Goal: Communication & Community: Answer question/provide support

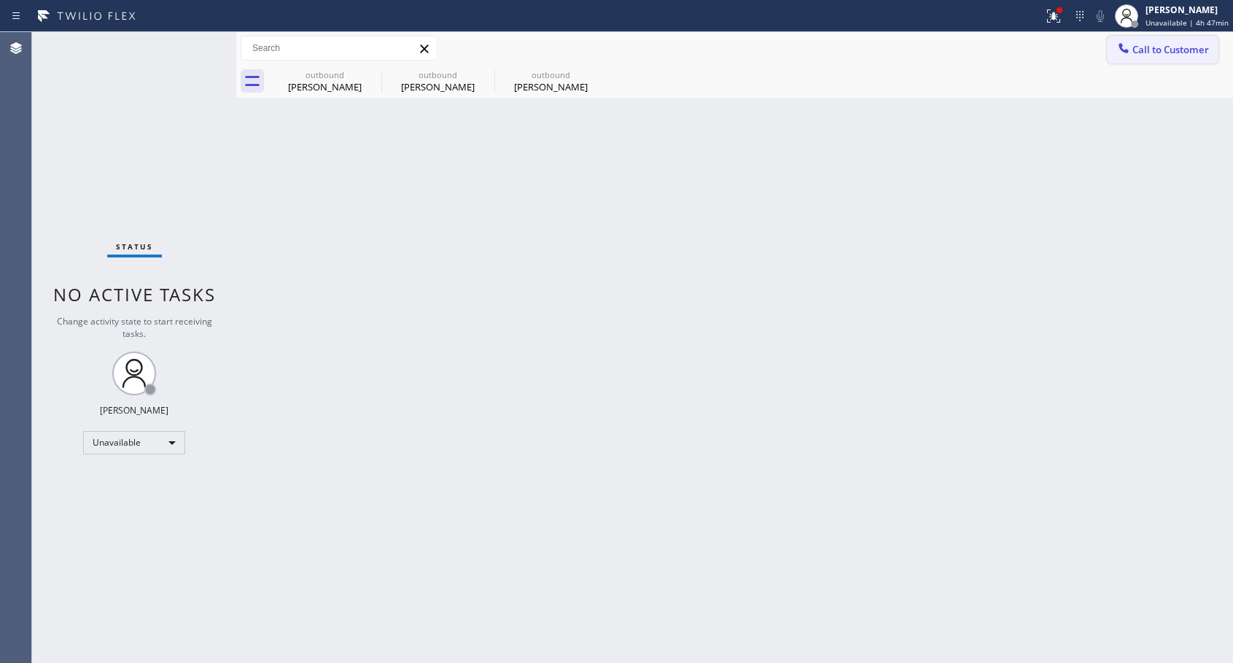
click at [1148, 47] on span "Call to Customer" at bounding box center [1170, 49] width 77 height 13
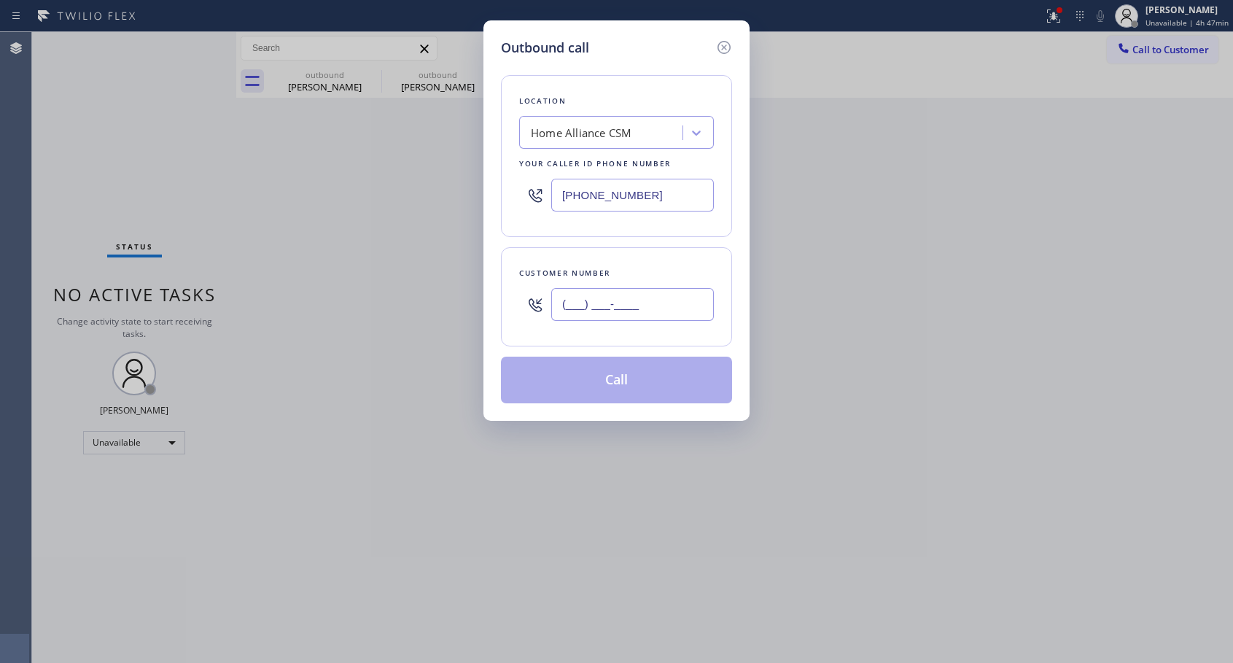
click at [600, 308] on input "(___) ___-____" at bounding box center [632, 304] width 163 height 33
paste input "626) 823-6923"
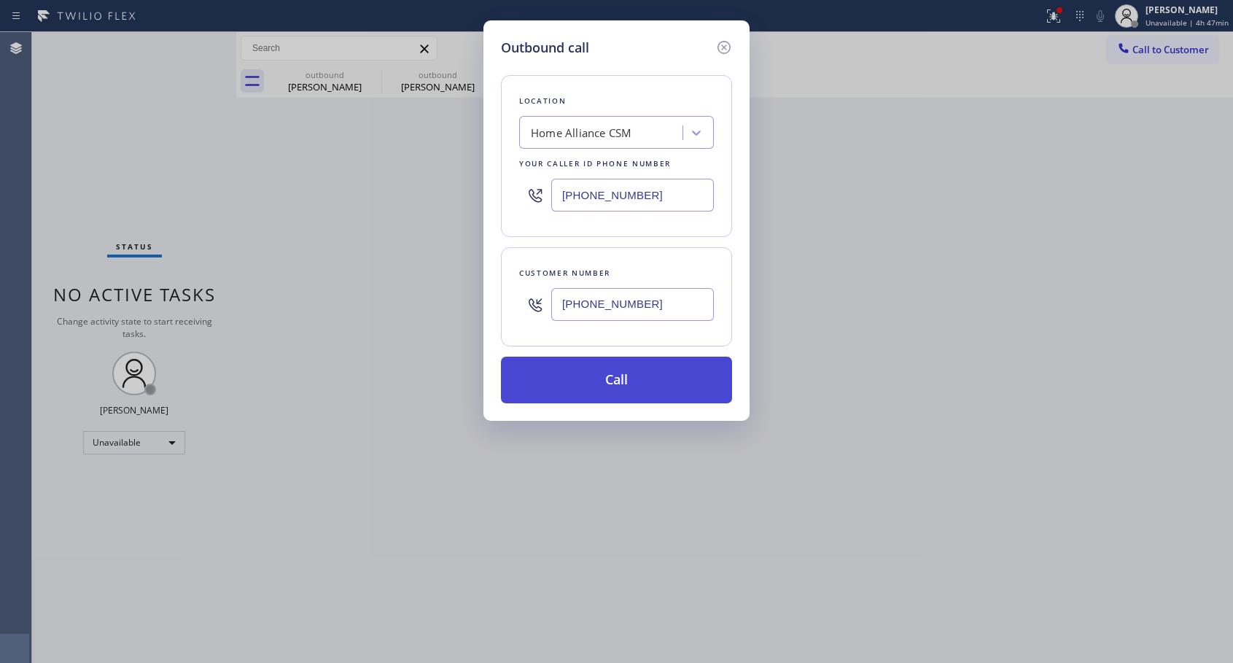
type input "[PHONE_NUMBER]"
click at [625, 378] on button "Call" at bounding box center [616, 379] width 231 height 47
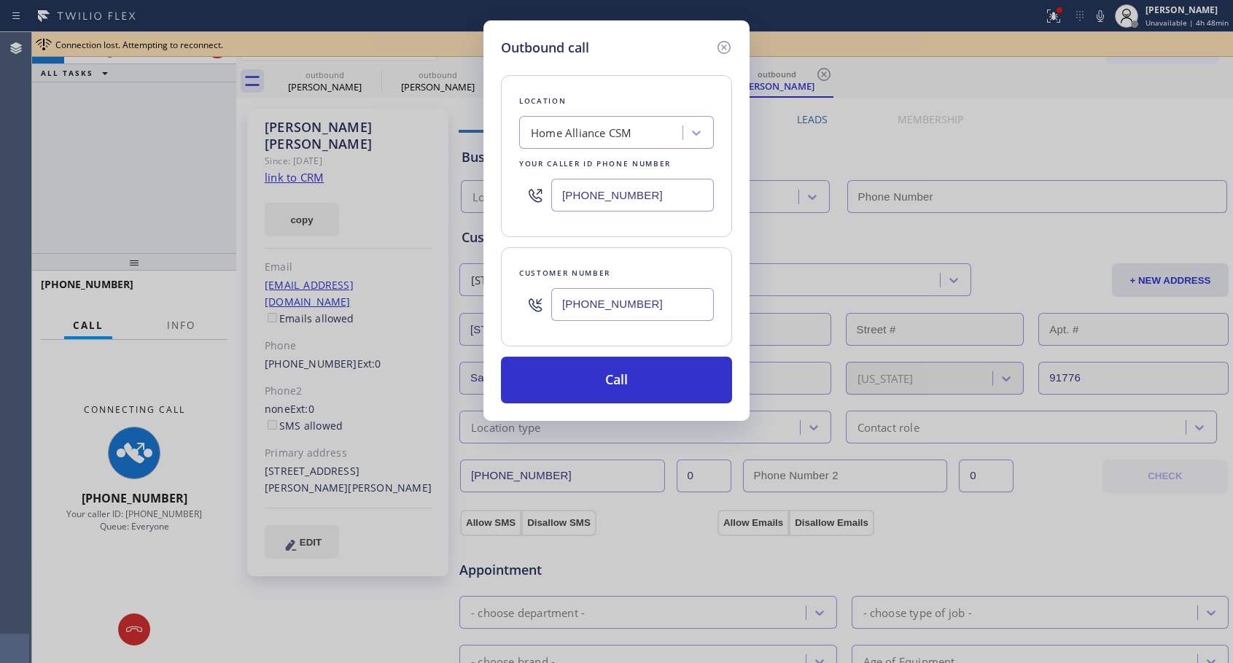
drag, startPoint x: 721, startPoint y: 46, endPoint x: 904, endPoint y: 41, distance: 183.1
click at [721, 46] on icon at bounding box center [723, 47] width 17 height 17
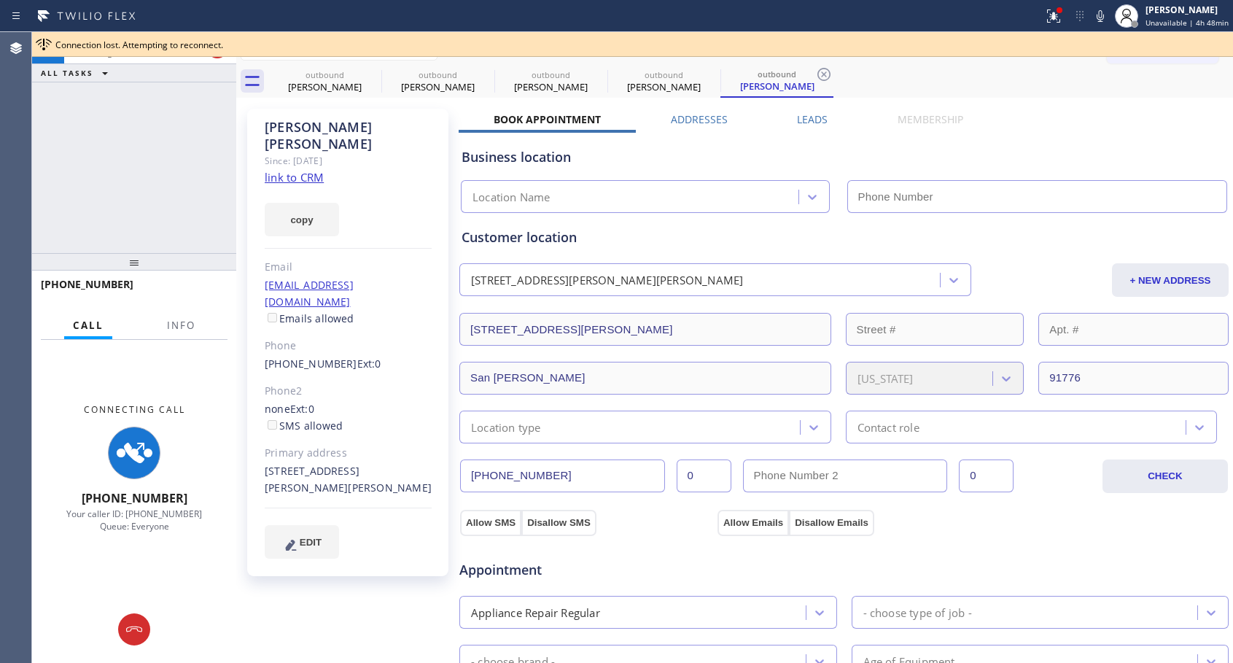
type input "[PHONE_NUMBER]"
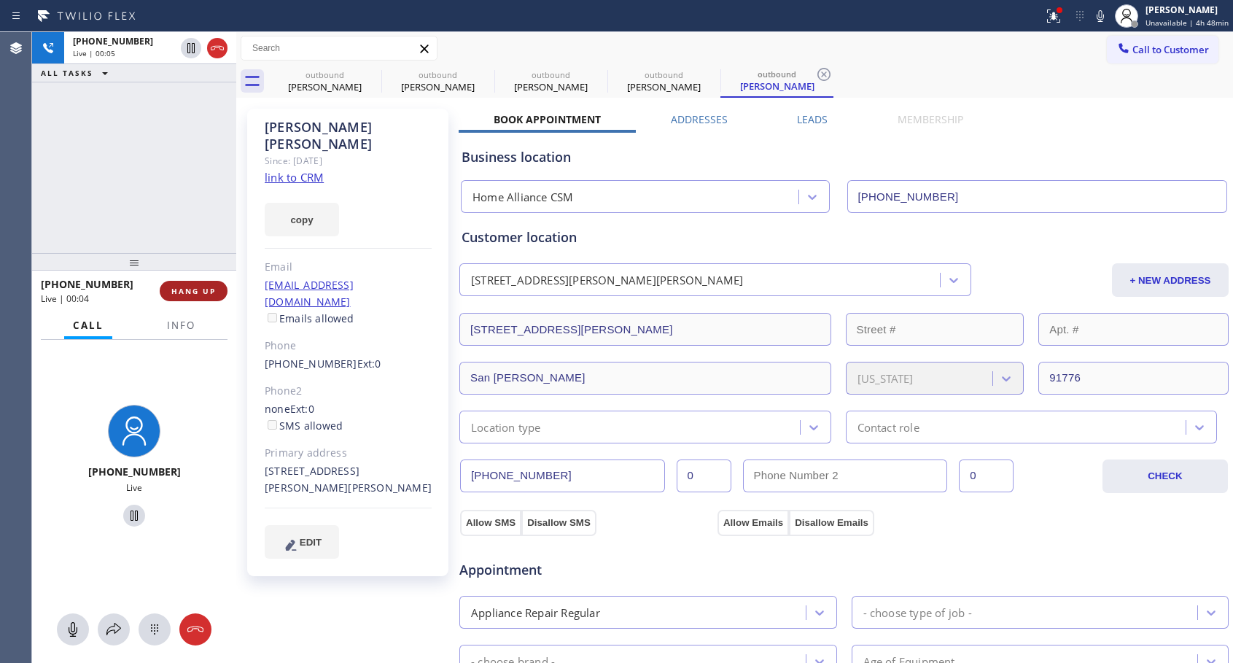
click at [204, 294] on span "HANG UP" at bounding box center [193, 291] width 44 height 10
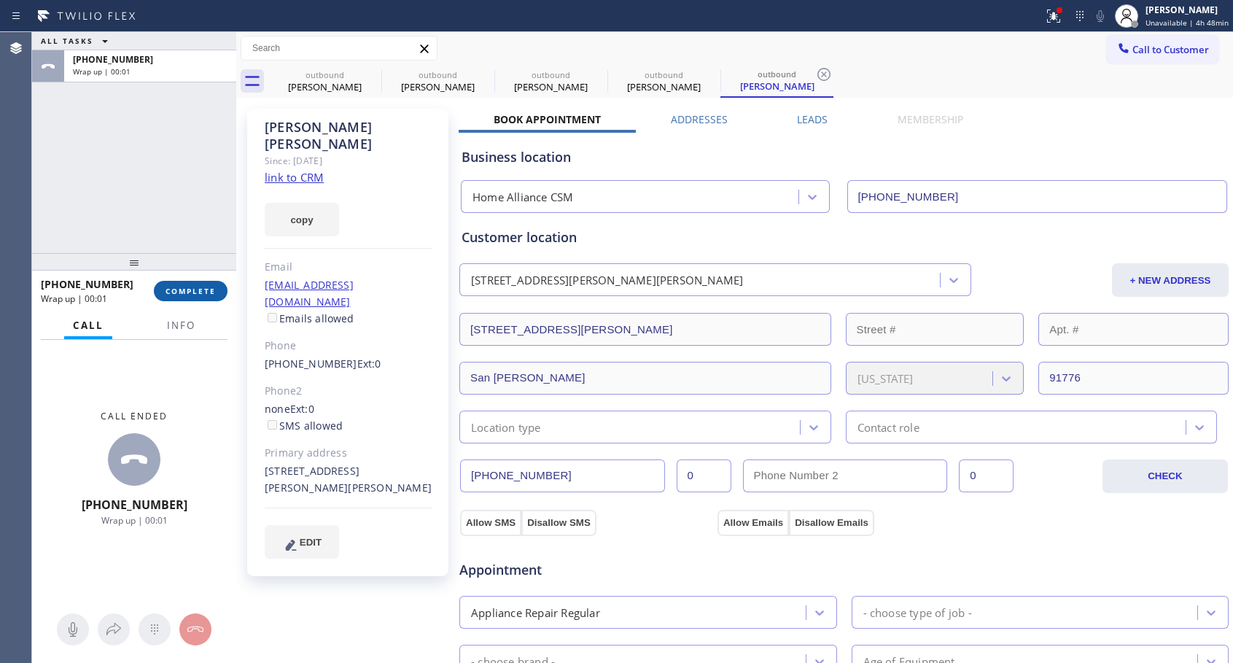
click at [204, 294] on span "COMPLETE" at bounding box center [190, 291] width 50 height 10
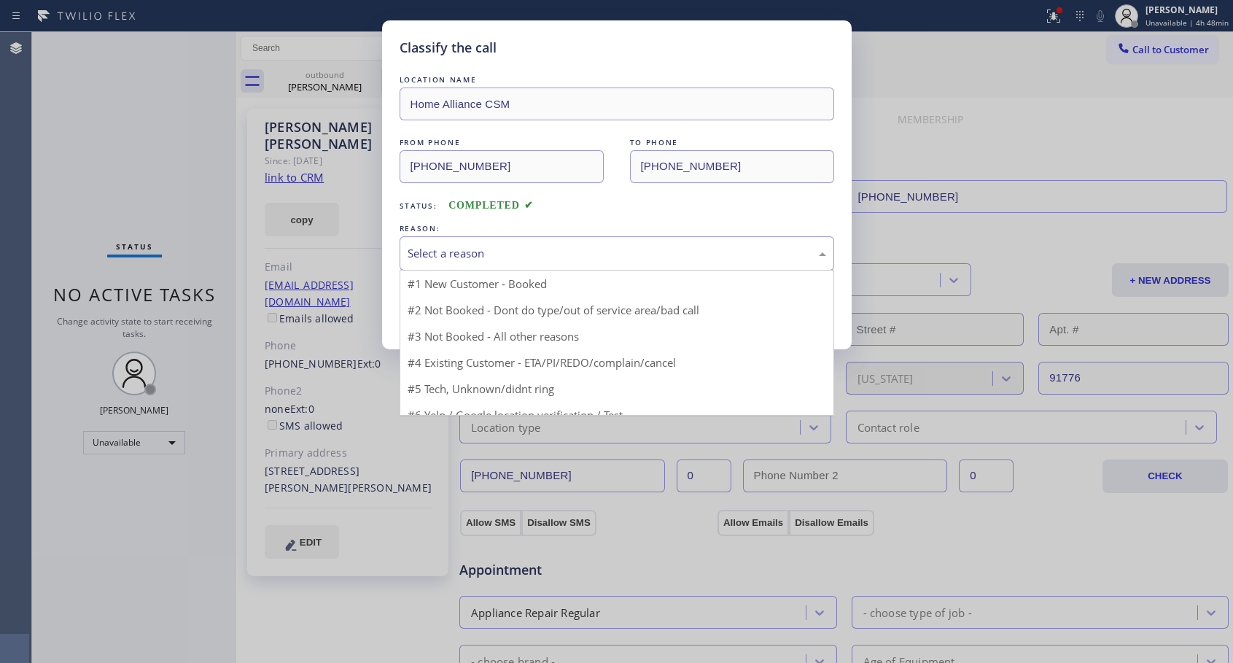
click at [449, 241] on div "Select a reason" at bounding box center [616, 253] width 434 height 34
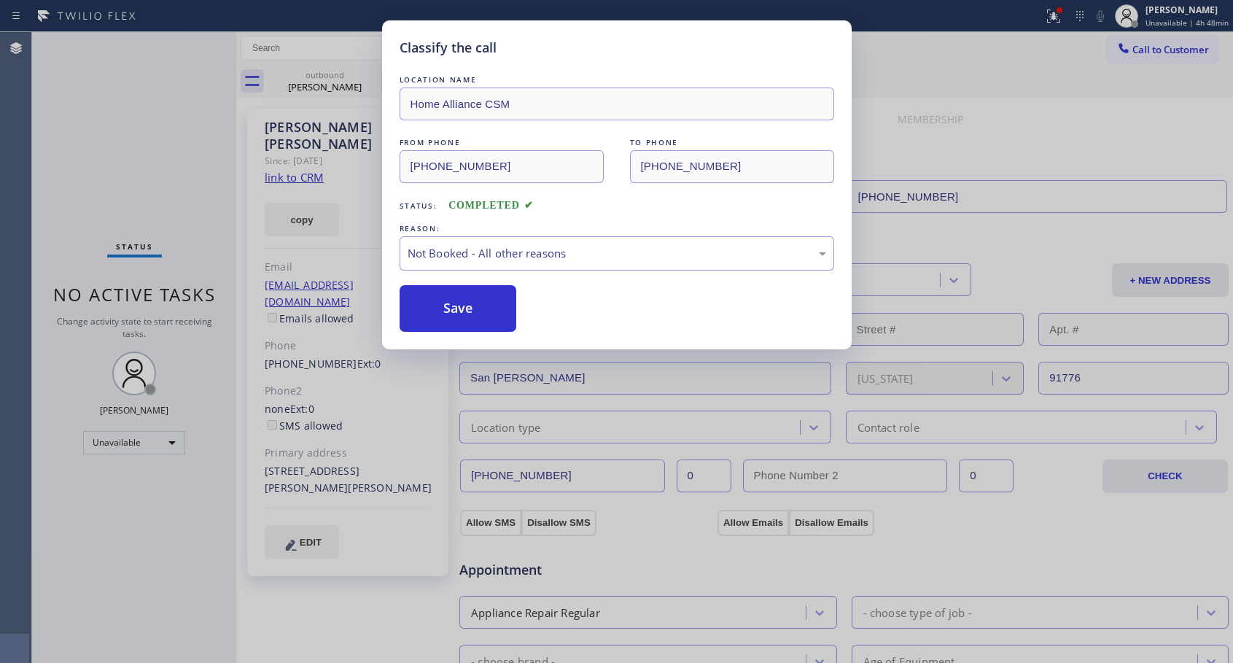
click at [456, 303] on button "Save" at bounding box center [457, 308] width 117 height 47
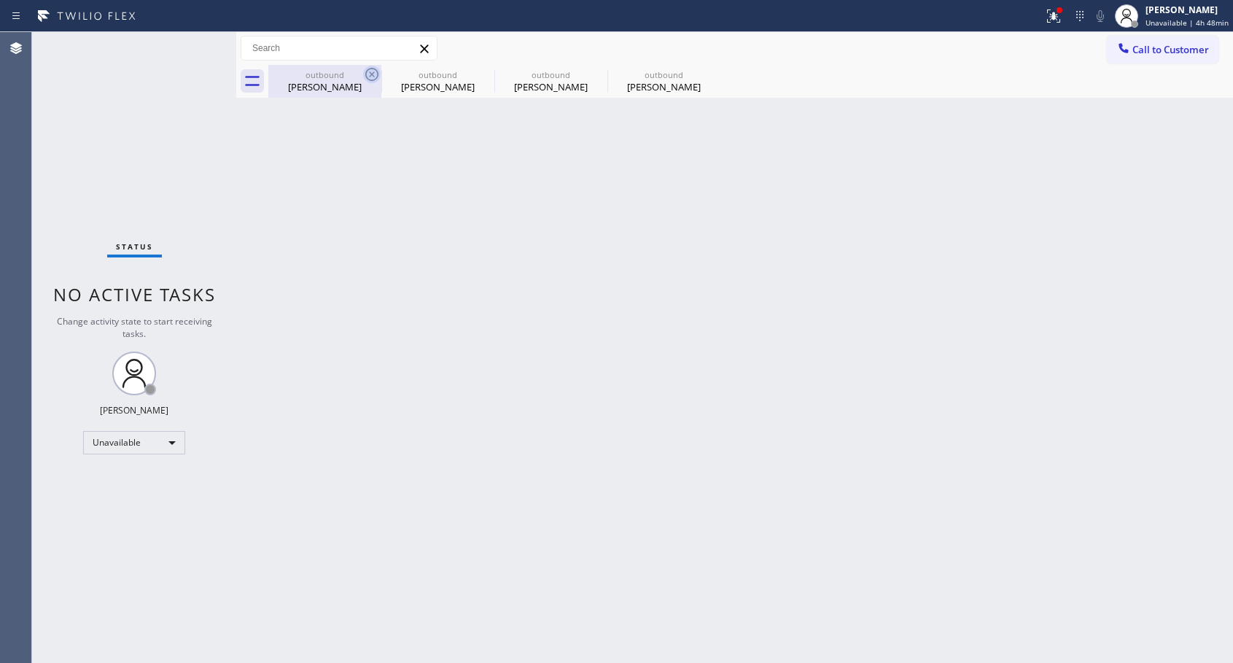
click at [370, 71] on icon at bounding box center [371, 74] width 17 height 17
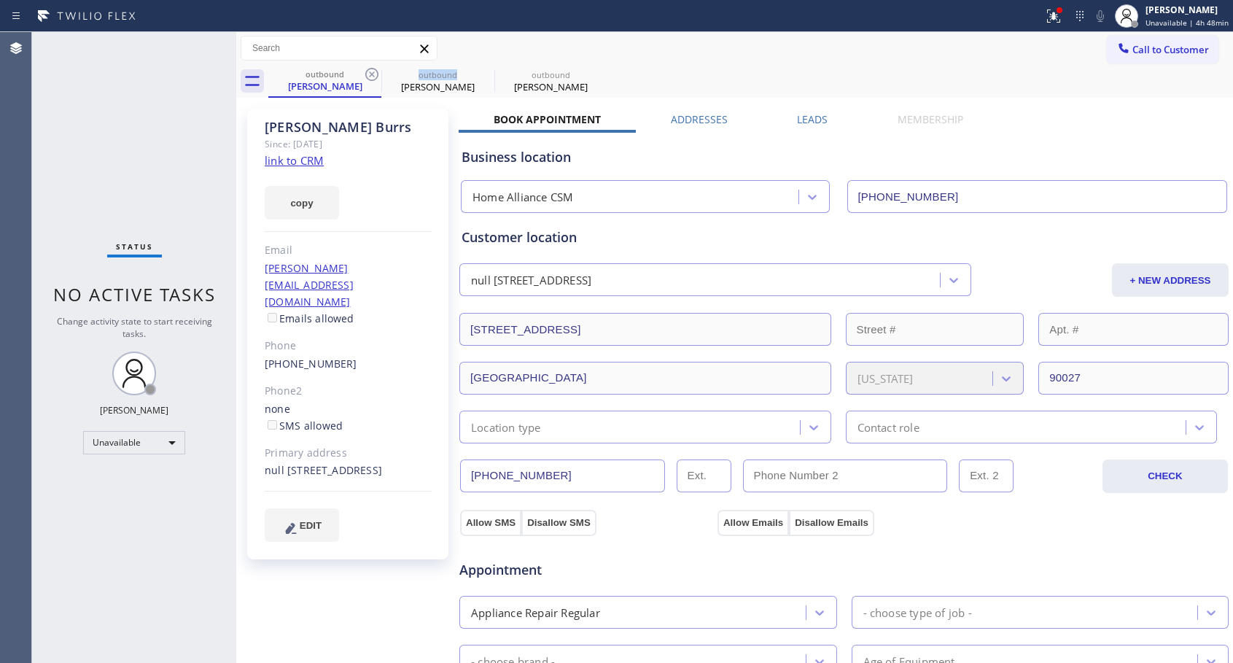
click at [370, 71] on icon at bounding box center [371, 74] width 17 height 17
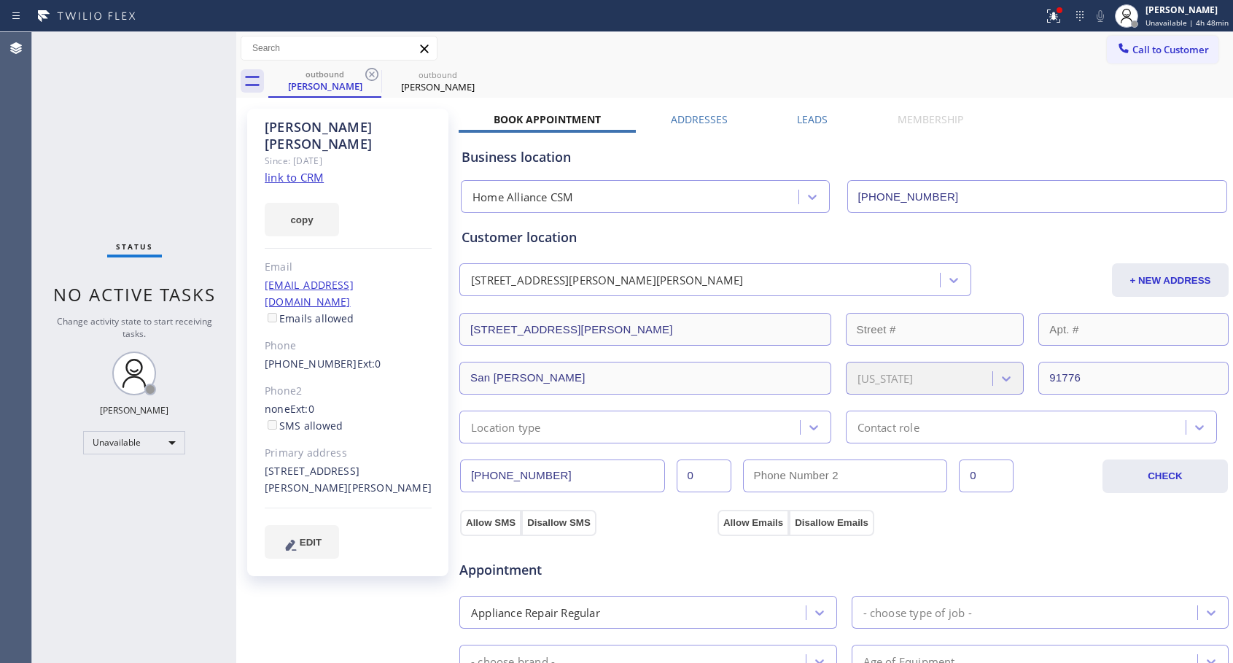
click at [370, 71] on icon at bounding box center [371, 74] width 17 height 17
click at [319, 356] on link "[PHONE_NUMBER]" at bounding box center [311, 363] width 93 height 14
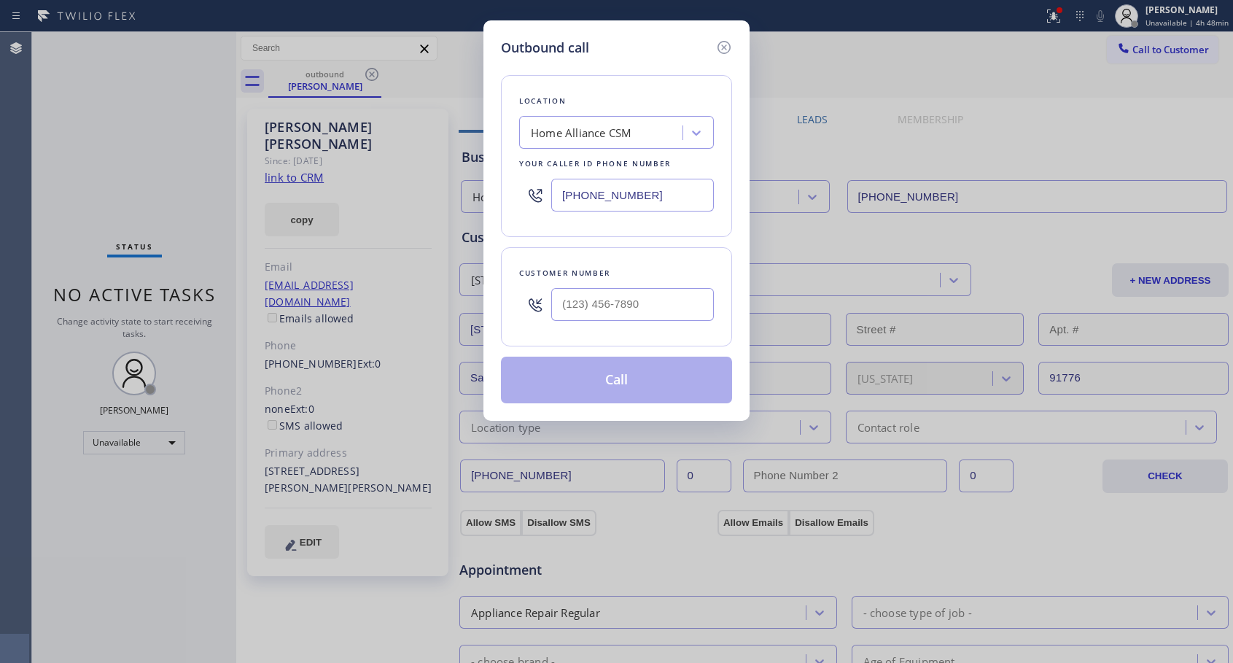
type input "[PHONE_NUMBER]"
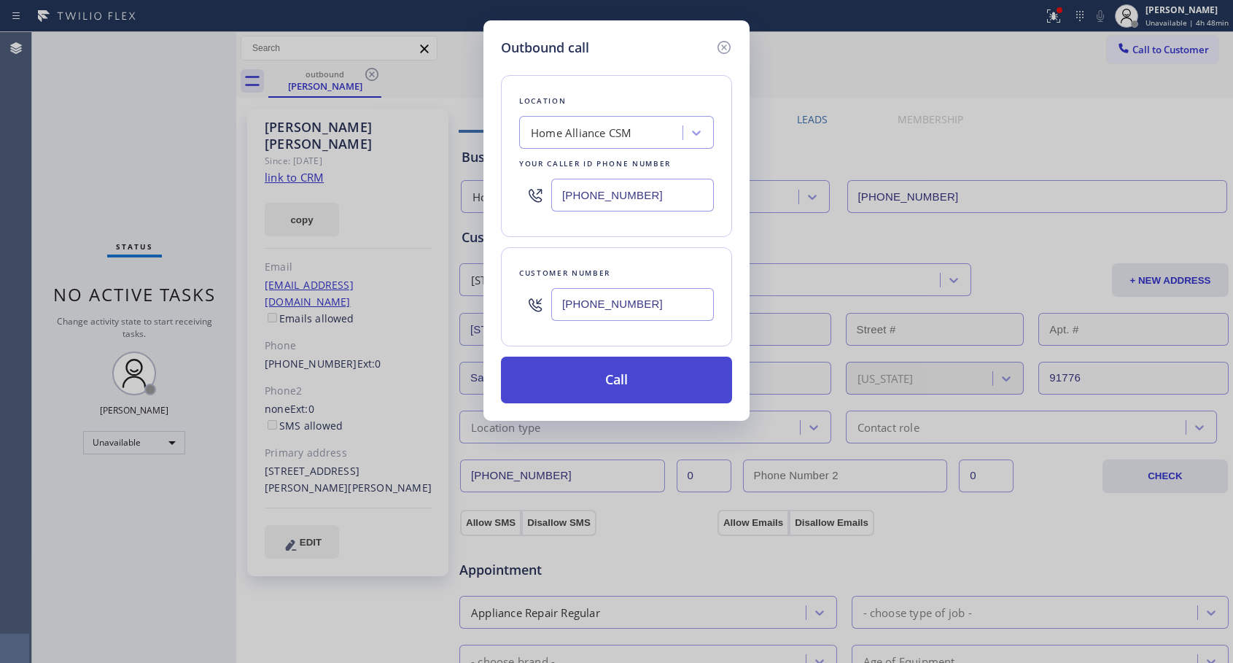
click at [585, 391] on button "Call" at bounding box center [616, 379] width 231 height 47
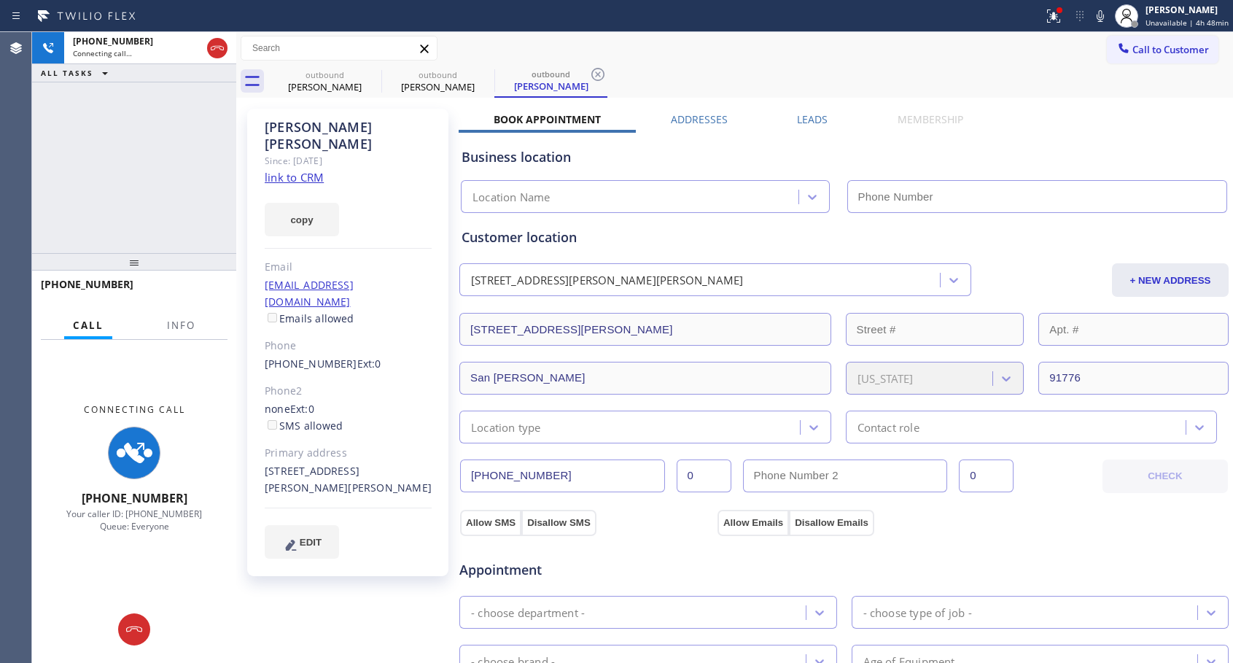
type input "[PHONE_NUMBER]"
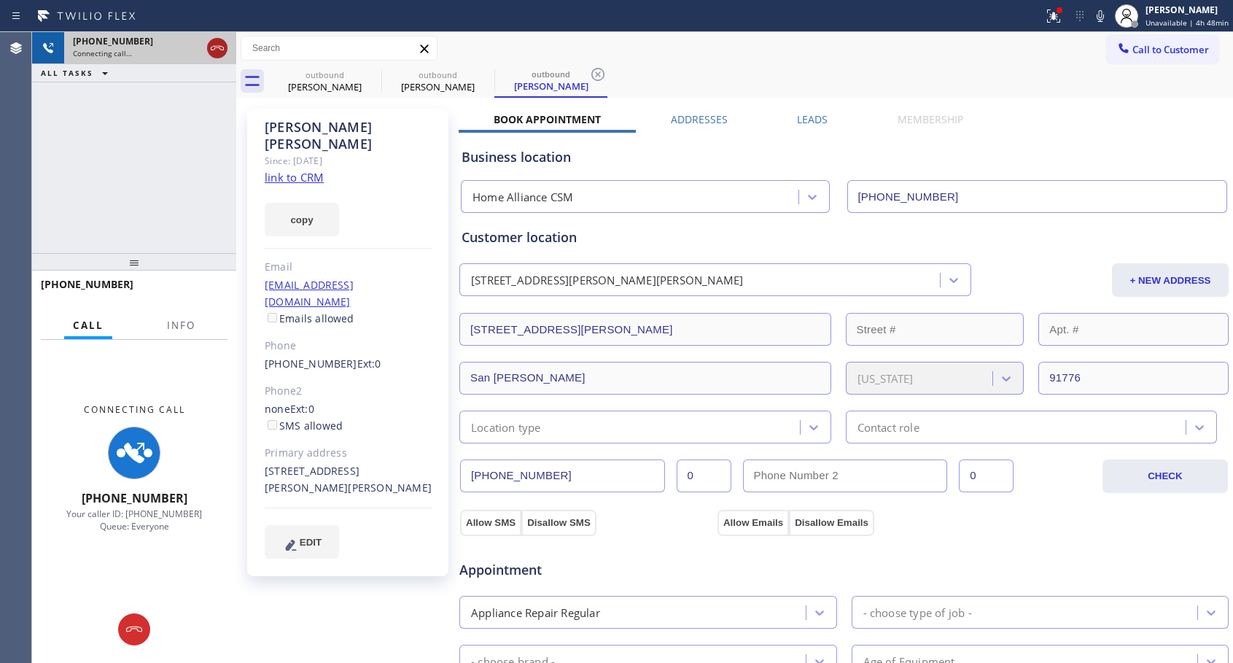
click at [219, 39] on icon at bounding box center [216, 47] width 17 height 17
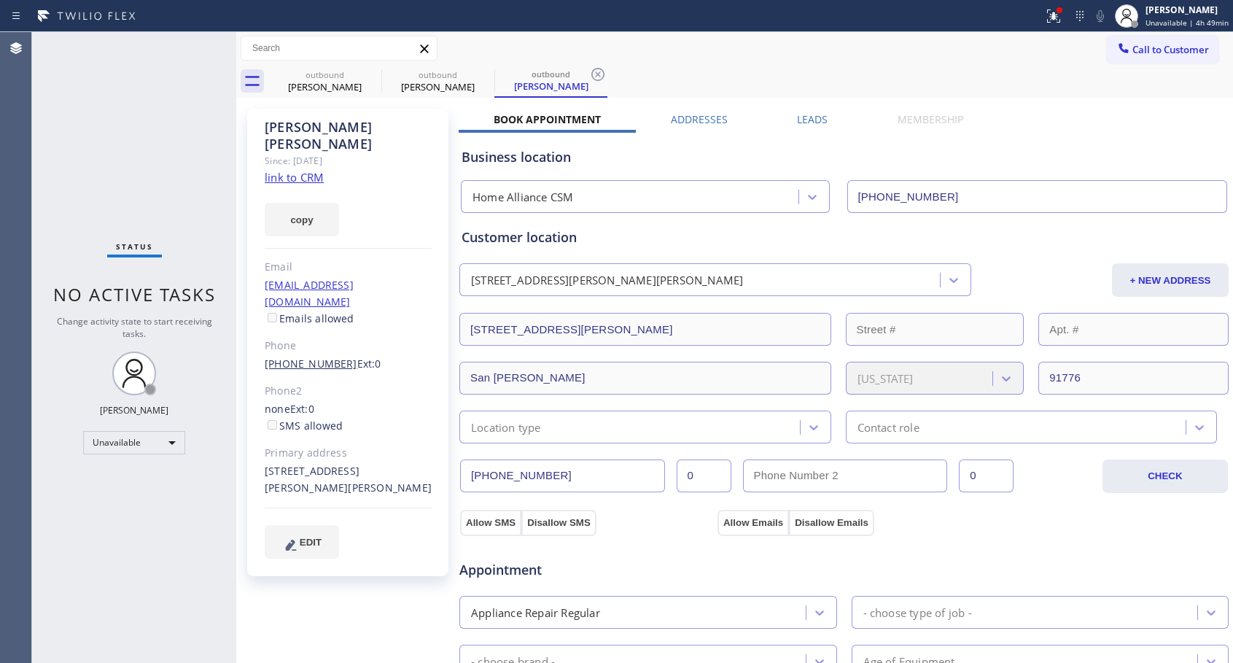
click at [318, 356] on link "[PHONE_NUMBER]" at bounding box center [311, 363] width 93 height 14
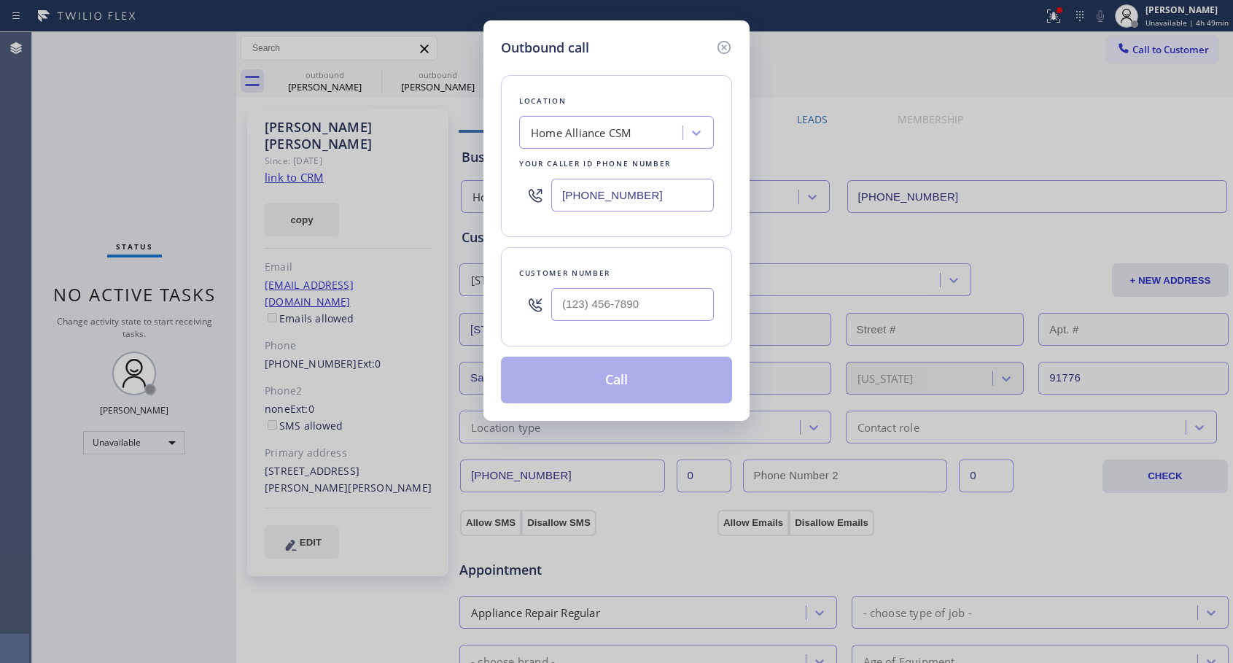
type input "[PHONE_NUMBER]"
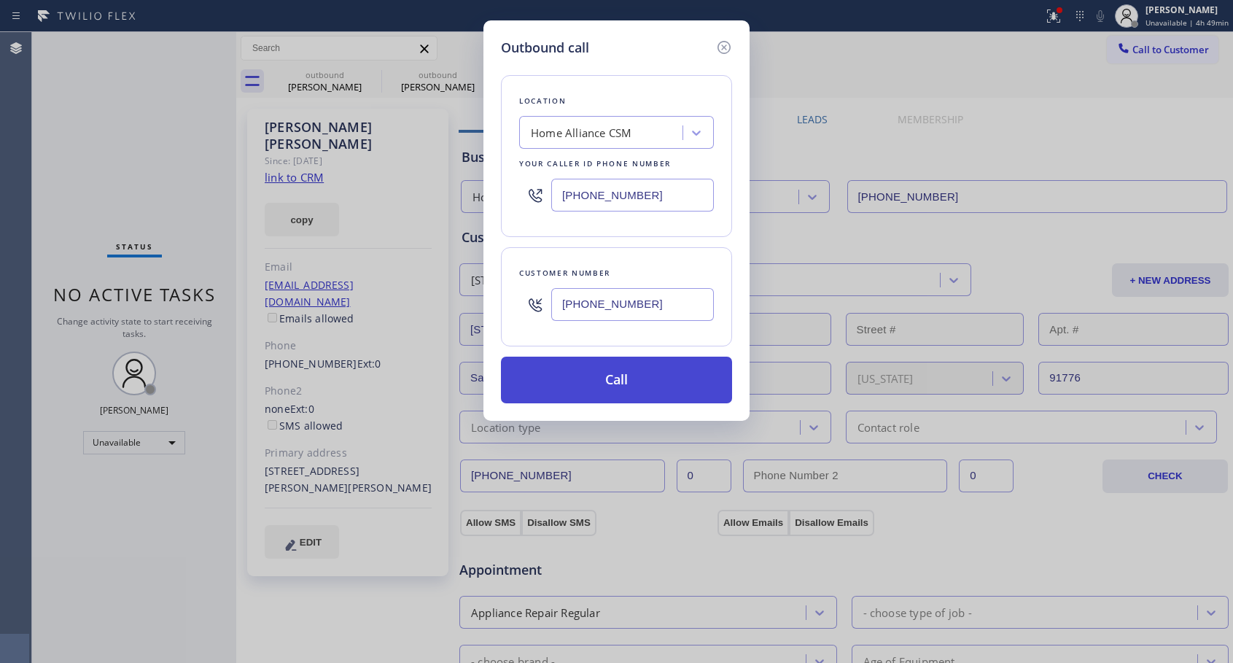
click at [626, 381] on button "Call" at bounding box center [616, 379] width 231 height 47
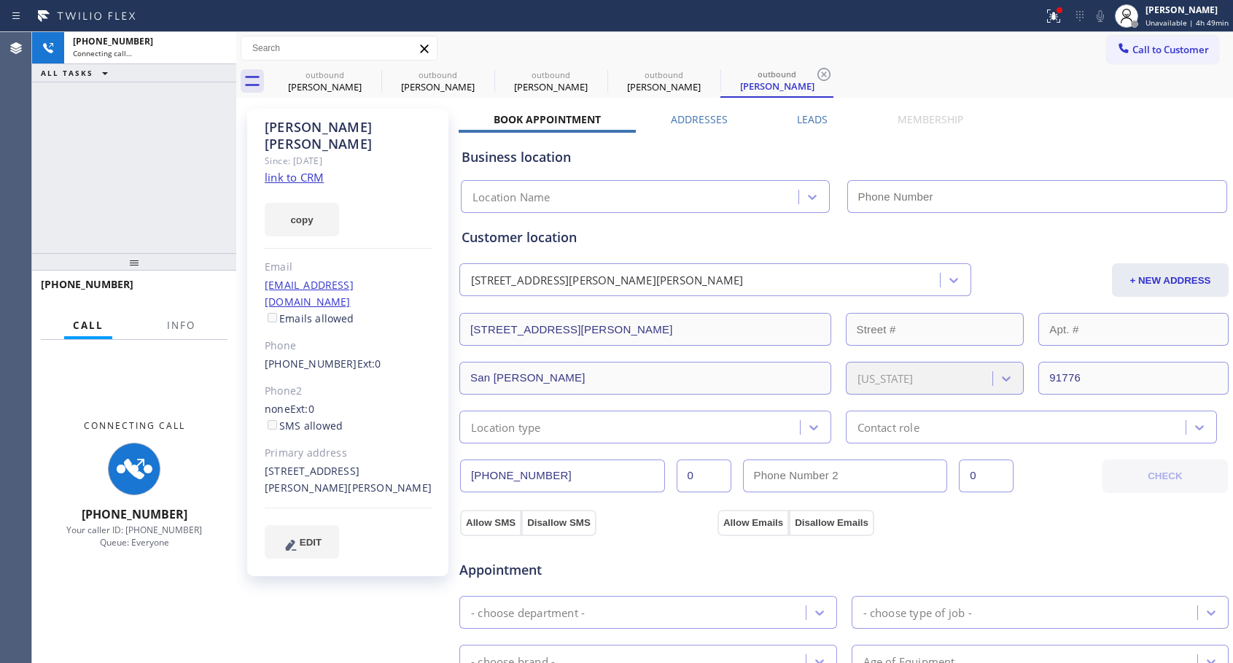
type input "[PHONE_NUMBER]"
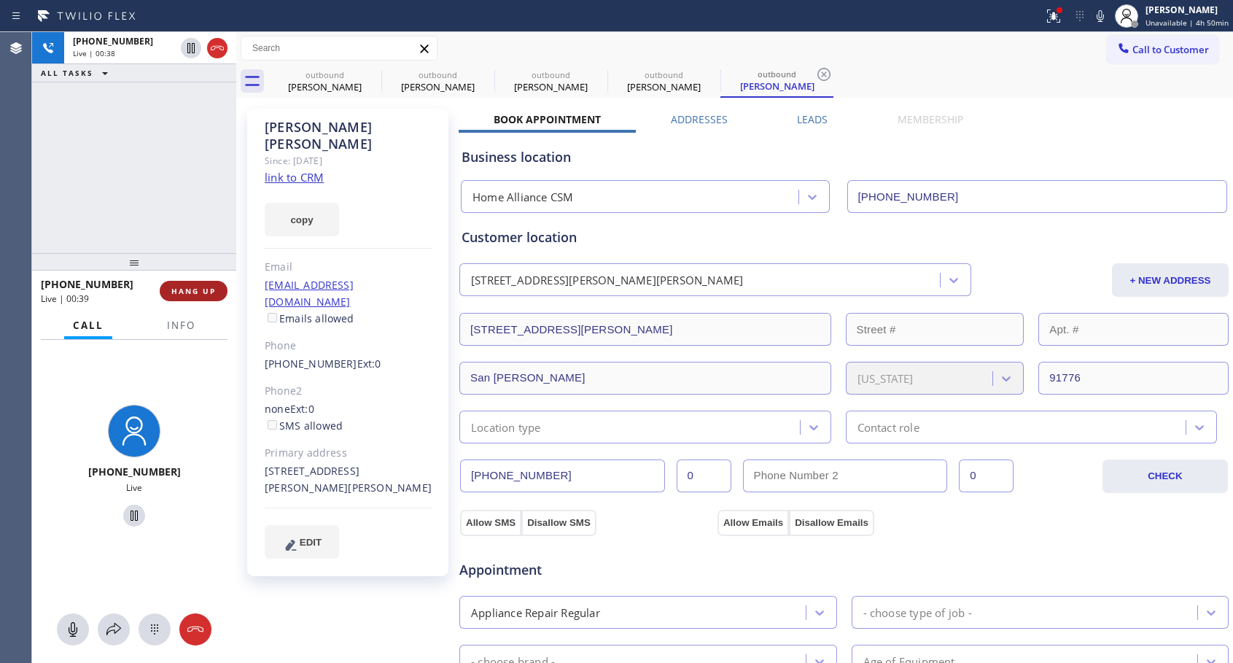
click at [204, 289] on span "HANG UP" at bounding box center [193, 291] width 44 height 10
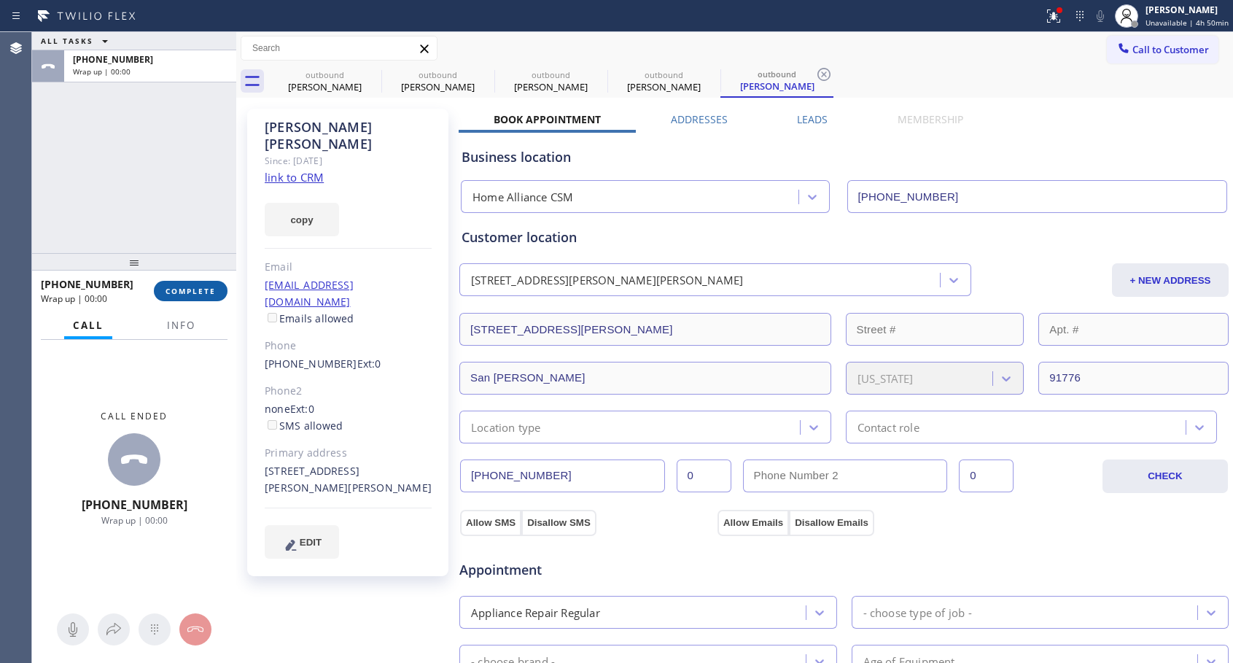
click at [204, 289] on span "COMPLETE" at bounding box center [190, 291] width 50 height 10
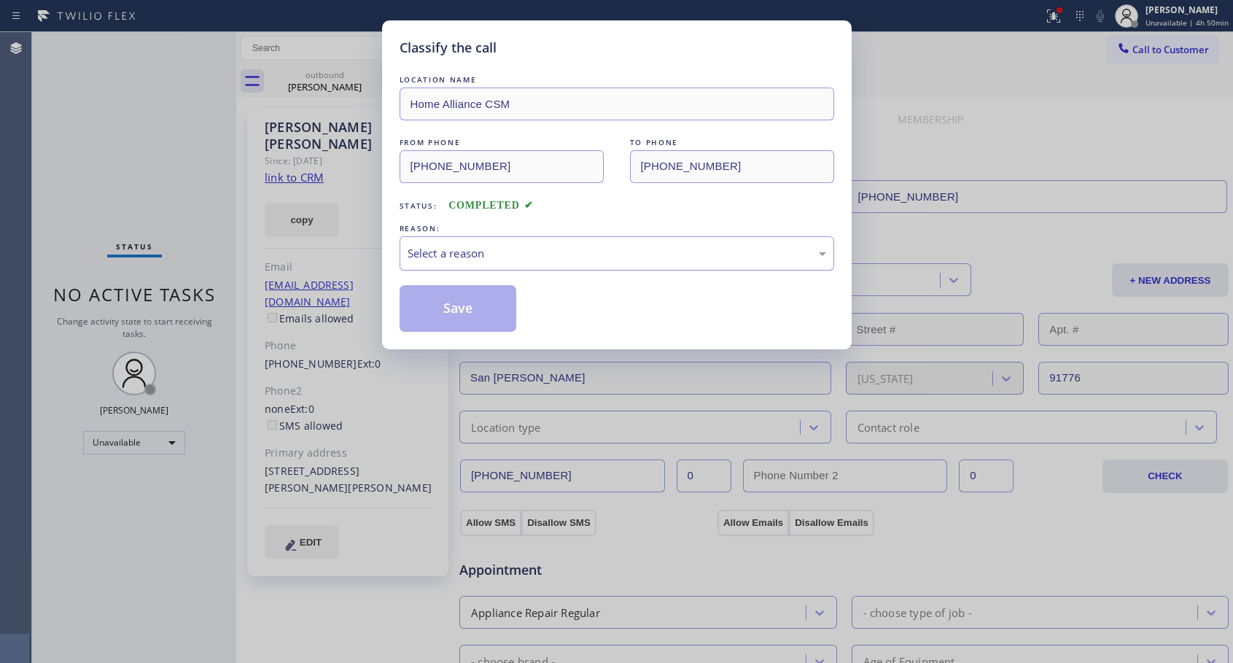
click at [515, 254] on div "Select a reason" at bounding box center [617, 253] width 418 height 17
click at [451, 307] on button "Save" at bounding box center [457, 308] width 117 height 47
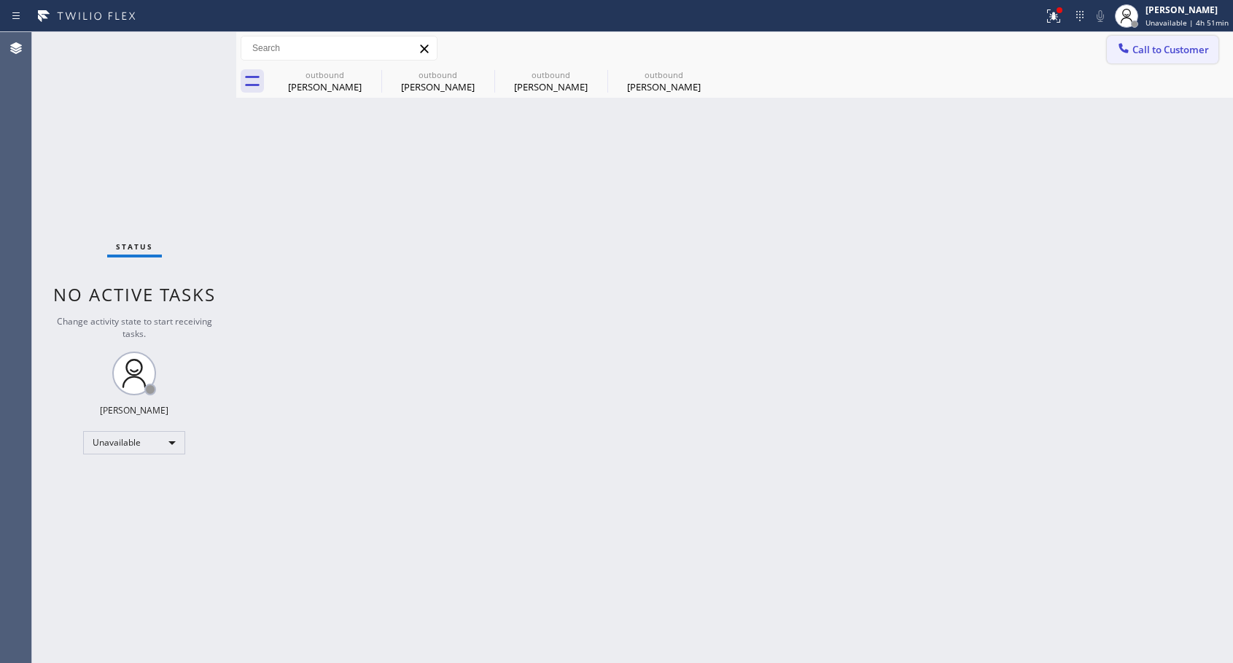
click at [1125, 49] on icon at bounding box center [1123, 48] width 15 height 15
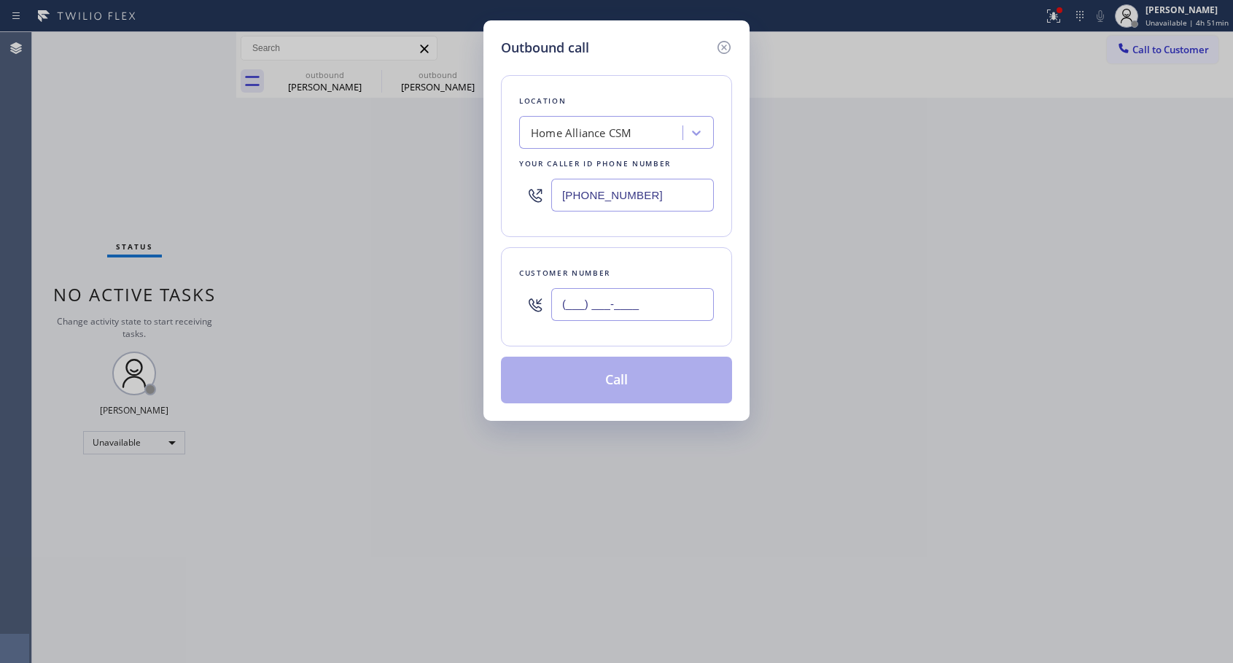
click at [625, 297] on input "(___) ___-____" at bounding box center [632, 304] width 163 height 33
paste input "312) 401-2196"
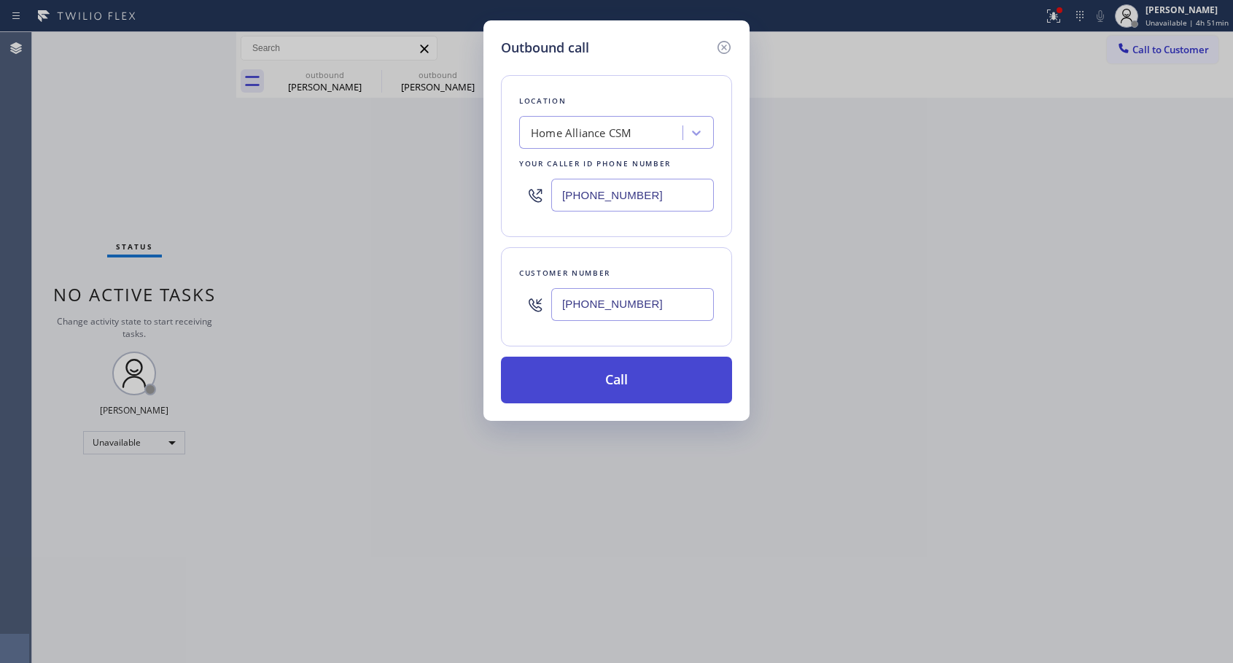
type input "[PHONE_NUMBER]"
click at [626, 381] on button "Call" at bounding box center [616, 379] width 231 height 47
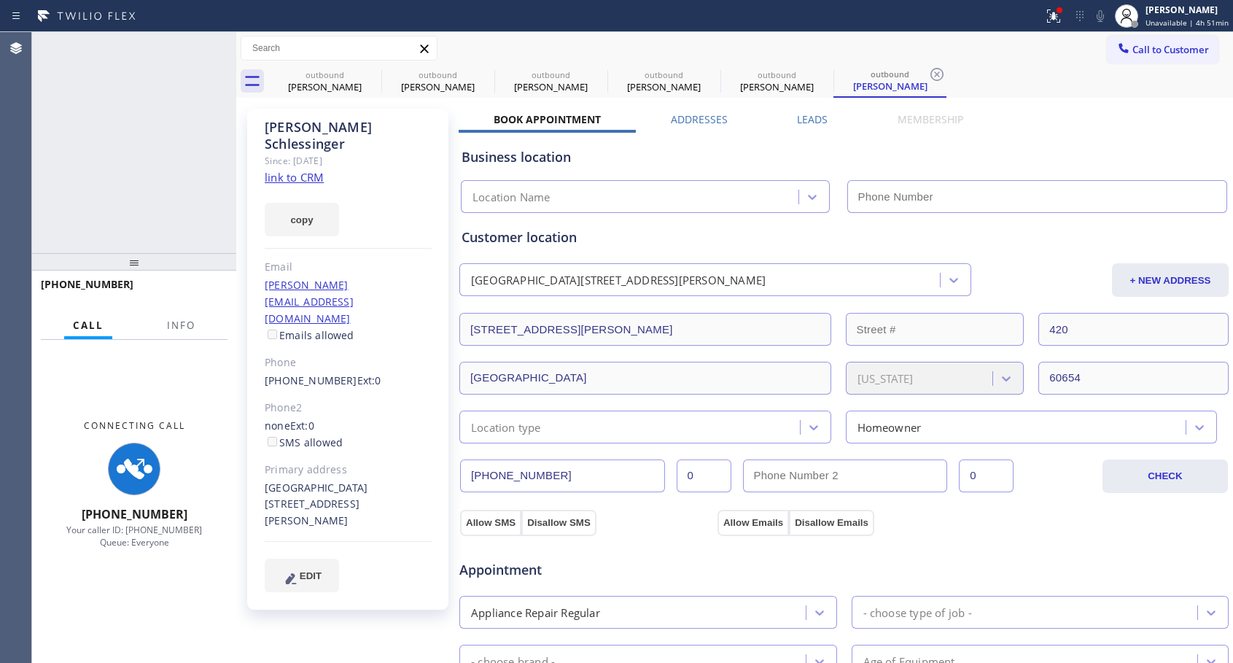
type input "[PHONE_NUMBER]"
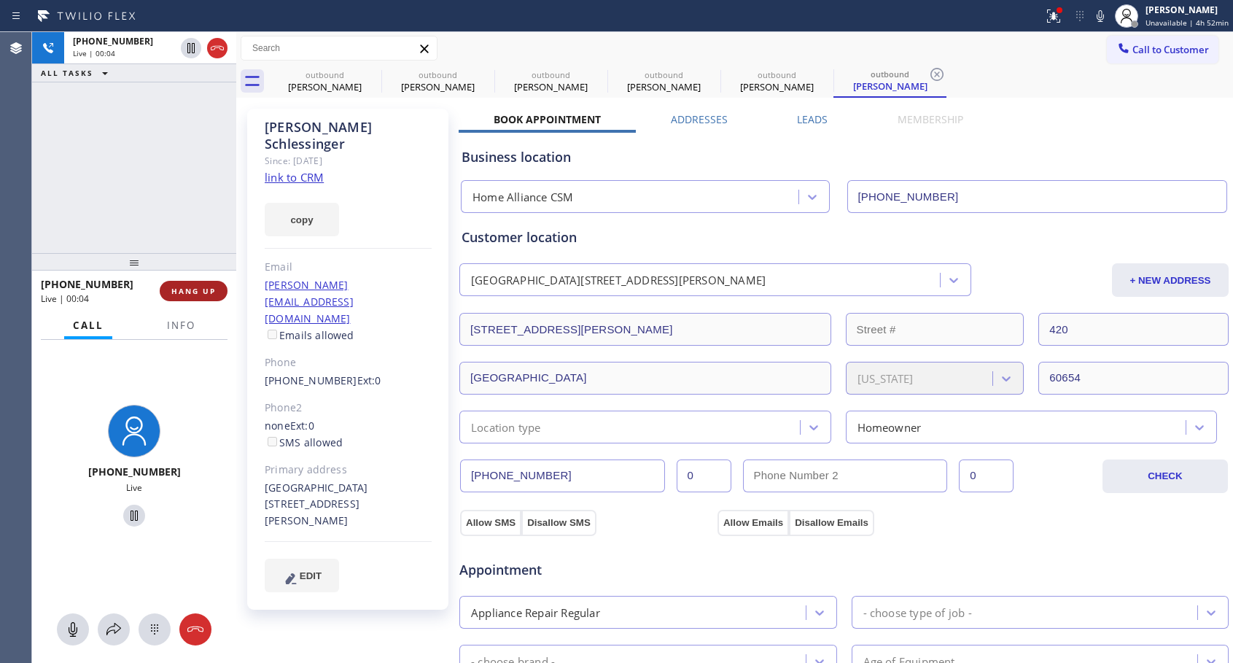
click at [190, 292] on span "HANG UP" at bounding box center [193, 291] width 44 height 10
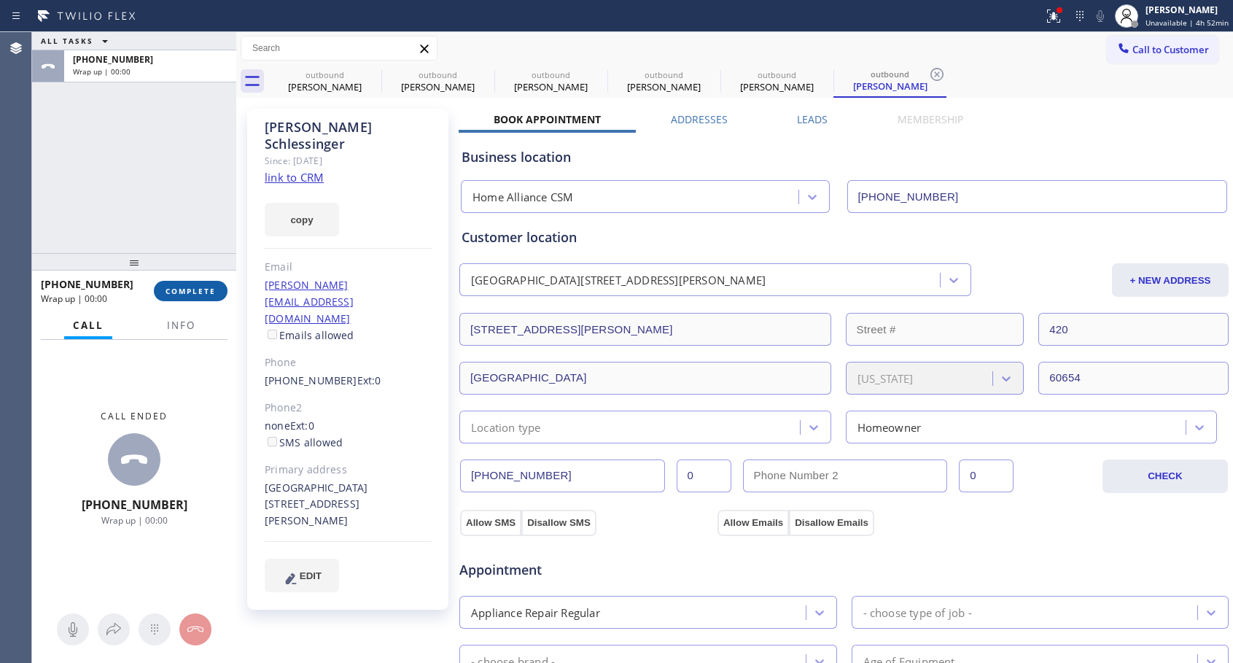
click at [190, 292] on span "COMPLETE" at bounding box center [190, 291] width 50 height 10
click at [197, 293] on span "COMPLETE" at bounding box center [190, 291] width 50 height 10
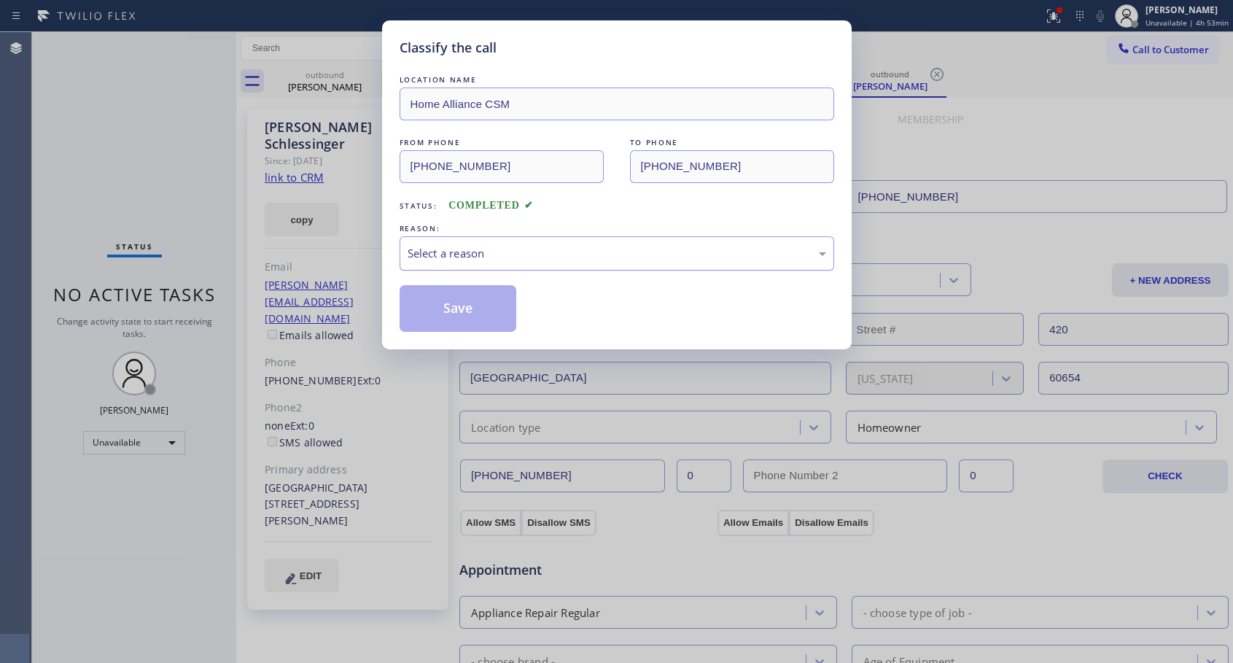
click at [416, 248] on div "Select a reason" at bounding box center [617, 253] width 418 height 17
click at [447, 308] on button "Save" at bounding box center [457, 308] width 117 height 47
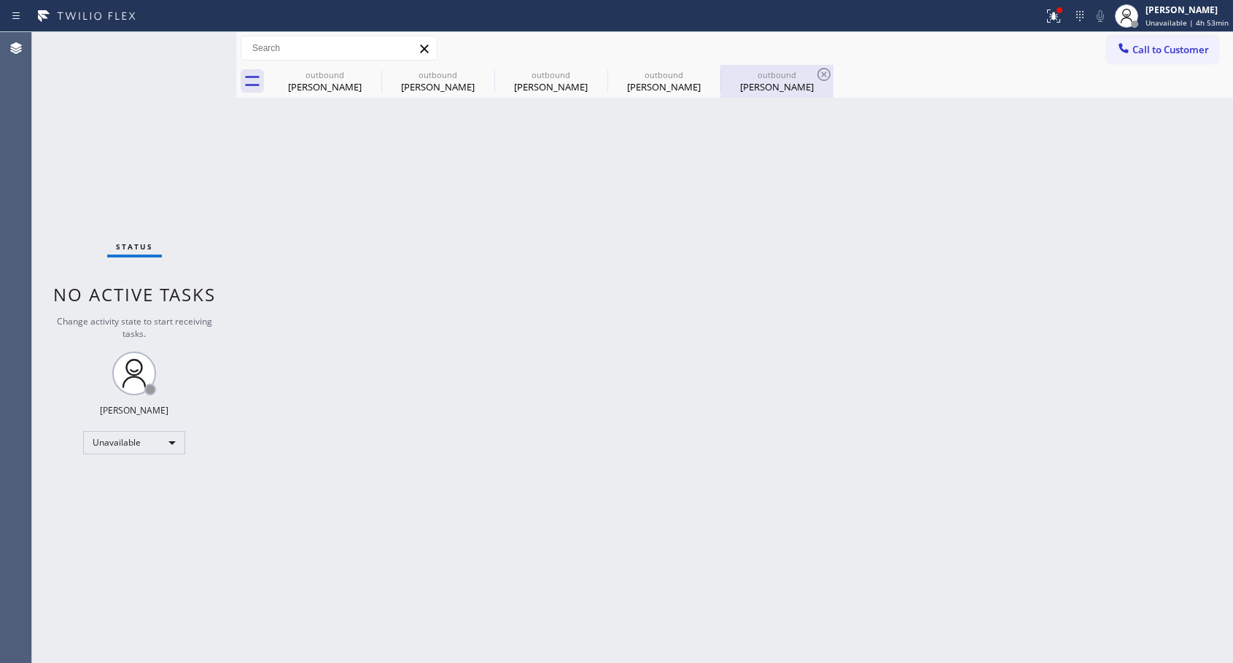
click at [779, 81] on div "[PERSON_NAME]" at bounding box center [777, 86] width 110 height 13
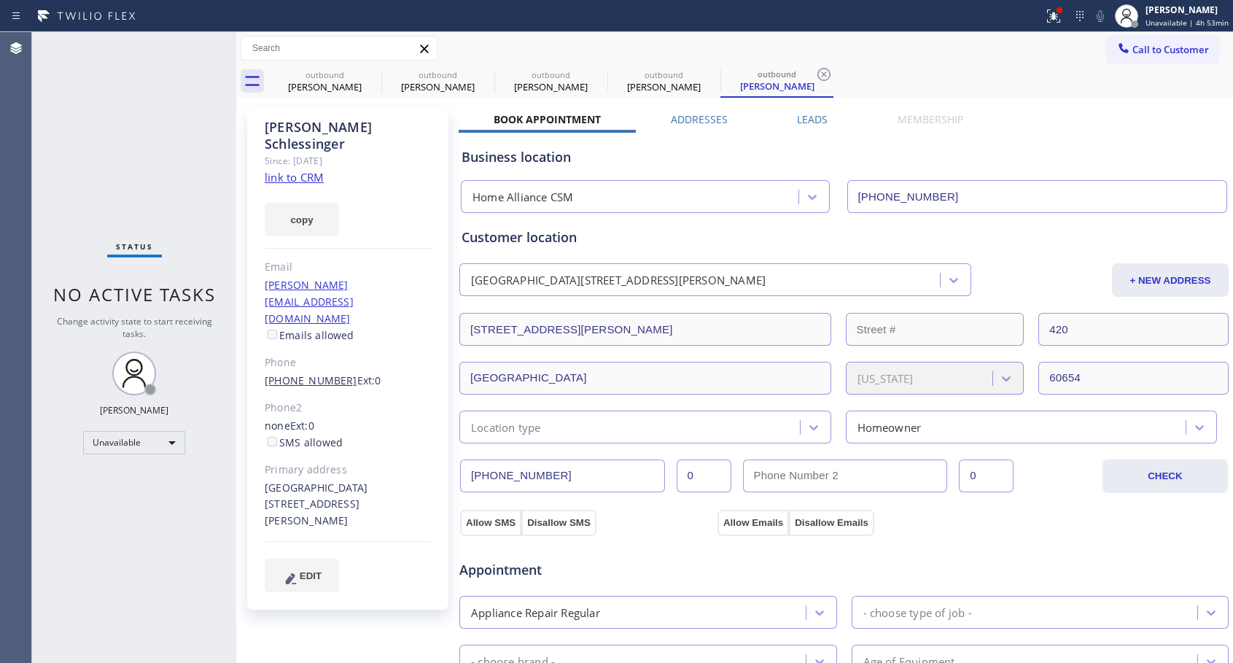
click at [319, 373] on link "[PHONE_NUMBER]" at bounding box center [311, 380] width 93 height 14
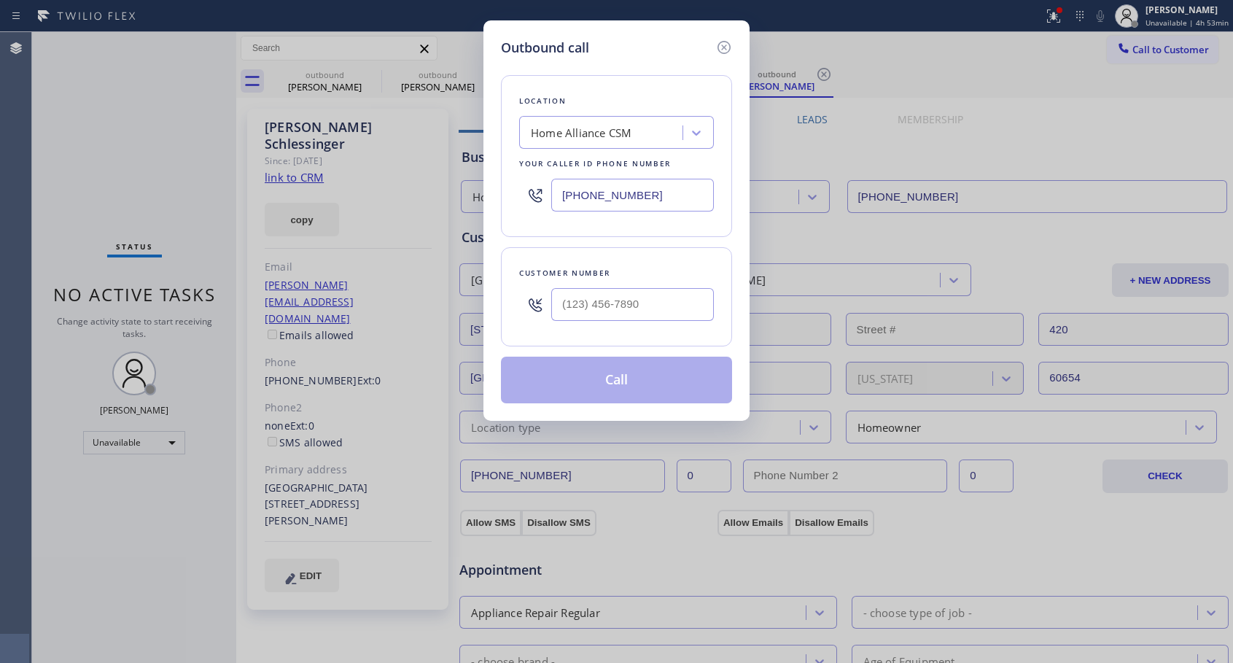
type input "[PHONE_NUMBER]"
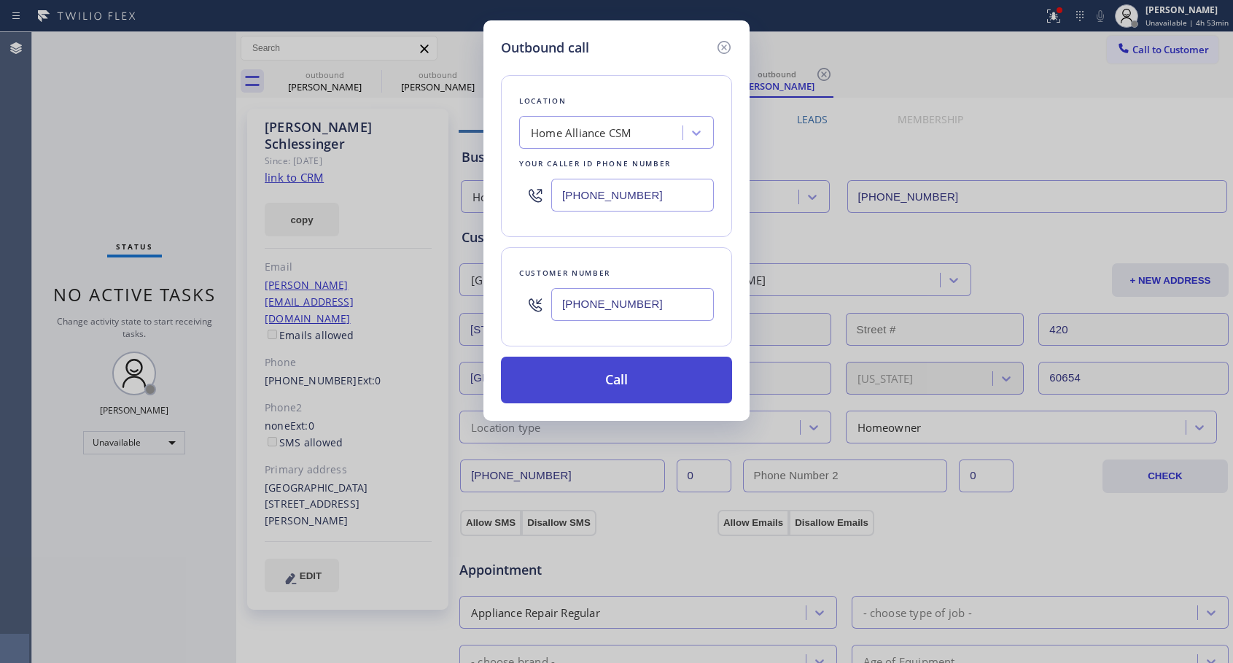
click at [651, 383] on button "Call" at bounding box center [616, 379] width 231 height 47
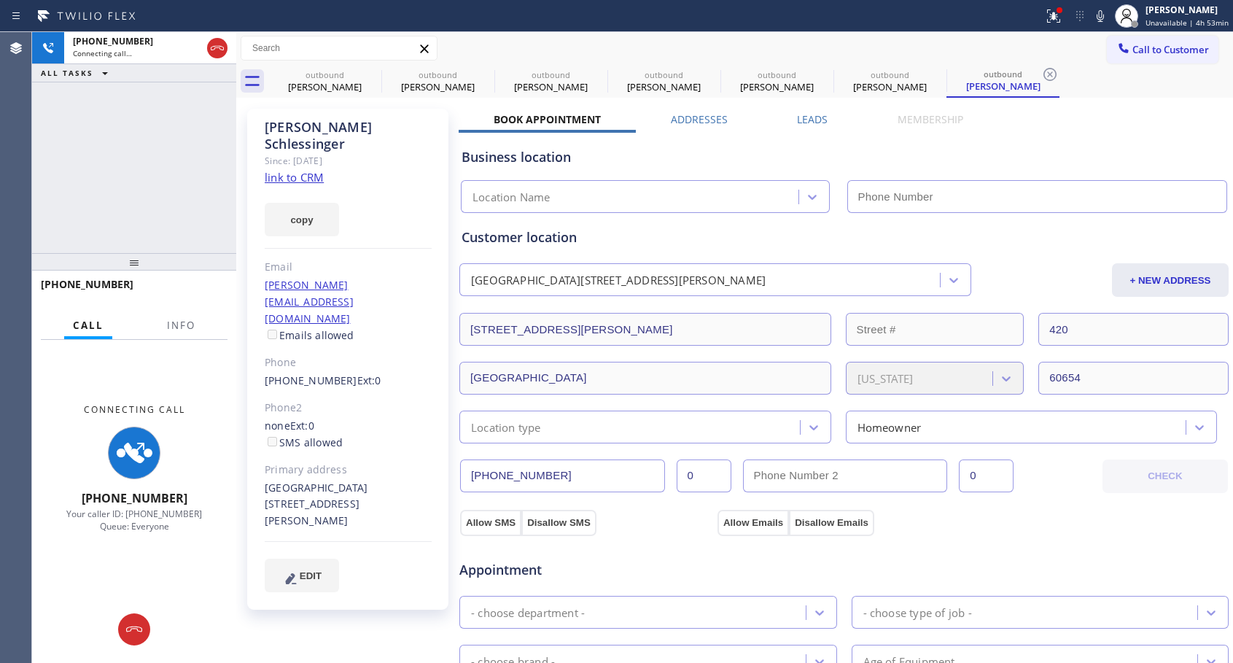
type input "[PHONE_NUMBER]"
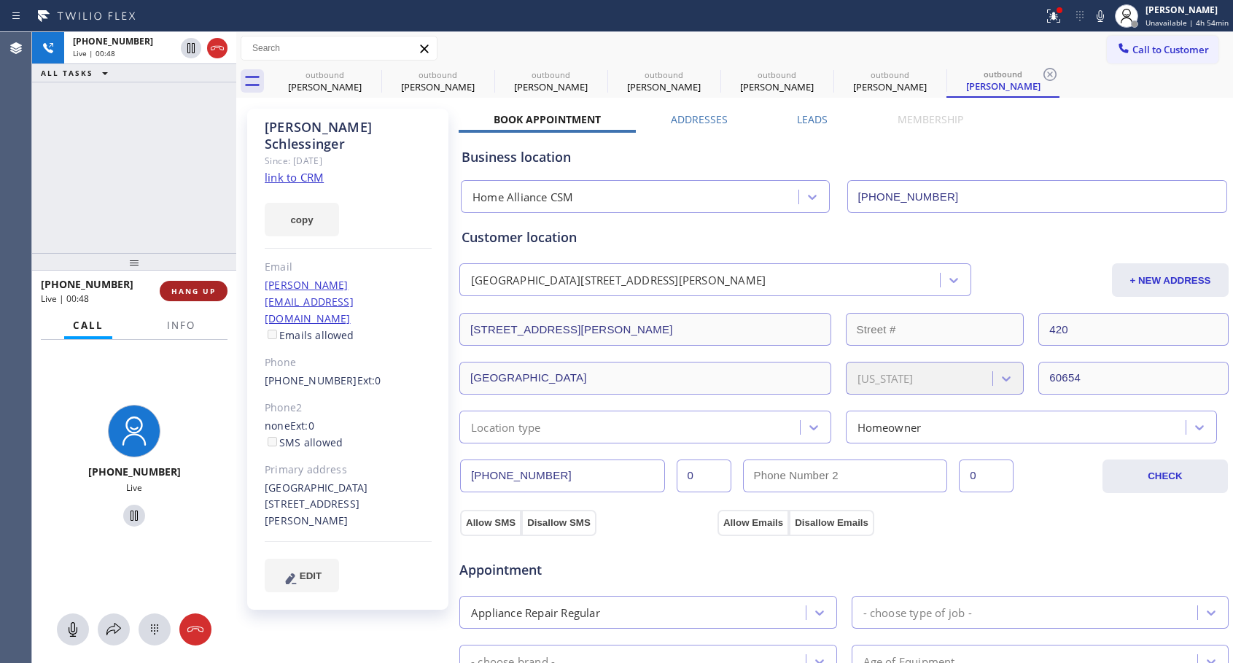
click at [205, 290] on span "HANG UP" at bounding box center [193, 291] width 44 height 10
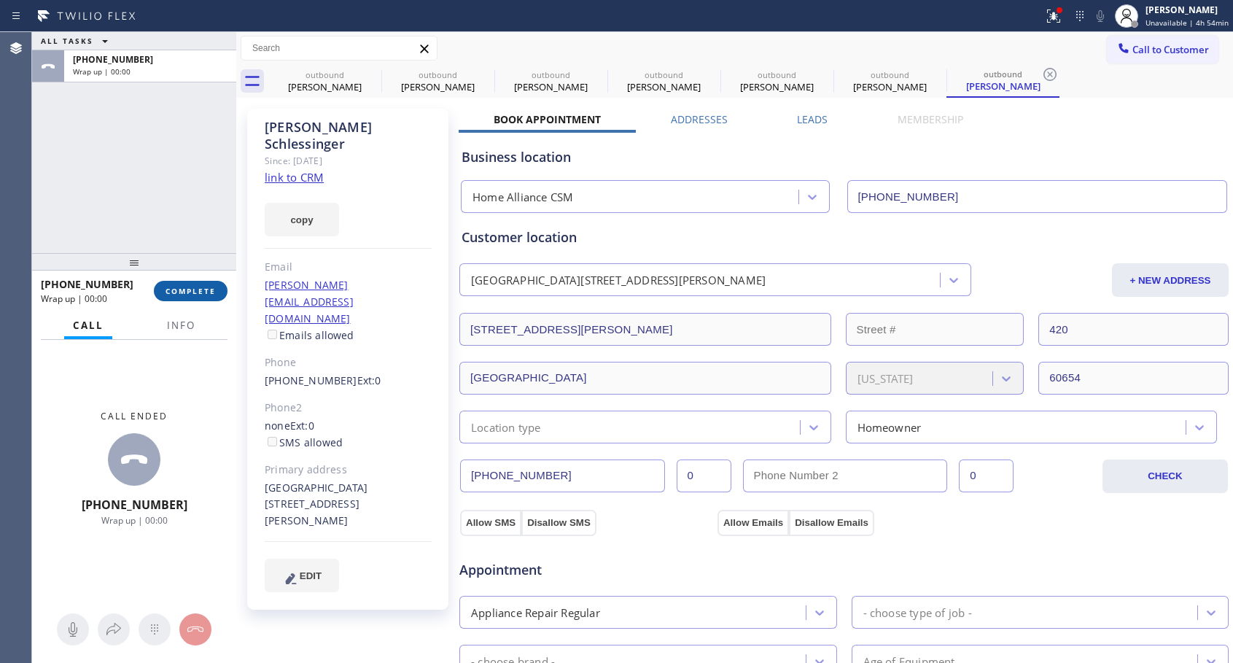
click at [205, 290] on span "COMPLETE" at bounding box center [190, 291] width 50 height 10
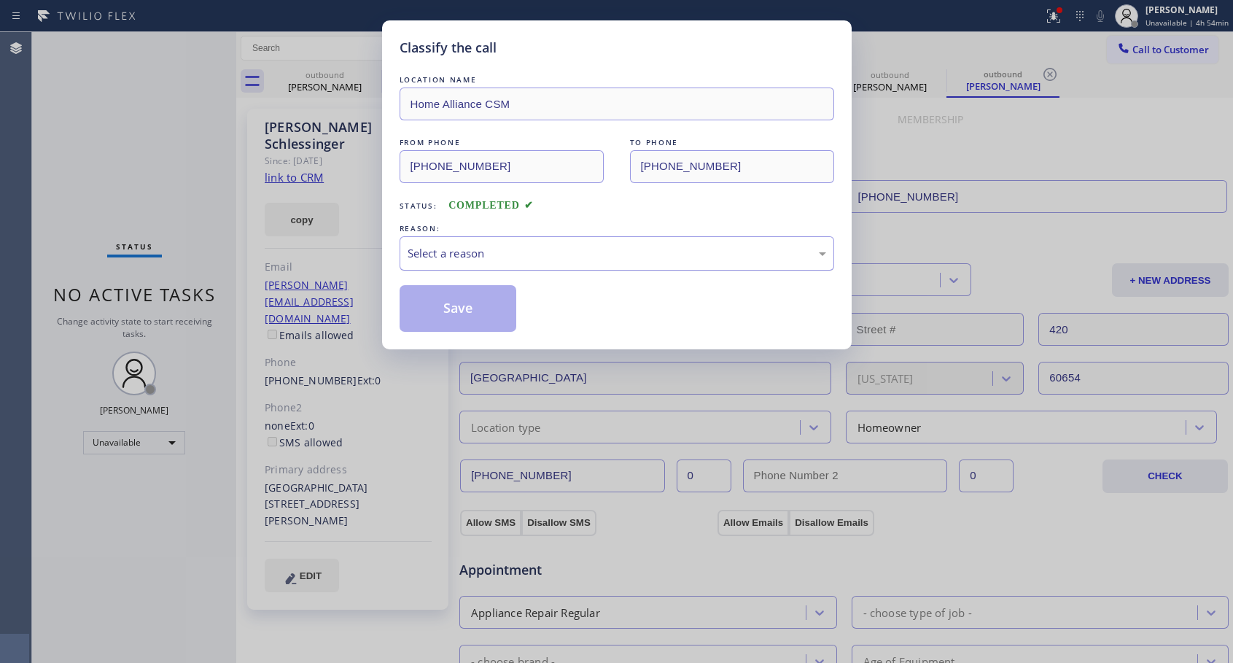
click at [467, 257] on div "Select a reason" at bounding box center [617, 253] width 418 height 17
drag, startPoint x: 448, startPoint y: 315, endPoint x: 507, endPoint y: 179, distance: 147.9
click at [448, 316] on button "Save" at bounding box center [457, 308] width 117 height 47
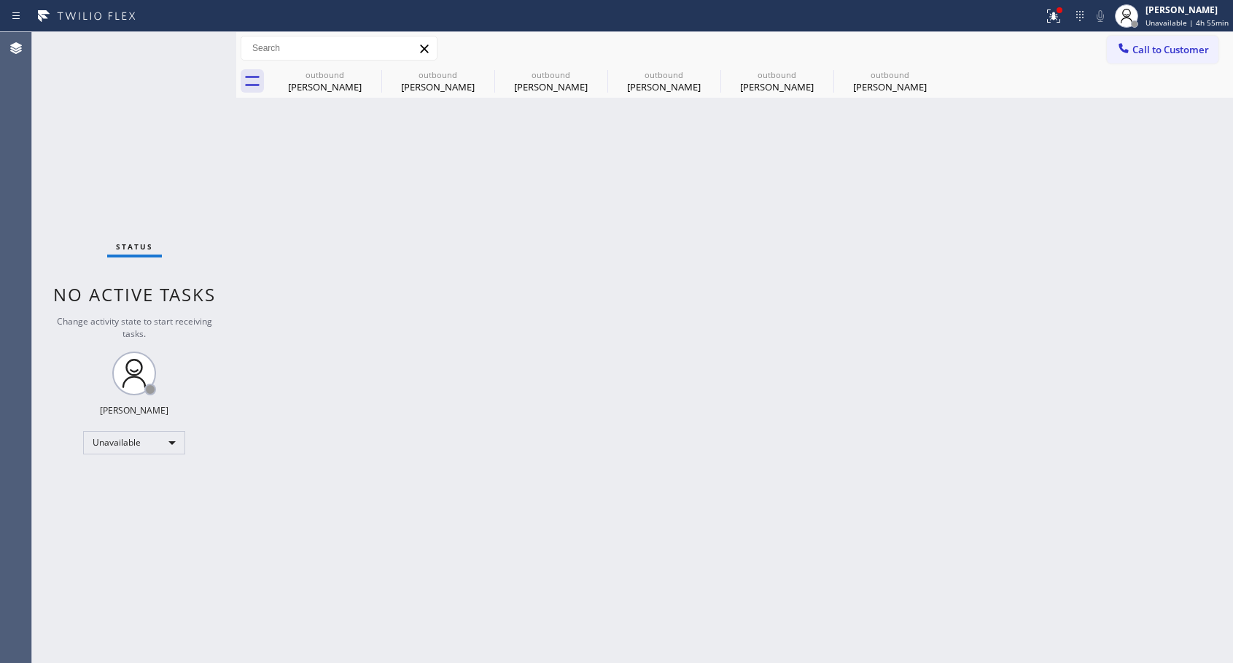
click at [1138, 42] on button "Call to Customer" at bounding box center [1163, 50] width 112 height 28
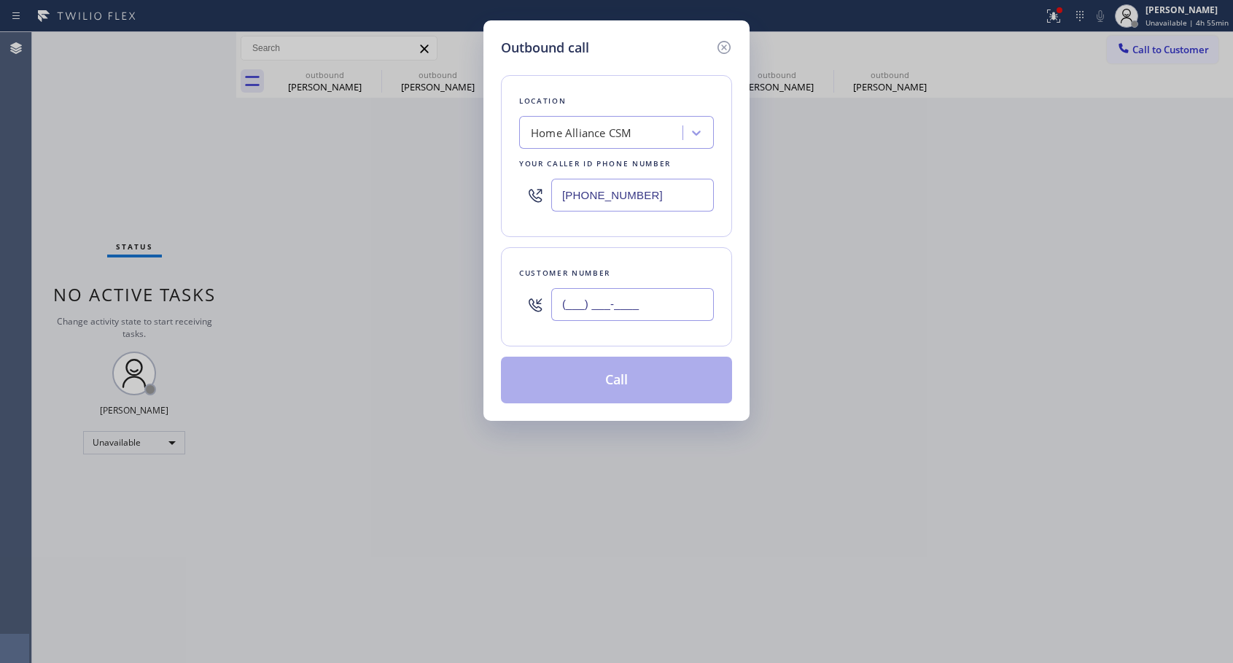
click at [620, 308] on input "(___) ___-____" at bounding box center [632, 304] width 163 height 33
paste input "818) 693-9623"
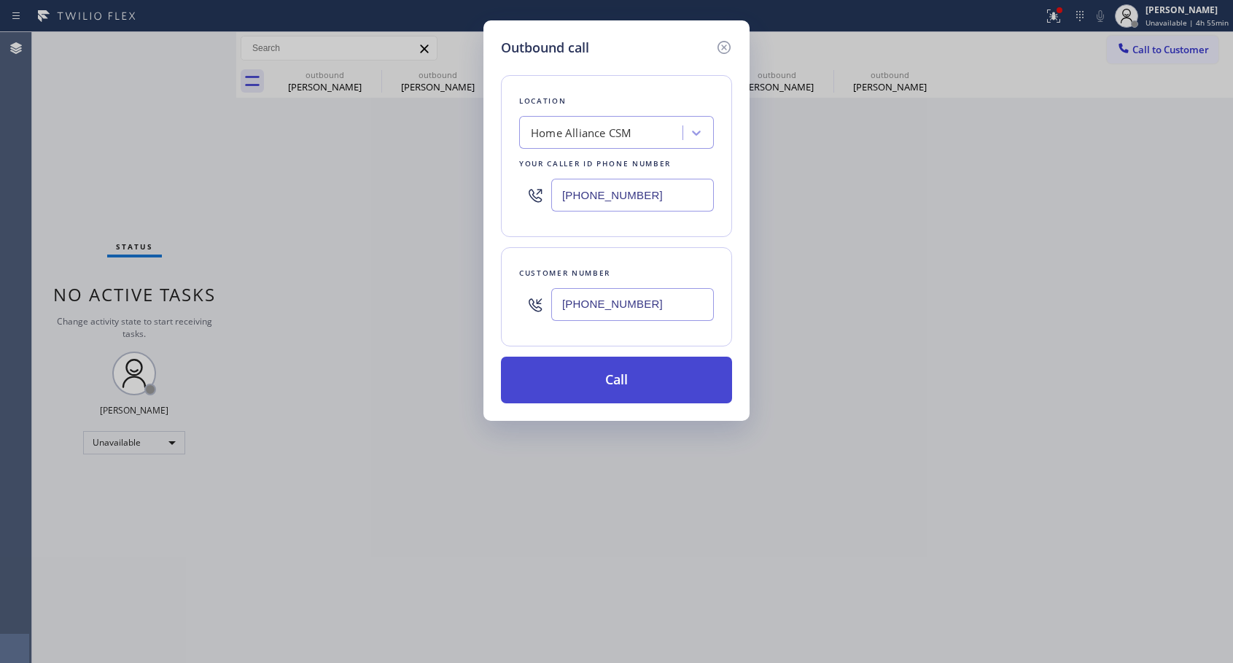
type input "[PHONE_NUMBER]"
click at [625, 381] on button "Call" at bounding box center [616, 379] width 231 height 47
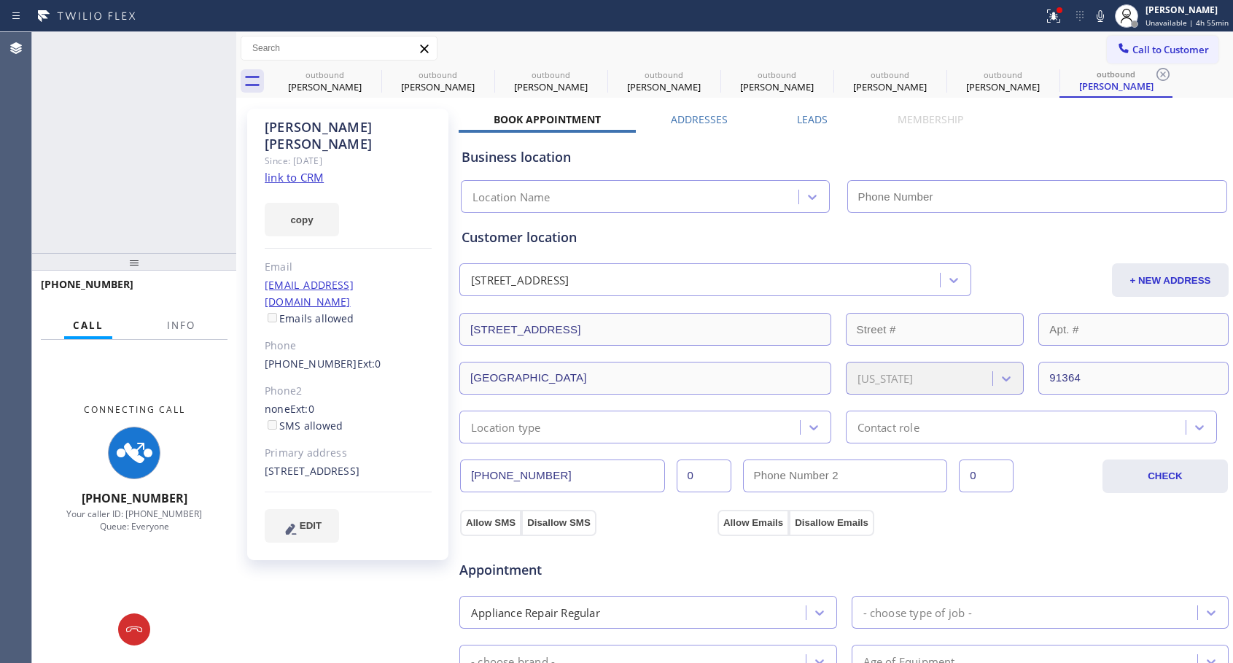
type input "[PHONE_NUMBER]"
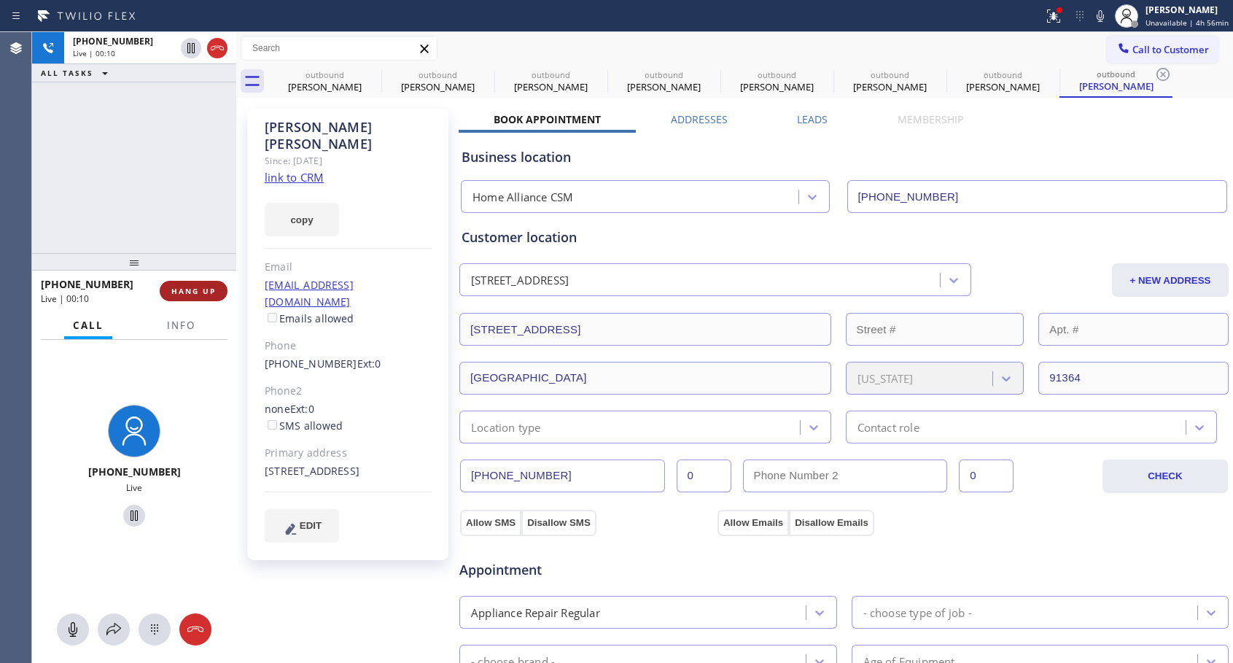
click at [206, 287] on span "HANG UP" at bounding box center [193, 291] width 44 height 10
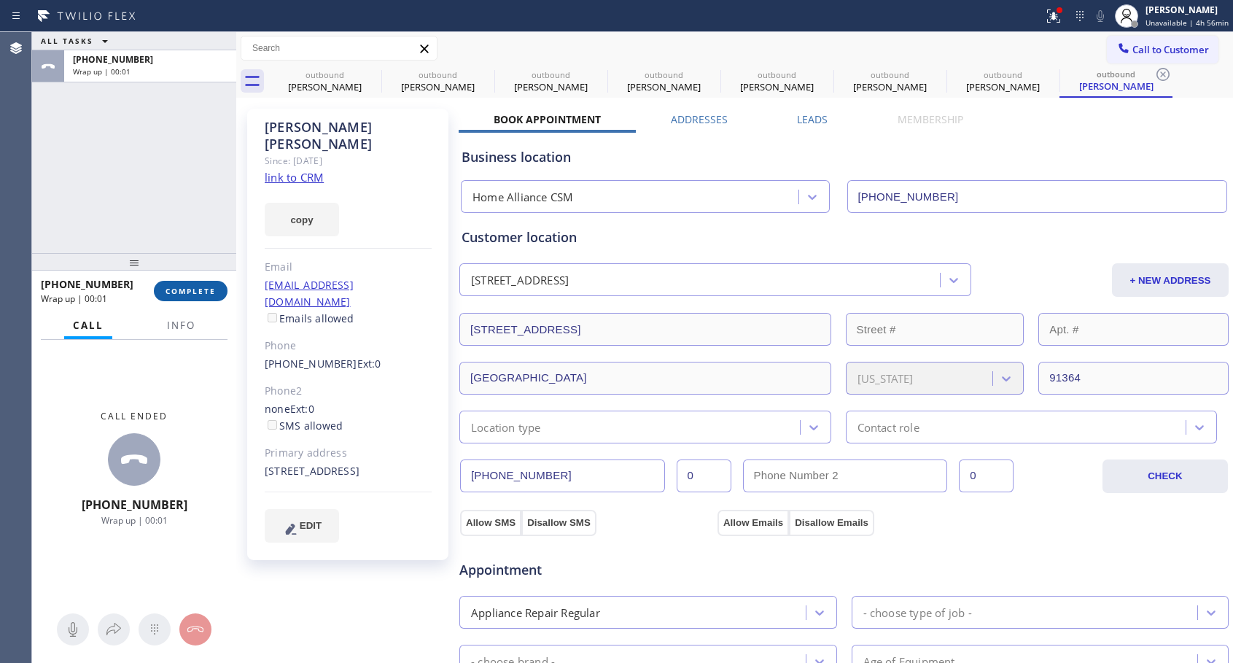
click at [206, 287] on span "COMPLETE" at bounding box center [190, 291] width 50 height 10
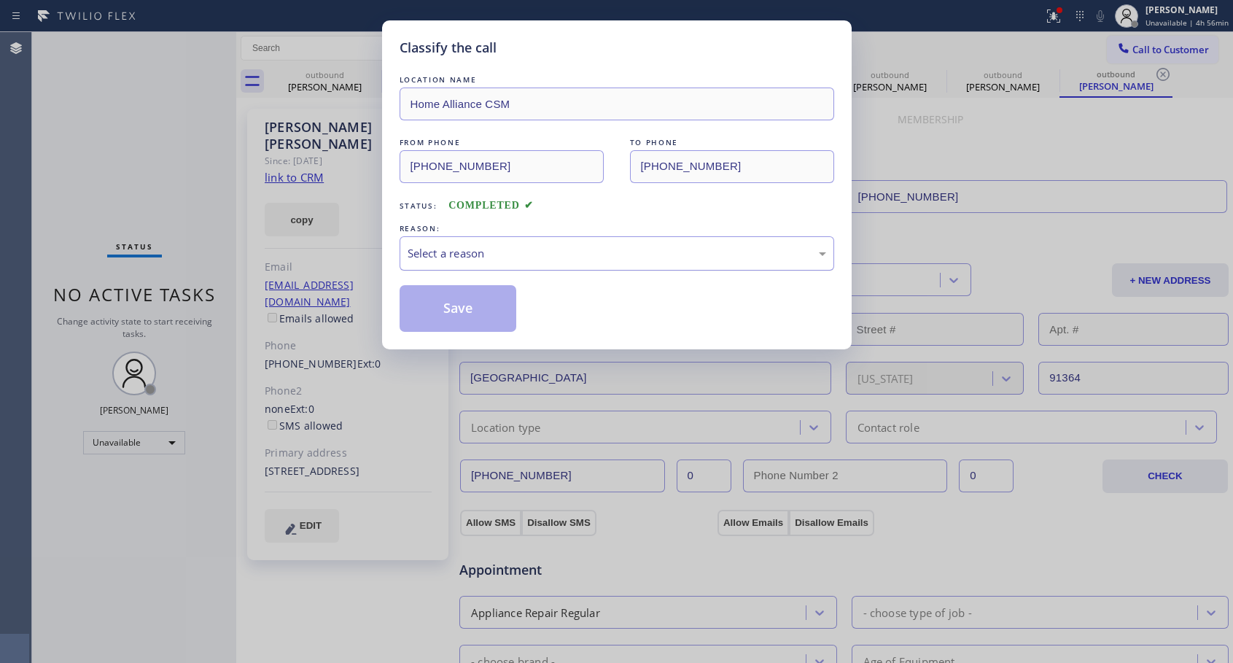
click at [632, 247] on div "Select a reason" at bounding box center [617, 253] width 418 height 17
click at [498, 303] on button "Save" at bounding box center [457, 308] width 117 height 47
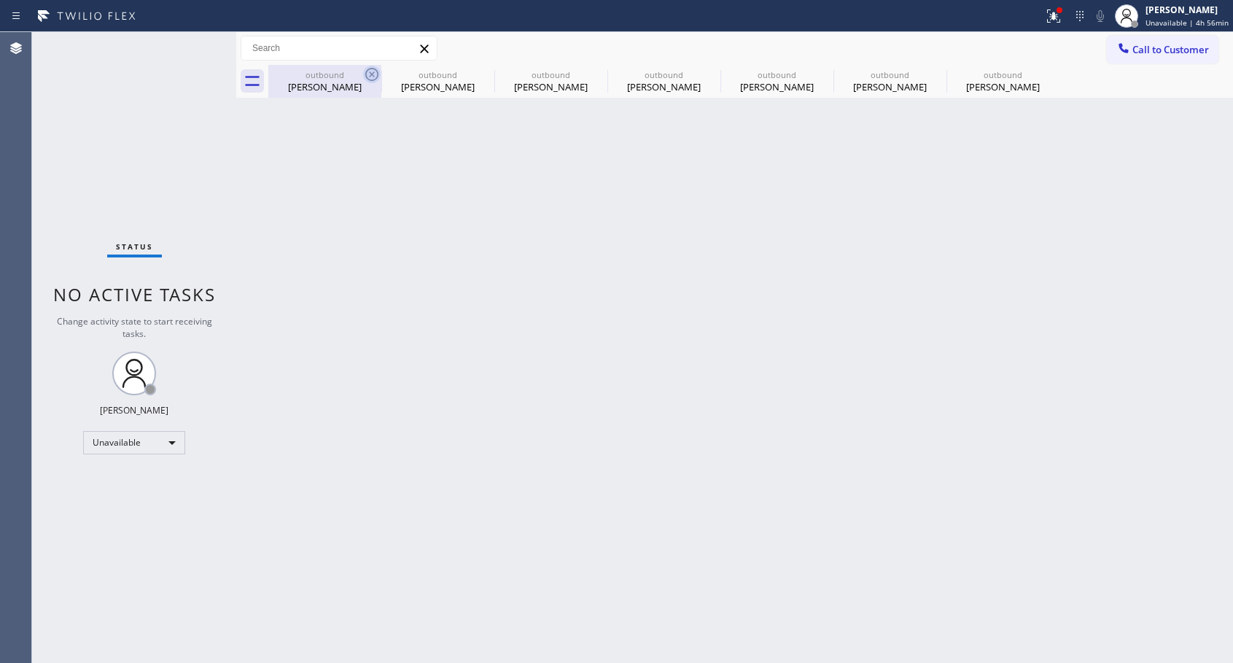
click at [371, 71] on icon at bounding box center [371, 74] width 17 height 17
click at [0, 0] on icon at bounding box center [0, 0] width 0 height 0
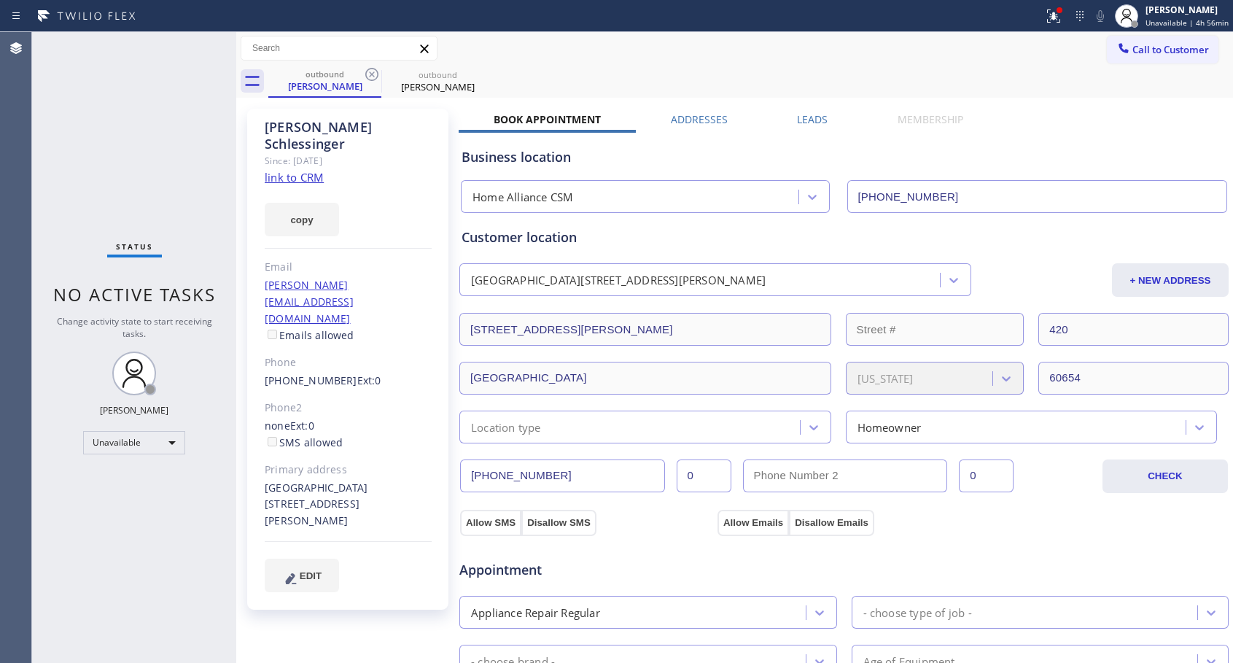
click at [371, 71] on icon at bounding box center [371, 74] width 17 height 17
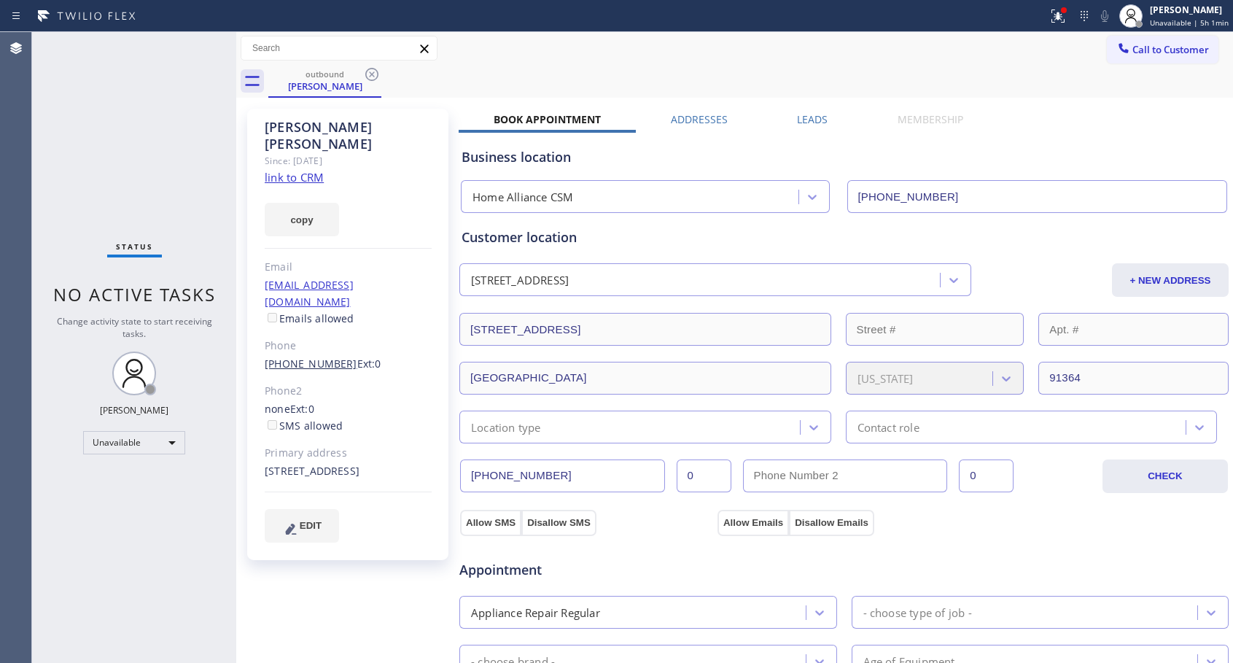
click at [310, 356] on link "[PHONE_NUMBER]" at bounding box center [311, 363] width 93 height 14
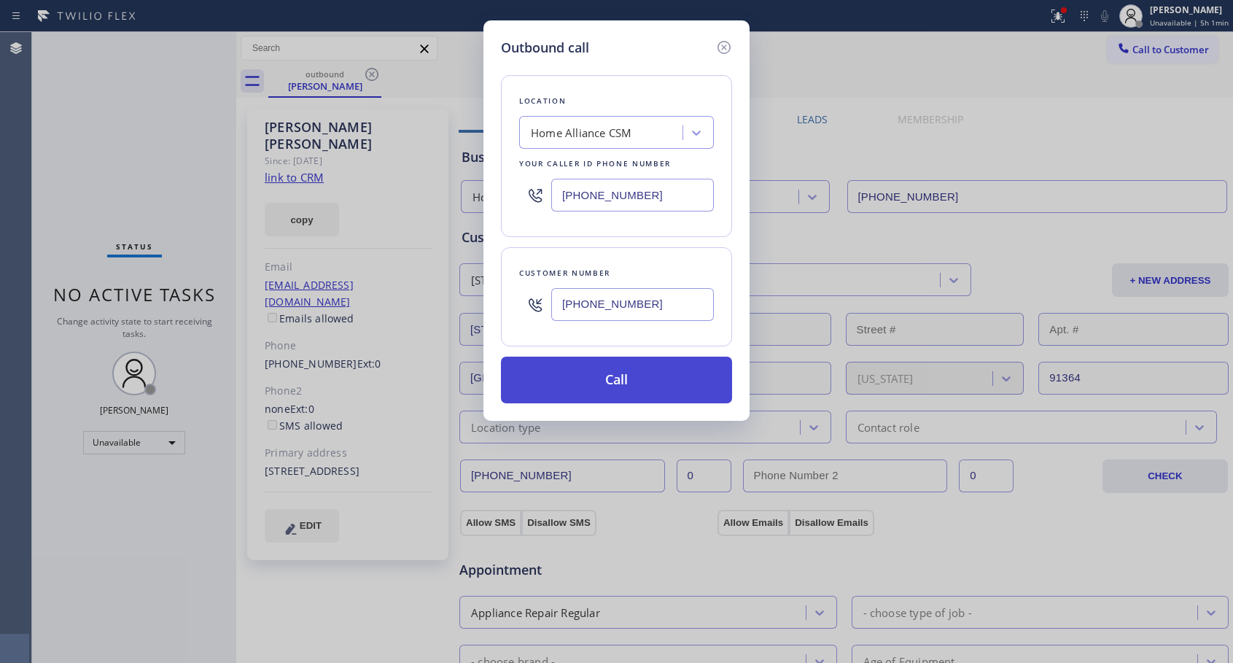
type input "[PHONE_NUMBER]"
click at [656, 386] on button "Call" at bounding box center [616, 379] width 231 height 47
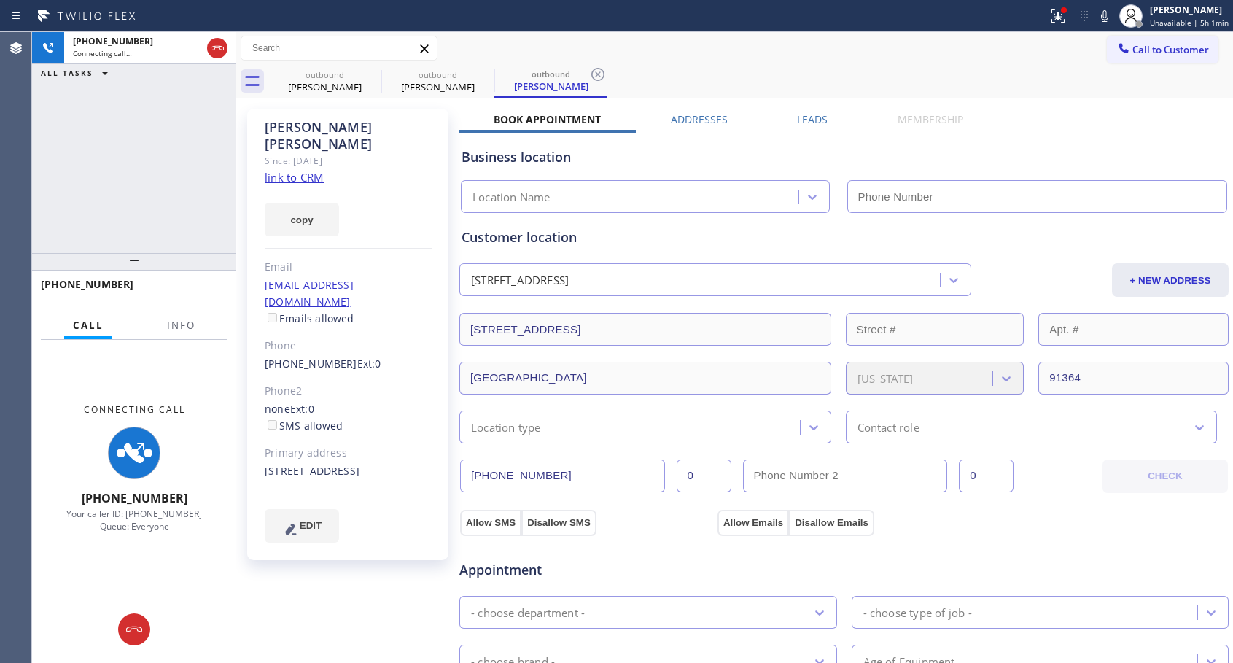
type input "[PHONE_NUMBER]"
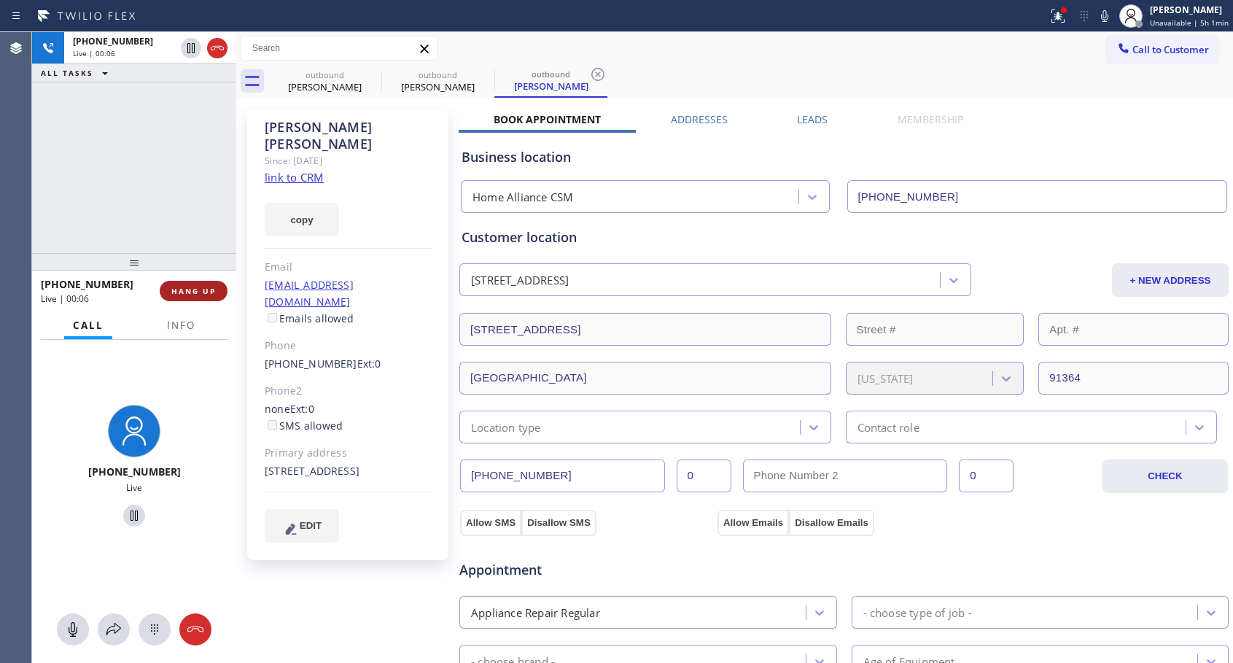
click at [199, 289] on span "HANG UP" at bounding box center [193, 291] width 44 height 10
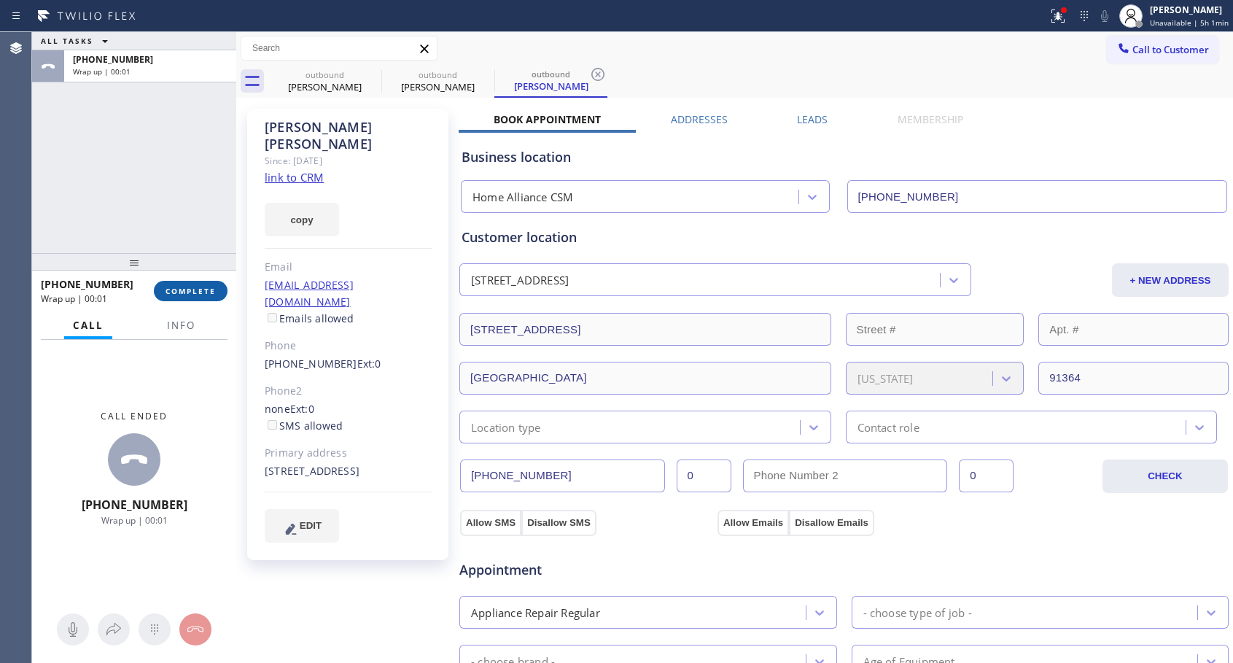
click at [199, 289] on span "COMPLETE" at bounding box center [190, 291] width 50 height 10
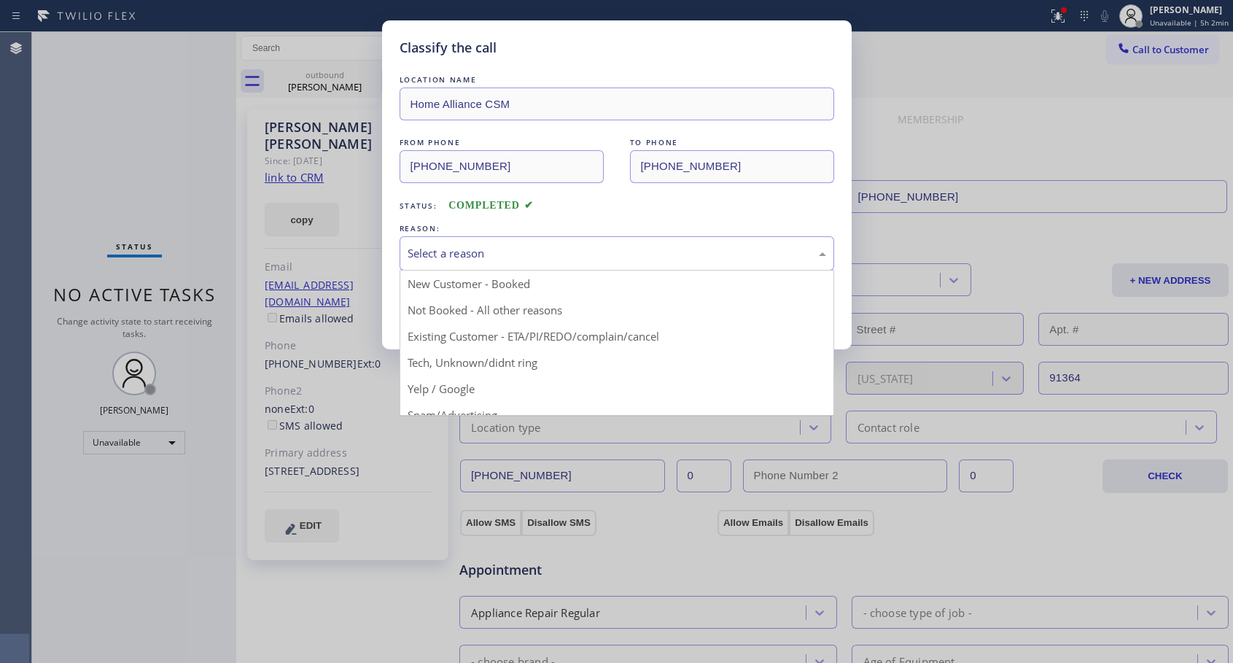
drag, startPoint x: 598, startPoint y: 244, endPoint x: 424, endPoint y: 264, distance: 175.3
click at [597, 245] on div "Select a reason" at bounding box center [617, 253] width 418 height 17
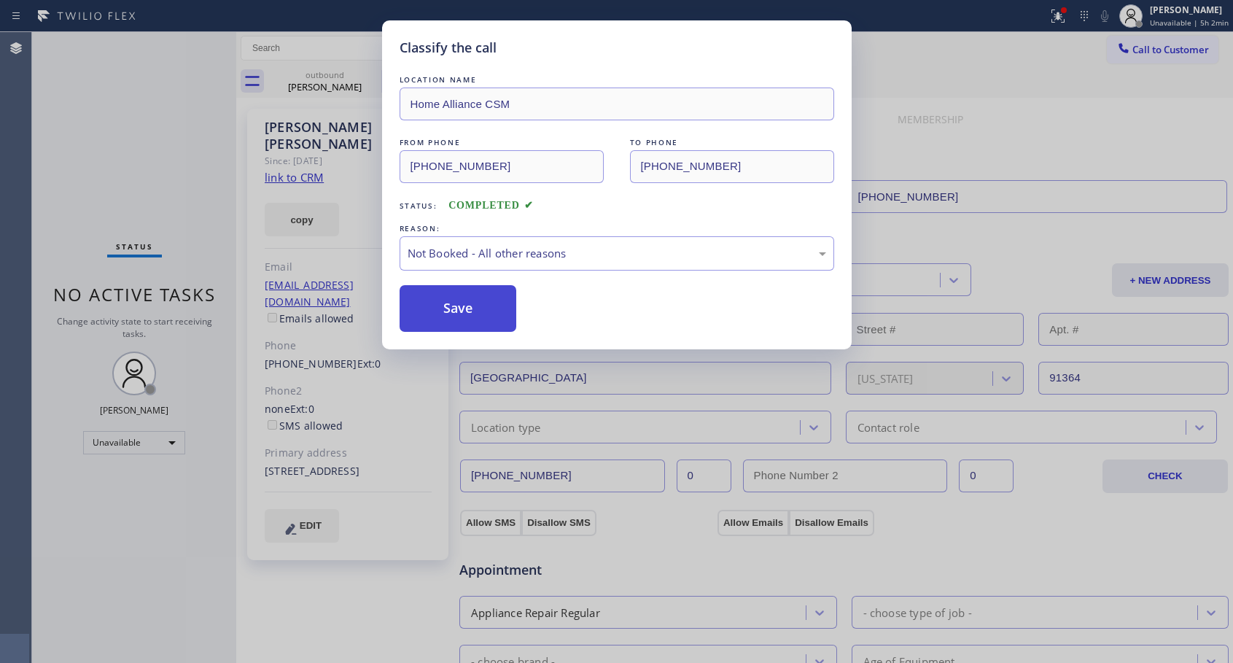
click at [424, 303] on button "Save" at bounding box center [457, 308] width 117 height 47
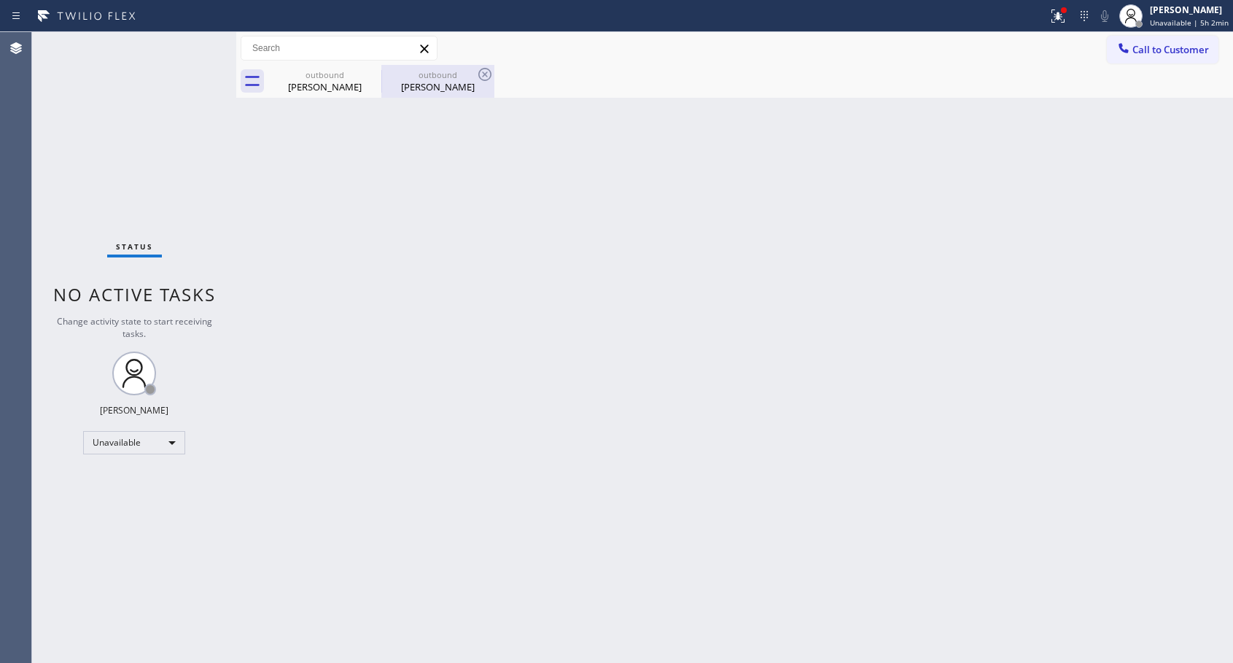
click at [450, 86] on div "[PERSON_NAME]" at bounding box center [438, 86] width 110 height 13
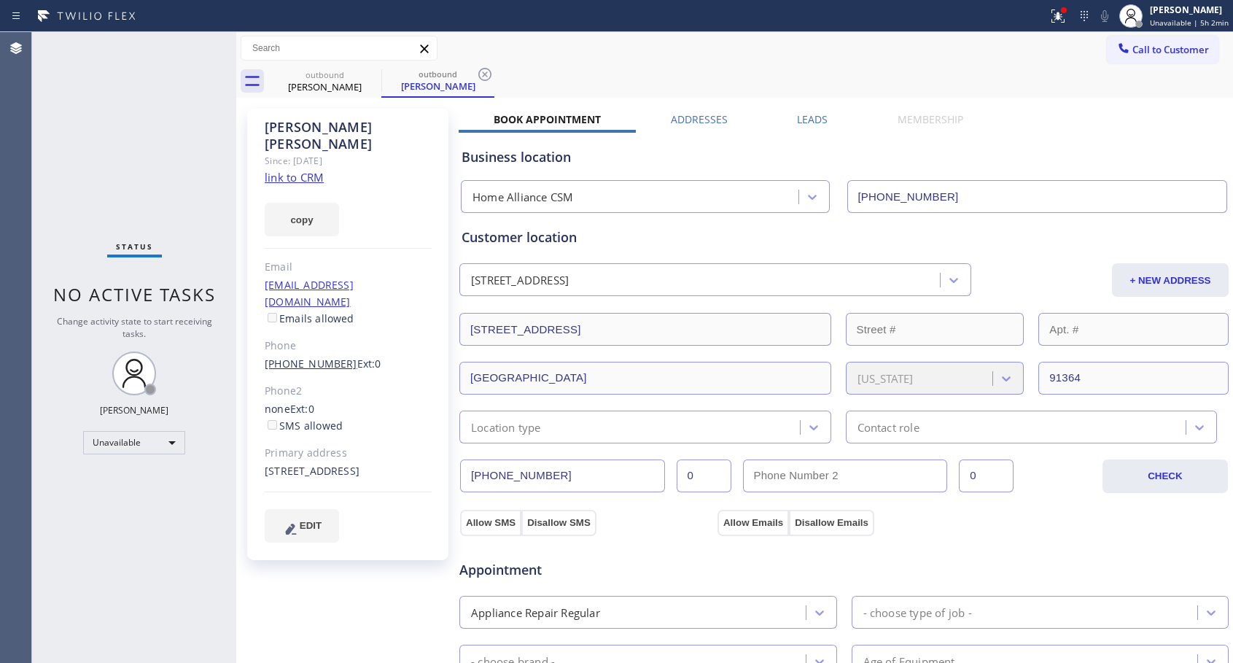
click at [311, 356] on link "[PHONE_NUMBER]" at bounding box center [311, 363] width 93 height 14
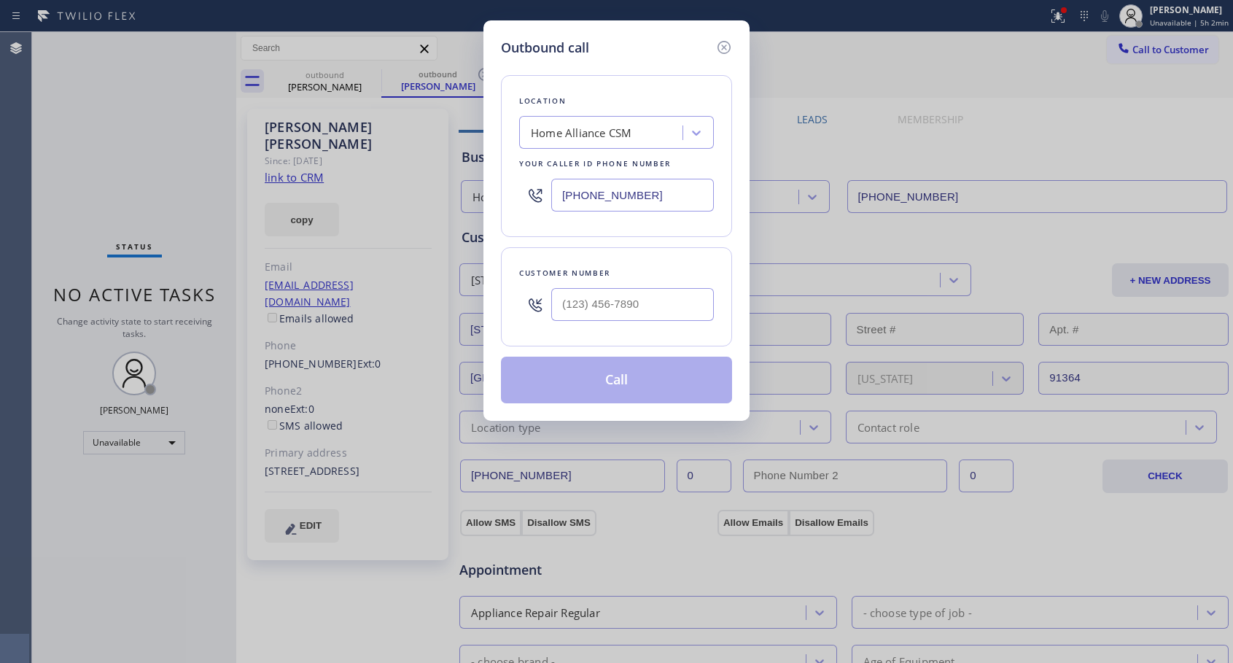
type input "[PHONE_NUMBER]"
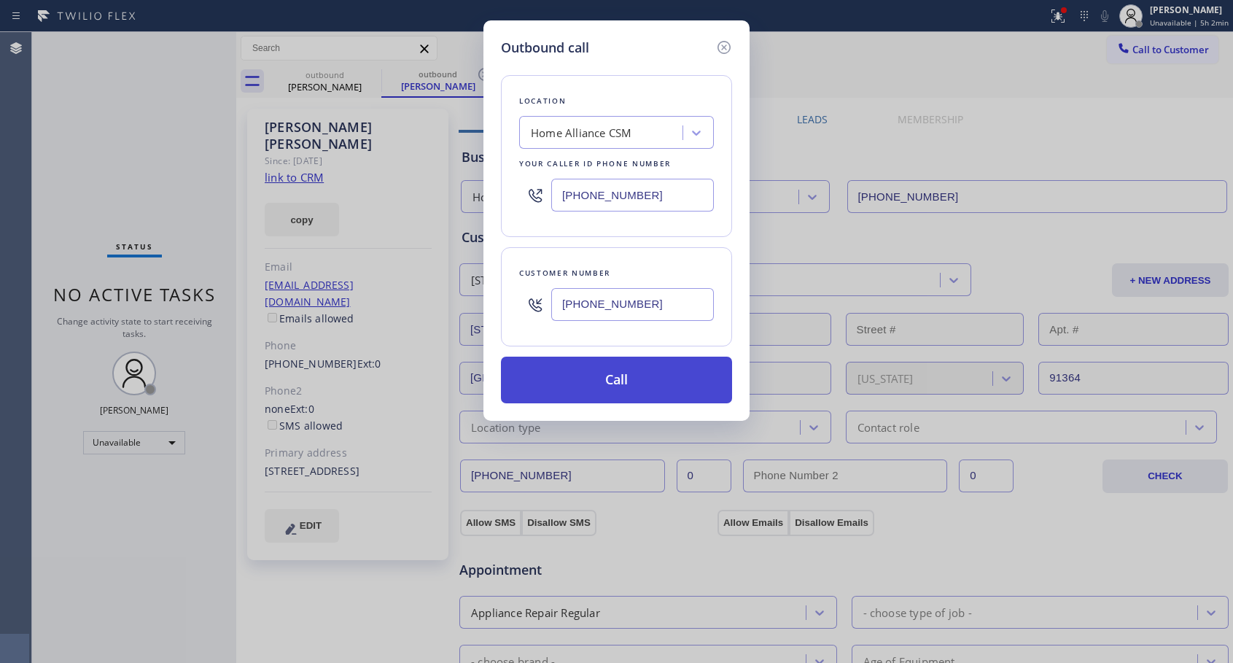
click at [582, 383] on button "Call" at bounding box center [616, 379] width 231 height 47
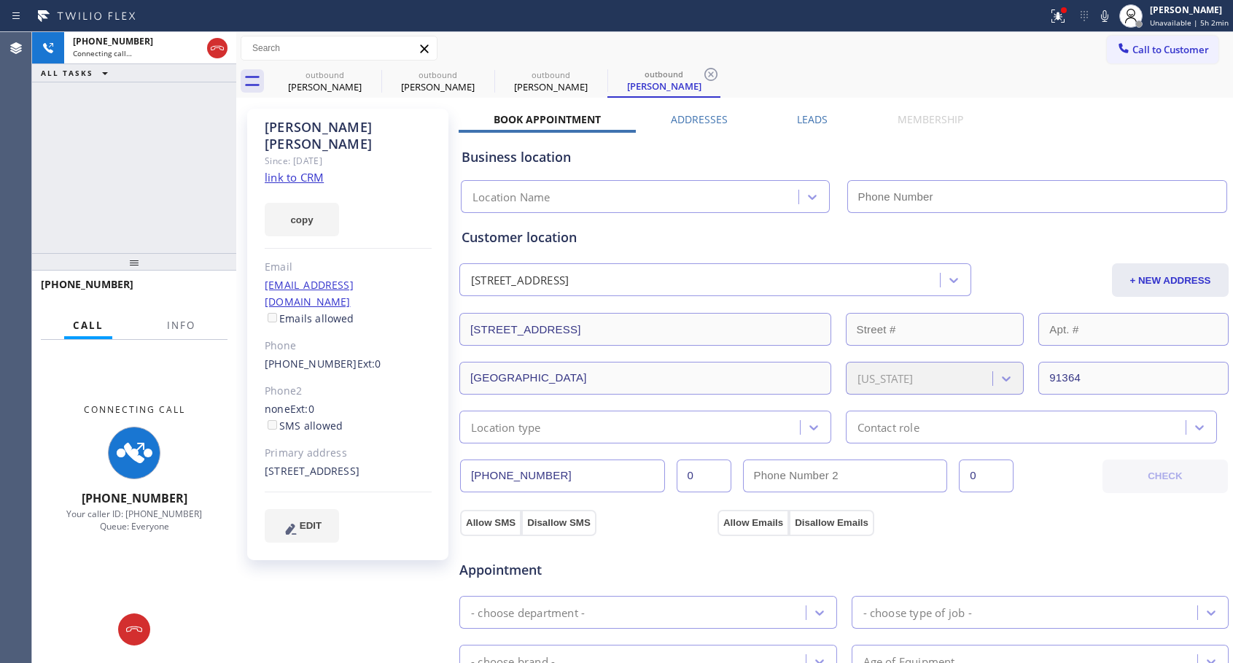
type input "[PHONE_NUMBER]"
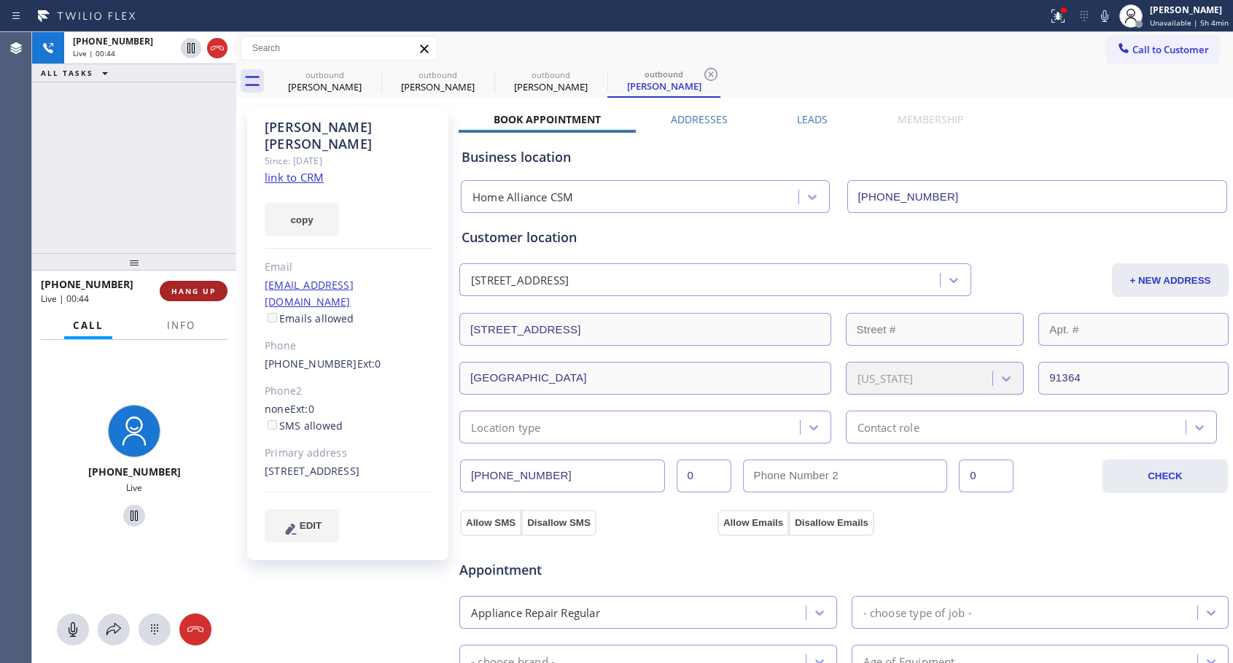
click at [181, 287] on span "HANG UP" at bounding box center [193, 291] width 44 height 10
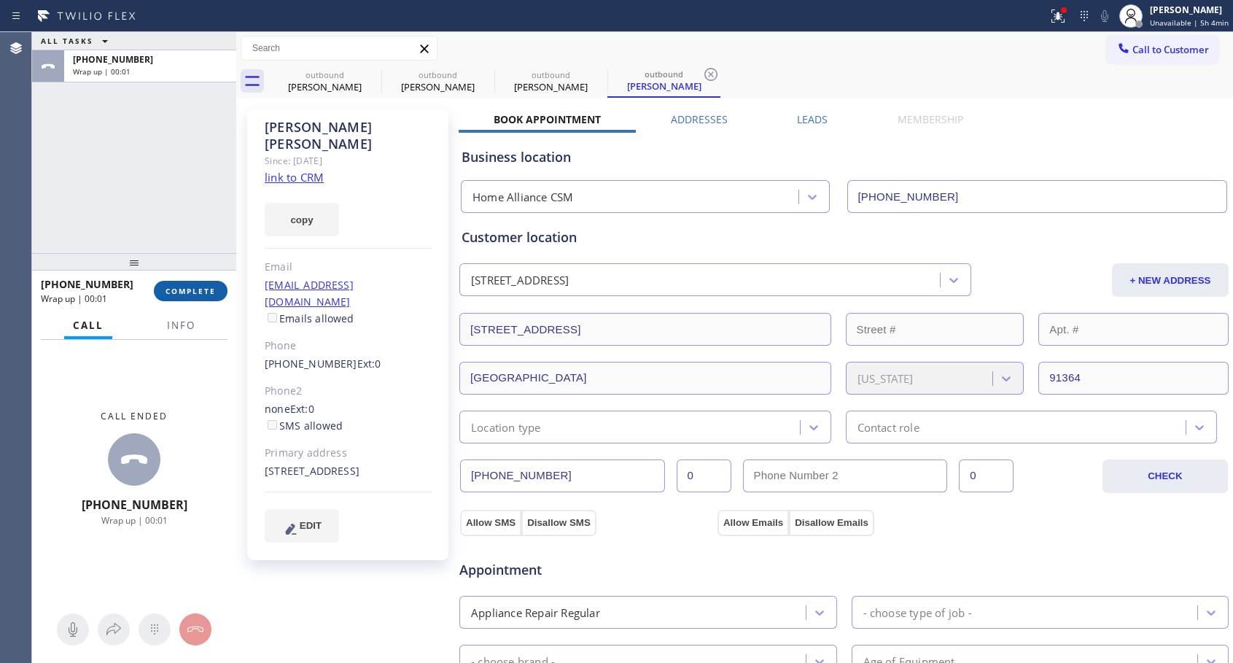
click at [181, 287] on span "COMPLETE" at bounding box center [190, 291] width 50 height 10
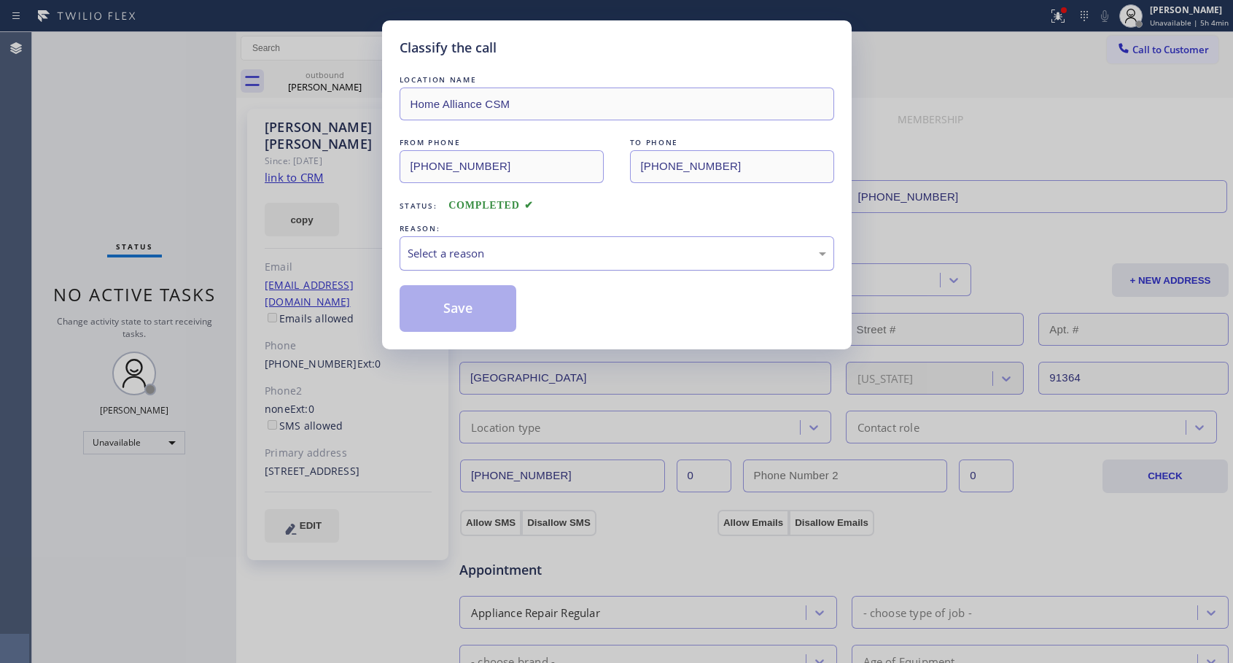
click at [451, 252] on div "Select a reason" at bounding box center [617, 253] width 418 height 17
click at [444, 309] on button "Save" at bounding box center [457, 308] width 117 height 47
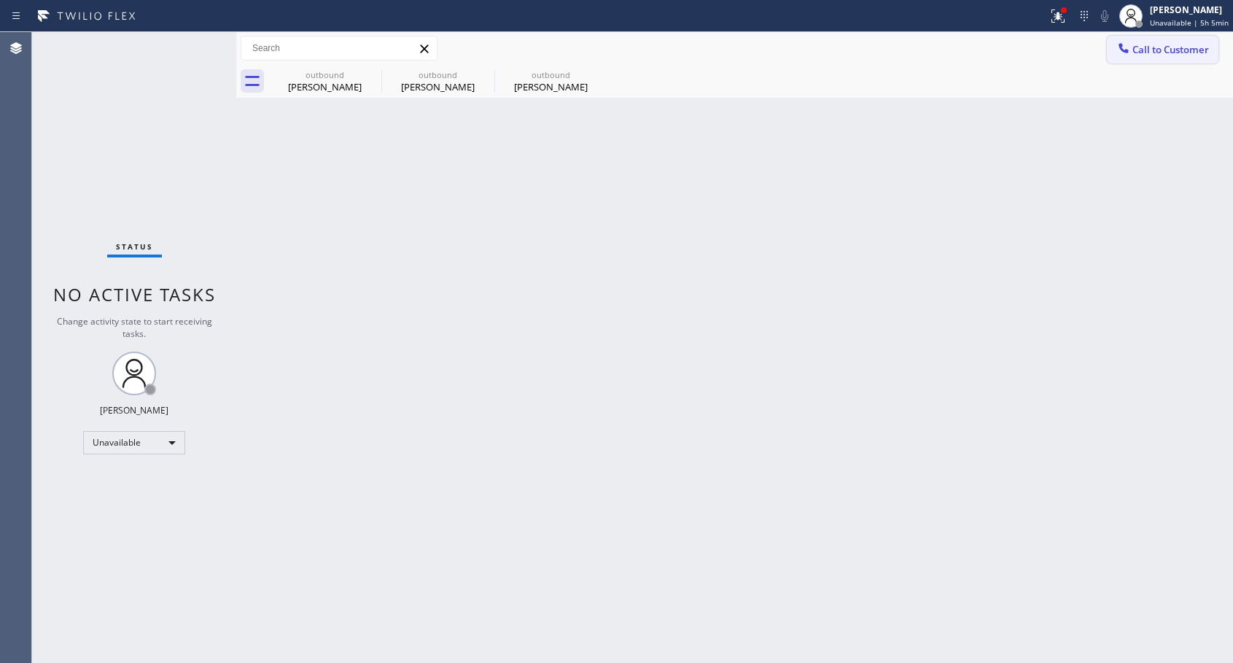
click at [1133, 52] on span "Call to Customer" at bounding box center [1170, 49] width 77 height 13
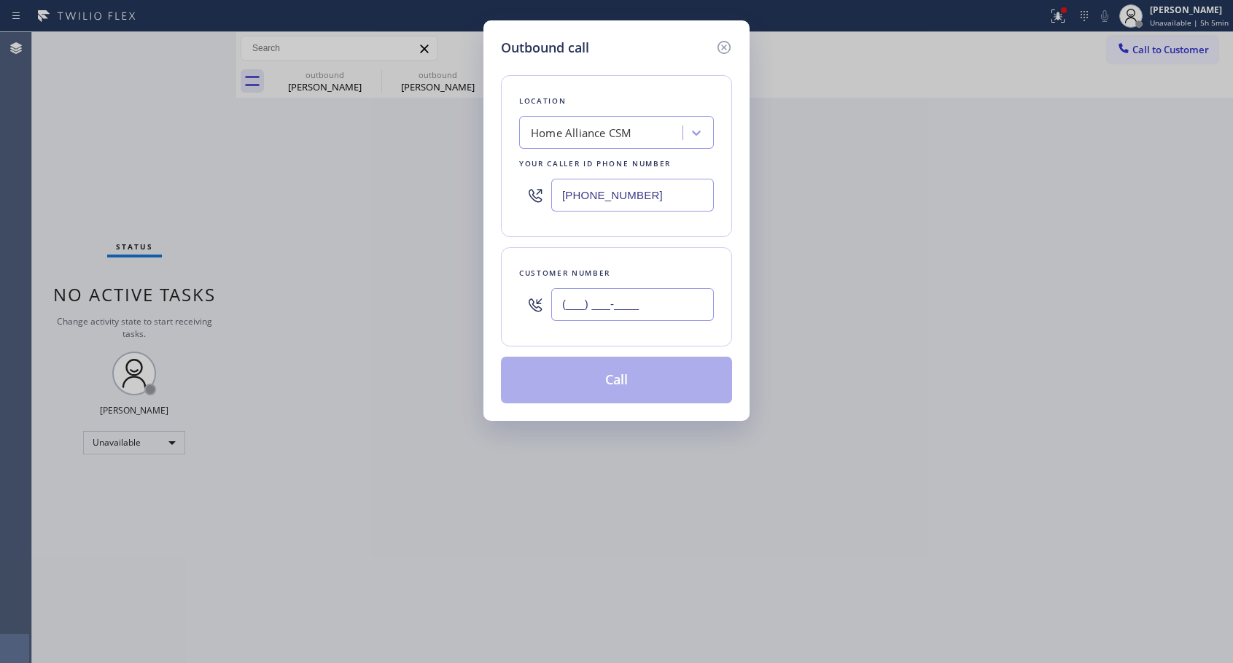
click at [657, 304] on input "(___) ___-____" at bounding box center [632, 304] width 163 height 33
paste input "714) 916-6699"
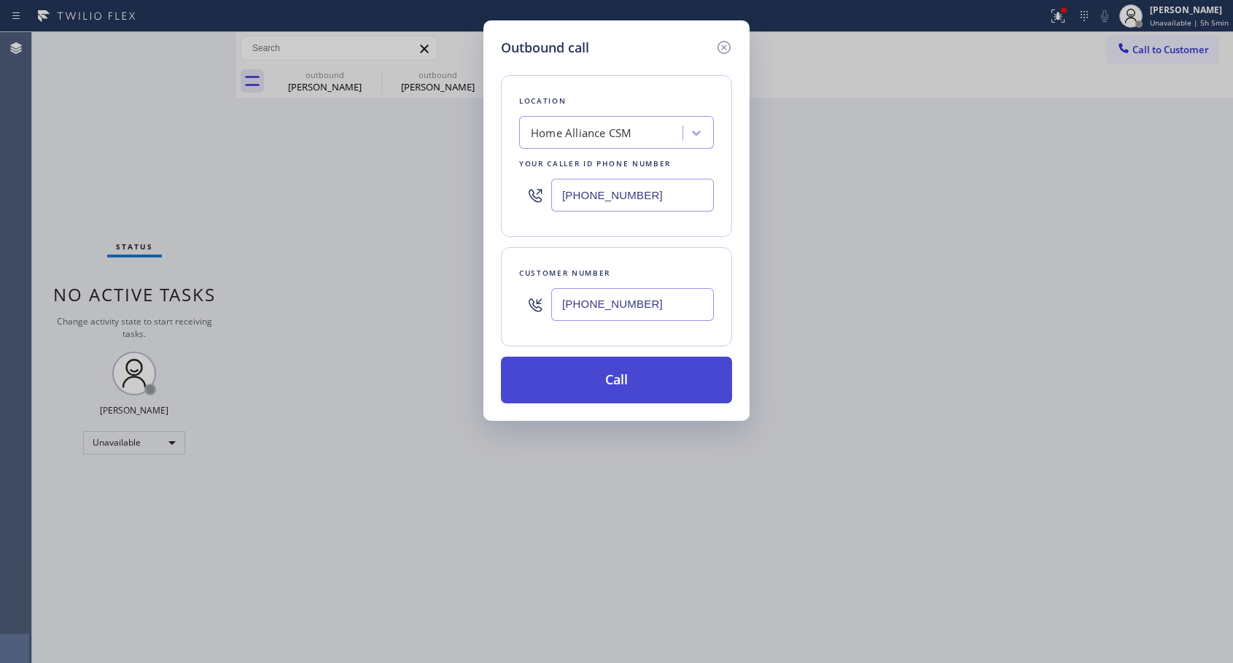
type input "[PHONE_NUMBER]"
click at [625, 386] on button "Call" at bounding box center [616, 379] width 231 height 47
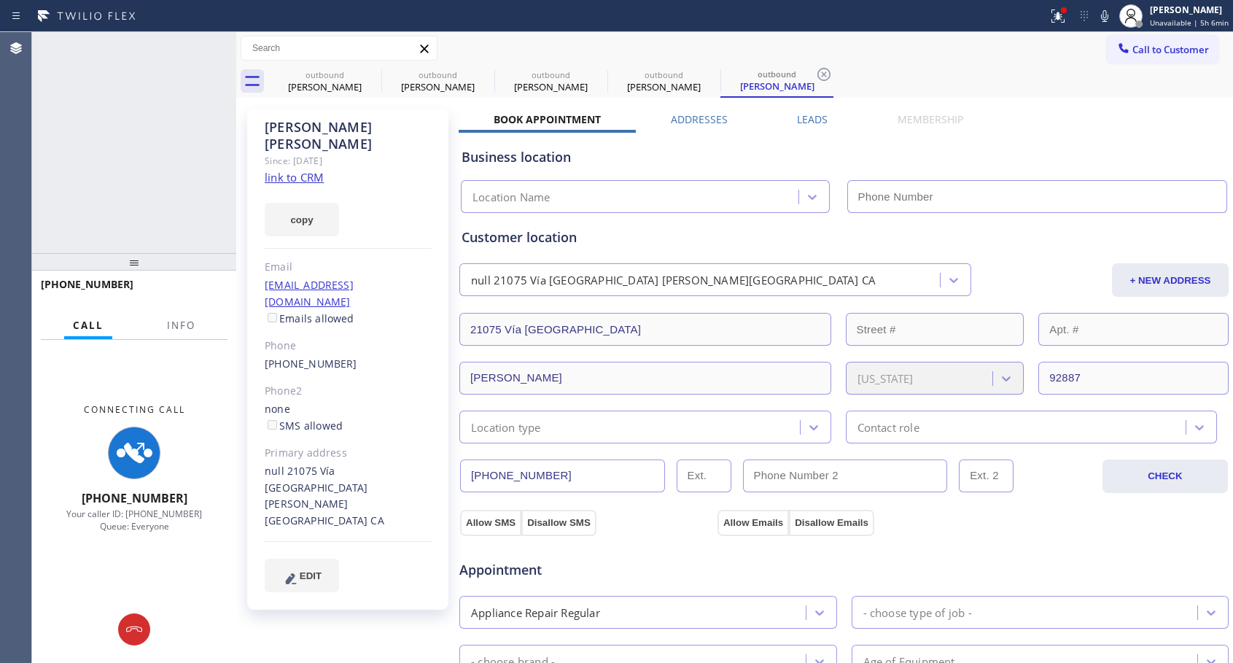
type input "[PHONE_NUMBER]"
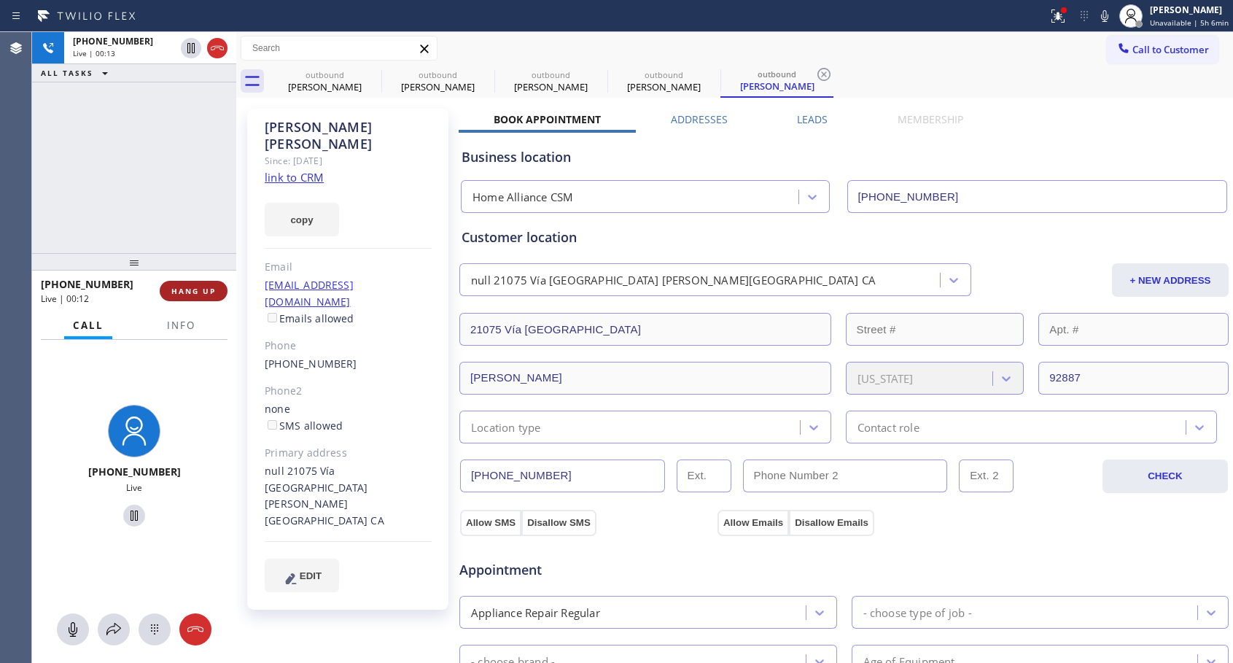
click at [218, 285] on button "HANG UP" at bounding box center [194, 291] width 68 height 20
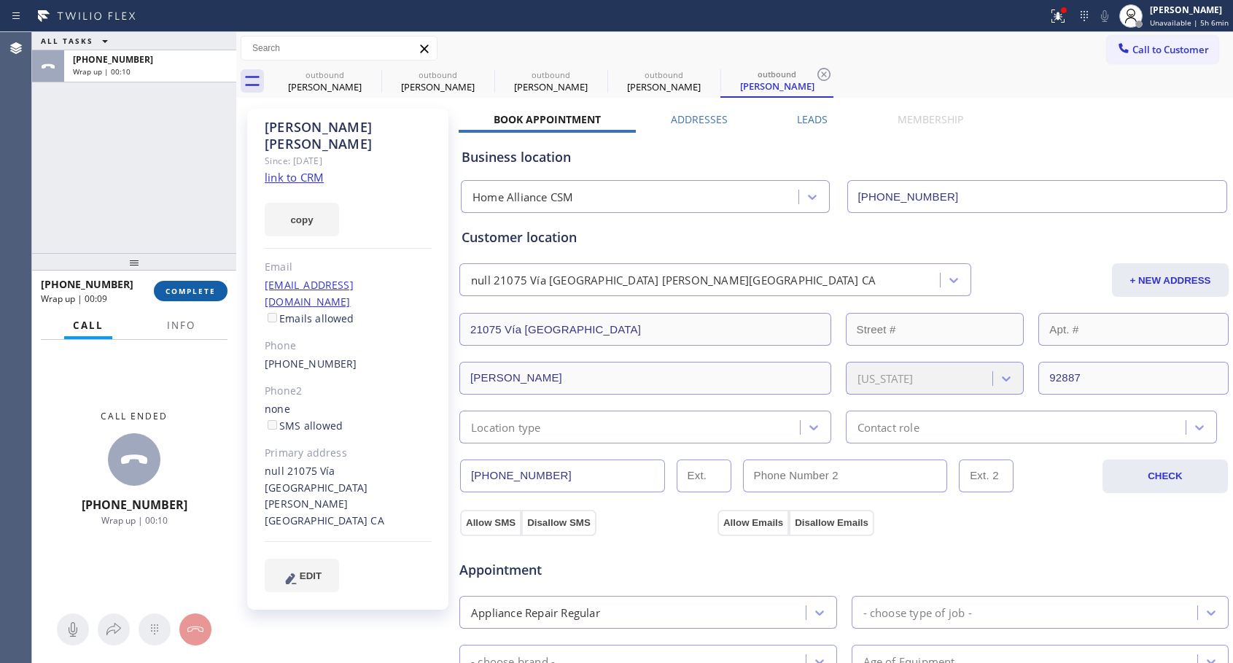
click at [195, 294] on span "COMPLETE" at bounding box center [190, 291] width 50 height 10
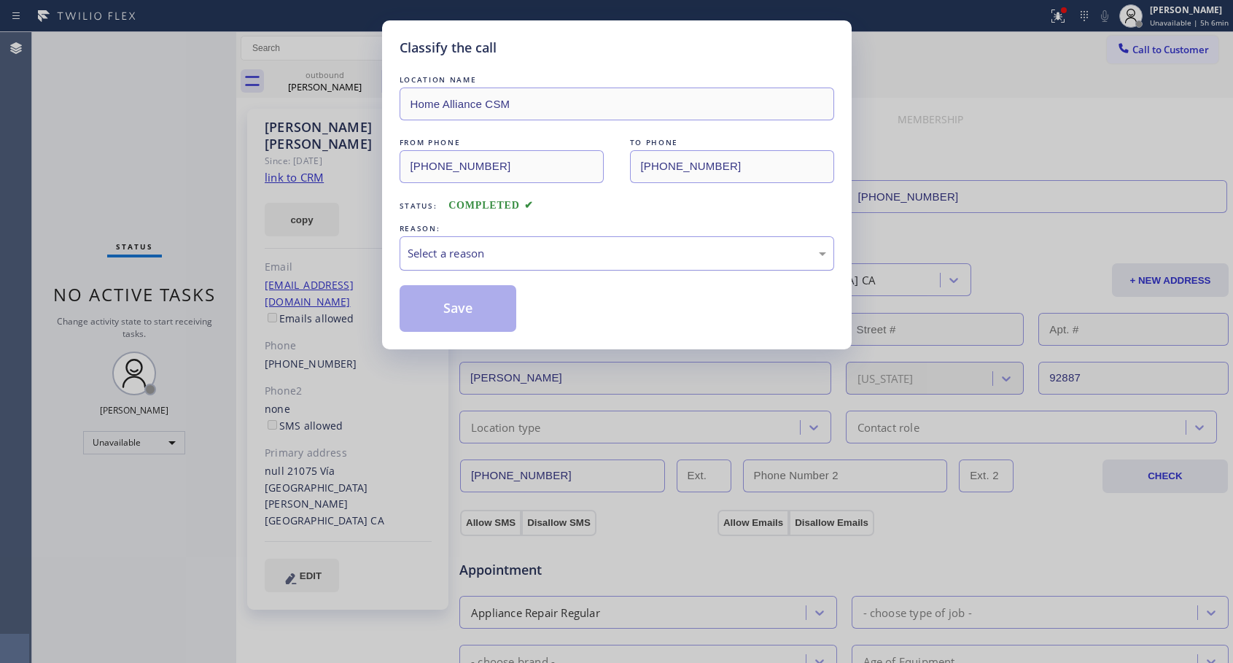
click at [540, 252] on div "Select a reason" at bounding box center [617, 253] width 418 height 17
click at [464, 332] on div "Classify the call LOCATION NAME Home Alliance CSM FROM PHONE [PHONE_NUMBER] TO …" at bounding box center [616, 184] width 469 height 329
click at [475, 316] on button "Save" at bounding box center [457, 308] width 117 height 47
click at [440, 289] on button "Save" at bounding box center [457, 308] width 117 height 47
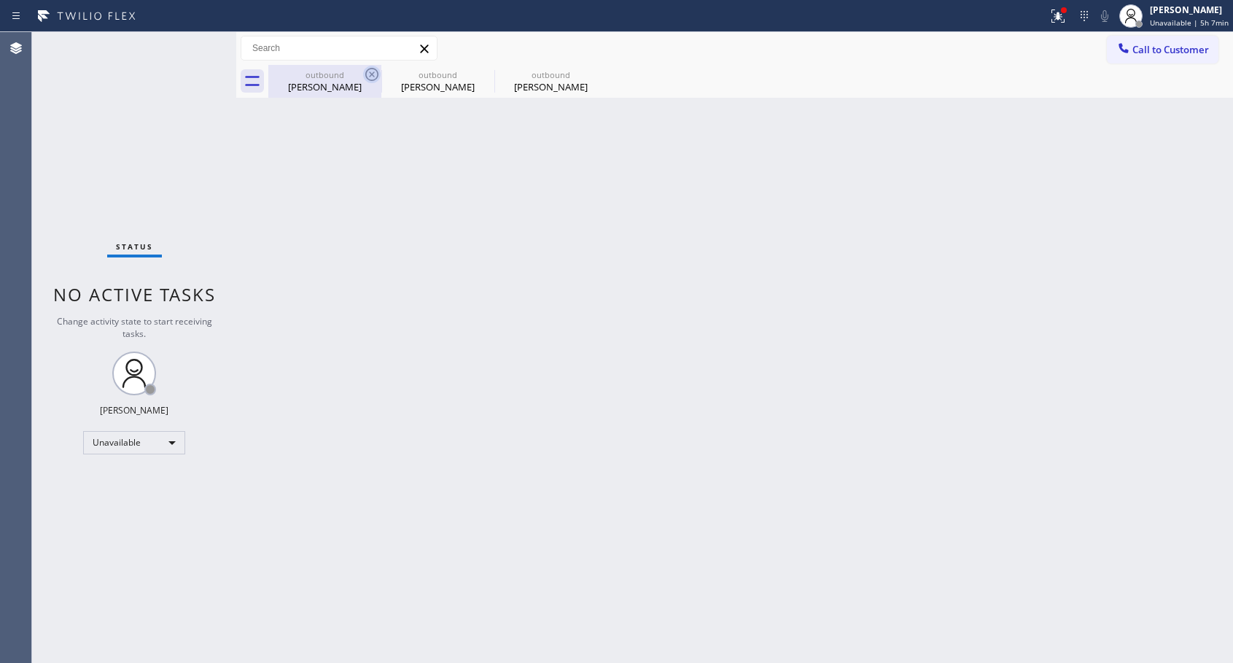
click at [371, 74] on icon at bounding box center [371, 74] width 13 height 13
click at [0, 0] on icon at bounding box center [0, 0] width 0 height 0
click at [372, 74] on div "outbound [PERSON_NAME] outbound [PERSON_NAME] outbound [PERSON_NAME]" at bounding box center [750, 81] width 964 height 33
click at [1128, 49] on icon at bounding box center [1123, 48] width 15 height 15
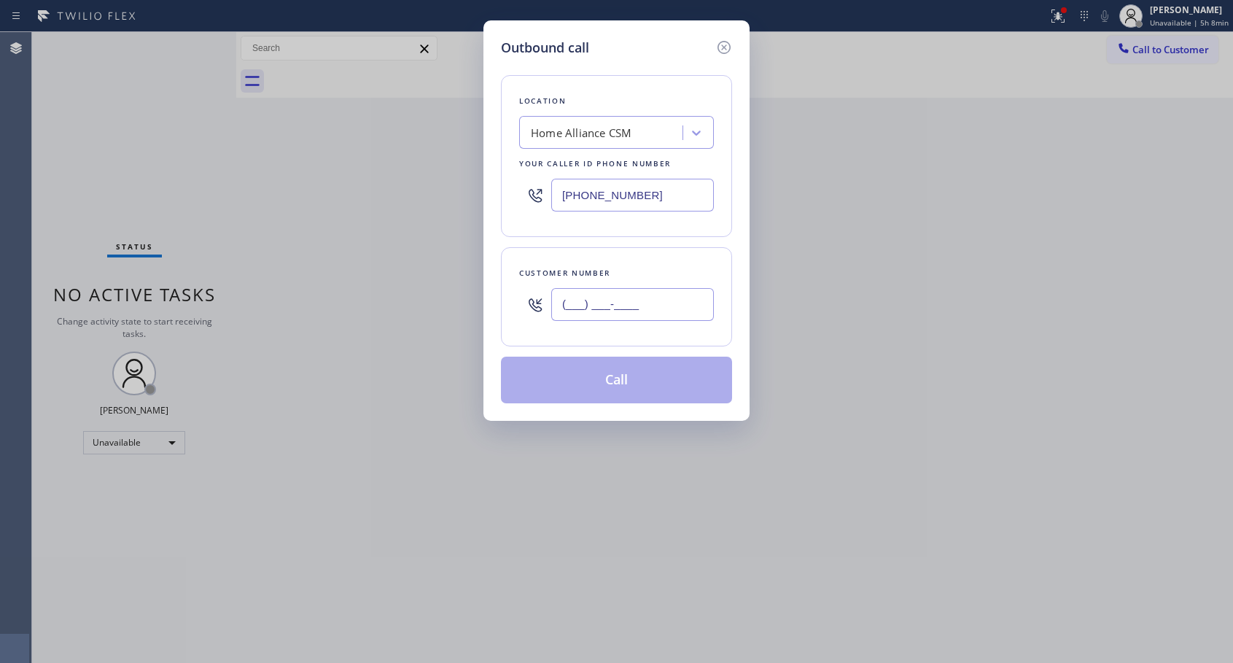
click at [612, 302] on input "(___) ___-____" at bounding box center [632, 304] width 163 height 33
paste input "310) 471-1883"
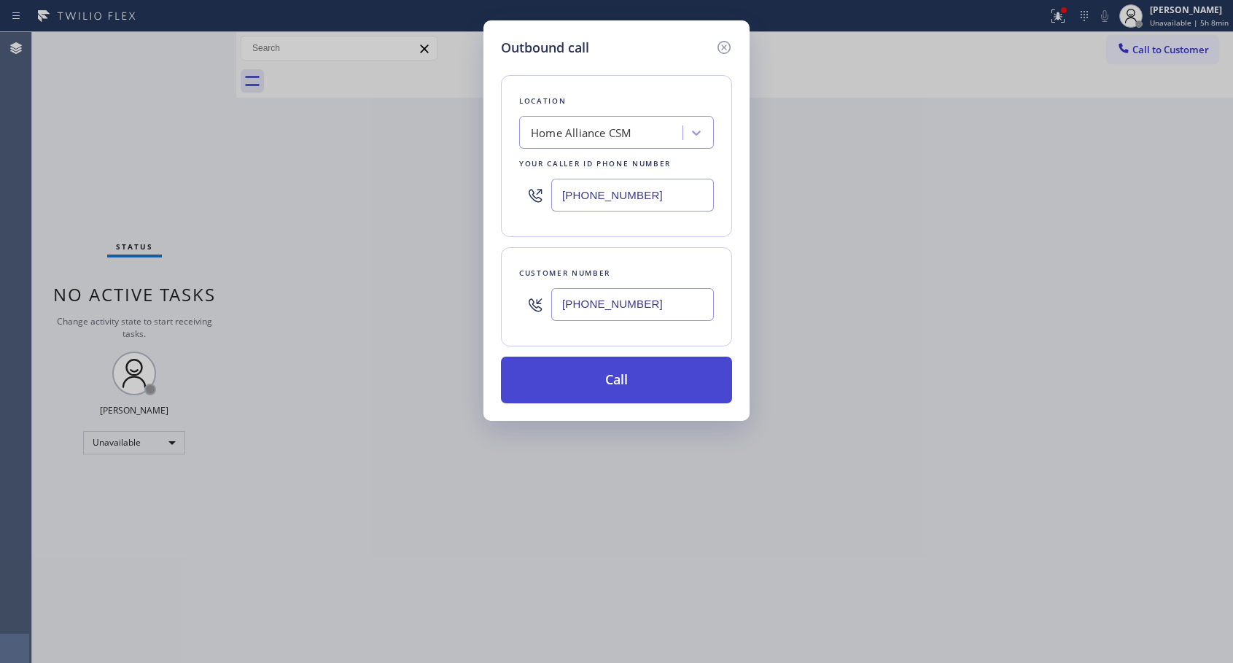
type input "[PHONE_NUMBER]"
click at [617, 378] on button "Call" at bounding box center [616, 379] width 231 height 47
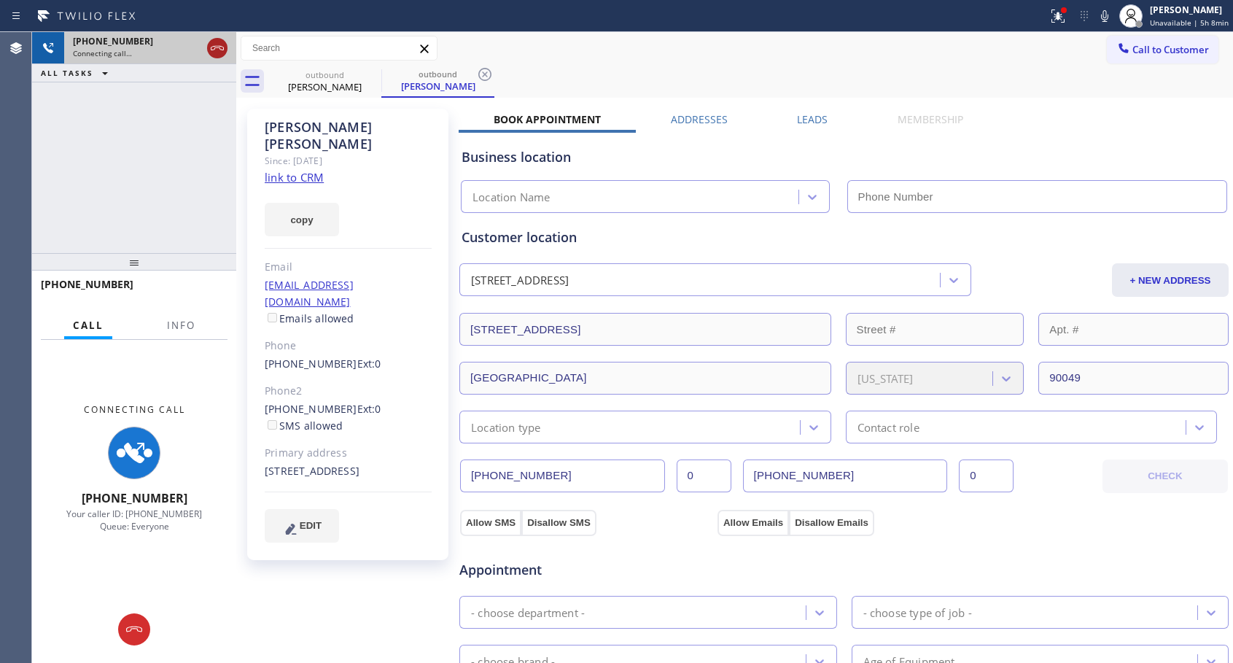
click at [214, 45] on icon at bounding box center [216, 47] width 17 height 17
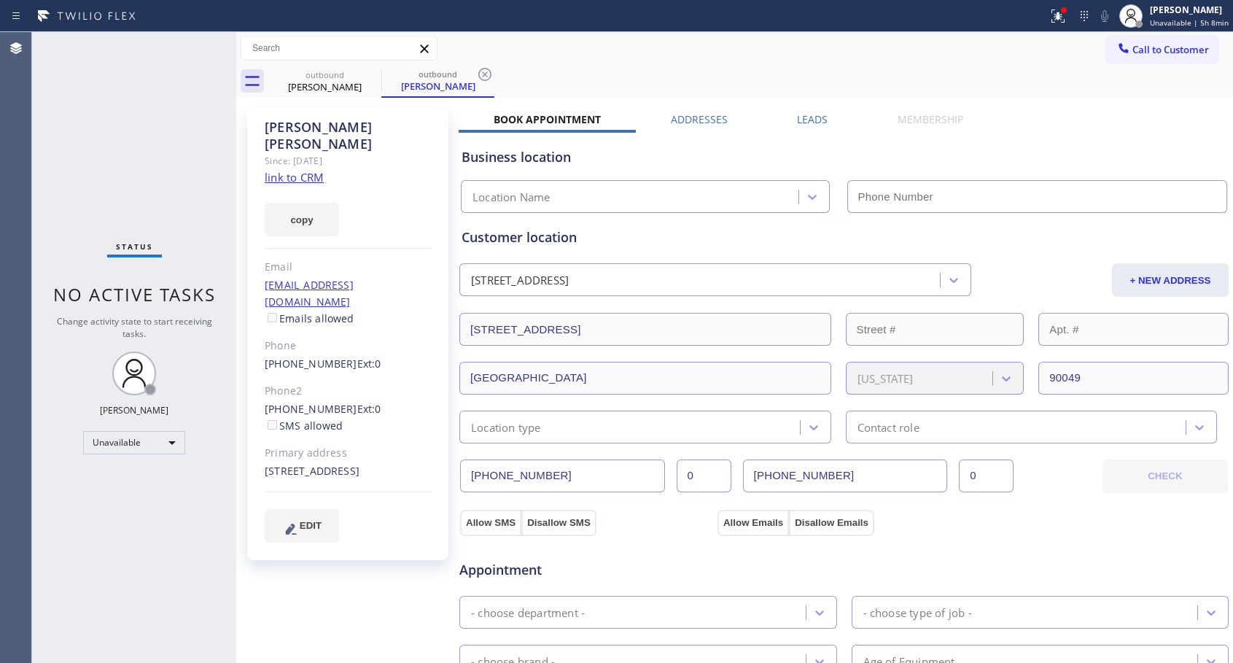
type input "[PHONE_NUMBER]"
click at [1132, 52] on span "Call to Customer" at bounding box center [1170, 49] width 77 height 13
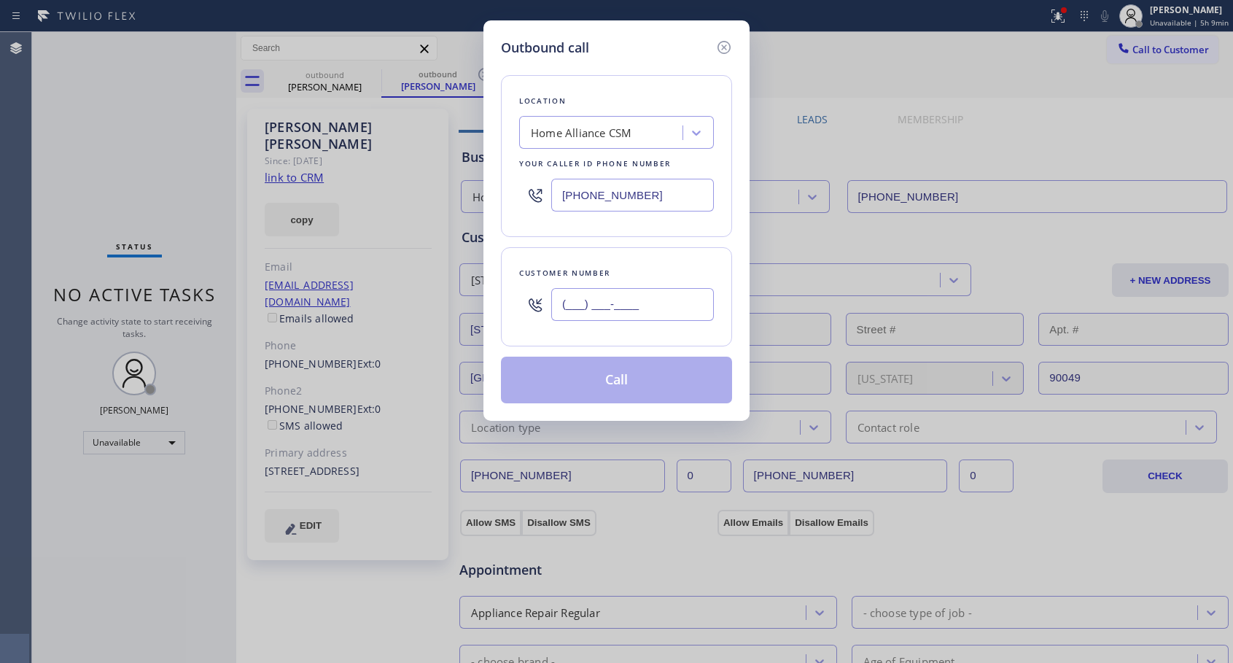
click at [569, 319] on input "(___) ___-____" at bounding box center [632, 304] width 163 height 33
paste input "716) 485-8655"
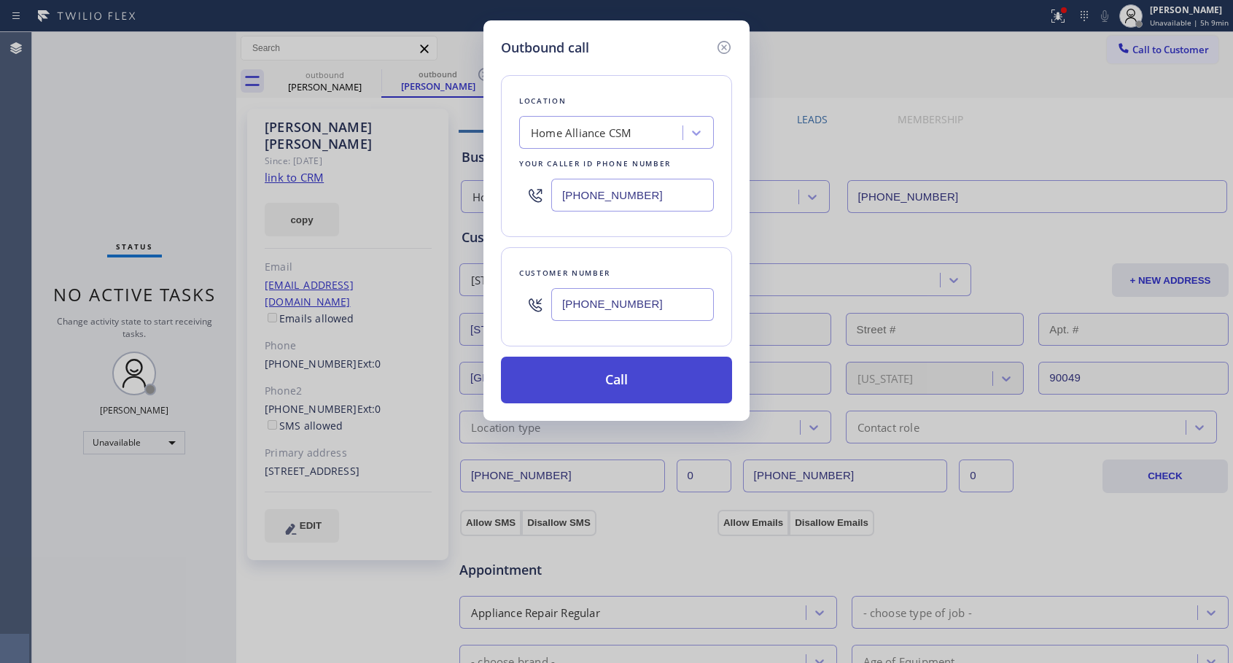
type input "[PHONE_NUMBER]"
click at [620, 384] on button "Call" at bounding box center [616, 379] width 231 height 47
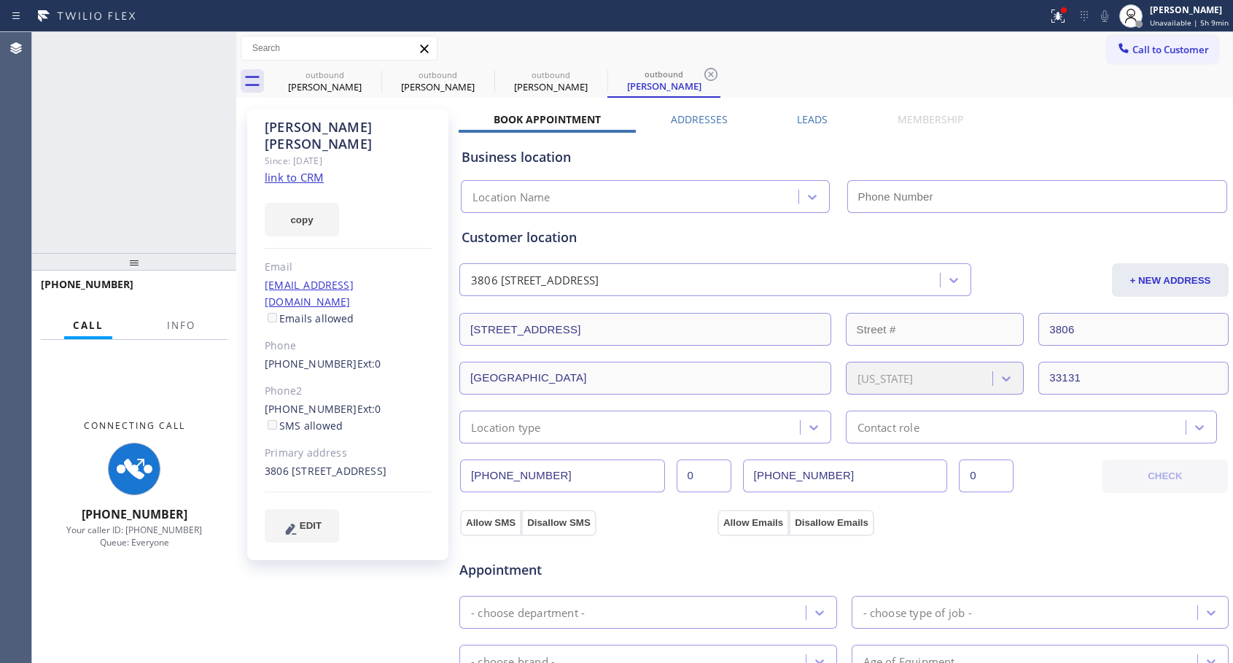
type input "[PHONE_NUMBER]"
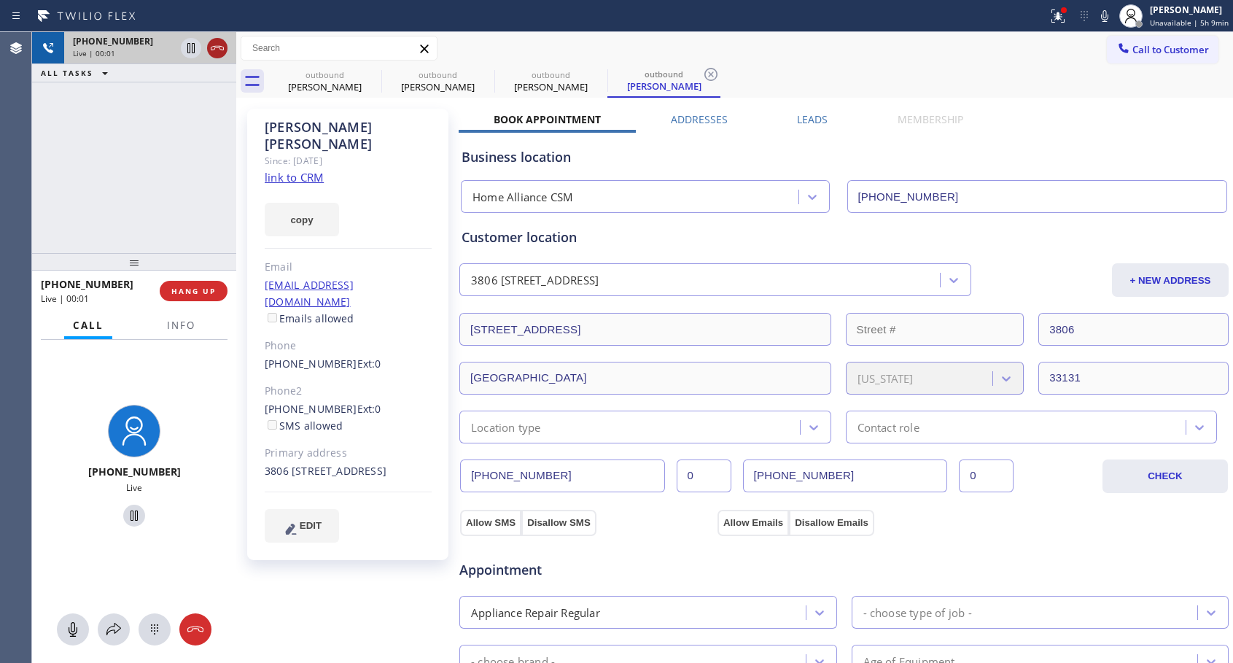
click at [217, 50] on icon at bounding box center [216, 47] width 17 height 17
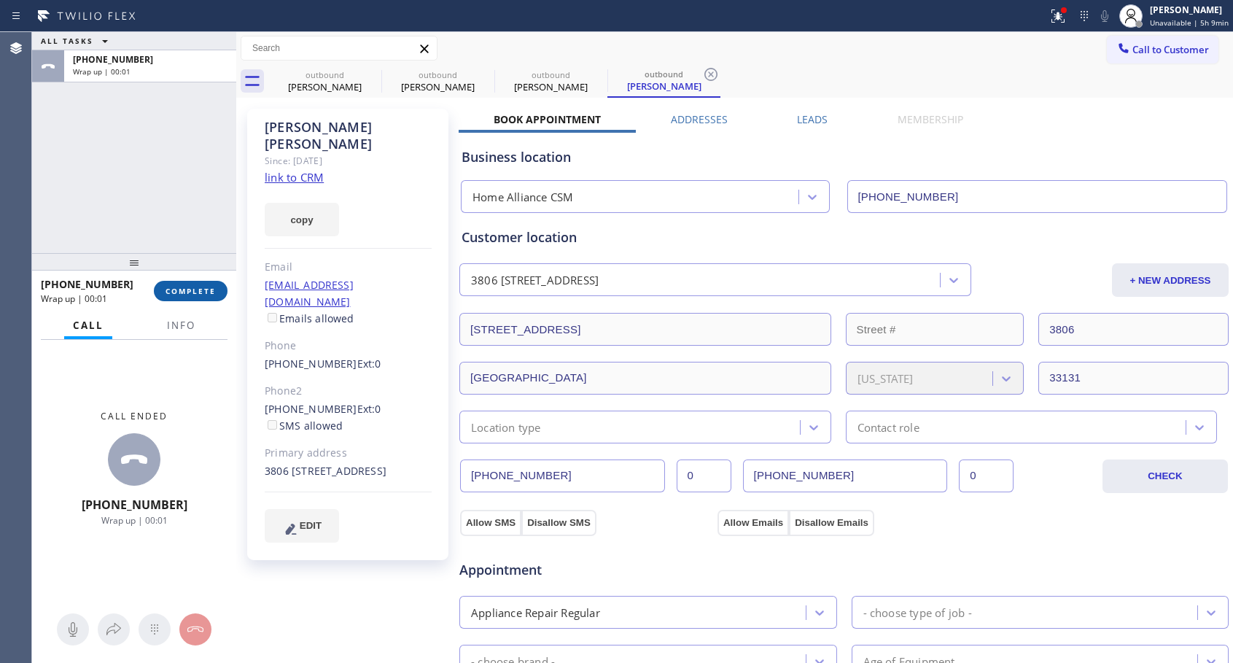
click at [208, 281] on button "COMPLETE" at bounding box center [191, 291] width 74 height 20
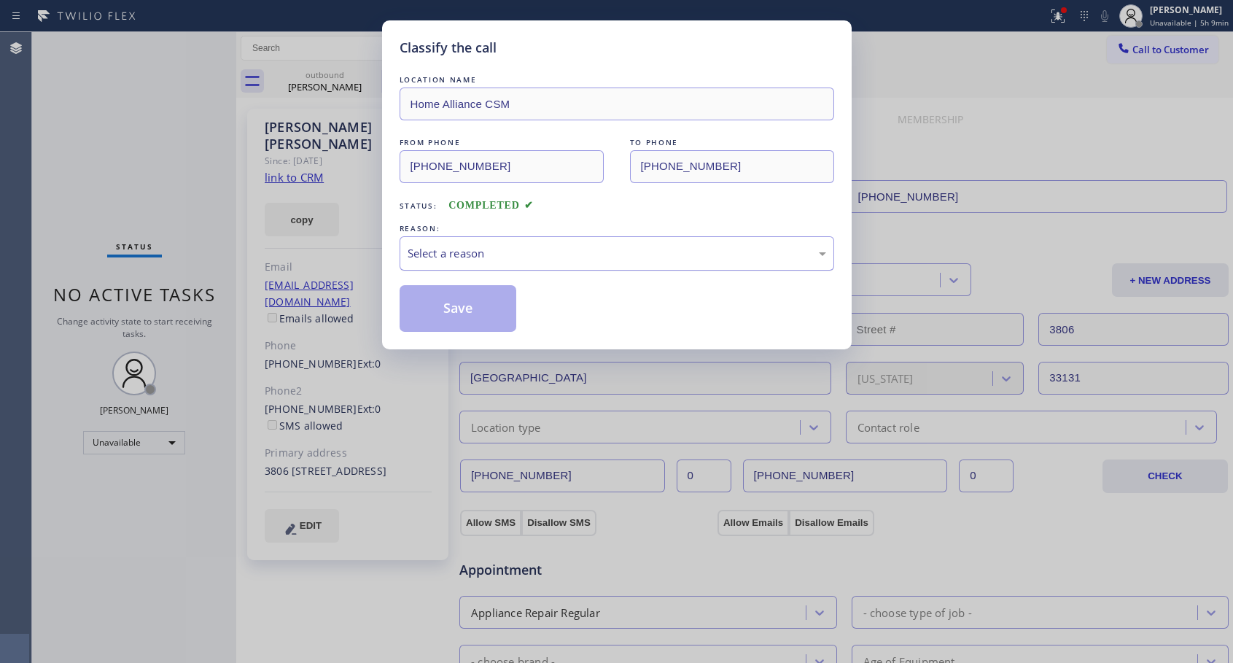
click at [532, 251] on div "Select a reason" at bounding box center [617, 253] width 418 height 17
click at [445, 310] on button "Save" at bounding box center [457, 308] width 117 height 47
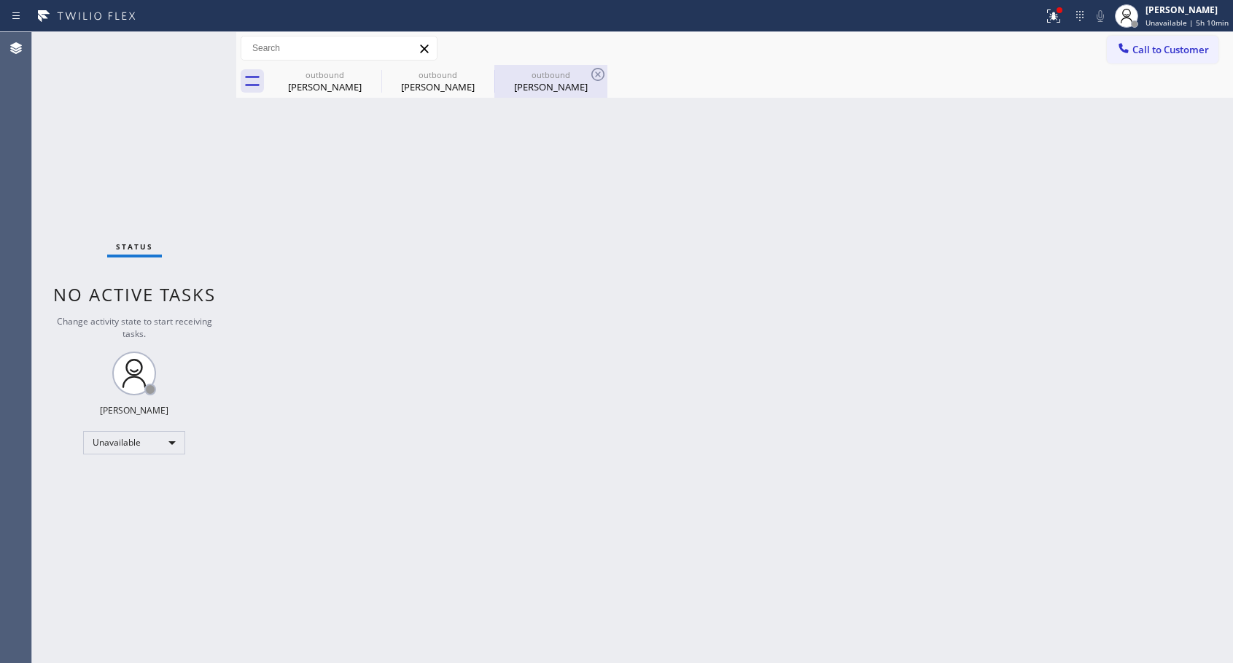
click at [548, 83] on div "[PERSON_NAME]" at bounding box center [551, 86] width 110 height 13
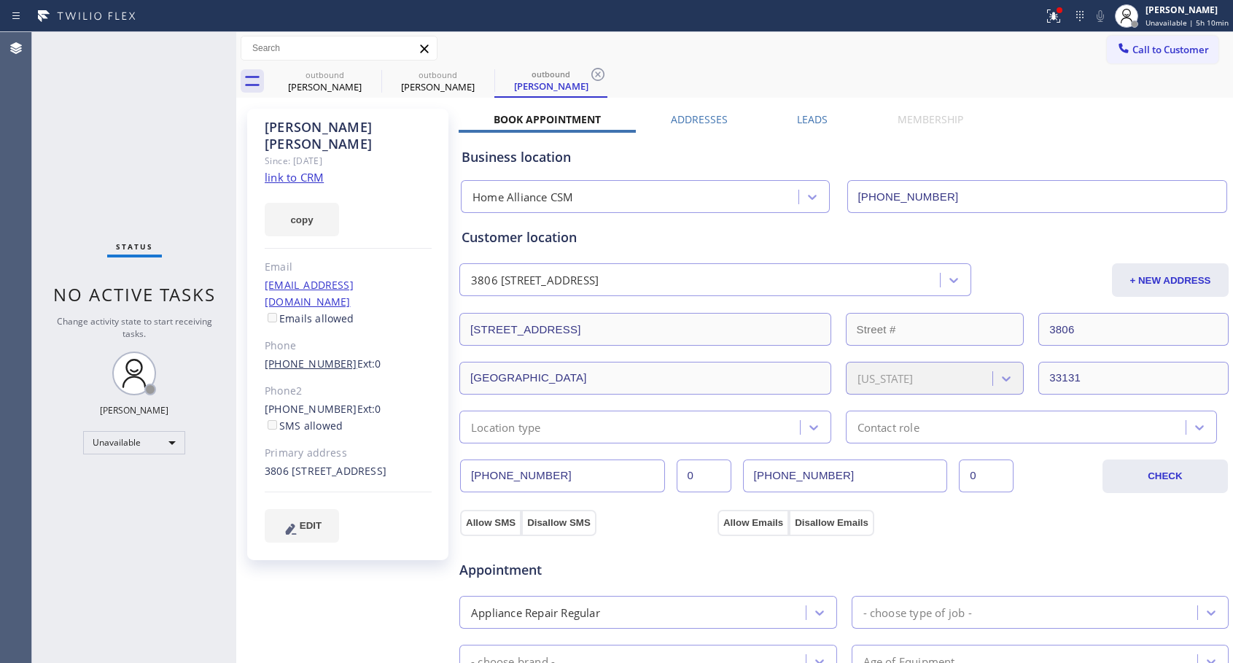
click at [314, 356] on link "[PHONE_NUMBER]" at bounding box center [311, 363] width 93 height 14
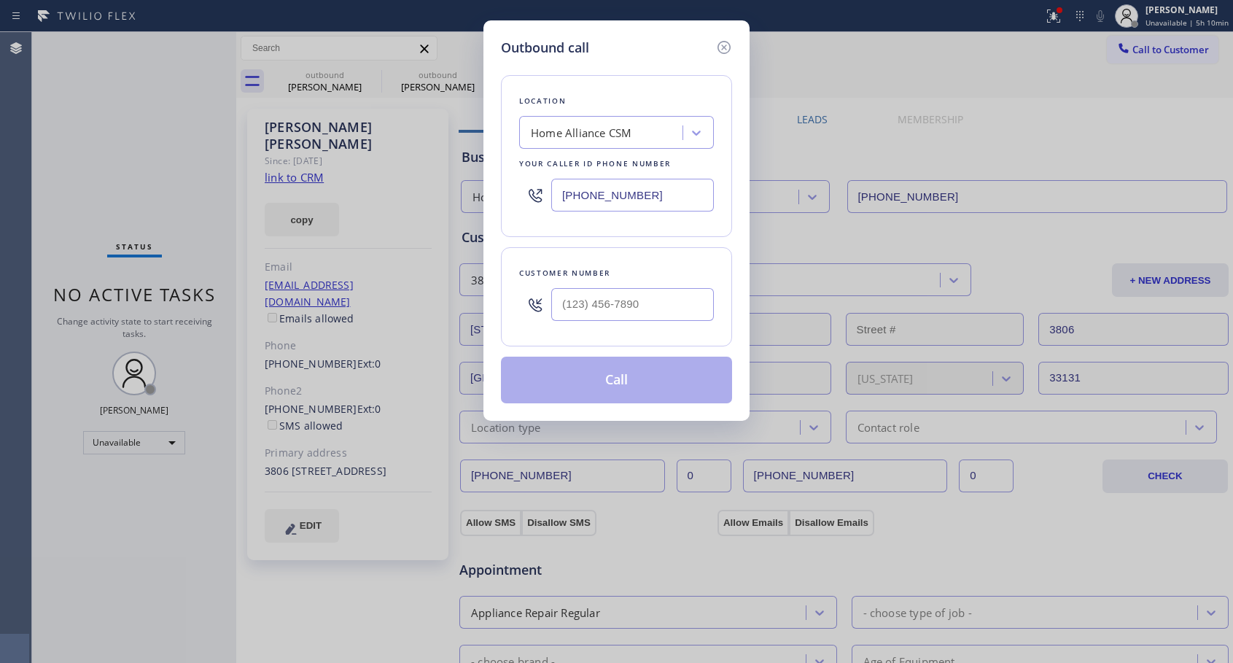
type input "[PHONE_NUMBER]"
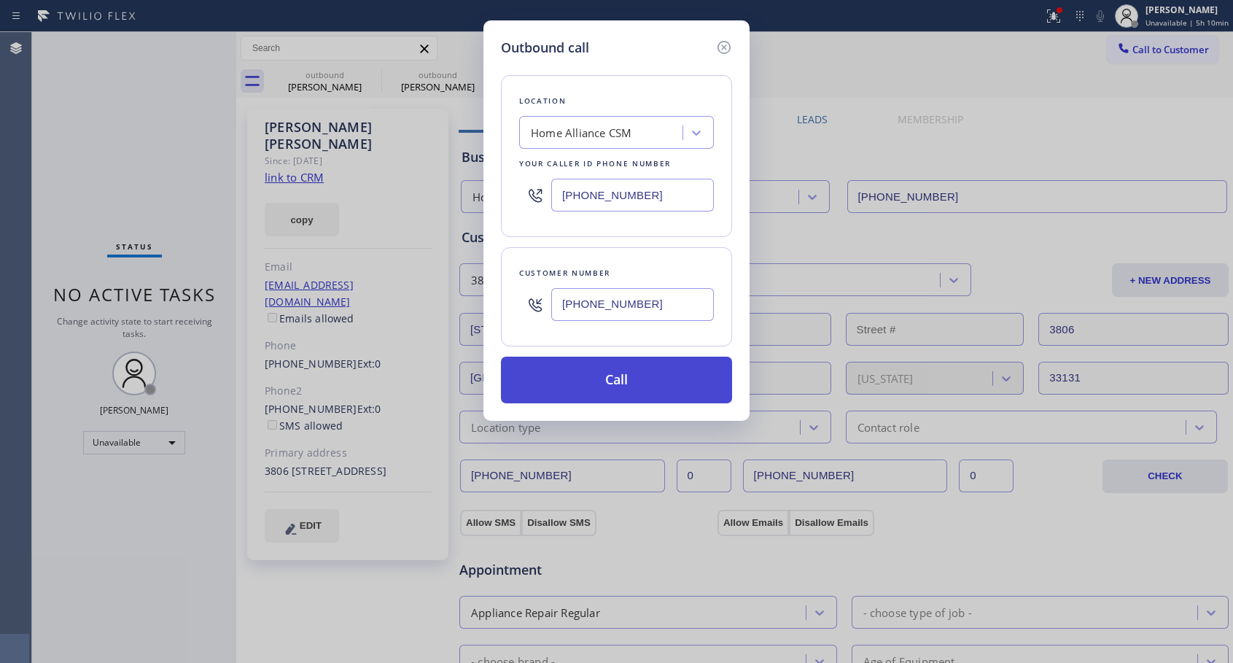
click at [623, 391] on button "Call" at bounding box center [616, 379] width 231 height 47
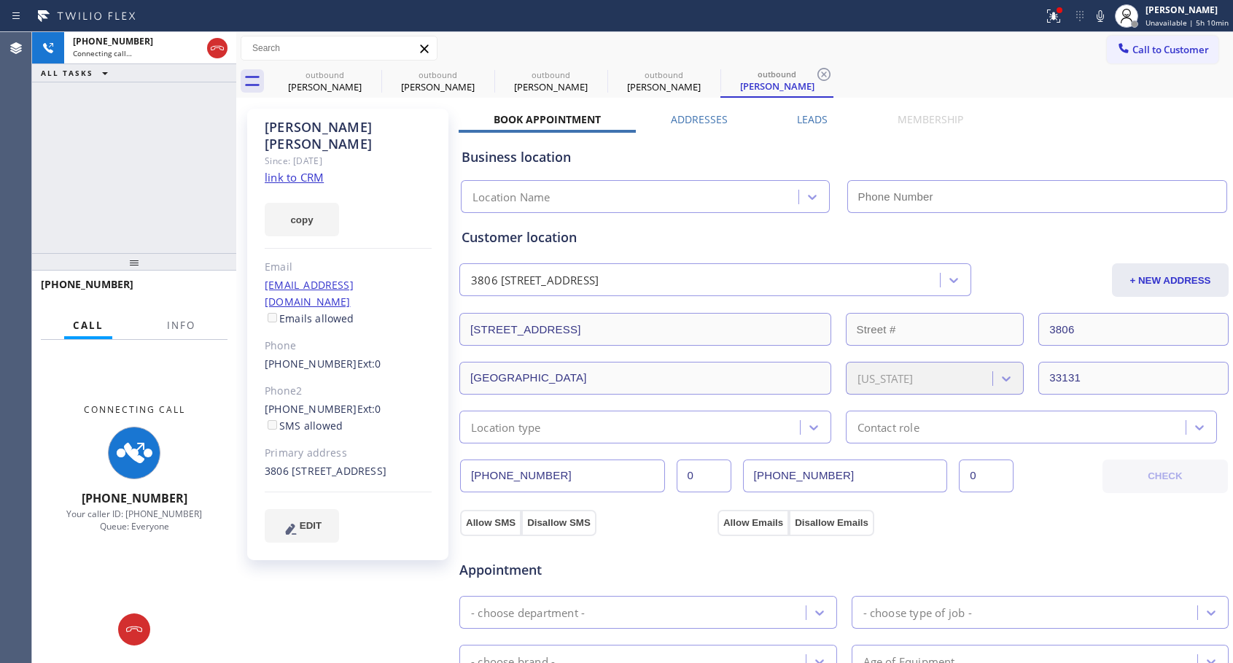
type input "[PHONE_NUMBER]"
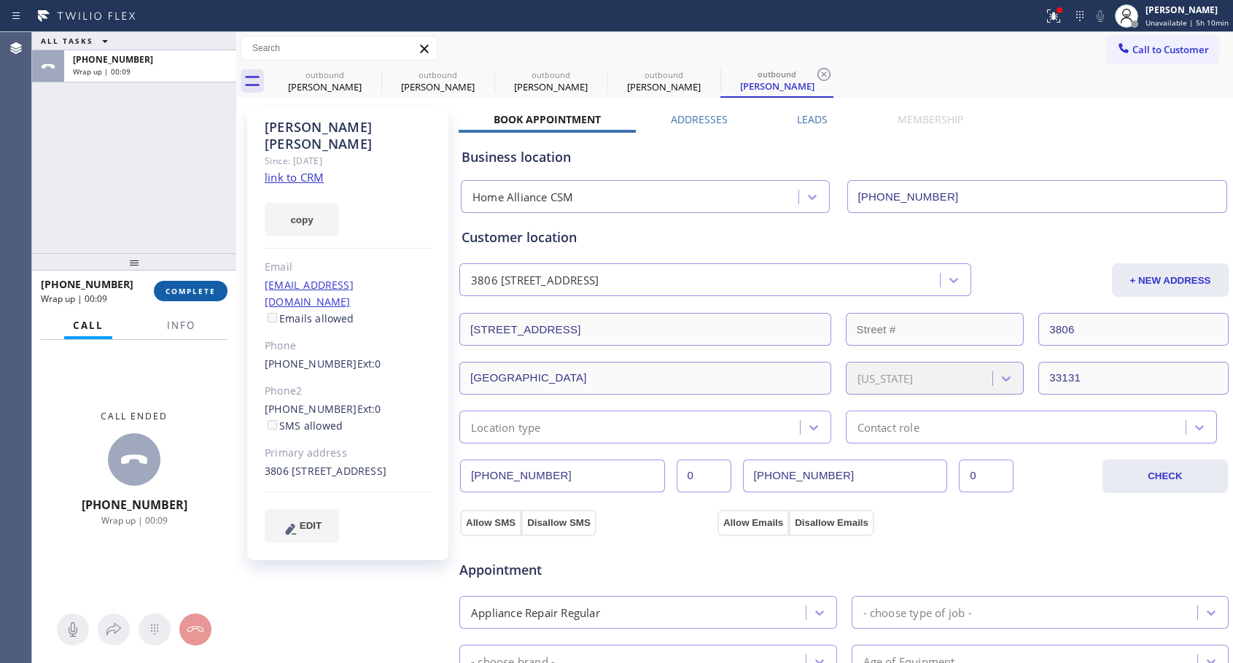
click at [173, 294] on span "COMPLETE" at bounding box center [190, 291] width 50 height 10
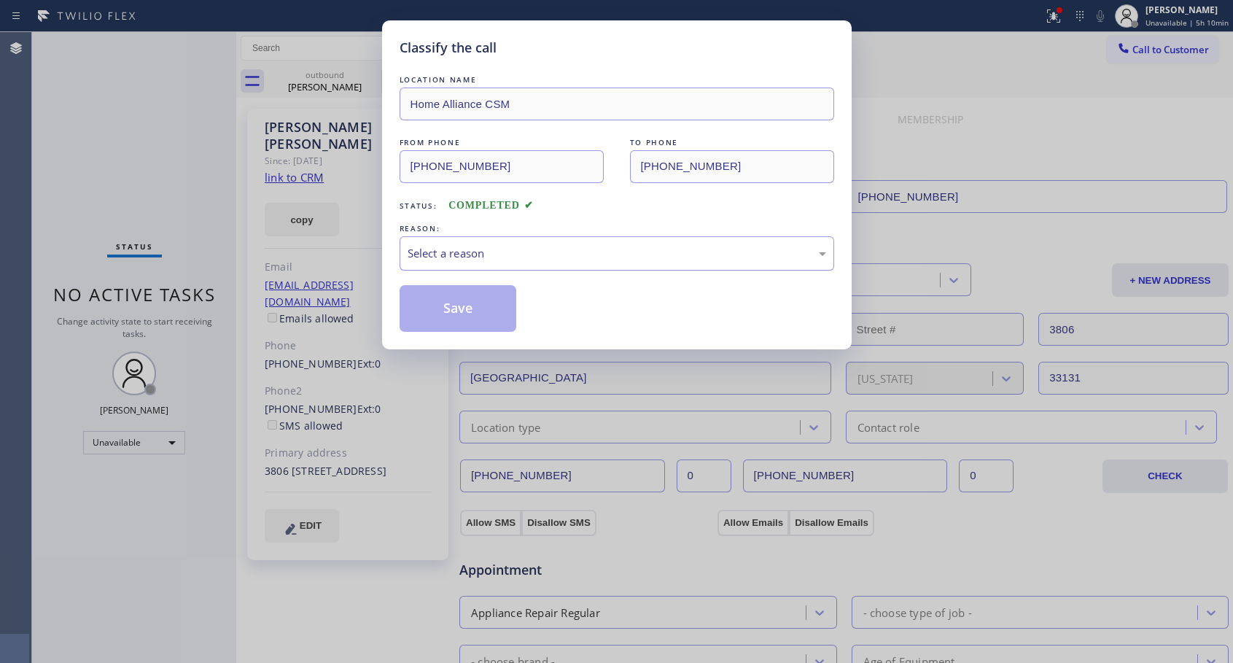
click at [603, 260] on div "Select a reason" at bounding box center [617, 253] width 418 height 17
click at [461, 308] on button "Save" at bounding box center [457, 308] width 117 height 47
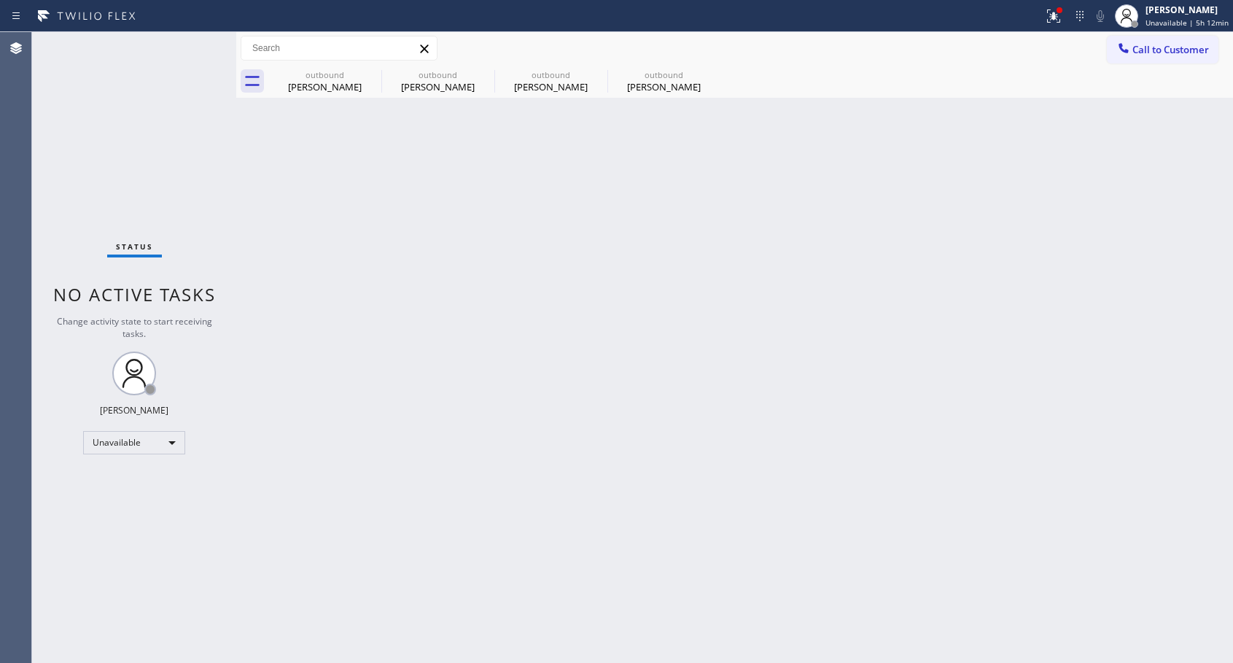
click at [0, 0] on icon at bounding box center [0, 0] width 0 height 0
click at [371, 71] on div "outbound [PERSON_NAME] outbound [PERSON_NAME] outbound [PERSON_NAME] outbound […" at bounding box center [750, 81] width 964 height 33
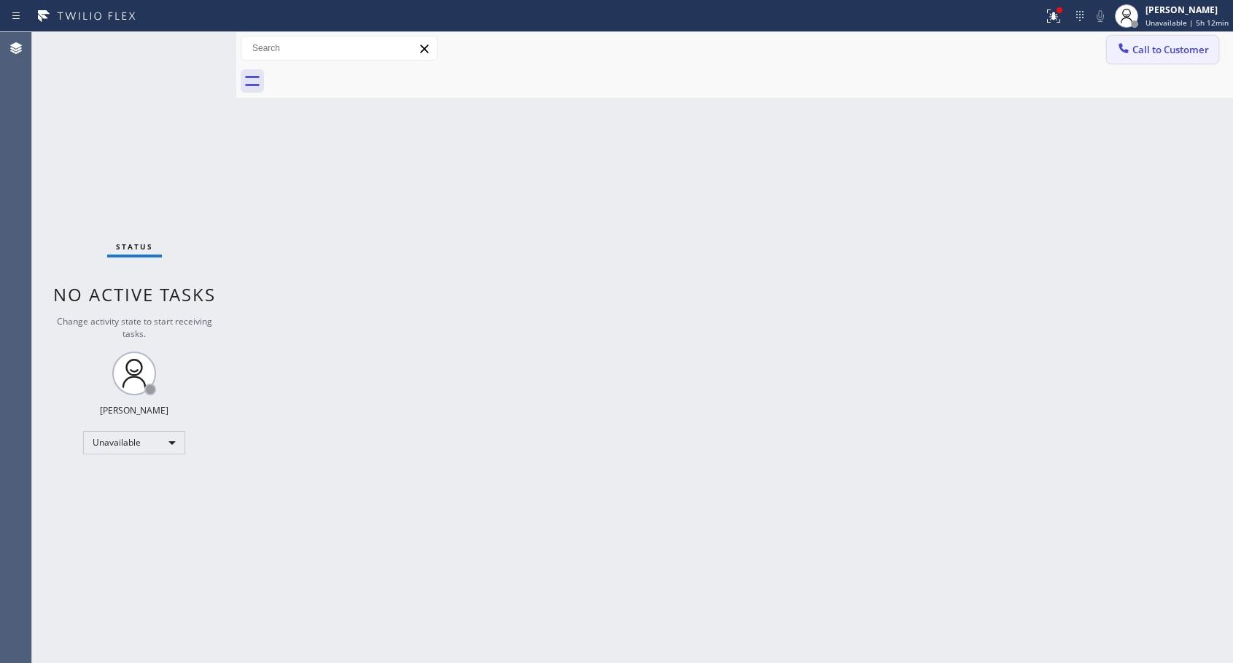
click at [1139, 40] on button "Call to Customer" at bounding box center [1163, 50] width 112 height 28
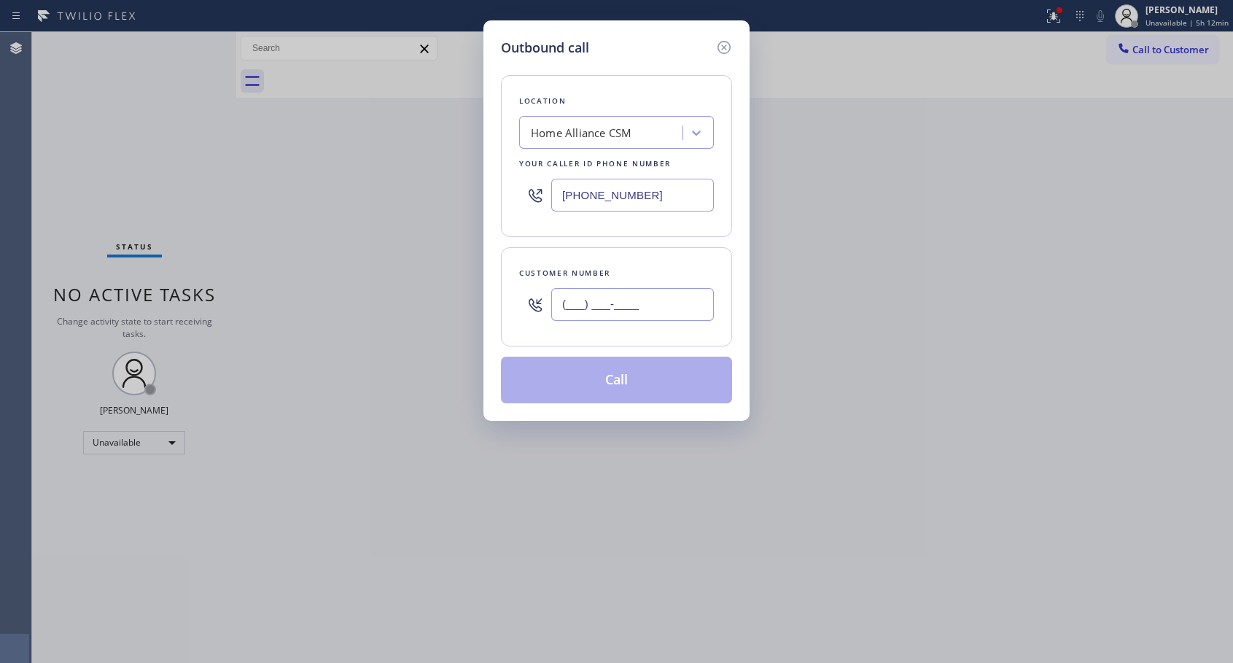
click at [655, 289] on input "(___) ___-____" at bounding box center [632, 304] width 163 height 33
paste input "786) 236-3886"
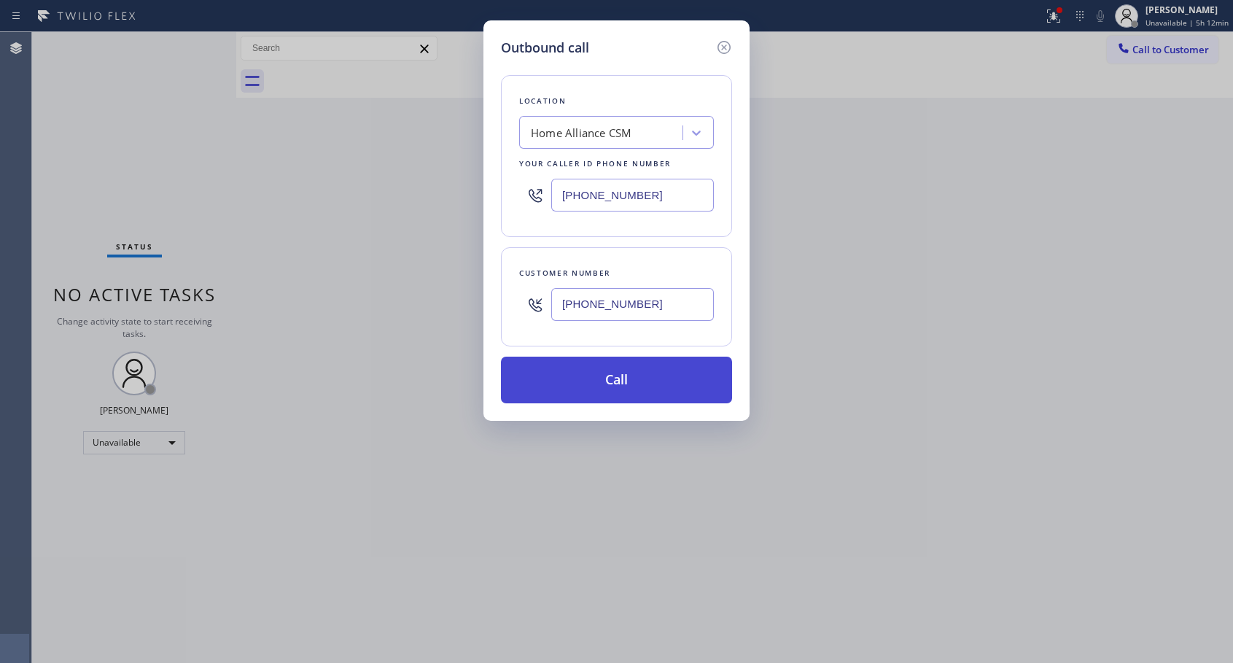
type input "[PHONE_NUMBER]"
click at [618, 389] on button "Call" at bounding box center [616, 379] width 231 height 47
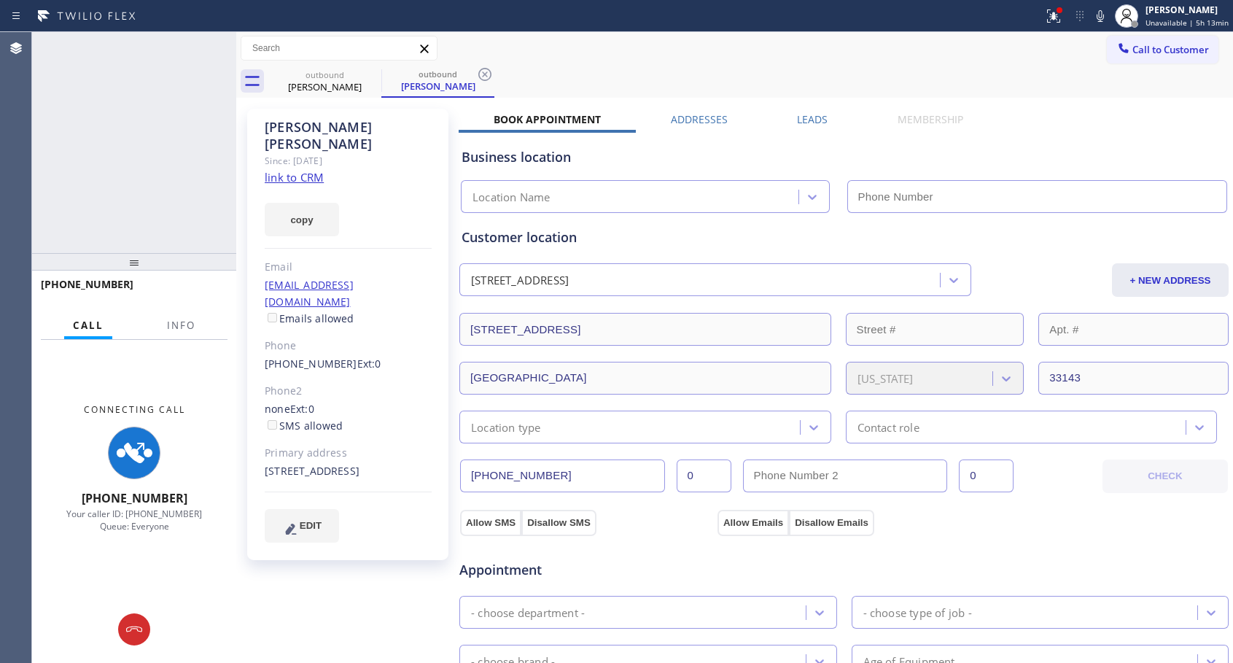
type input "[PHONE_NUMBER]"
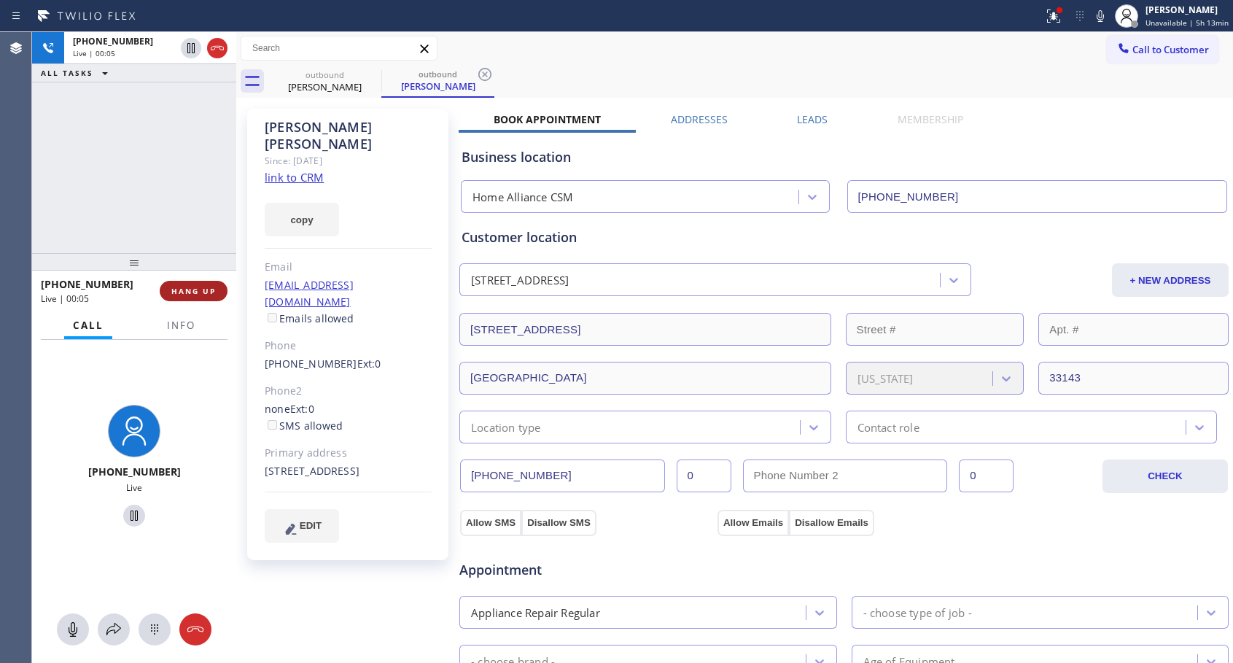
click at [208, 287] on span "HANG UP" at bounding box center [193, 291] width 44 height 10
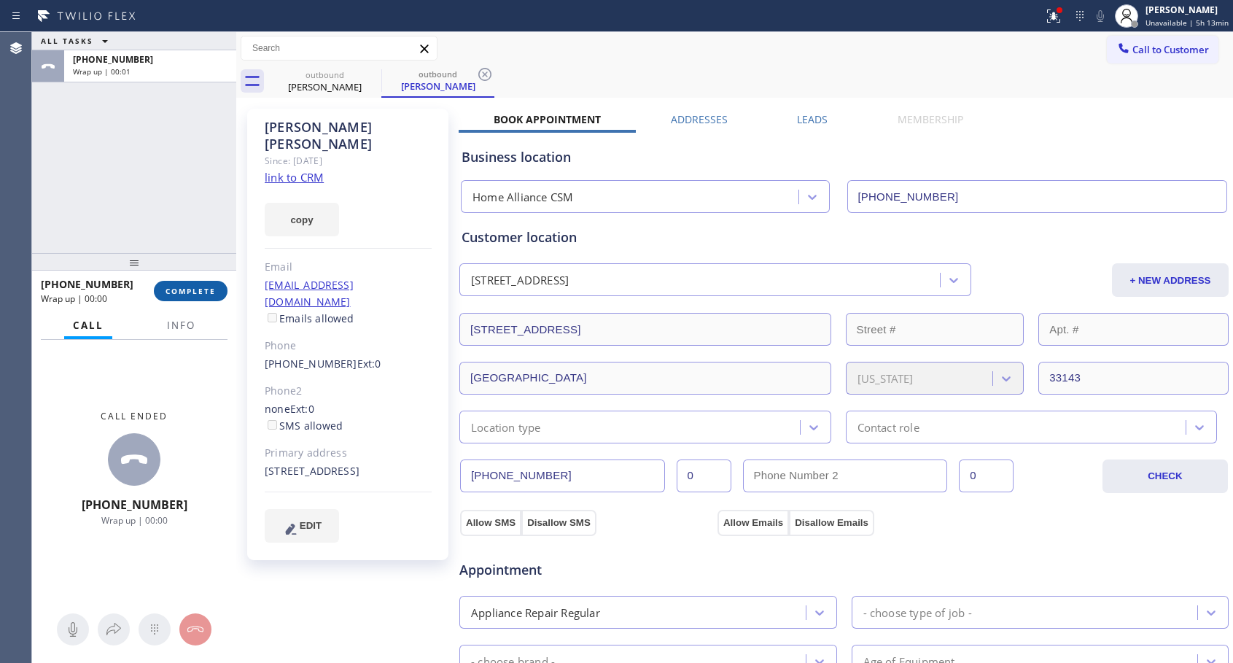
click at [208, 287] on span "COMPLETE" at bounding box center [190, 291] width 50 height 10
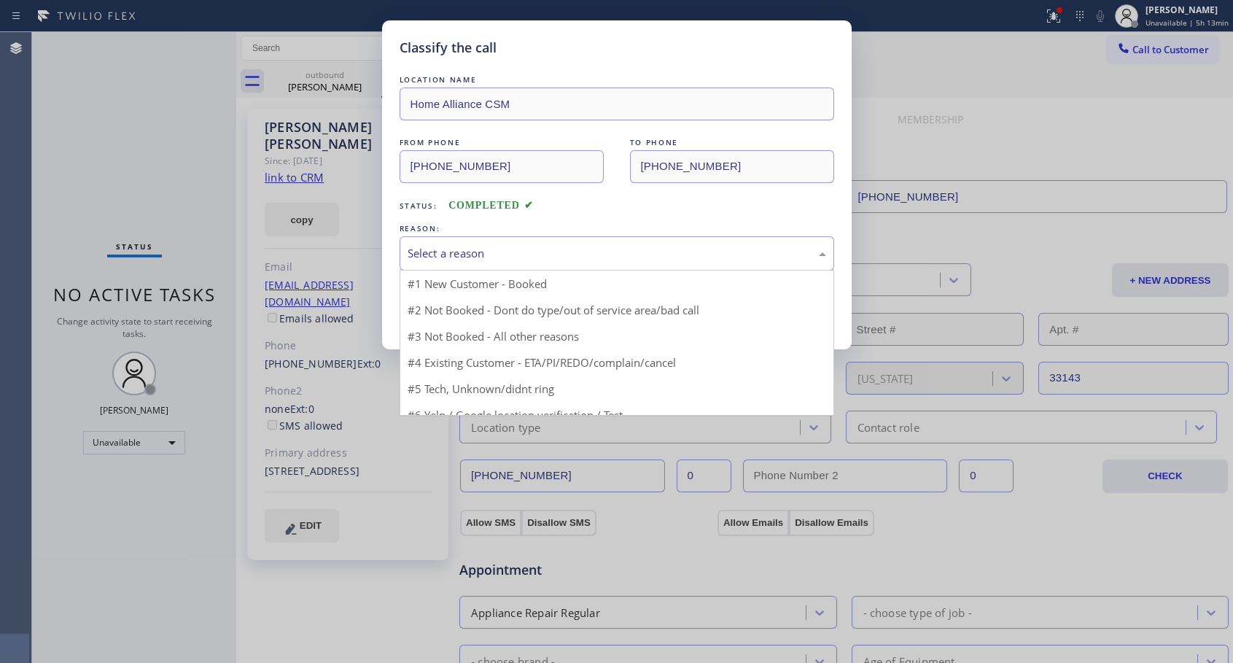
click at [468, 249] on div "Select a reason" at bounding box center [617, 253] width 418 height 17
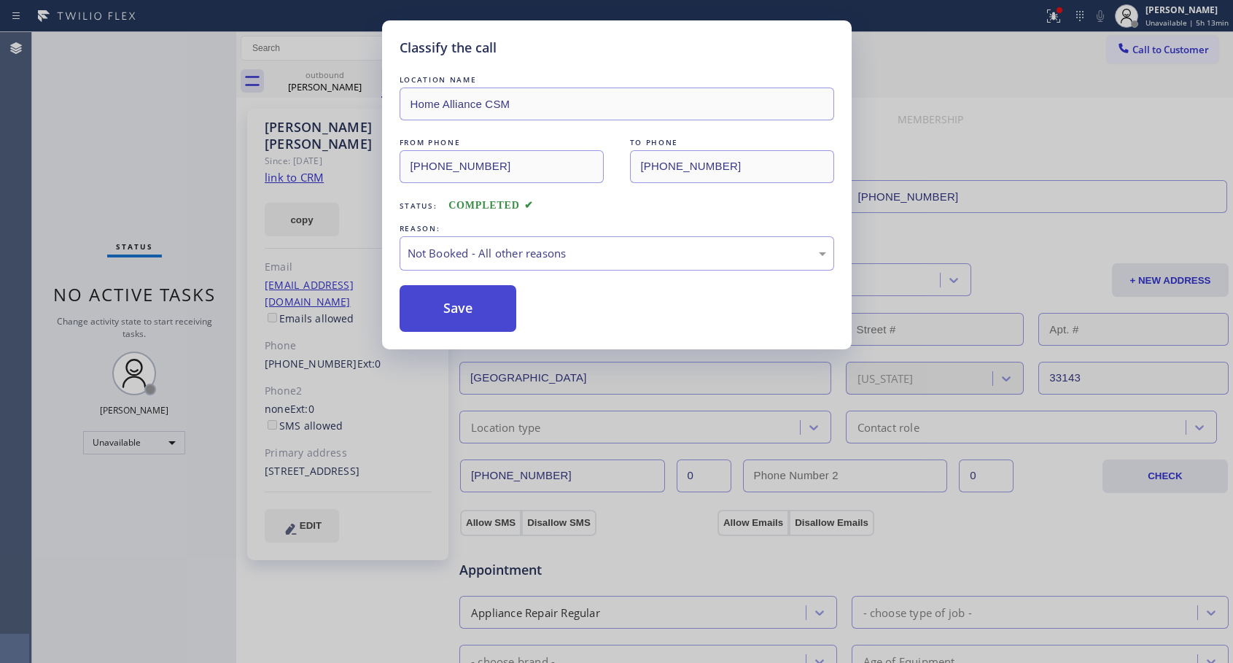
click at [439, 317] on button "Save" at bounding box center [457, 308] width 117 height 47
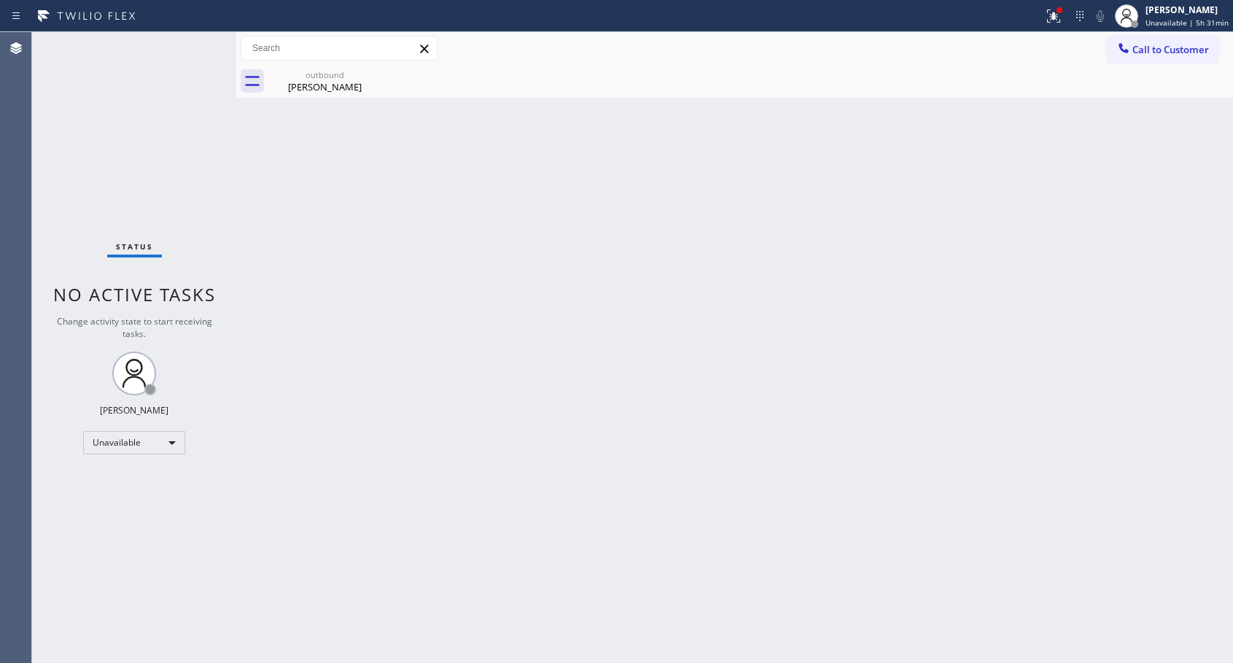
click at [494, 187] on div "Back to Dashboard Change Sender ID Customers Technicians Select a contact Outbo…" at bounding box center [734, 347] width 997 height 631
click at [335, 88] on div "[PERSON_NAME]" at bounding box center [325, 86] width 110 height 13
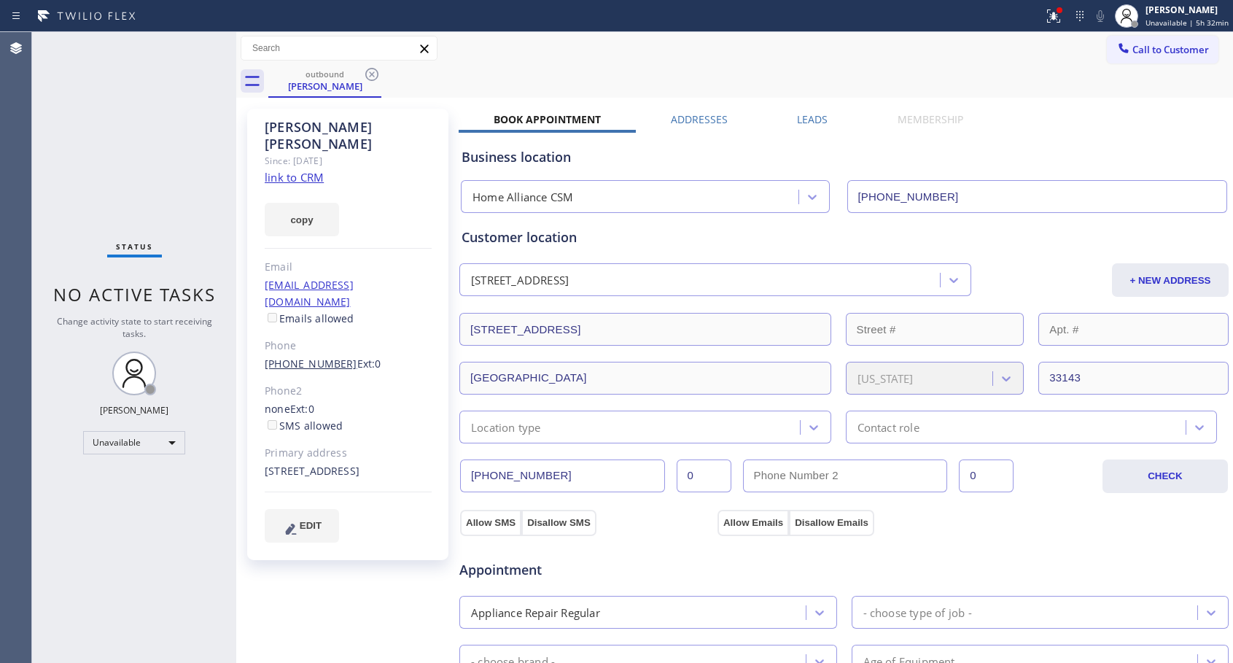
click at [321, 356] on link "[PHONE_NUMBER]" at bounding box center [311, 363] width 93 height 14
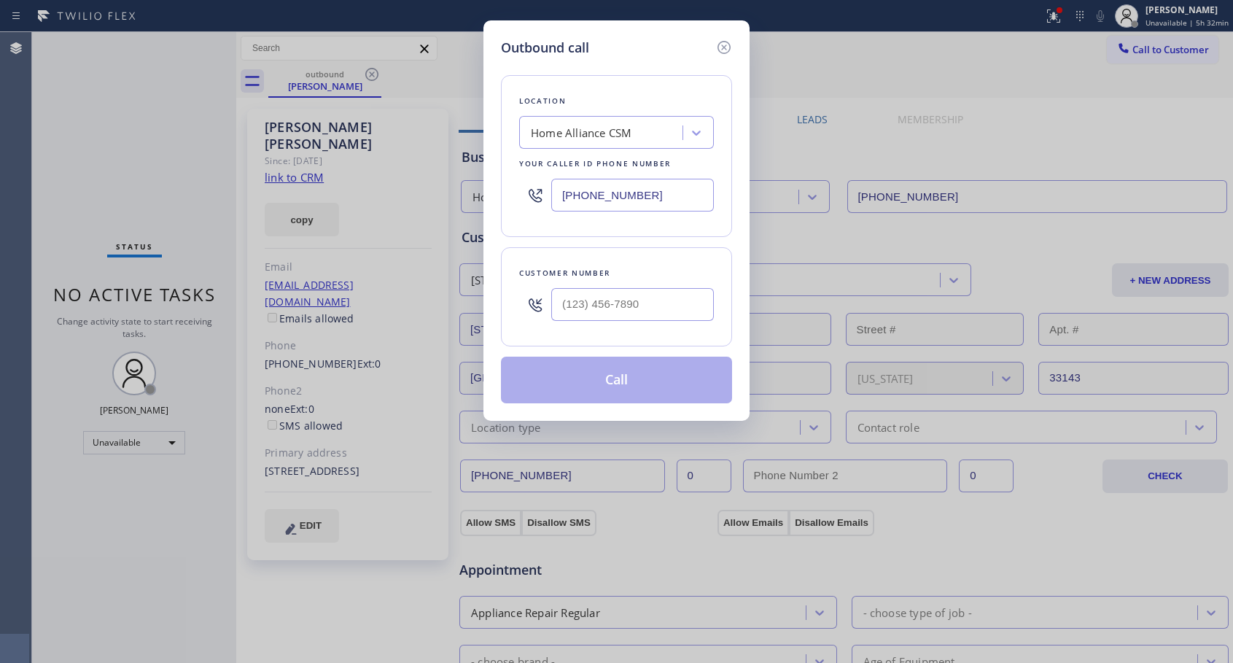
type input "[PHONE_NUMBER]"
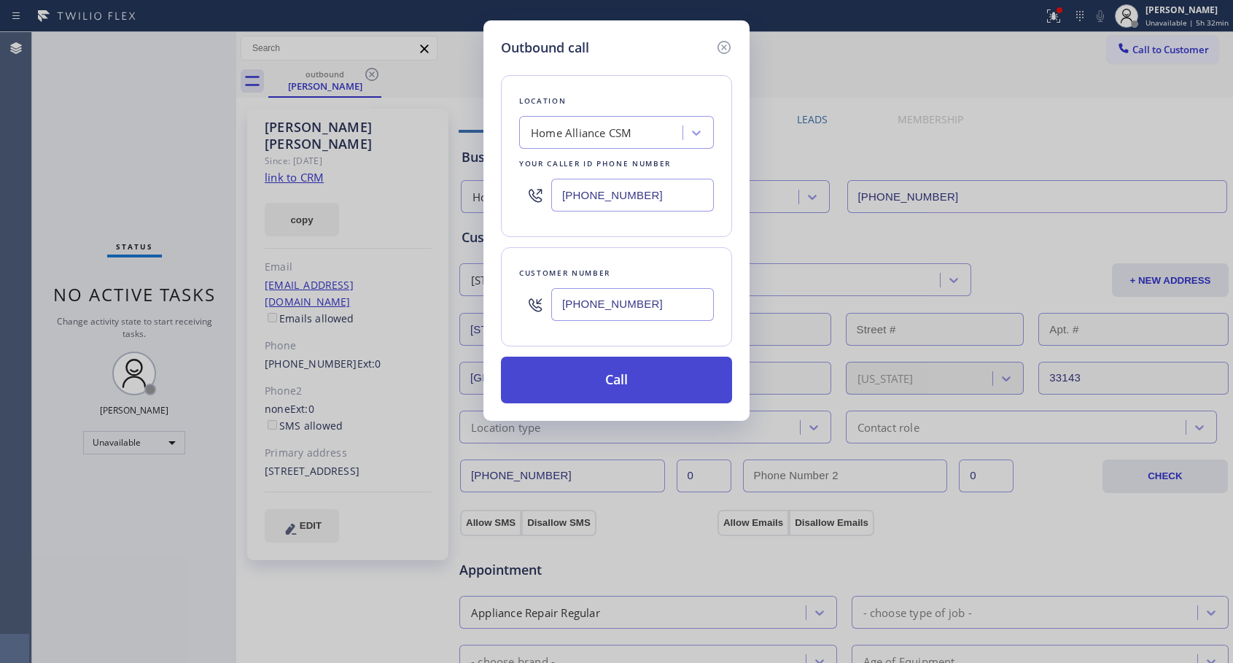
click at [592, 366] on button "Call" at bounding box center [616, 379] width 231 height 47
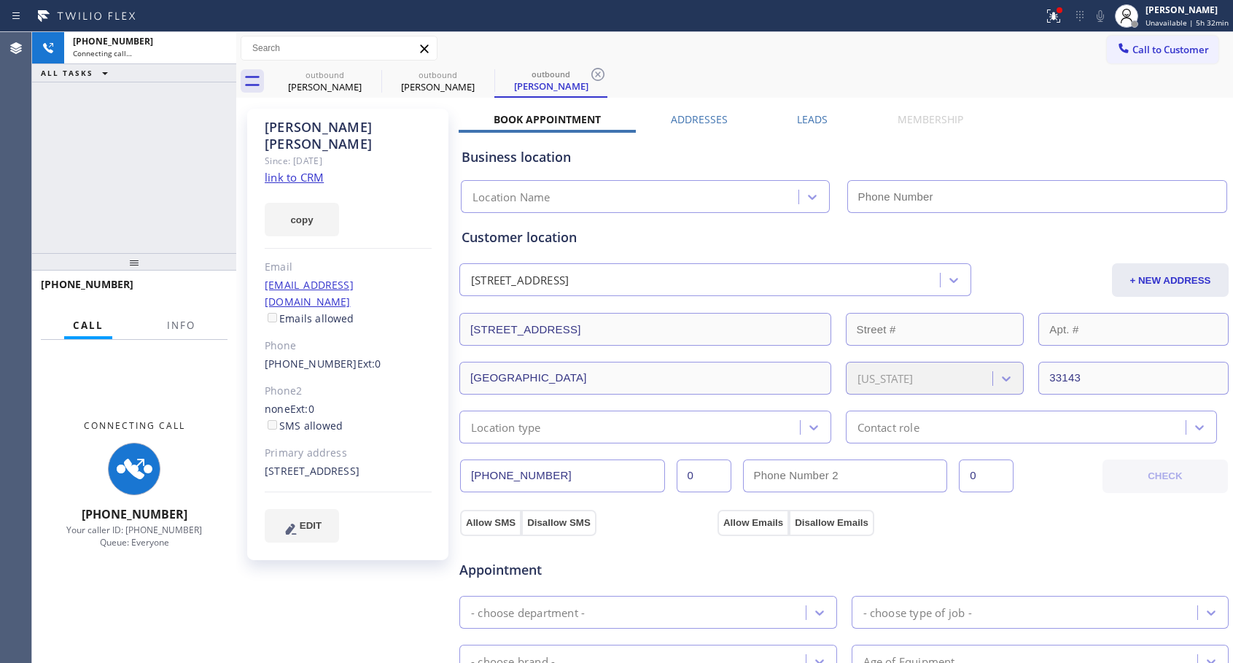
type input "[PHONE_NUMBER]"
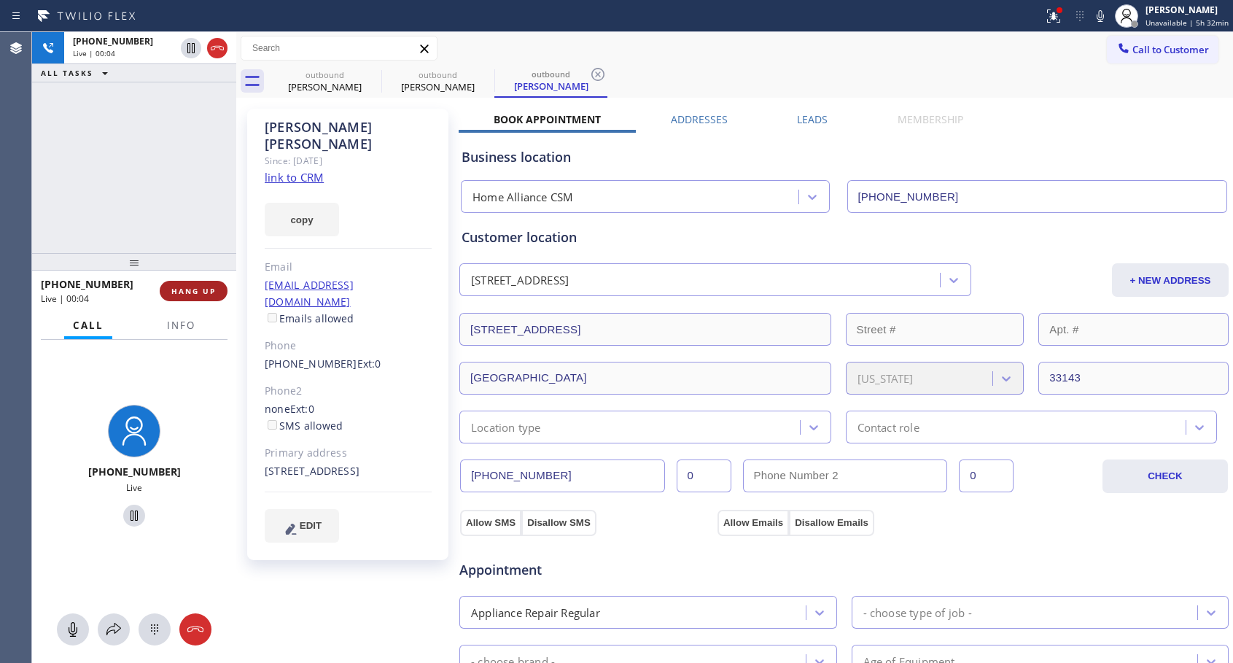
click at [199, 292] on span "HANG UP" at bounding box center [193, 291] width 44 height 10
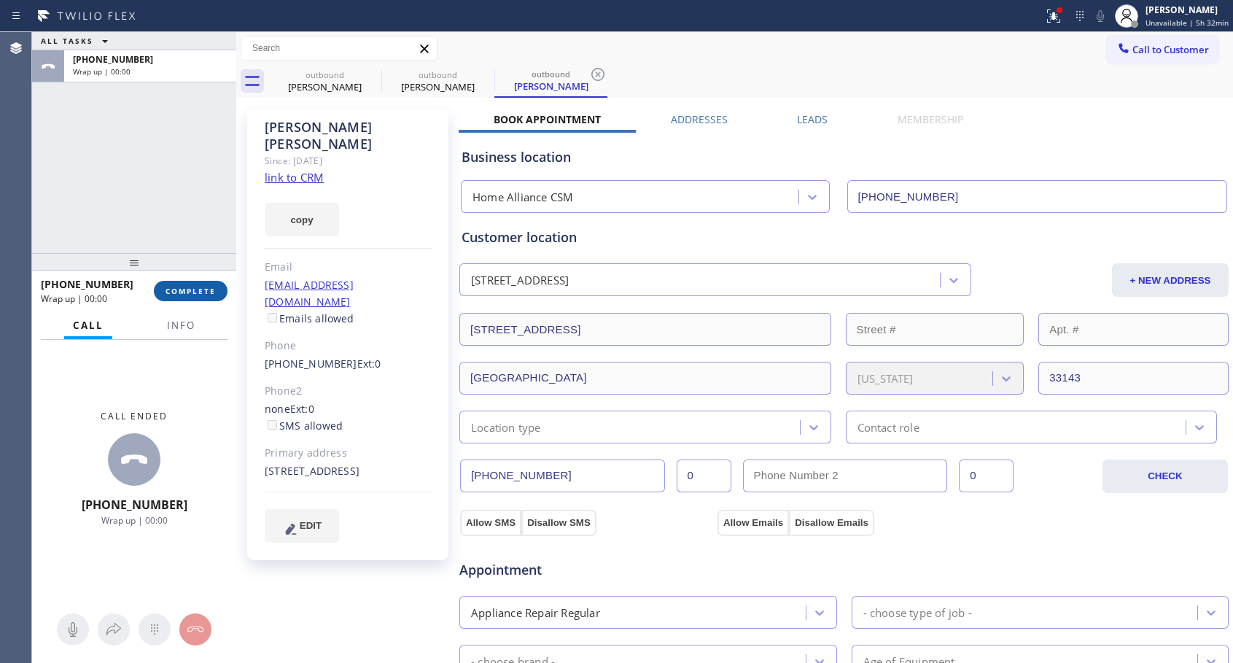
click at [199, 292] on span "COMPLETE" at bounding box center [190, 291] width 50 height 10
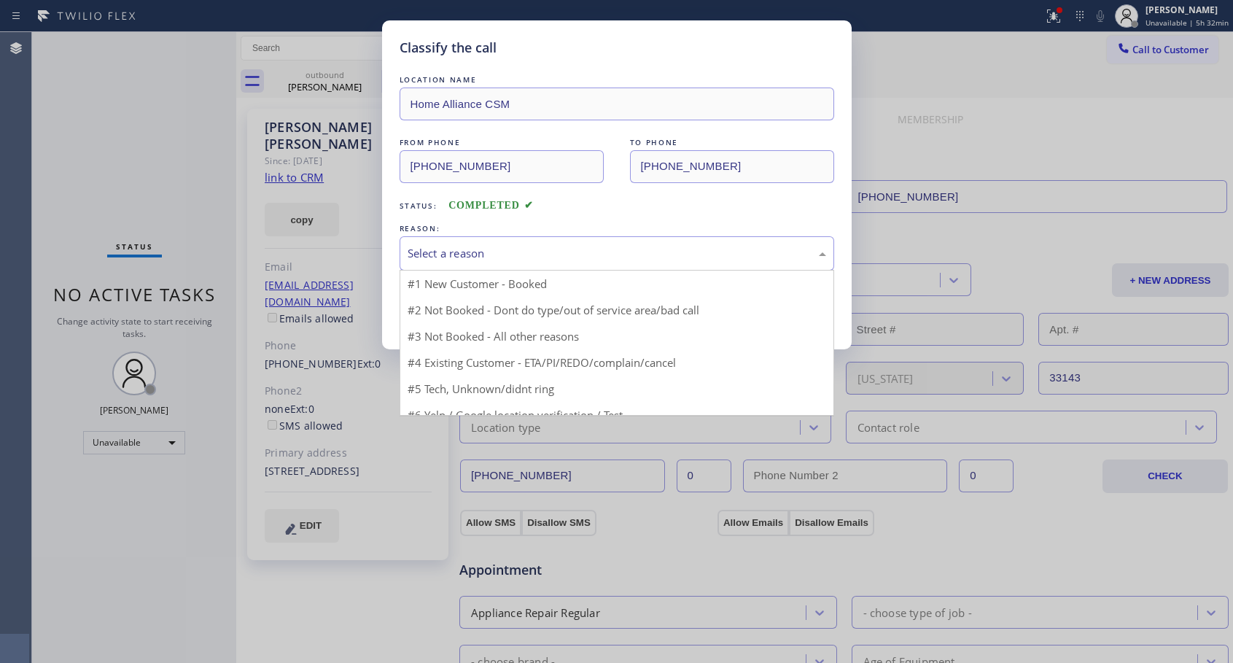
click at [578, 249] on div "Select a reason" at bounding box center [617, 253] width 418 height 17
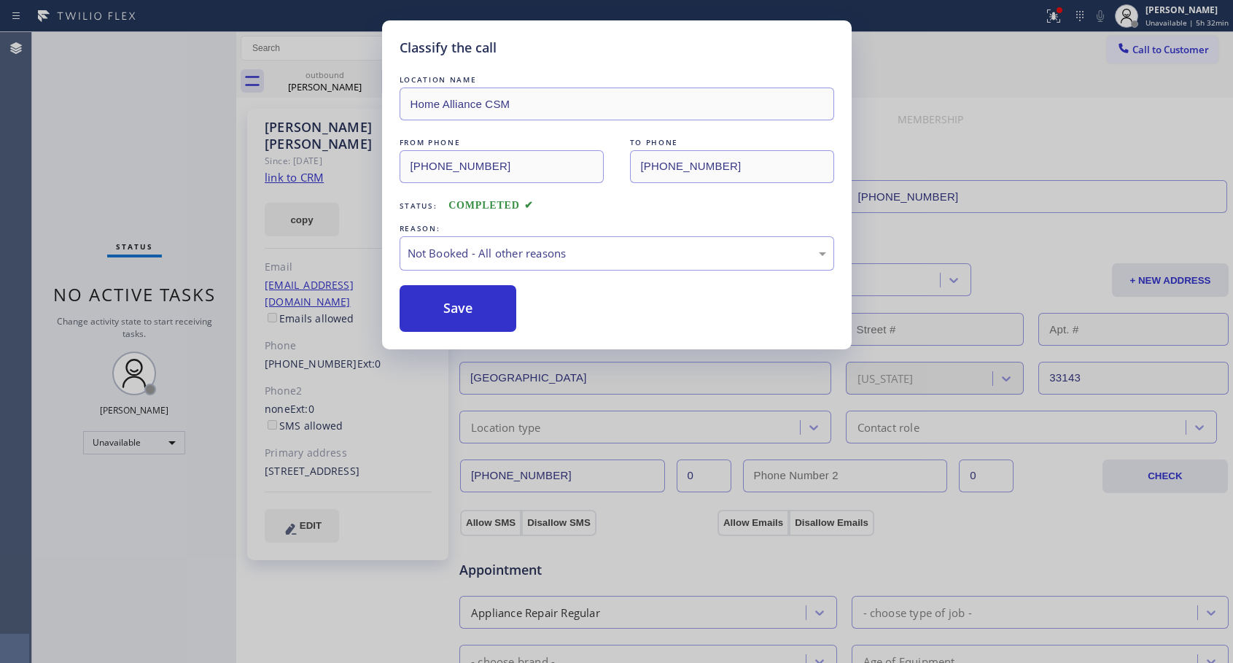
click at [461, 306] on button "Save" at bounding box center [457, 308] width 117 height 47
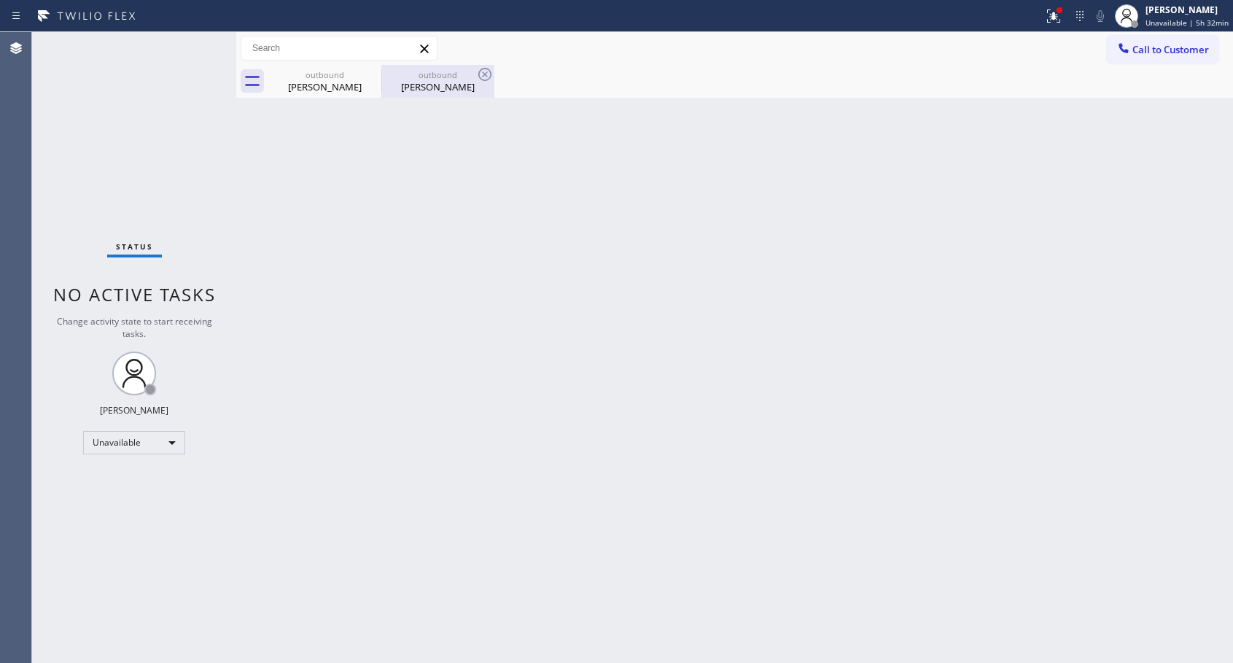
click at [432, 77] on div "outbound" at bounding box center [438, 74] width 110 height 11
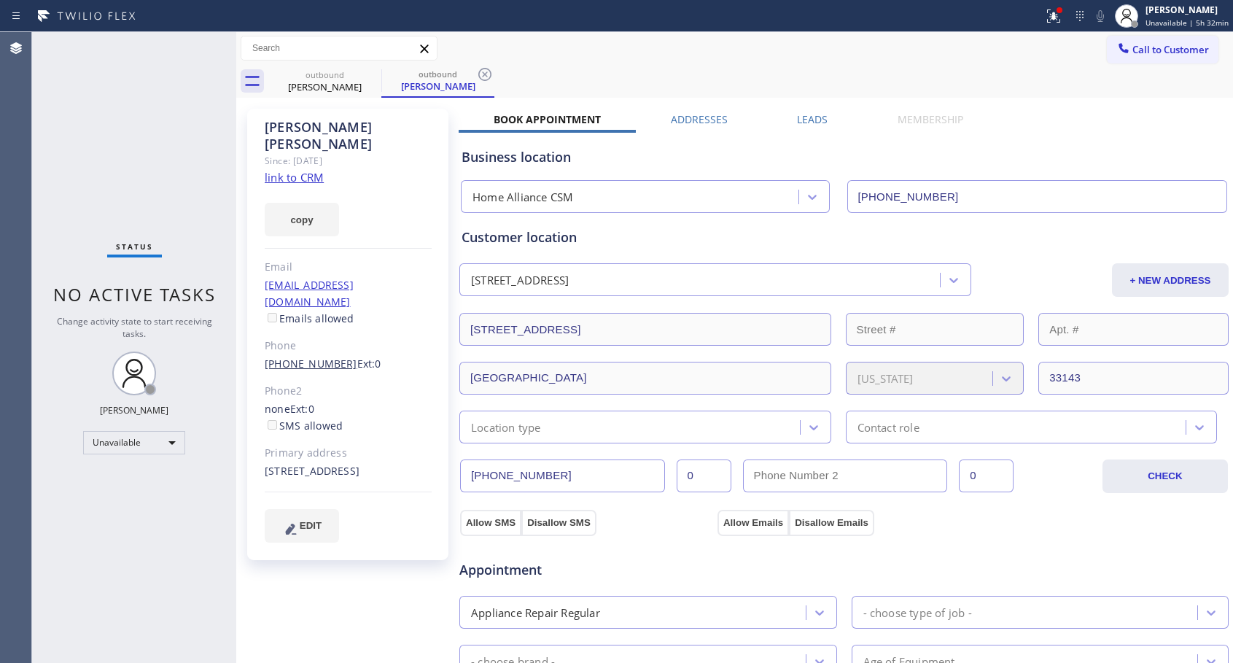
click at [320, 356] on link "[PHONE_NUMBER]" at bounding box center [311, 363] width 93 height 14
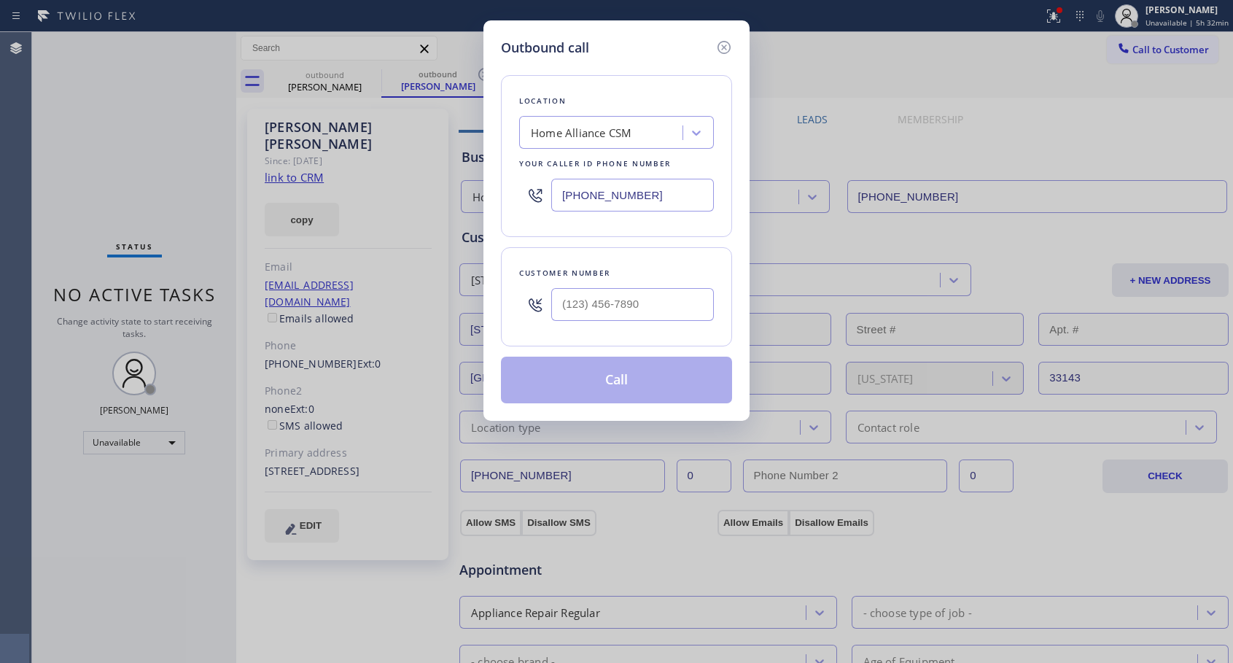
type input "[PHONE_NUMBER]"
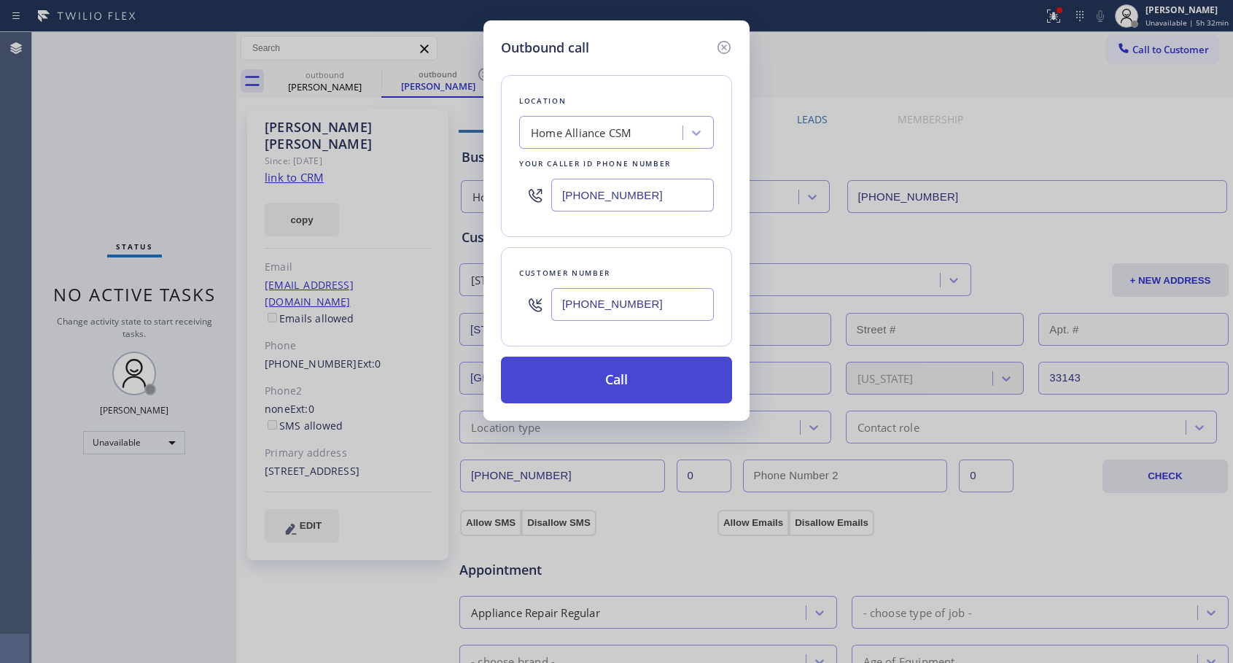
click at [617, 394] on button "Call" at bounding box center [616, 379] width 231 height 47
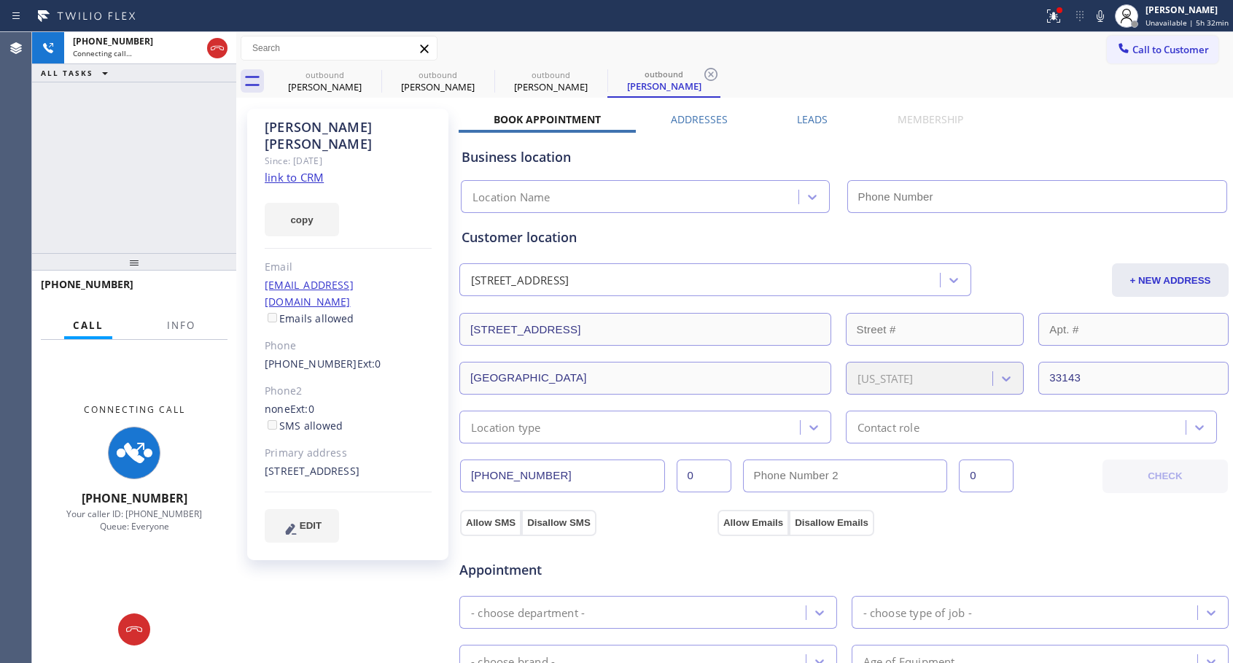
type input "[PHONE_NUMBER]"
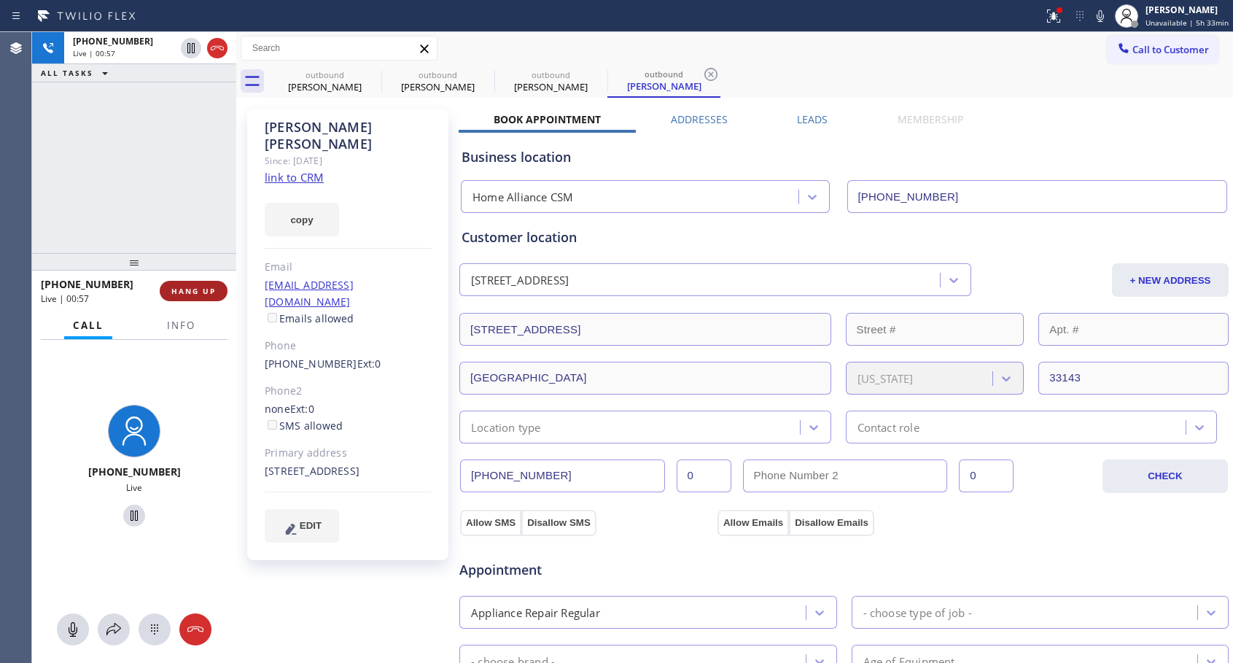
click at [206, 297] on button "HANG UP" at bounding box center [194, 291] width 68 height 20
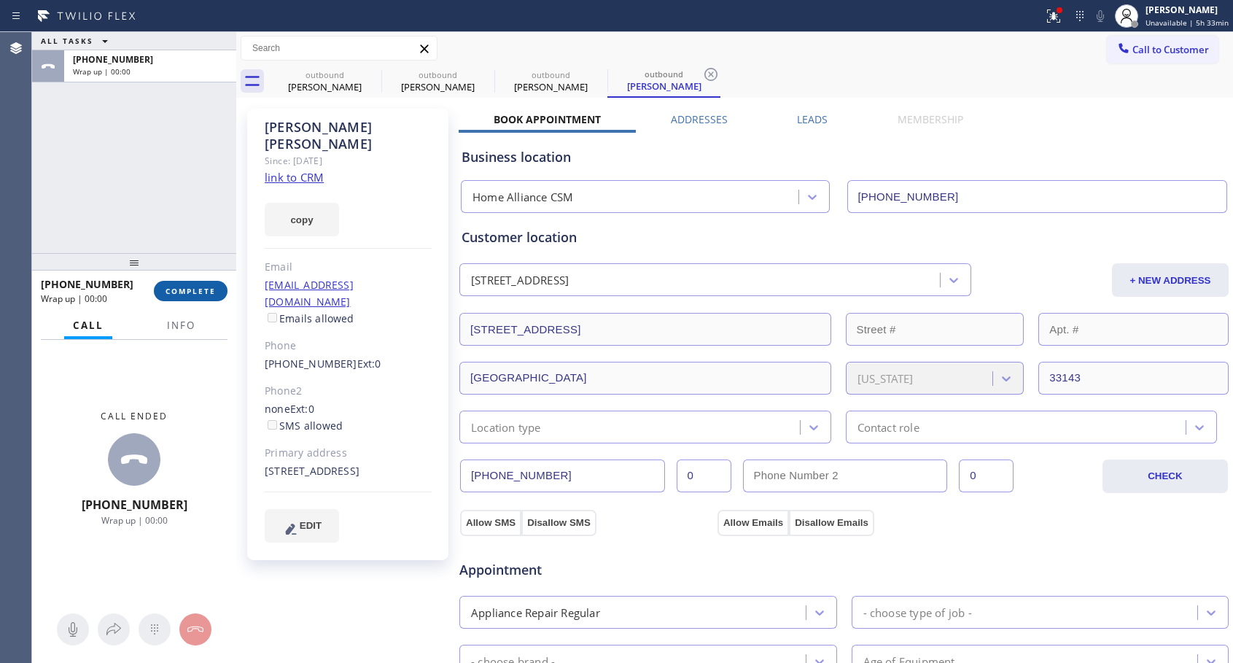
click at [206, 297] on button "COMPLETE" at bounding box center [191, 291] width 74 height 20
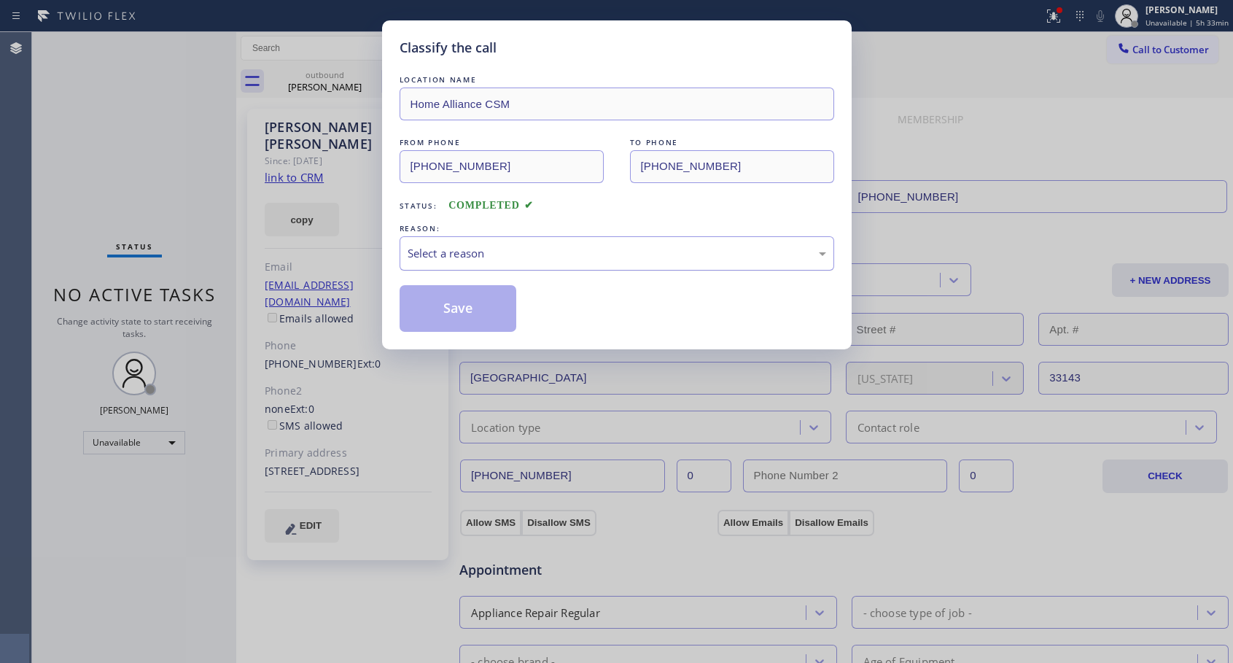
click at [504, 251] on div "Select a reason" at bounding box center [617, 253] width 418 height 17
click at [454, 306] on button "Save" at bounding box center [457, 308] width 117 height 47
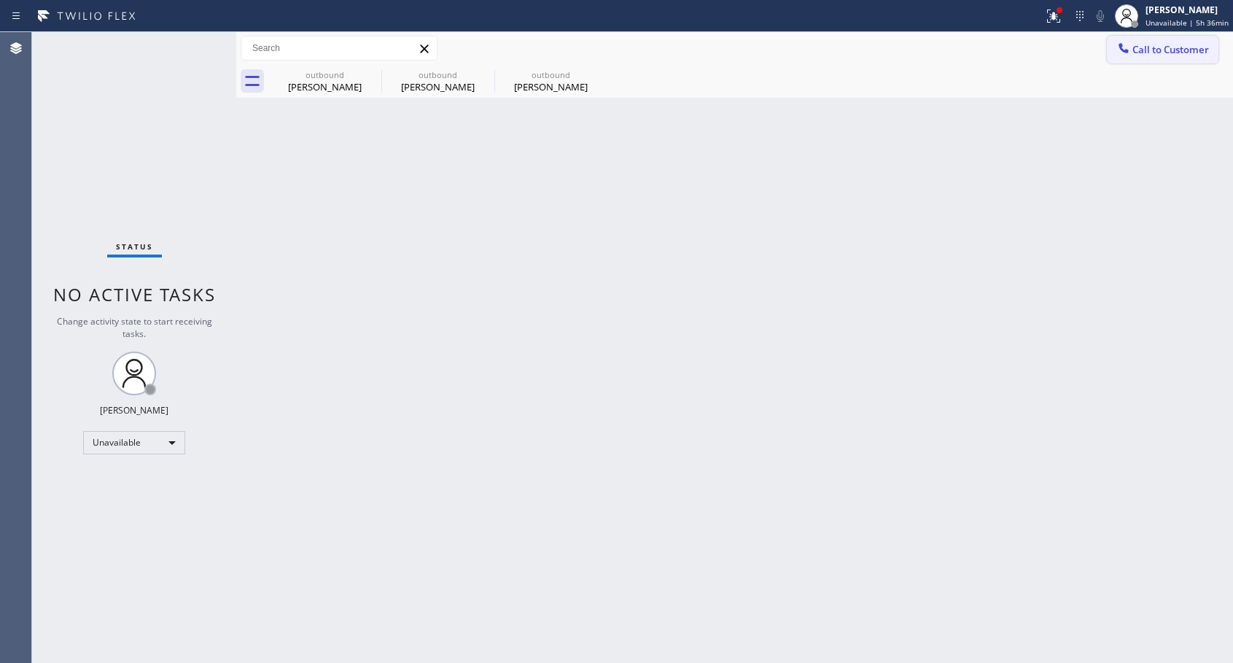
click at [1134, 61] on button "Call to Customer" at bounding box center [1163, 50] width 112 height 28
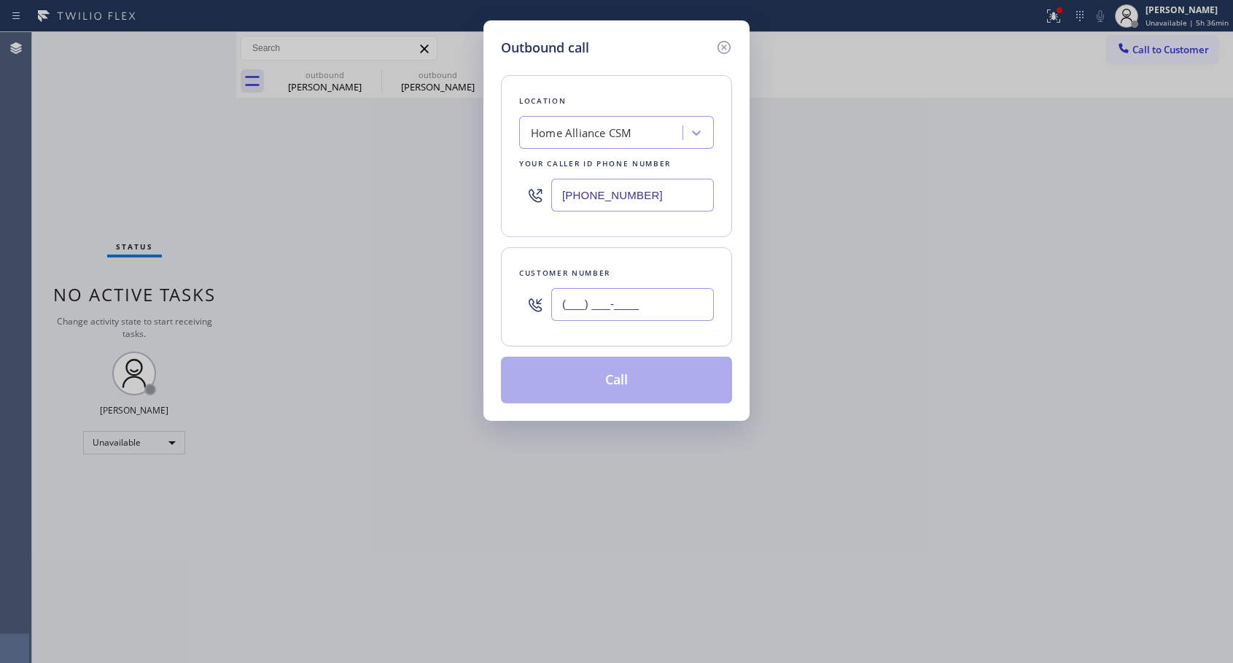
click at [643, 304] on input "(___) ___-____" at bounding box center [632, 304] width 163 height 33
paste input "949) 244-4645"
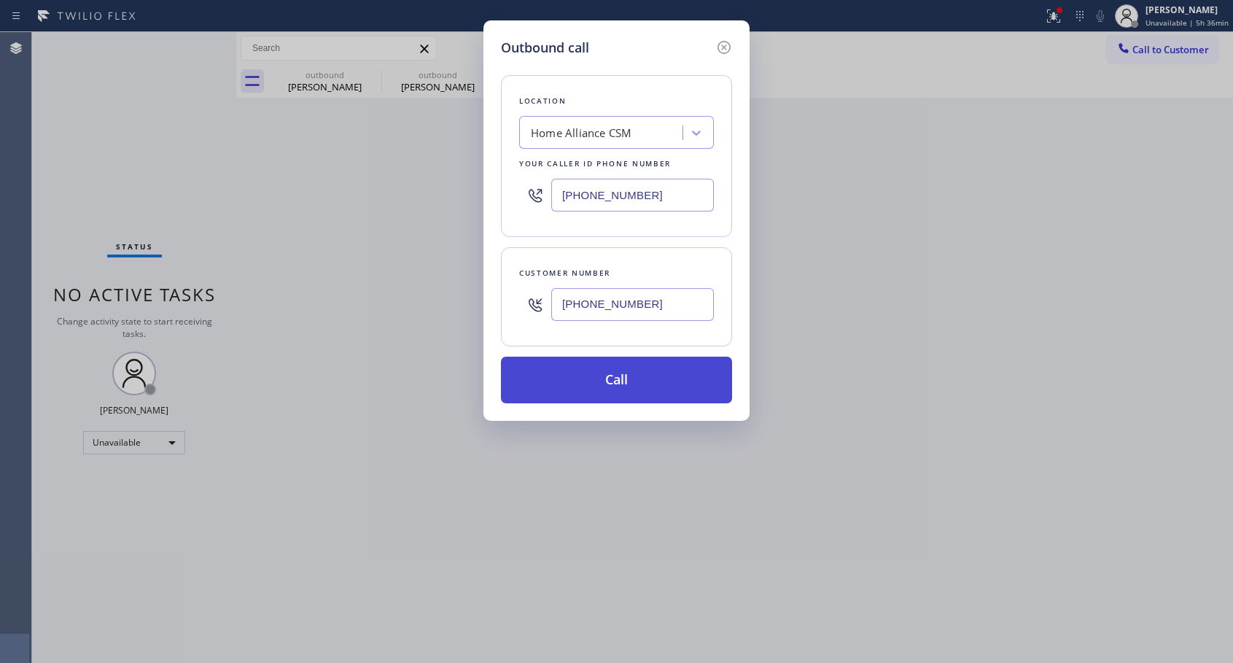
type input "[PHONE_NUMBER]"
click at [623, 381] on button "Call" at bounding box center [616, 379] width 231 height 47
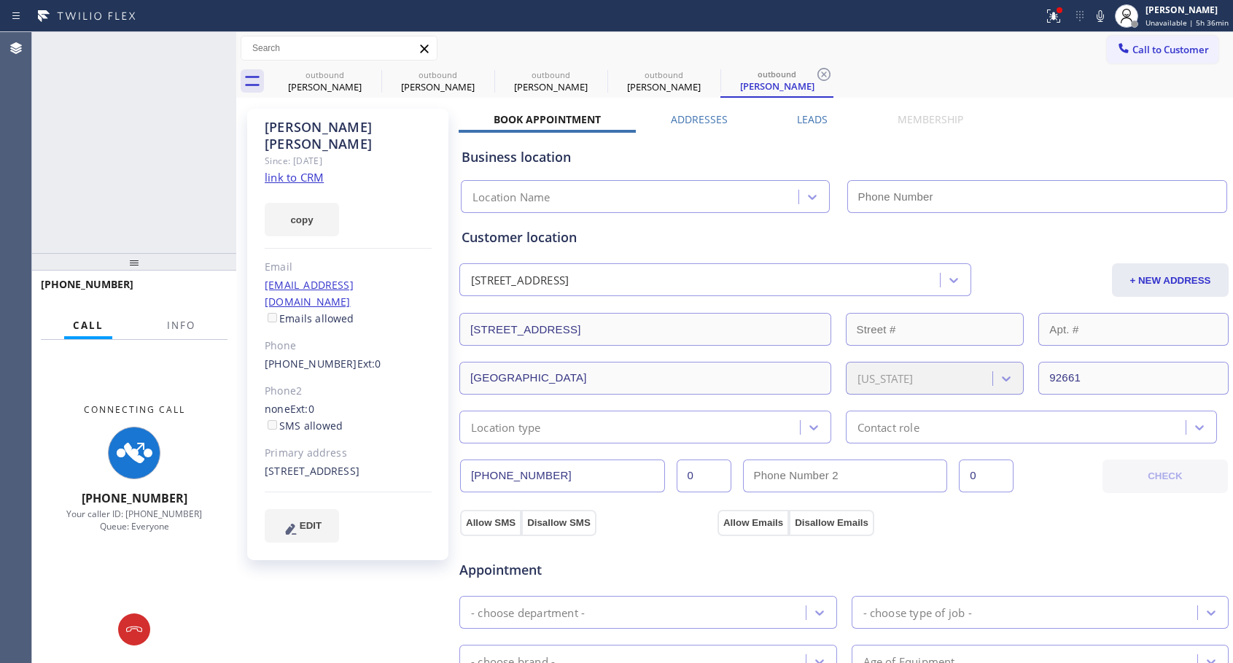
type input "[PHONE_NUMBER]"
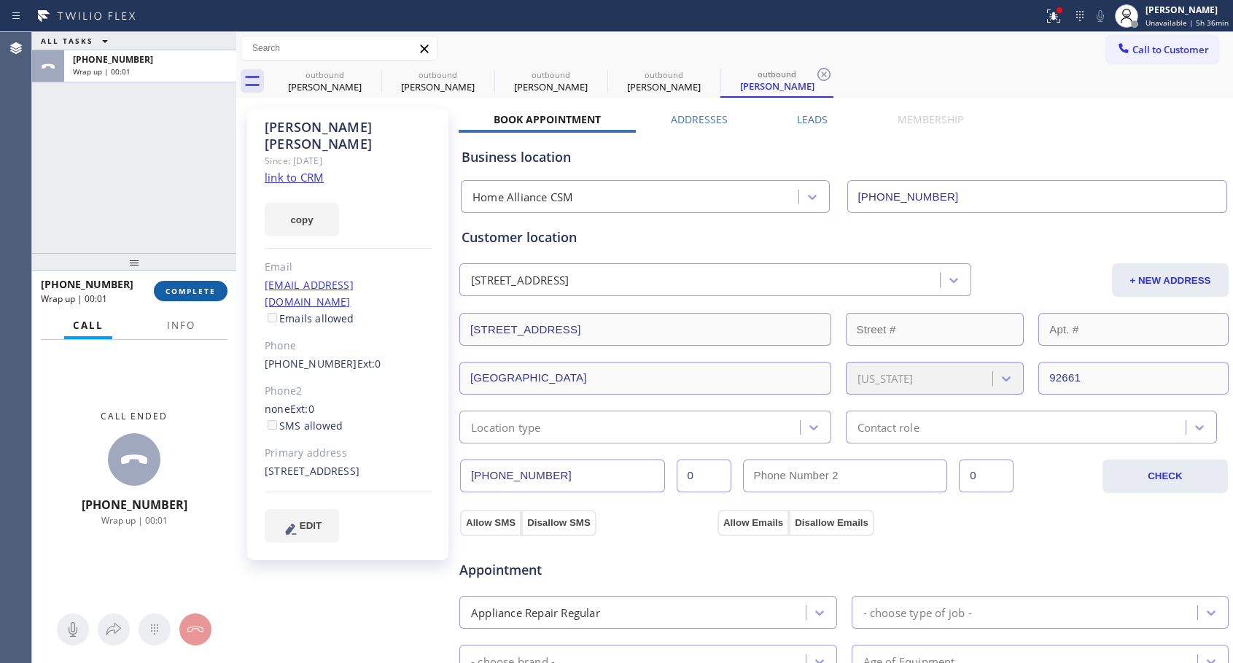
click at [198, 296] on button "COMPLETE" at bounding box center [191, 291] width 74 height 20
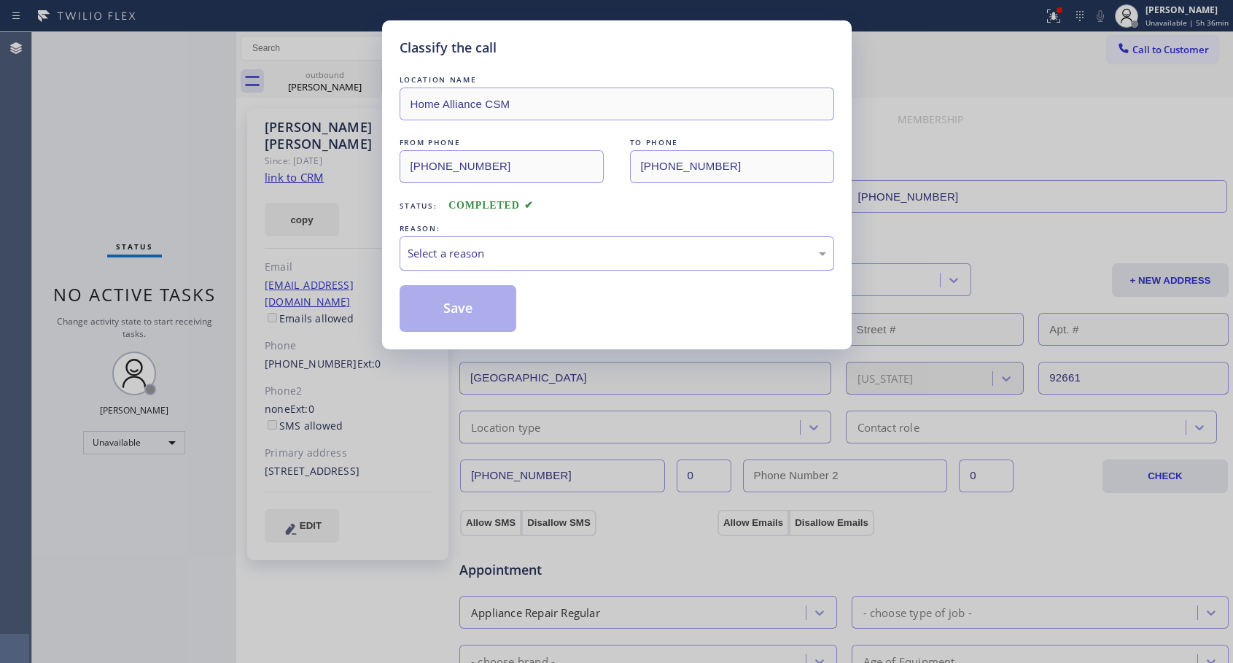
click at [482, 249] on div "Select a reason" at bounding box center [617, 253] width 418 height 17
click at [444, 305] on button "Save" at bounding box center [457, 308] width 117 height 47
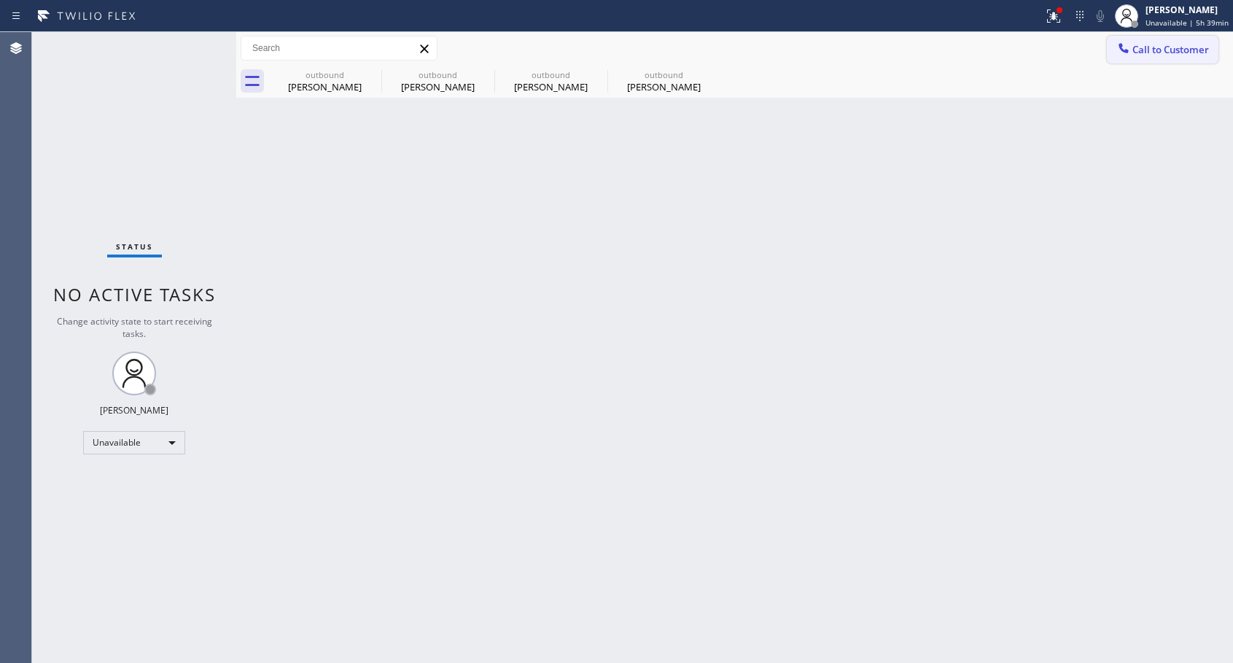
click at [1153, 54] on span "Call to Customer" at bounding box center [1170, 49] width 77 height 13
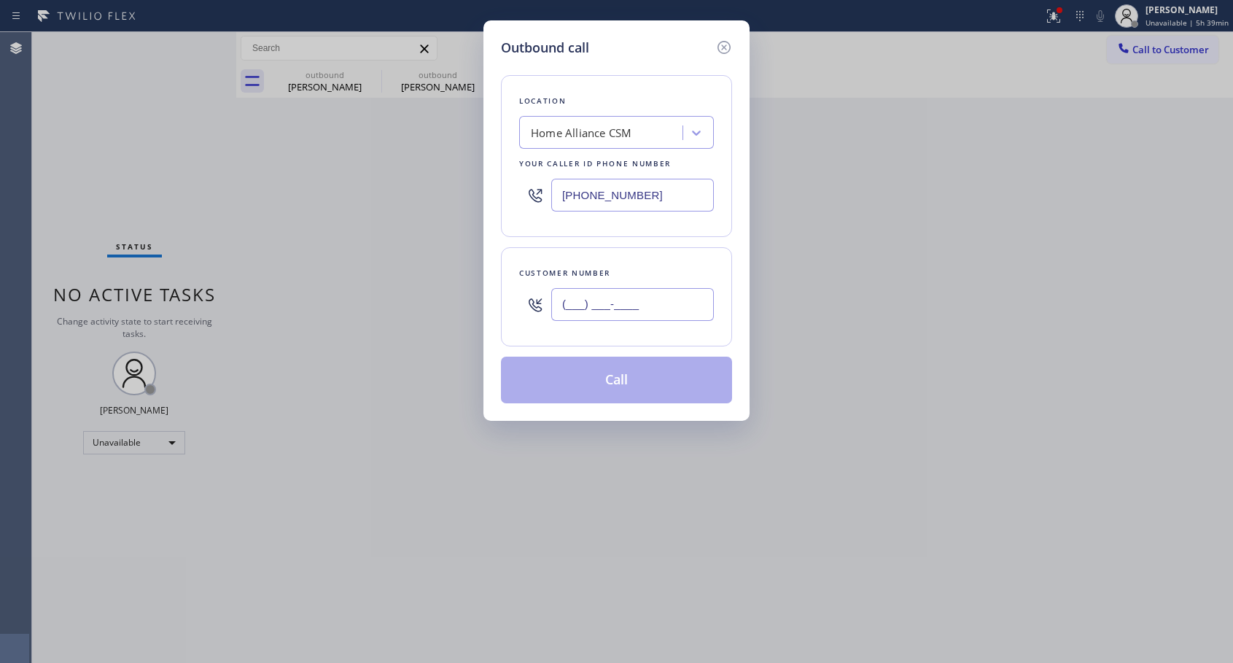
click at [633, 304] on input "(___) ___-____" at bounding box center [632, 304] width 163 height 33
paste input "650) 533-2353"
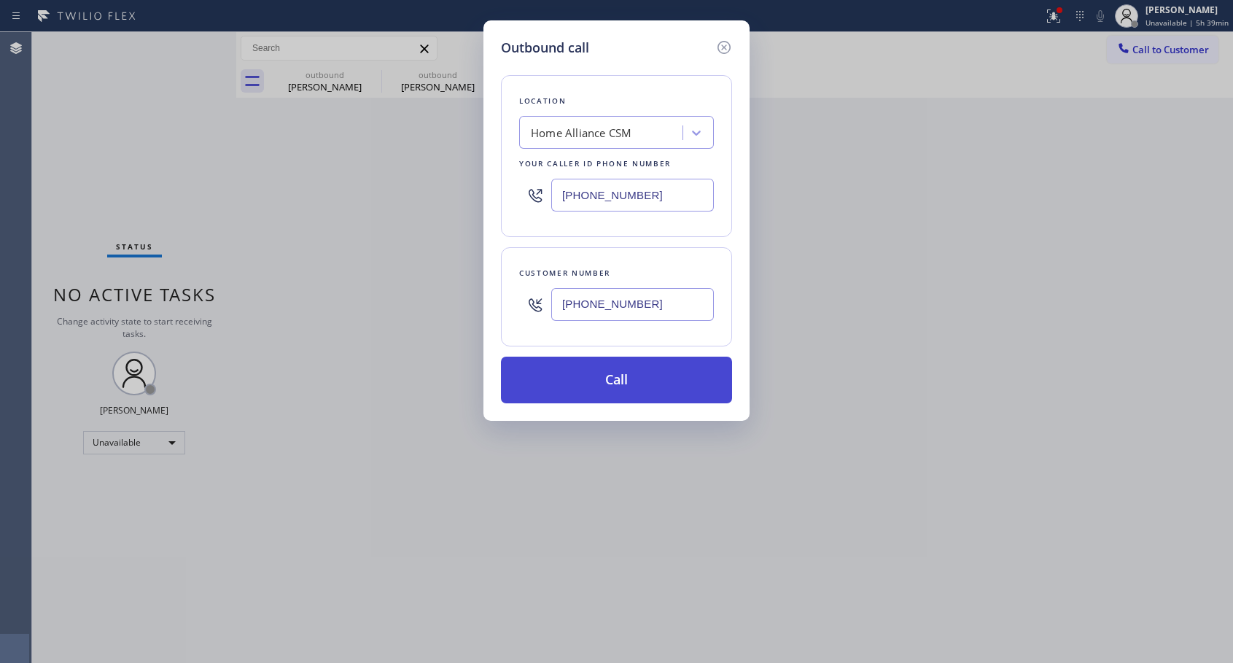
type input "[PHONE_NUMBER]"
click at [647, 370] on button "Call" at bounding box center [616, 379] width 231 height 47
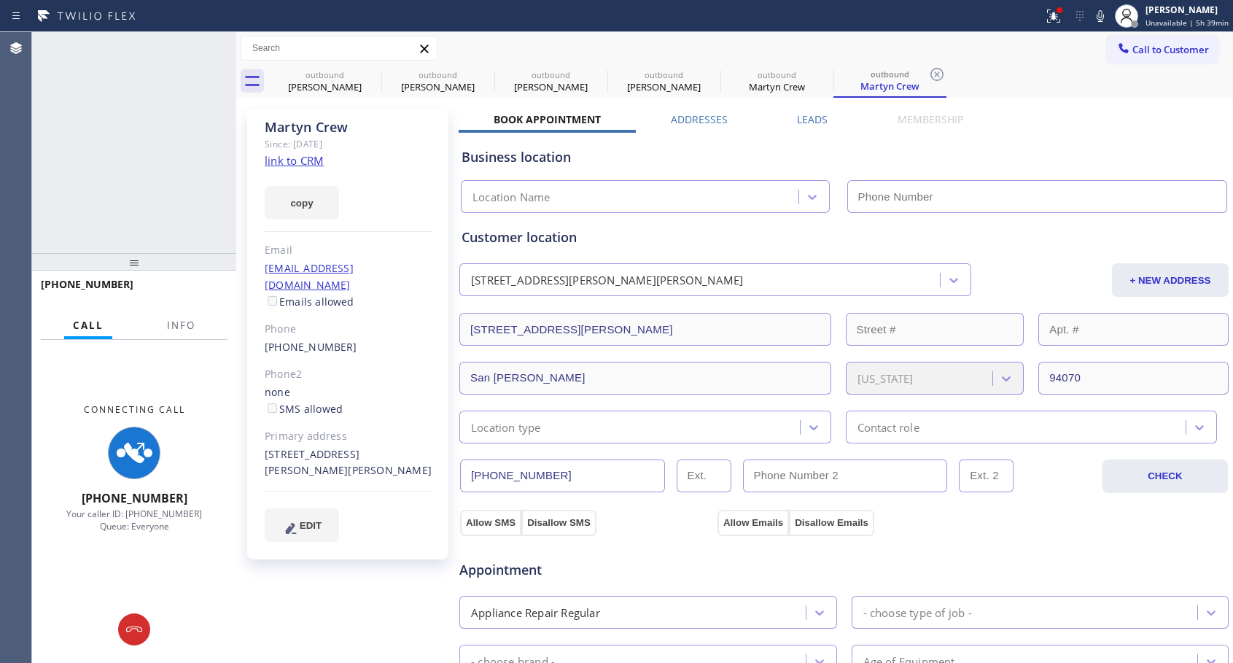
type input "[PHONE_NUMBER]"
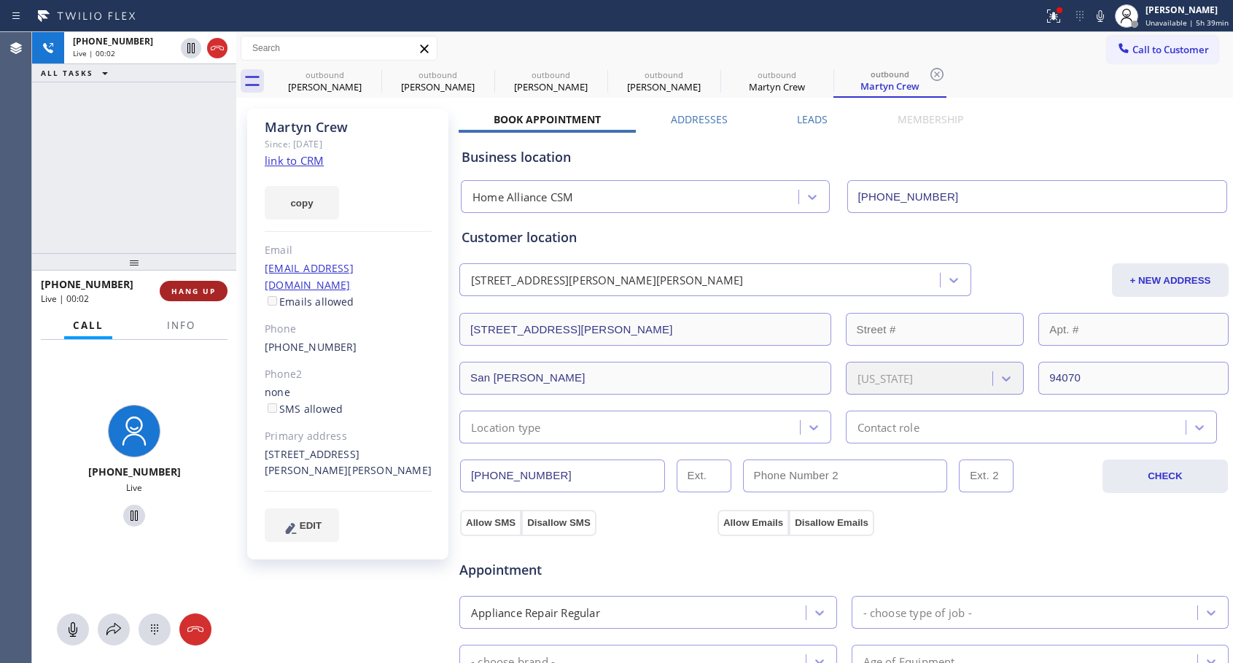
click at [202, 294] on span "HANG UP" at bounding box center [193, 291] width 44 height 10
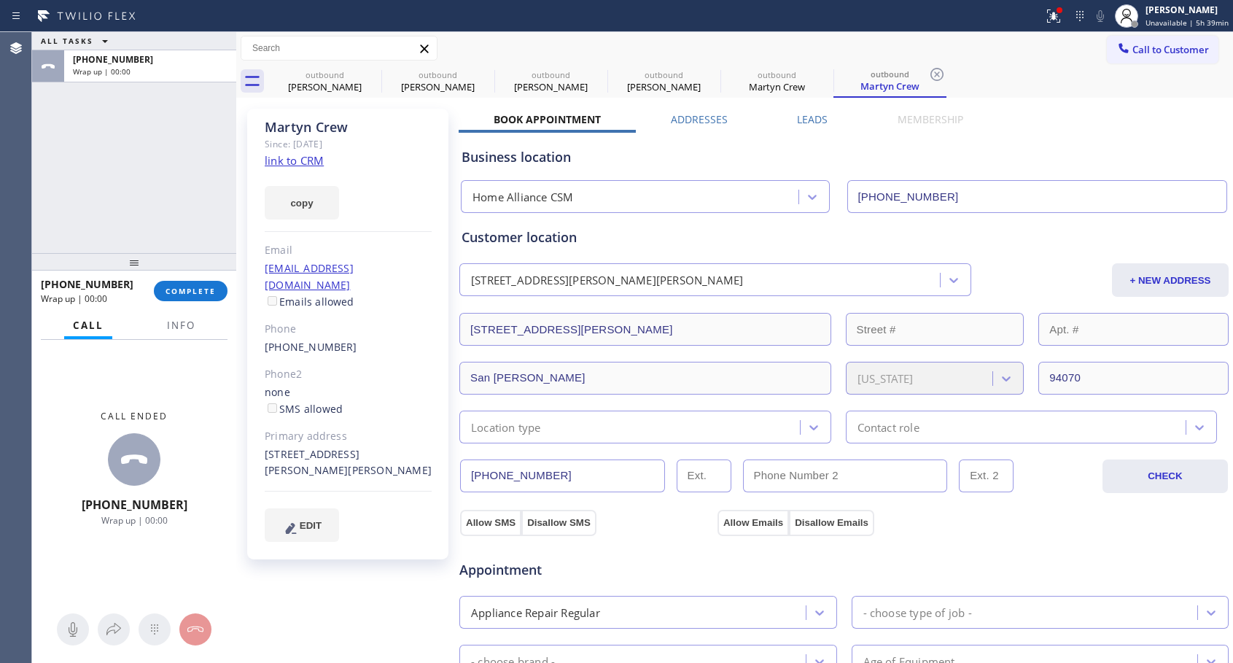
click at [215, 300] on button "COMPLETE" at bounding box center [191, 291] width 74 height 20
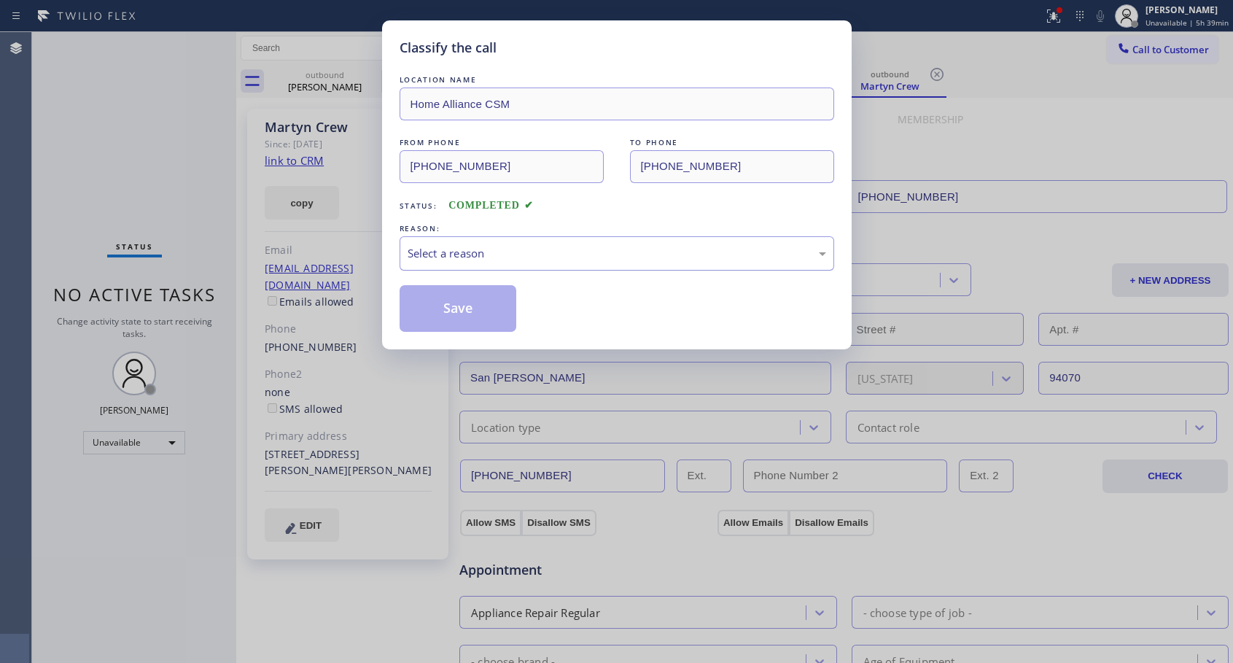
click at [523, 254] on div "Select a reason" at bounding box center [617, 253] width 418 height 17
click at [460, 306] on button "Save" at bounding box center [457, 308] width 117 height 47
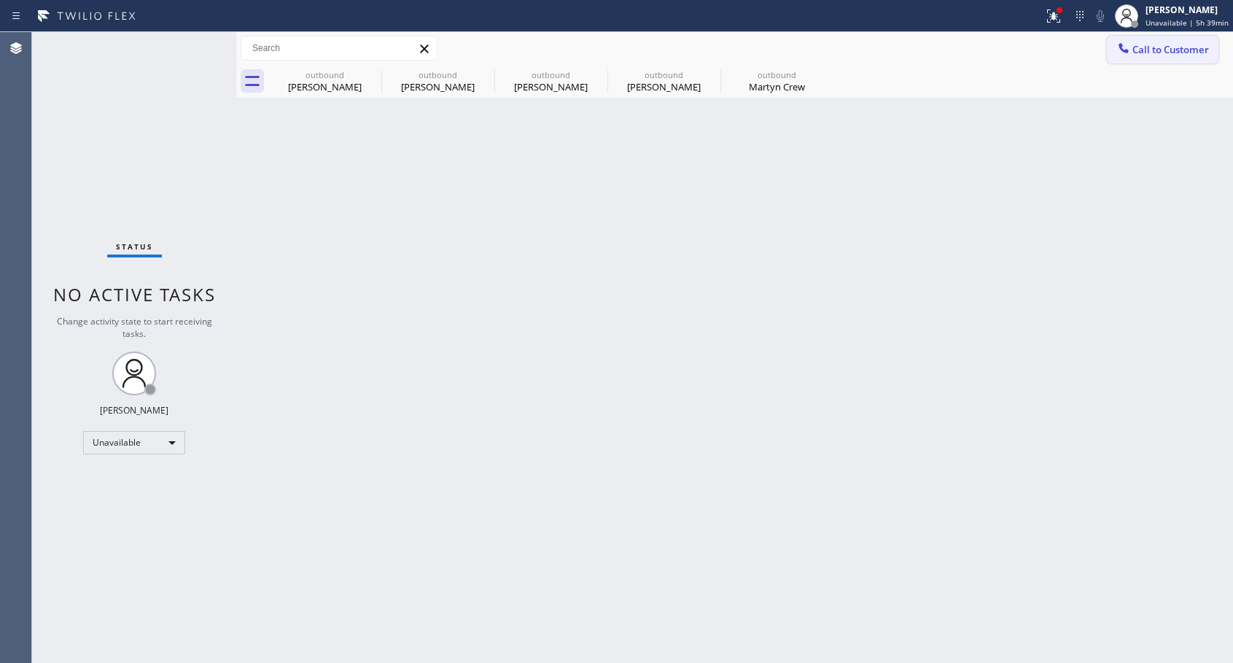
click at [1137, 46] on span "Call to Customer" at bounding box center [1170, 49] width 77 height 13
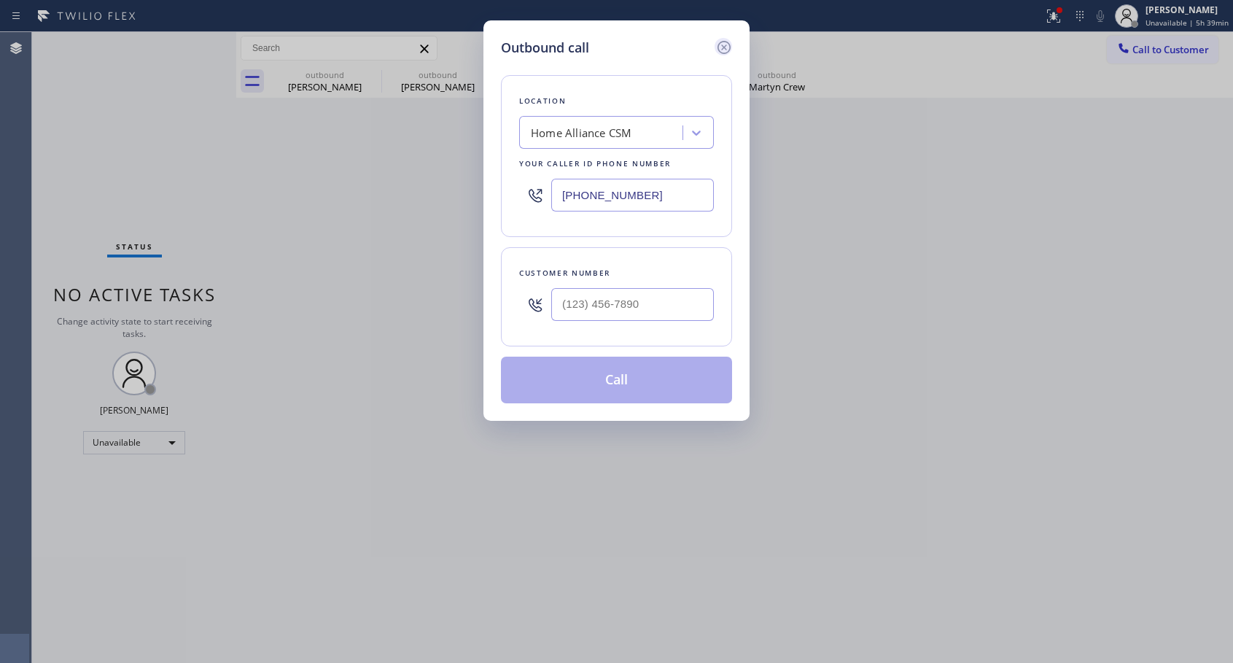
click at [720, 47] on icon at bounding box center [723, 47] width 17 height 17
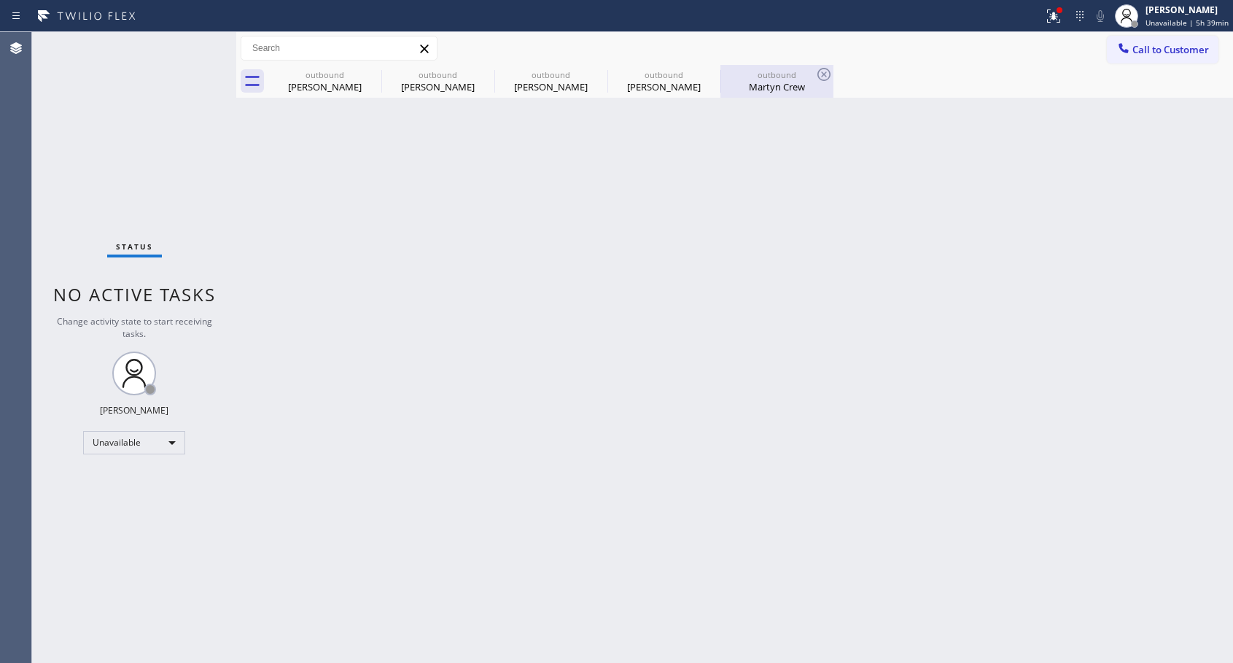
click at [757, 85] on div "Martyn Crew" at bounding box center [777, 86] width 110 height 13
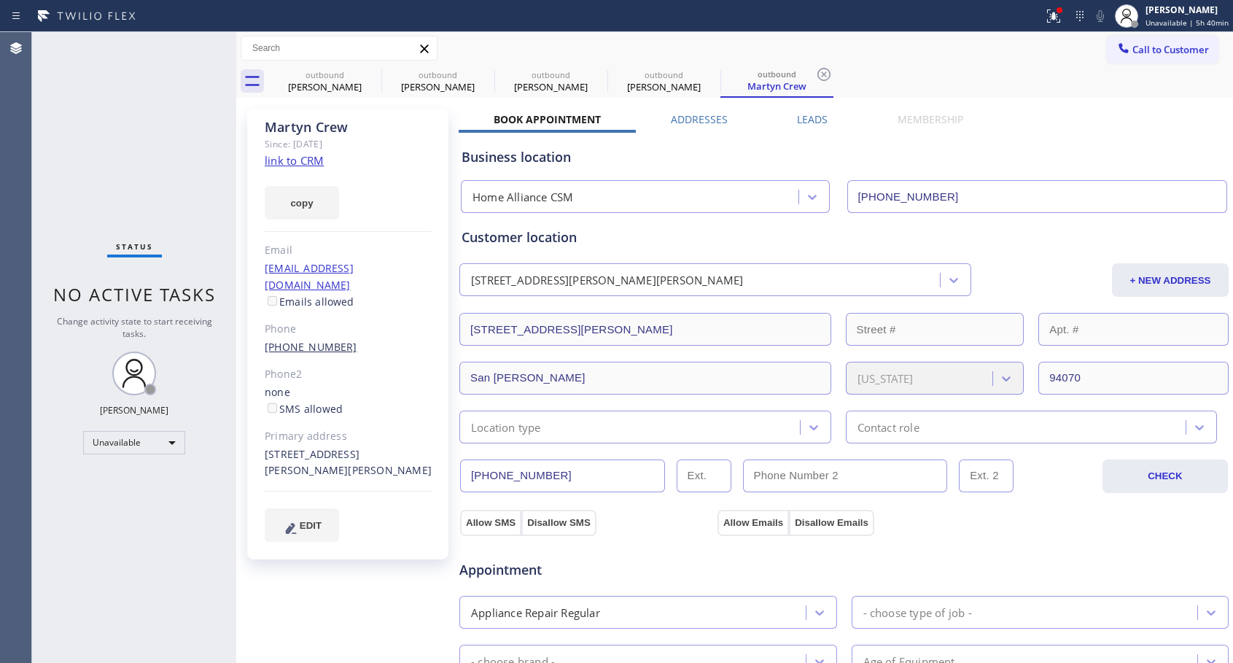
click at [319, 340] on link "[PHONE_NUMBER]" at bounding box center [311, 347] width 93 height 14
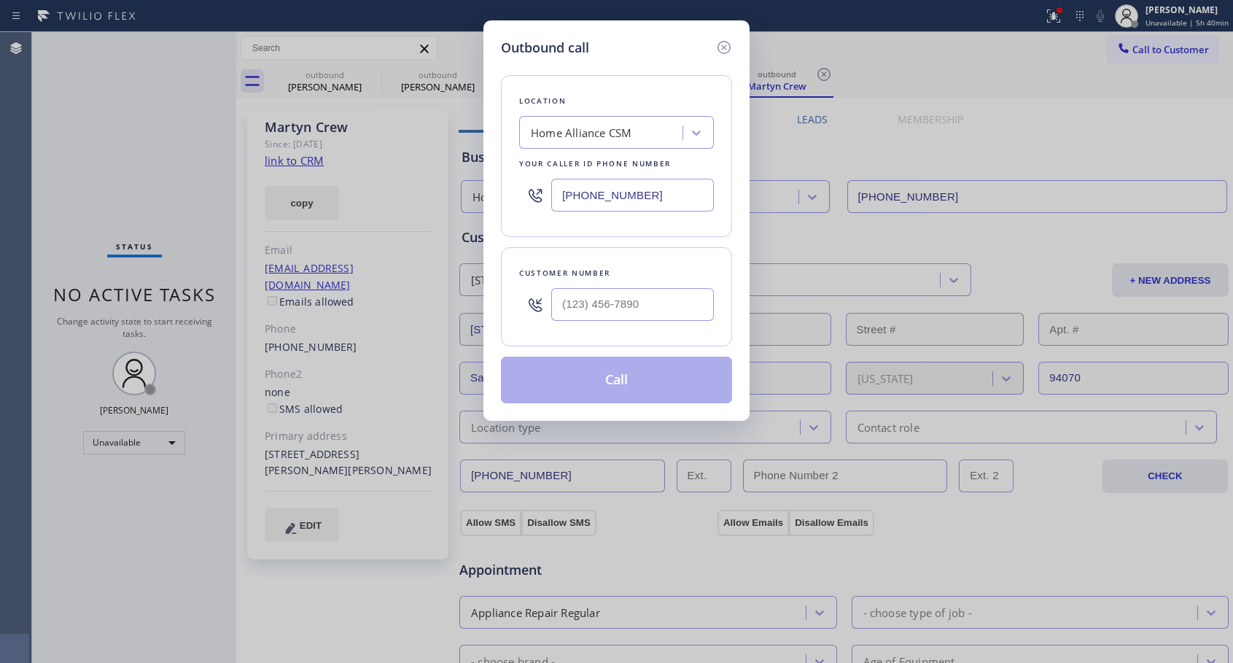
type input "[PHONE_NUMBER]"
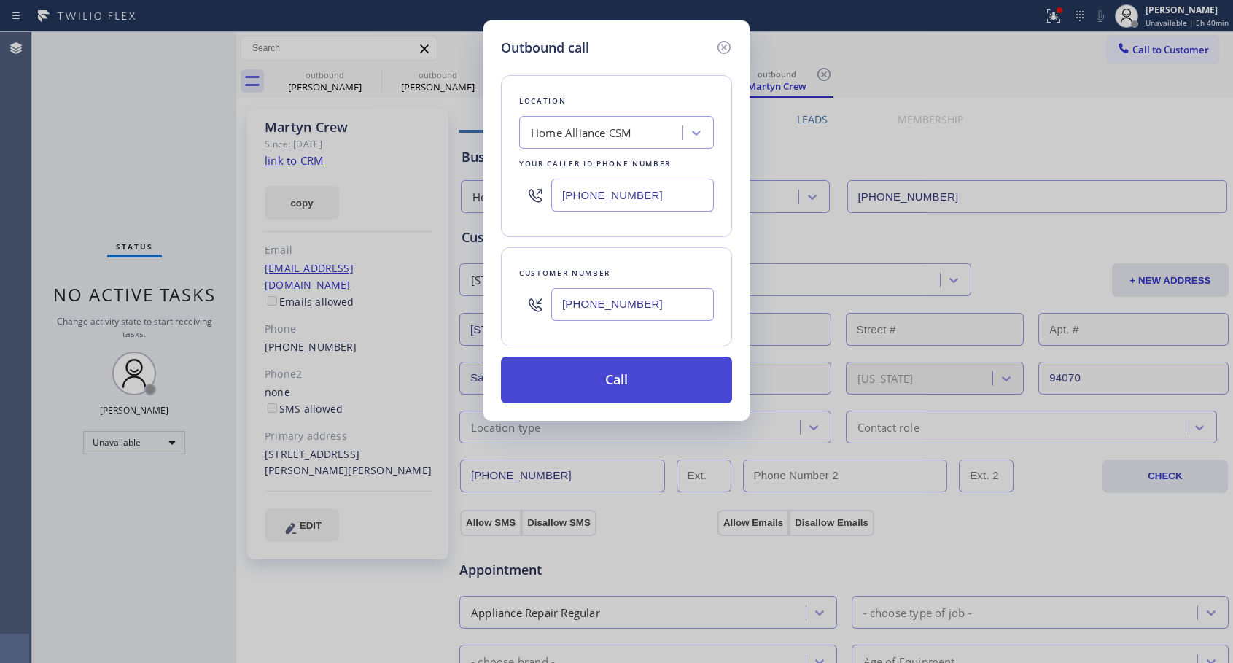
click at [597, 384] on button "Call" at bounding box center [616, 379] width 231 height 47
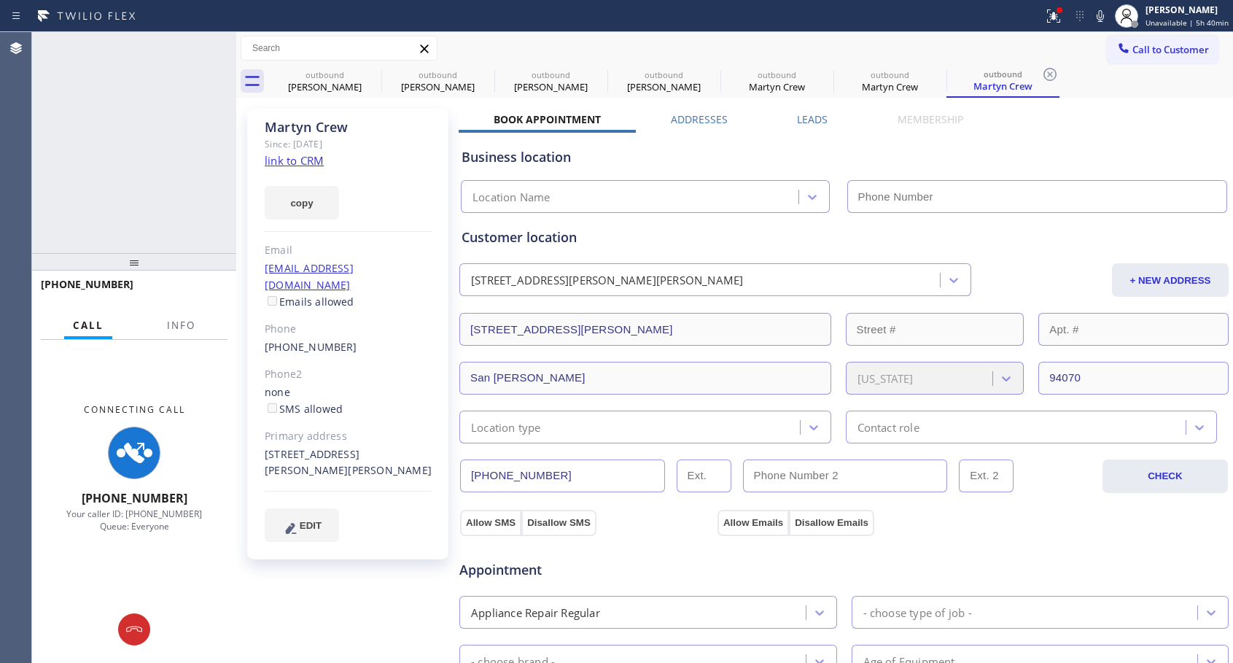
type input "[PHONE_NUMBER]"
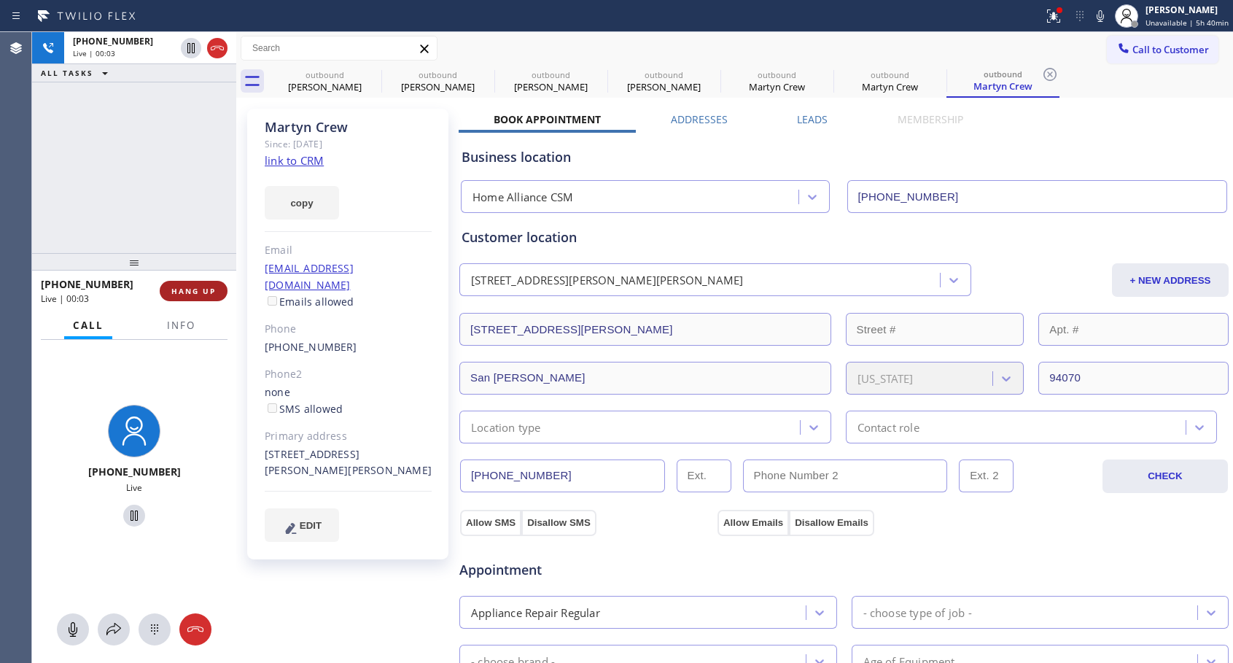
click at [190, 288] on span "HANG UP" at bounding box center [193, 291] width 44 height 10
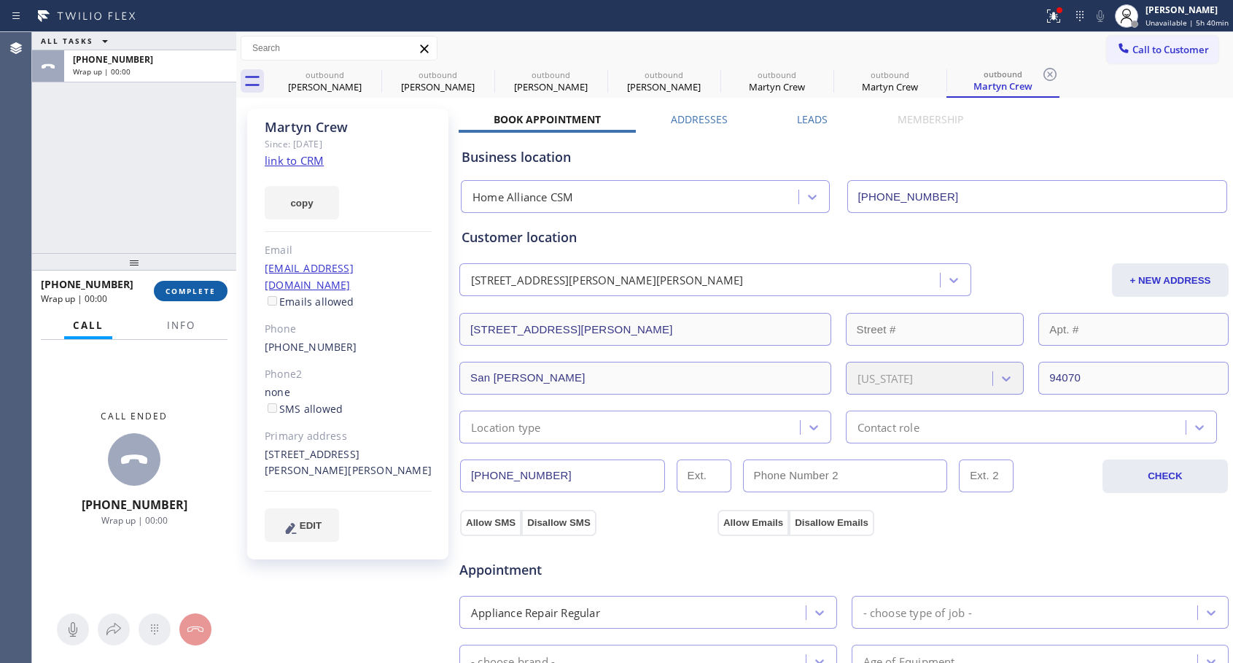
click at [191, 288] on span "COMPLETE" at bounding box center [190, 291] width 50 height 10
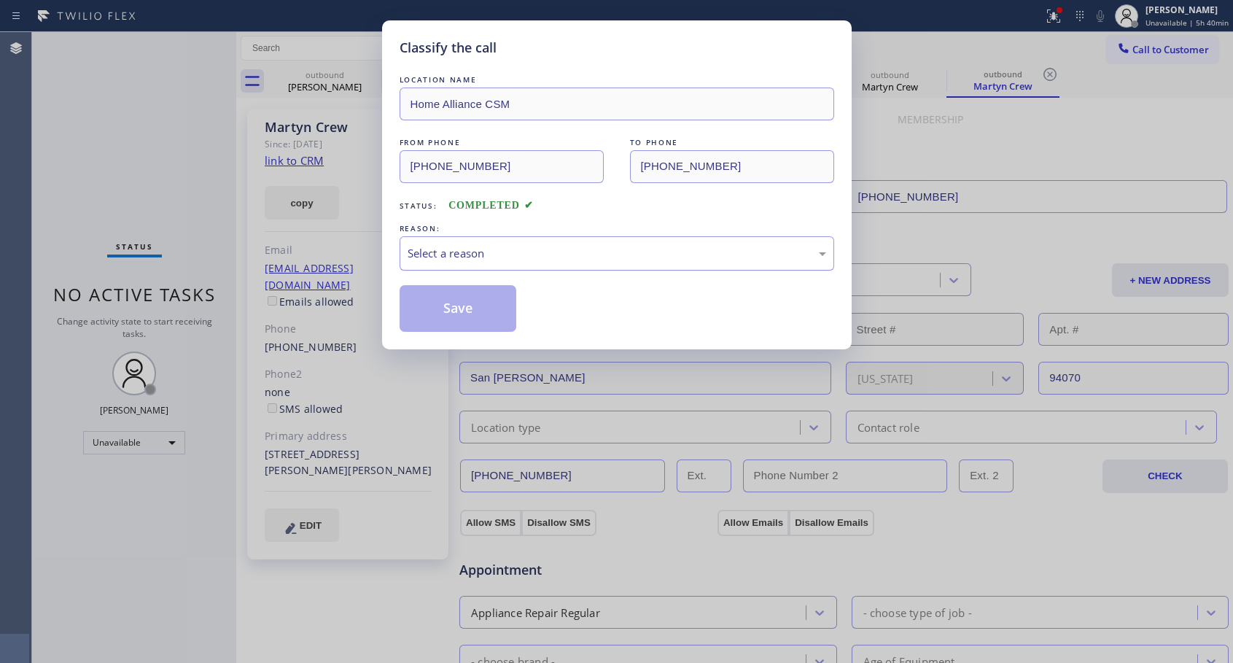
click at [545, 243] on div "Select a reason" at bounding box center [616, 253] width 434 height 34
click at [443, 313] on button "Save" at bounding box center [457, 308] width 117 height 47
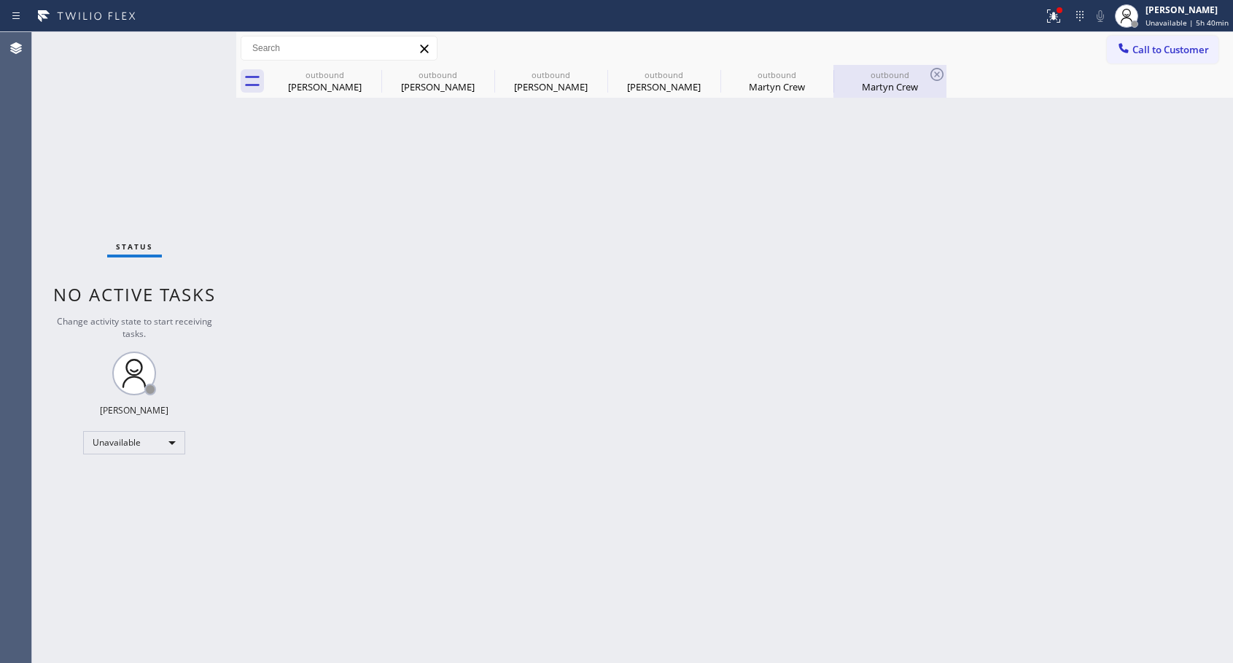
click at [869, 84] on div "Martyn Crew" at bounding box center [890, 86] width 110 height 13
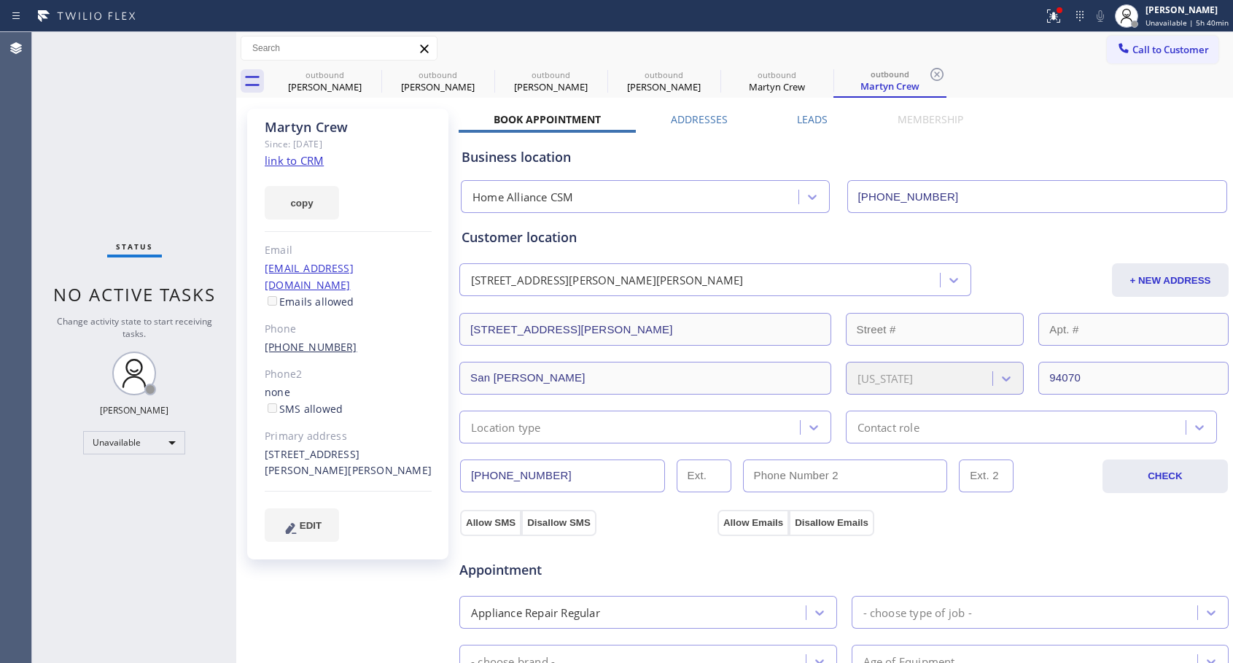
click at [313, 340] on link "[PHONE_NUMBER]" at bounding box center [311, 347] width 93 height 14
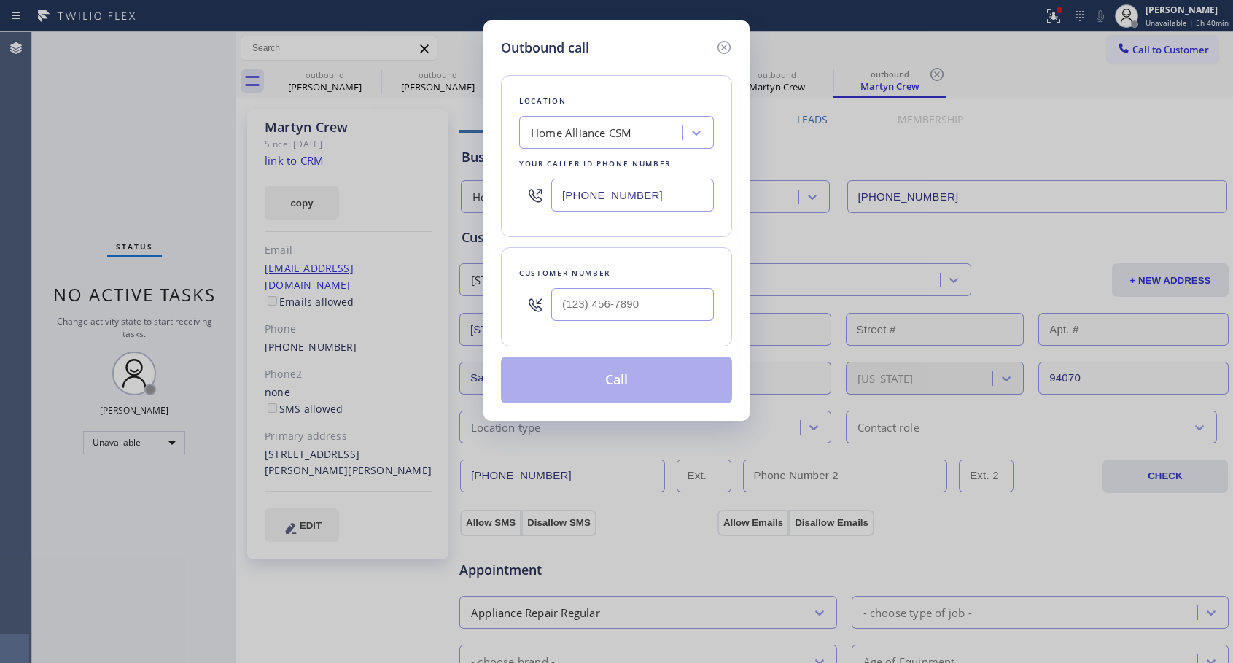
type input "[PHONE_NUMBER]"
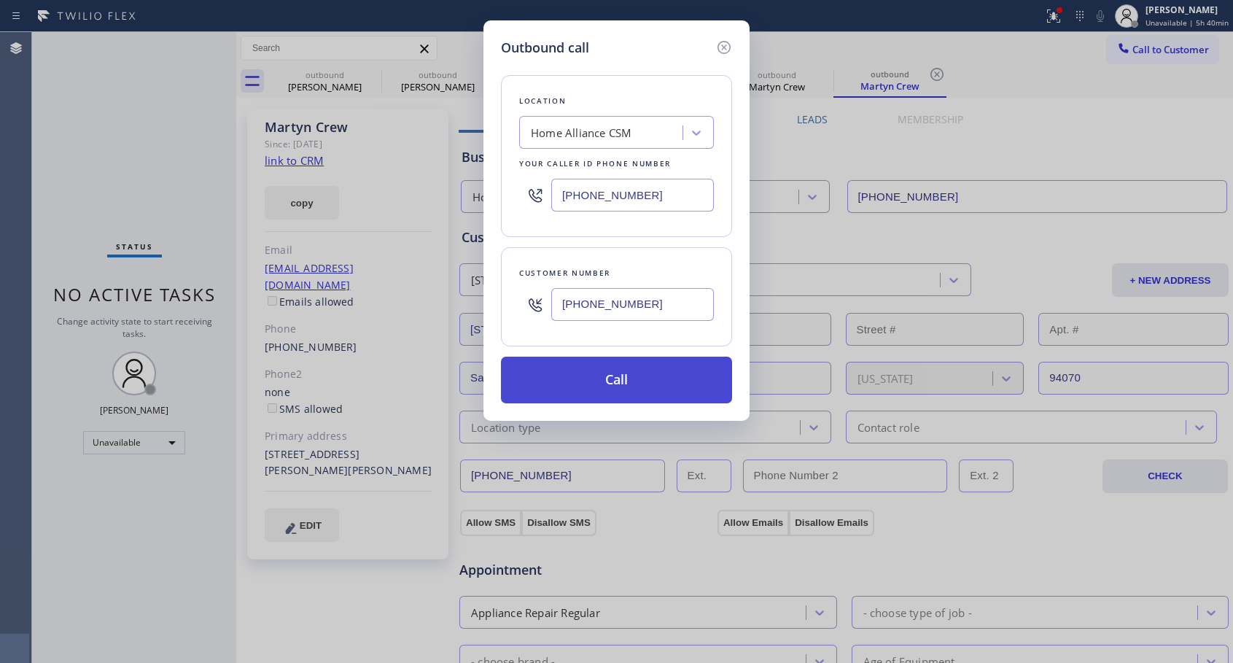
click at [613, 384] on button "Call" at bounding box center [616, 379] width 231 height 47
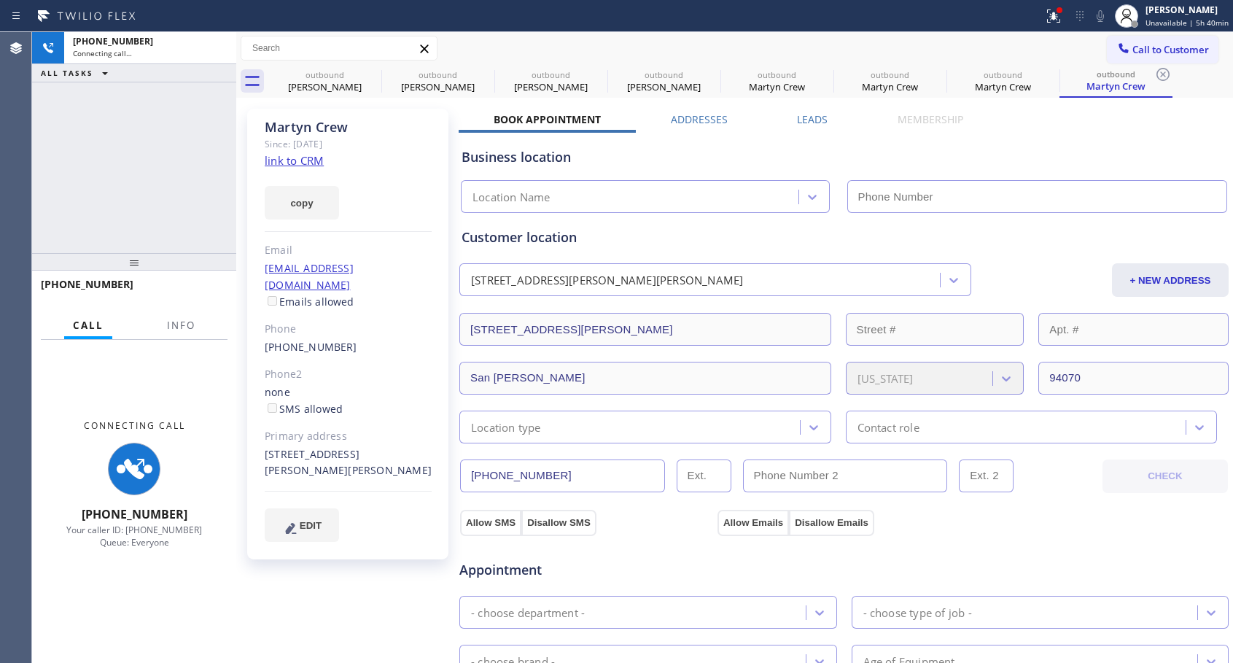
type input "[PHONE_NUMBER]"
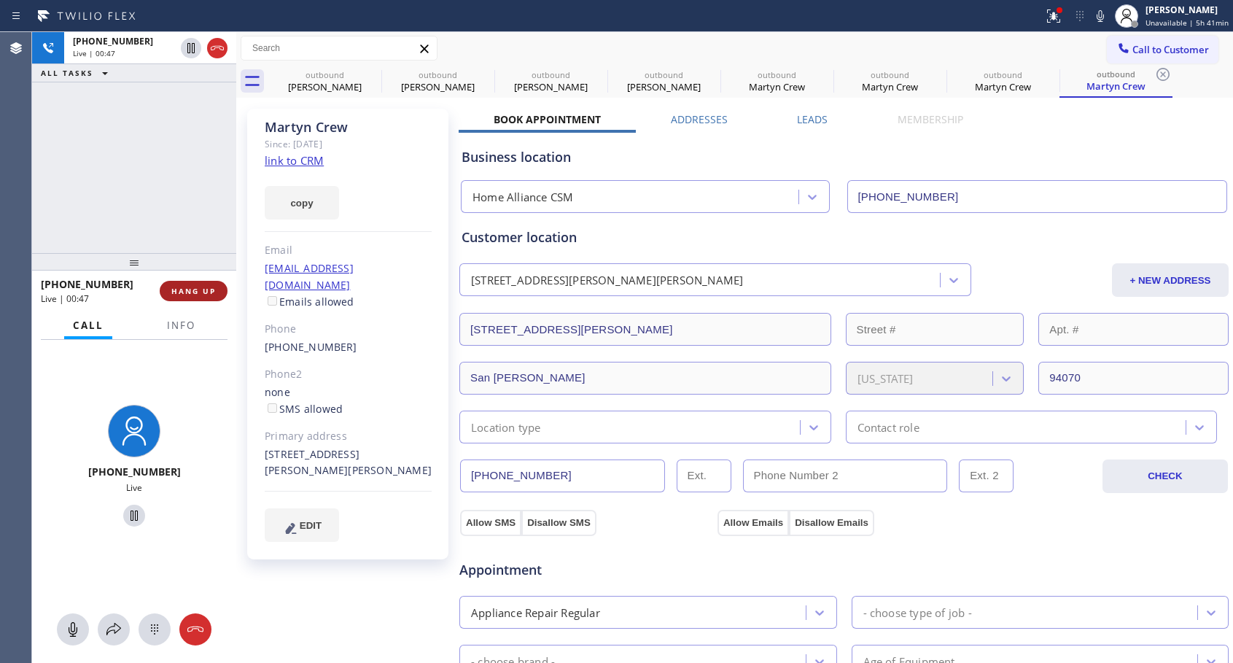
click at [198, 294] on span "HANG UP" at bounding box center [193, 291] width 44 height 10
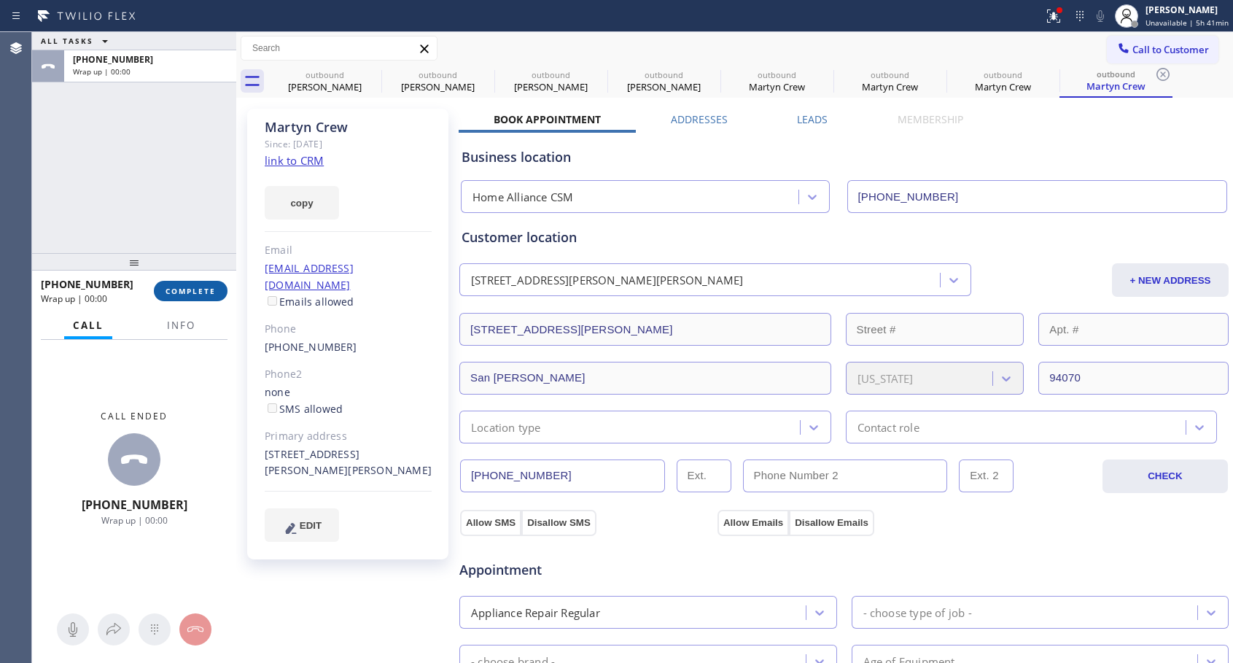
click at [198, 294] on span "COMPLETE" at bounding box center [190, 291] width 50 height 10
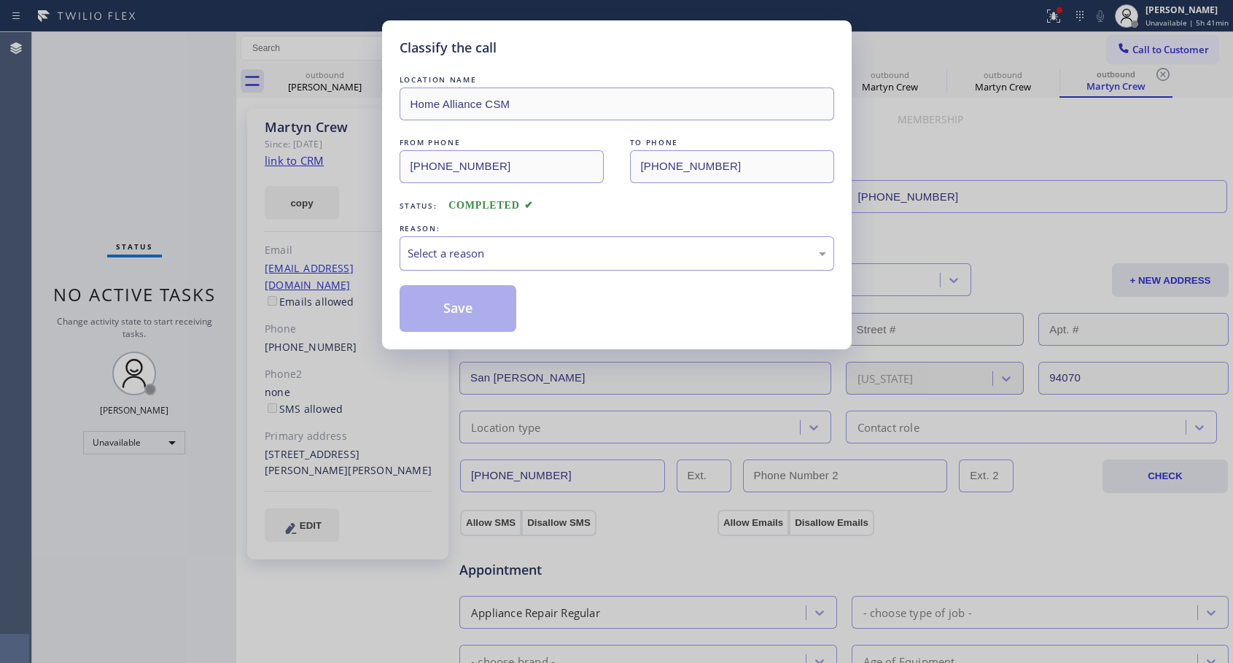
click at [527, 253] on div "Select a reason" at bounding box center [617, 253] width 418 height 17
click at [482, 309] on button "Save" at bounding box center [457, 308] width 117 height 47
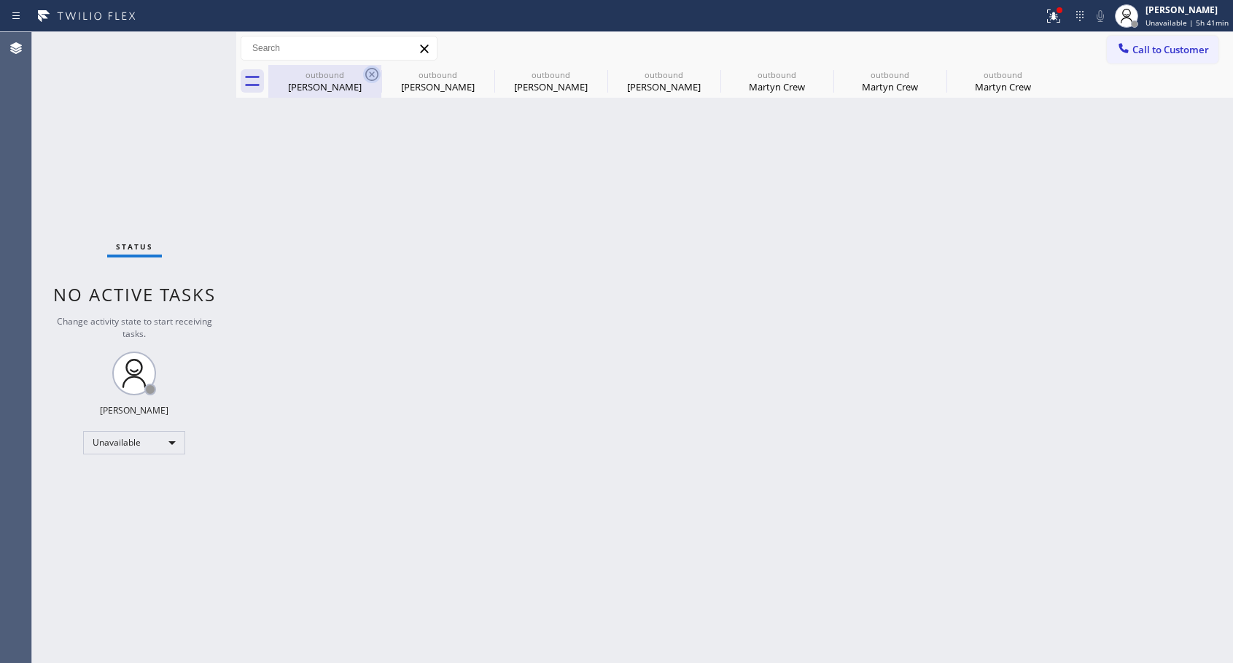
click at [369, 76] on icon at bounding box center [371, 74] width 17 height 17
click at [0, 0] on icon at bounding box center [0, 0] width 0 height 0
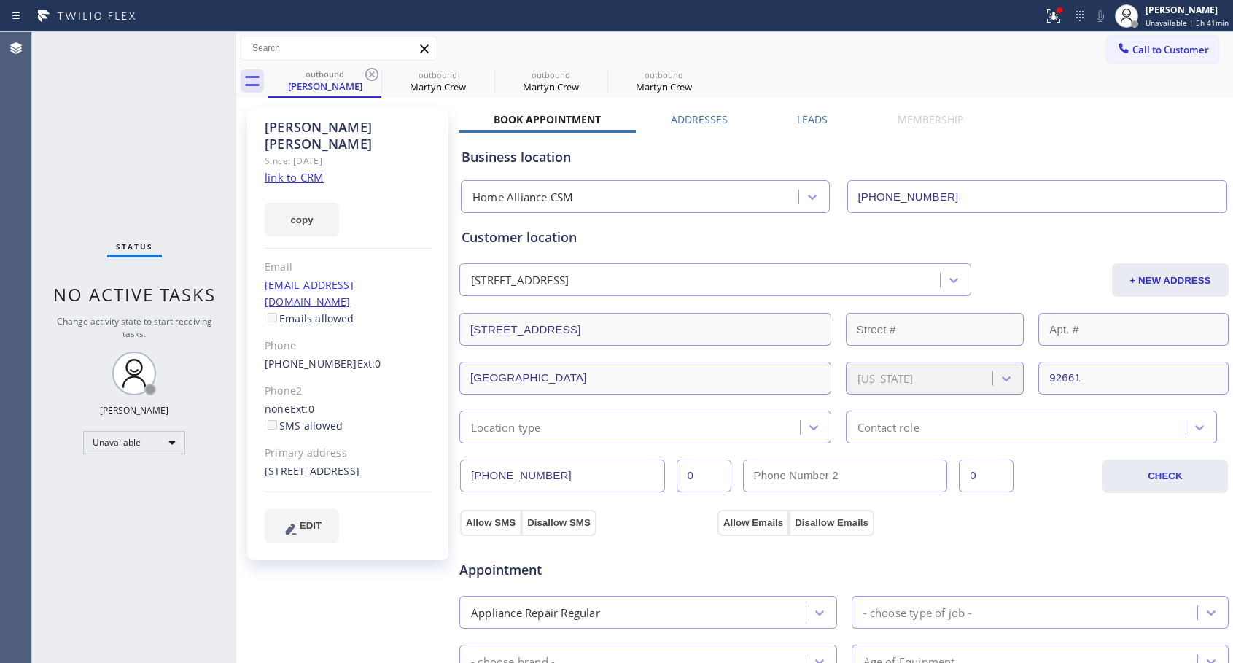
click at [369, 76] on icon at bounding box center [371, 74] width 17 height 17
click at [0, 0] on icon at bounding box center [0, 0] width 0 height 0
drag, startPoint x: 369, startPoint y: 76, endPoint x: 472, endPoint y: 0, distance: 127.7
click at [0, 0] on icon at bounding box center [0, 0] width 0 height 0
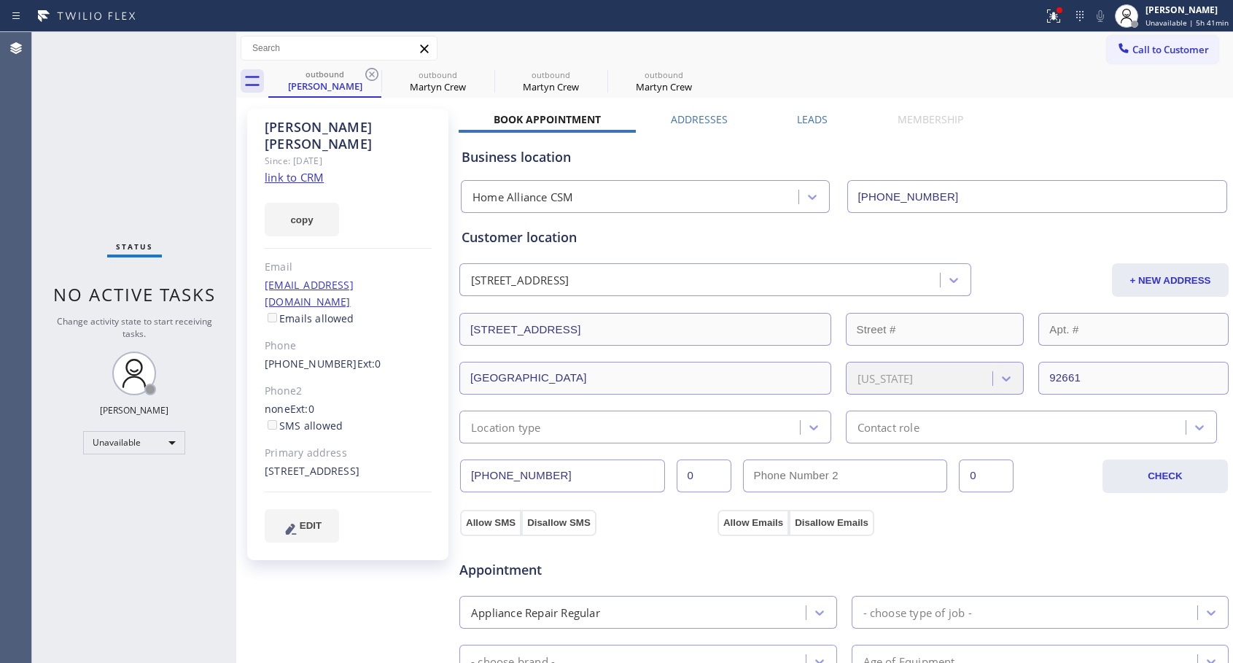
click at [369, 75] on div "outbound [PERSON_NAME] outbound Martyn Crew outbound Martyn Crew outbound Marty…" at bounding box center [750, 81] width 964 height 33
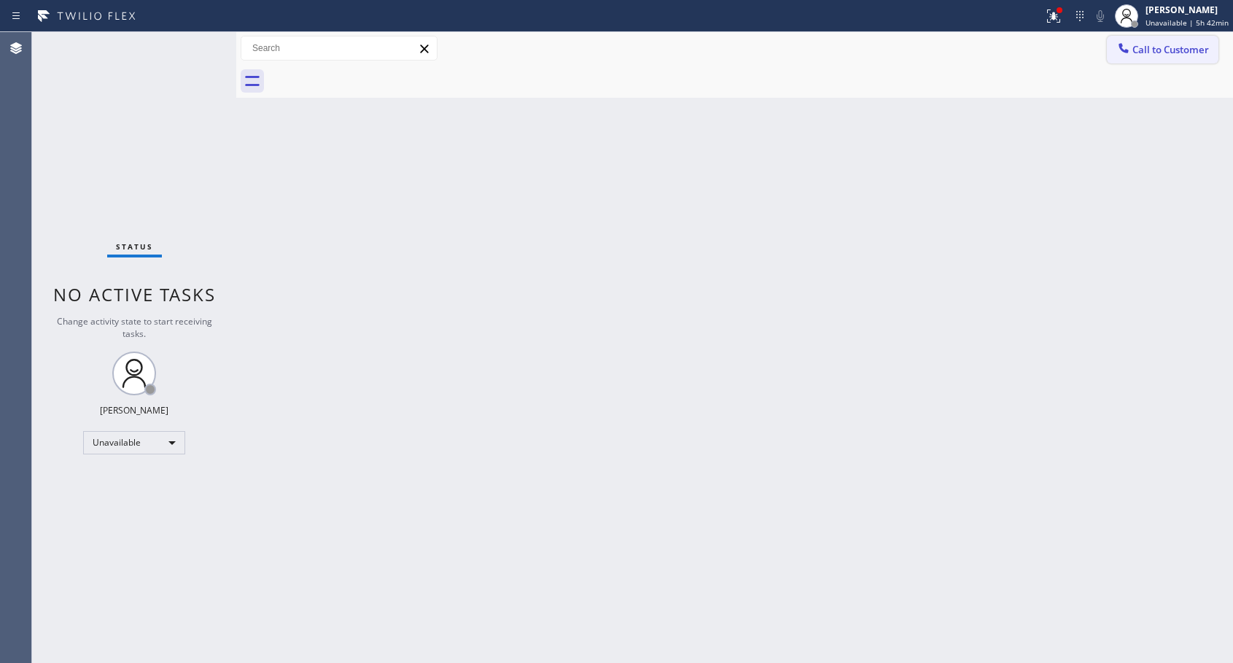
click at [1170, 61] on button "Call to Customer" at bounding box center [1163, 50] width 112 height 28
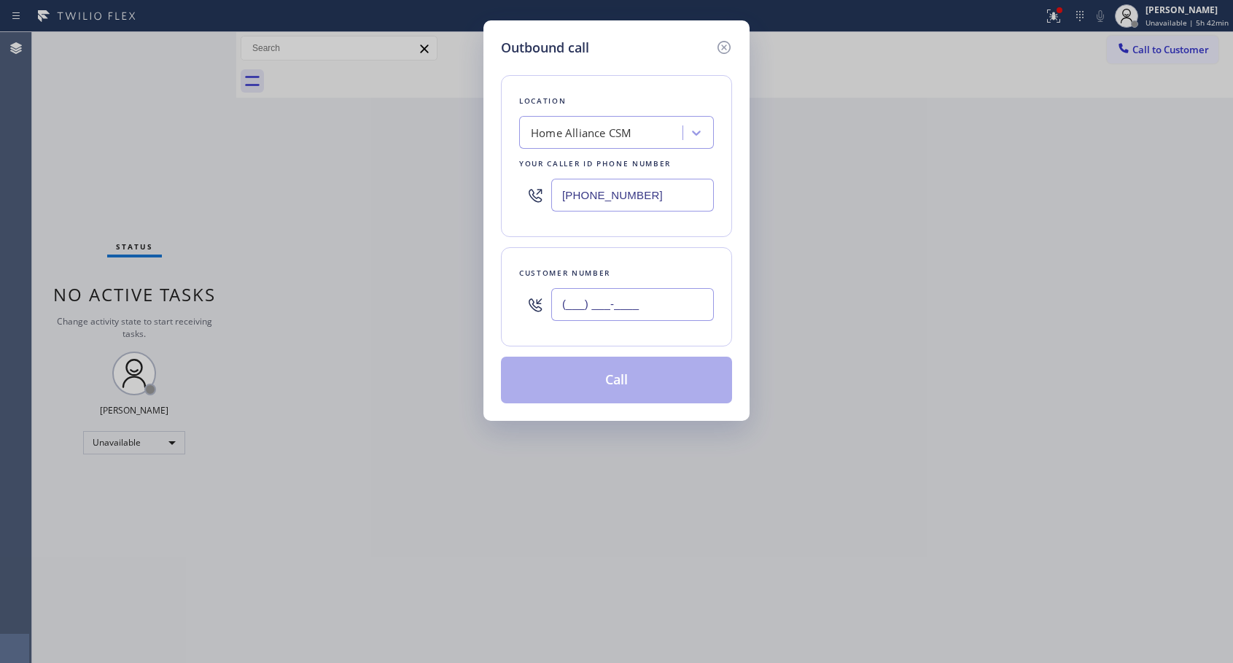
click at [582, 305] on input "(___) ___-____" at bounding box center [632, 304] width 163 height 33
paste input "323) 208-1208"
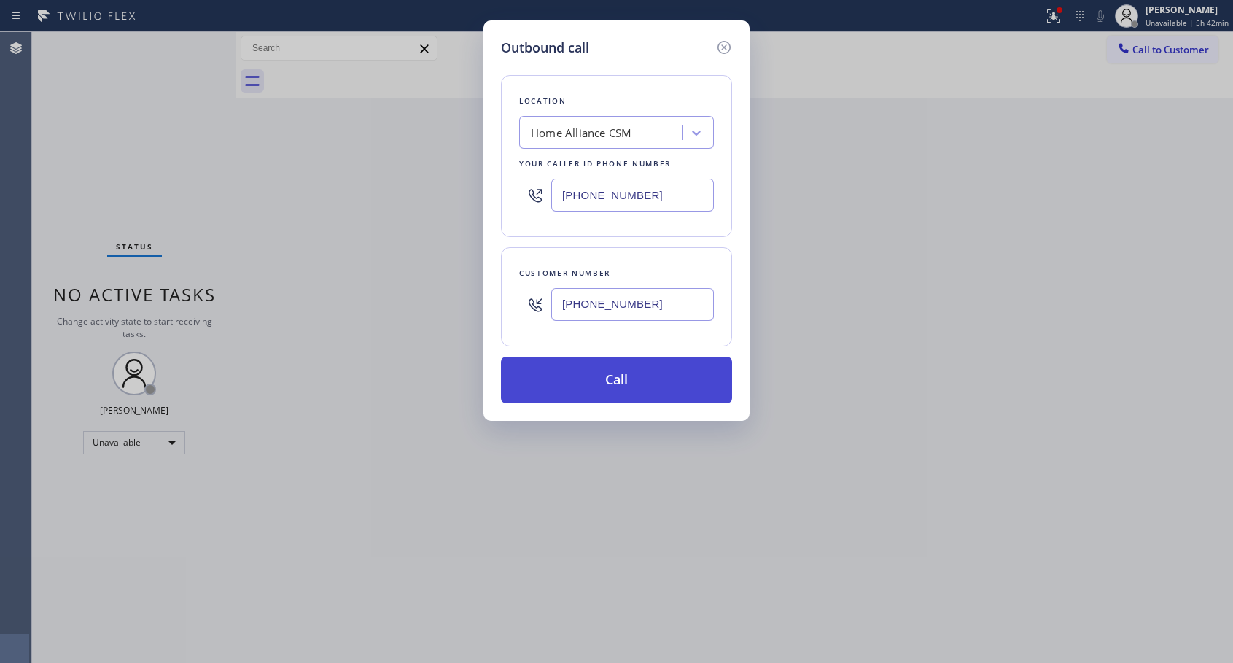
type input "[PHONE_NUMBER]"
click at [631, 378] on button "Call" at bounding box center [616, 379] width 231 height 47
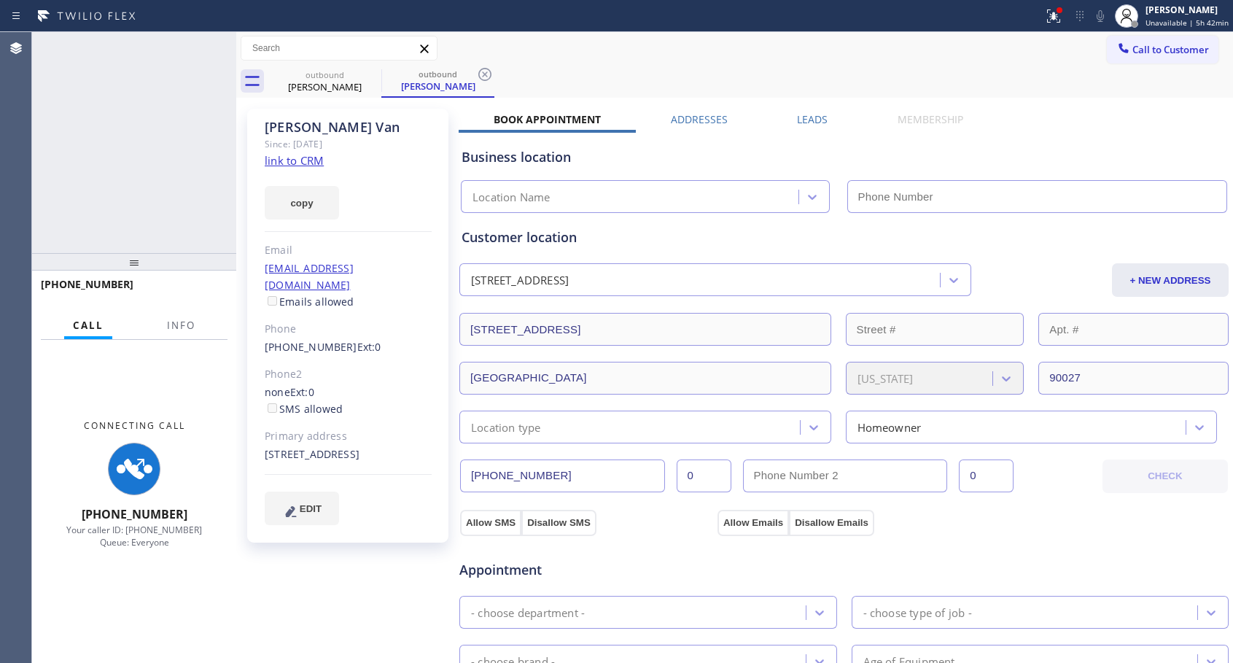
type input "[PHONE_NUMBER]"
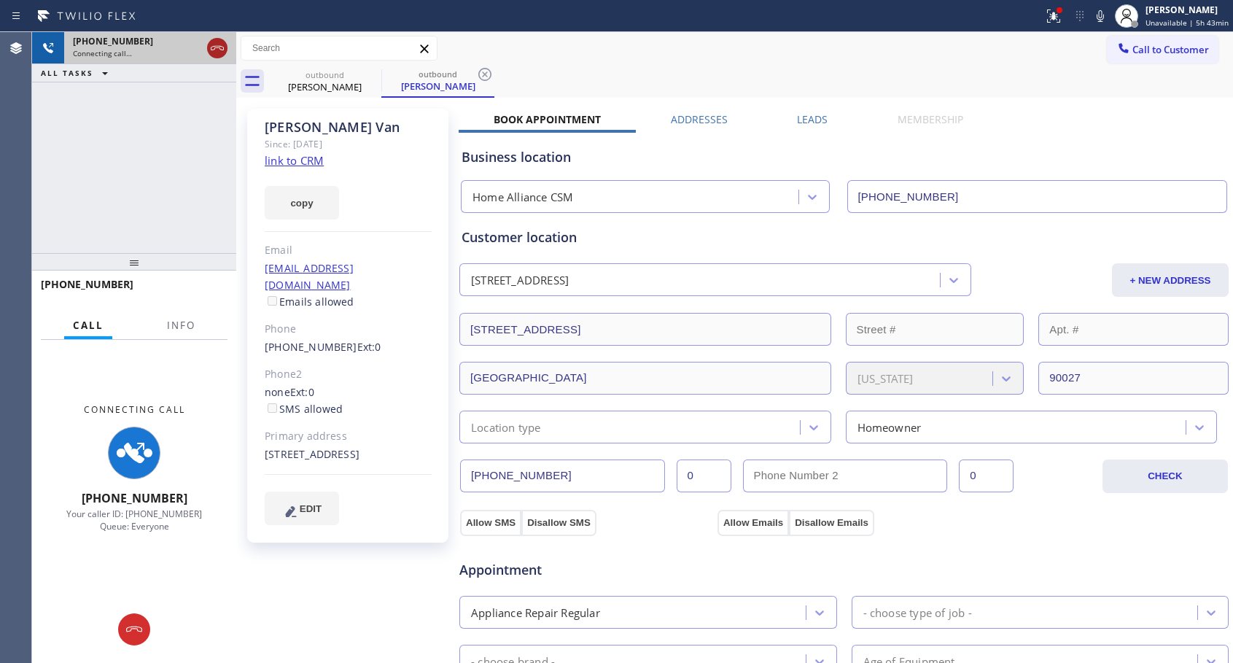
click at [214, 50] on icon at bounding box center [217, 48] width 13 height 4
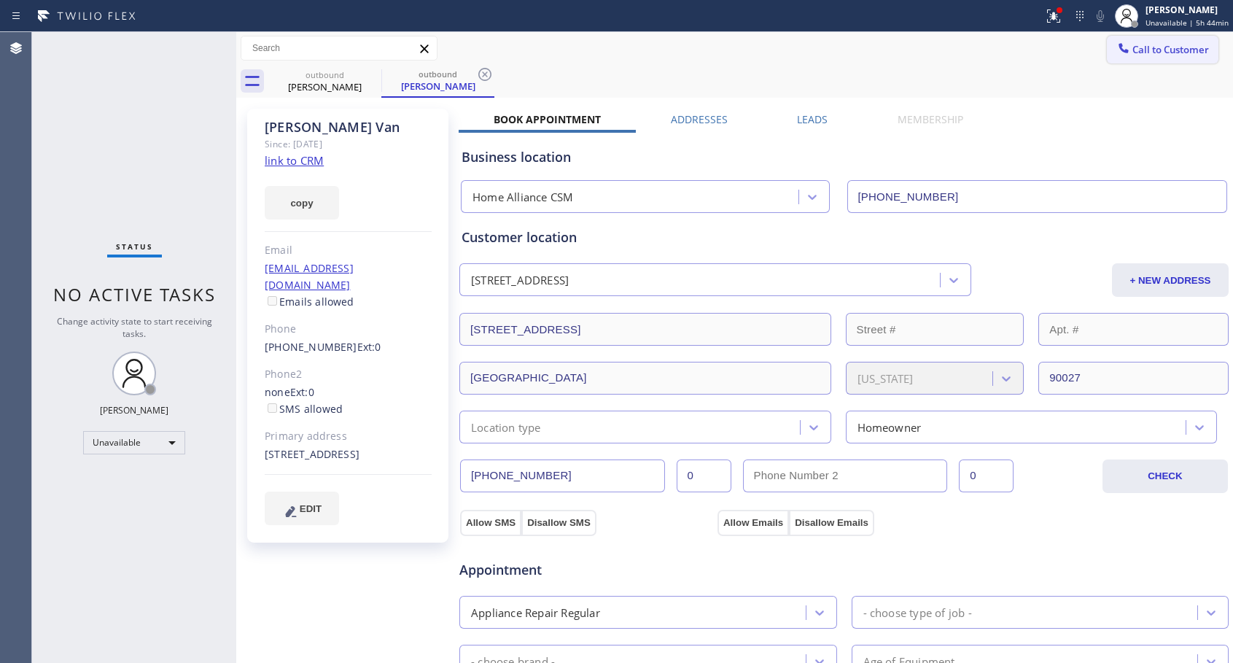
click at [1120, 55] on div at bounding box center [1123, 49] width 17 height 17
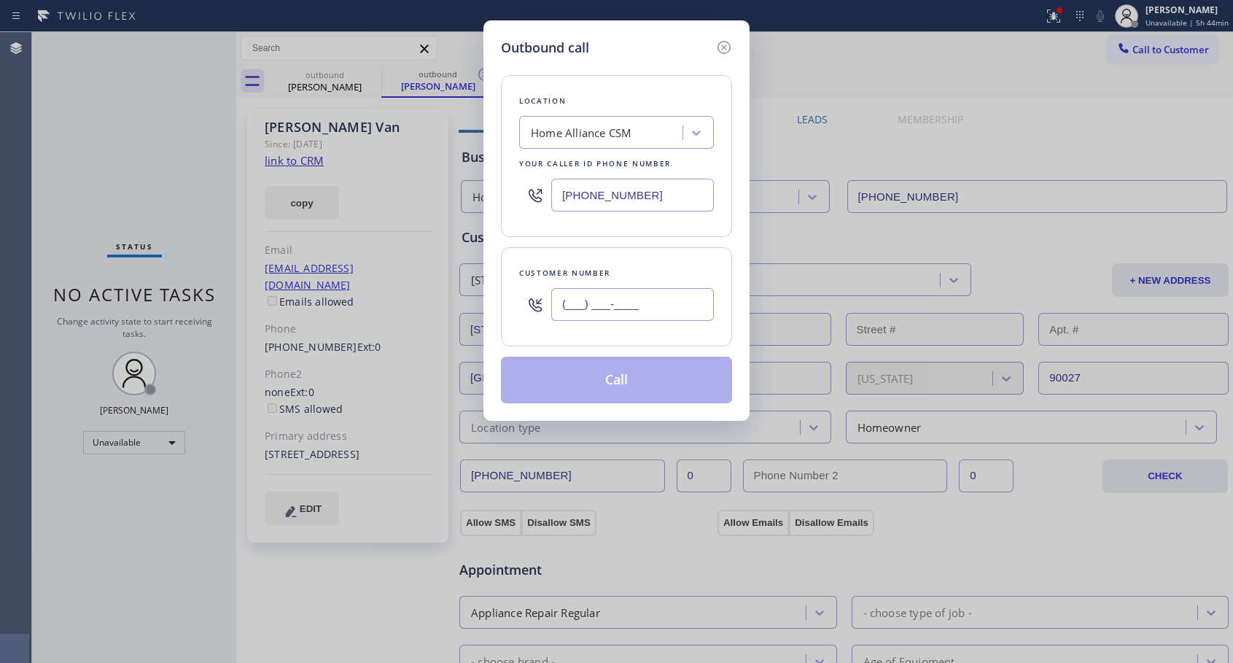
click at [587, 319] on input "(___) ___-____" at bounding box center [632, 304] width 163 height 33
paste input "562) 508-0234"
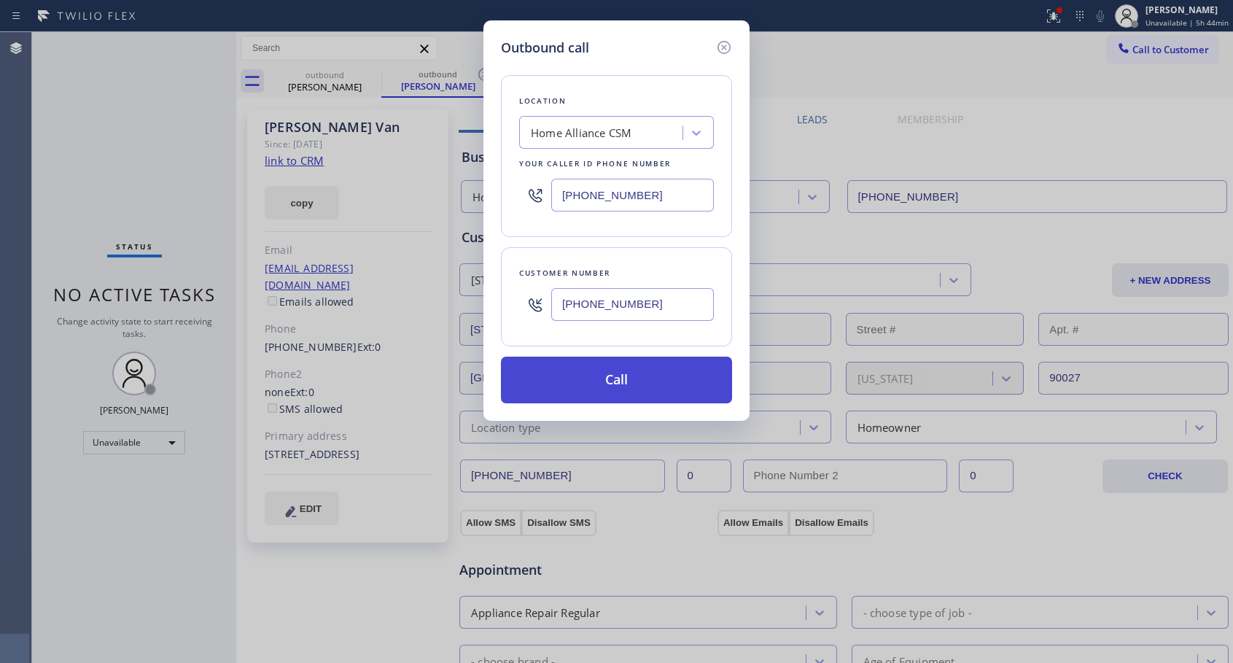
type input "[PHONE_NUMBER]"
click at [582, 392] on button "Call" at bounding box center [616, 379] width 231 height 47
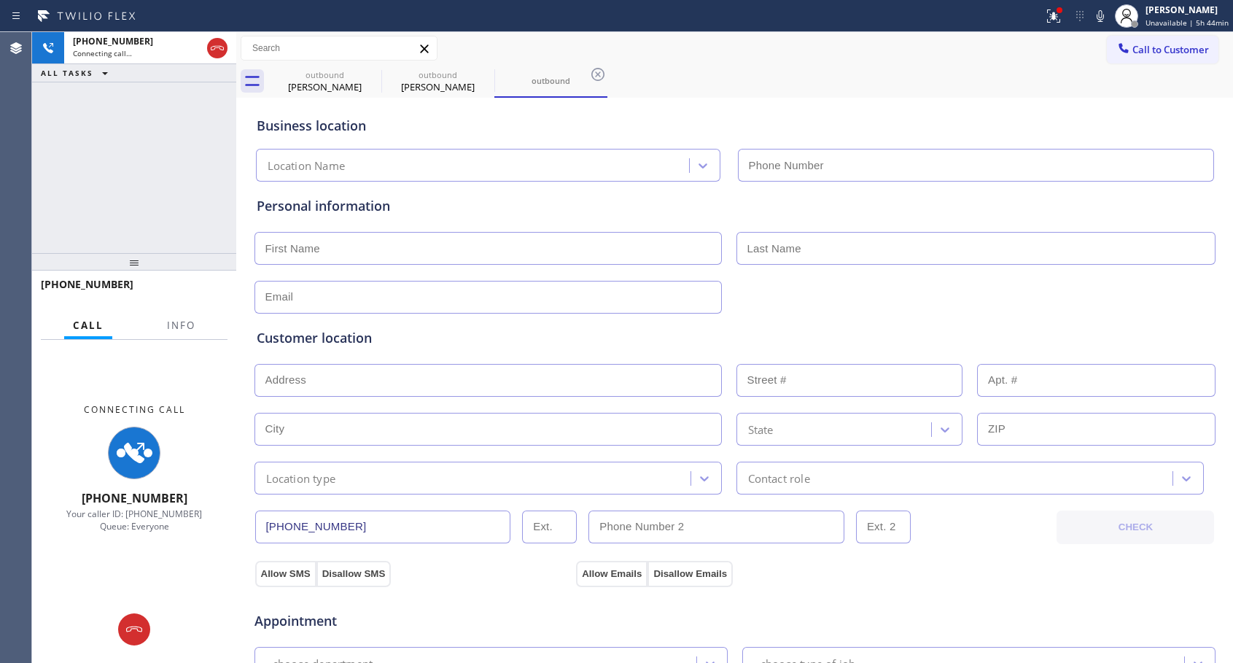
type input "[PHONE_NUMBER]"
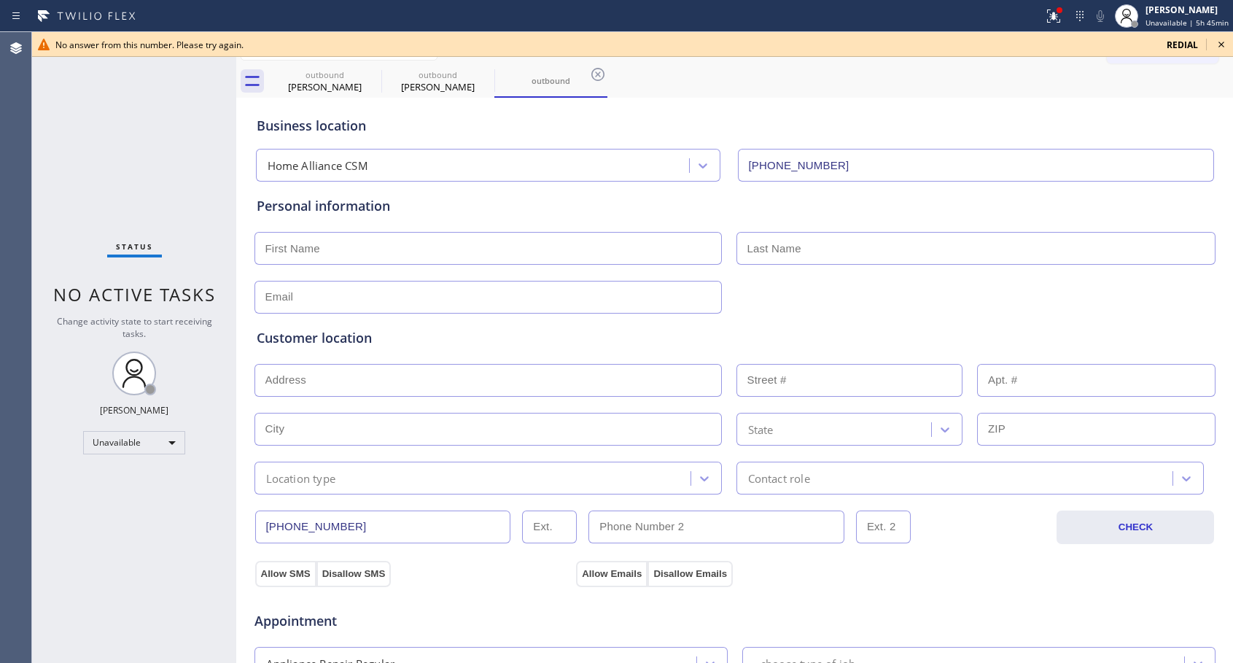
click at [1223, 44] on icon at bounding box center [1220, 44] width 17 height 17
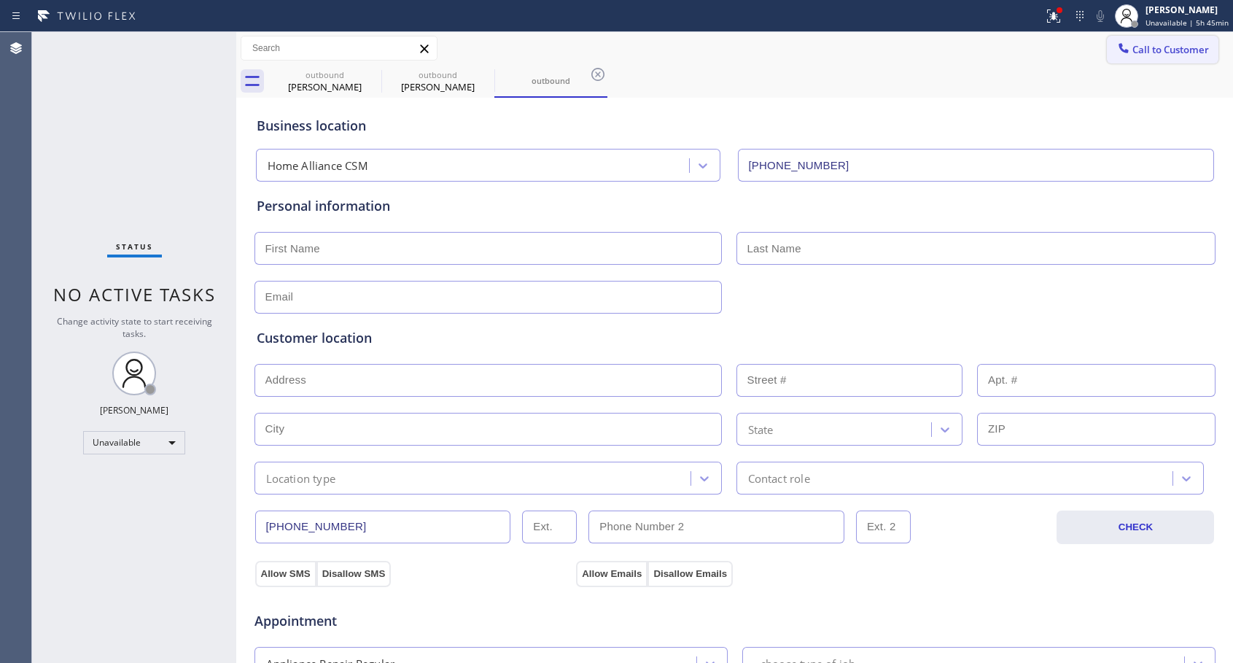
click at [1142, 52] on span "Call to Customer" at bounding box center [1170, 49] width 77 height 13
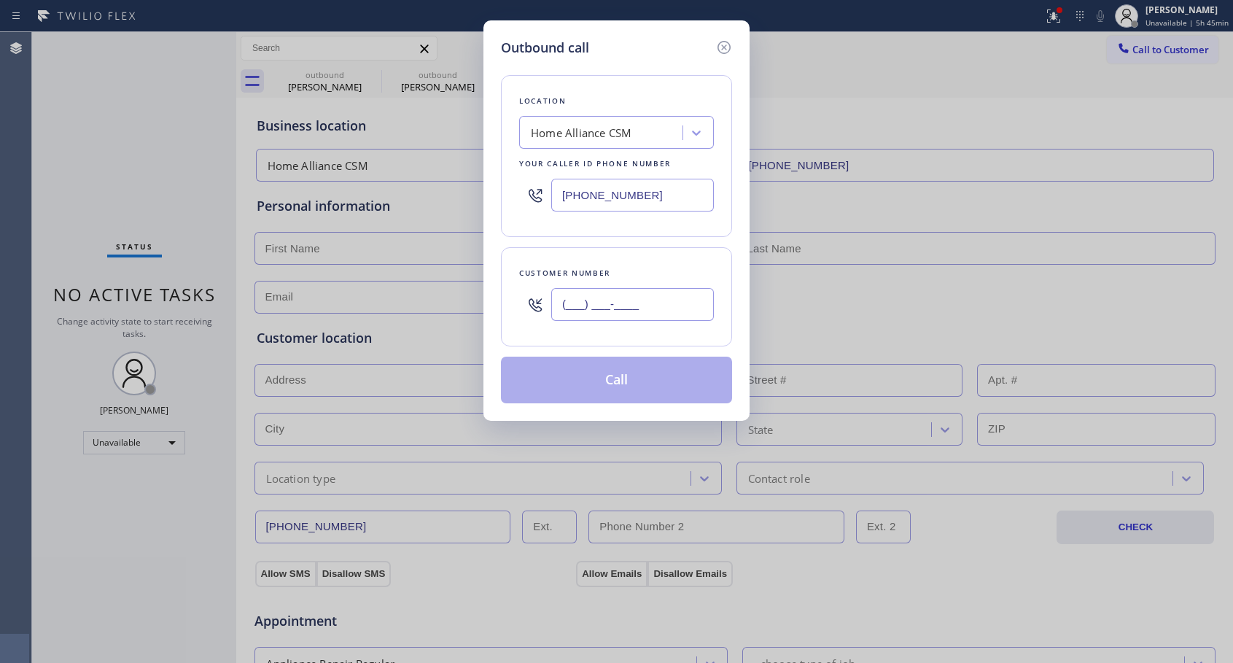
click at [634, 313] on input "(___) ___-____" at bounding box center [632, 304] width 163 height 33
paste input "562) 508-0234"
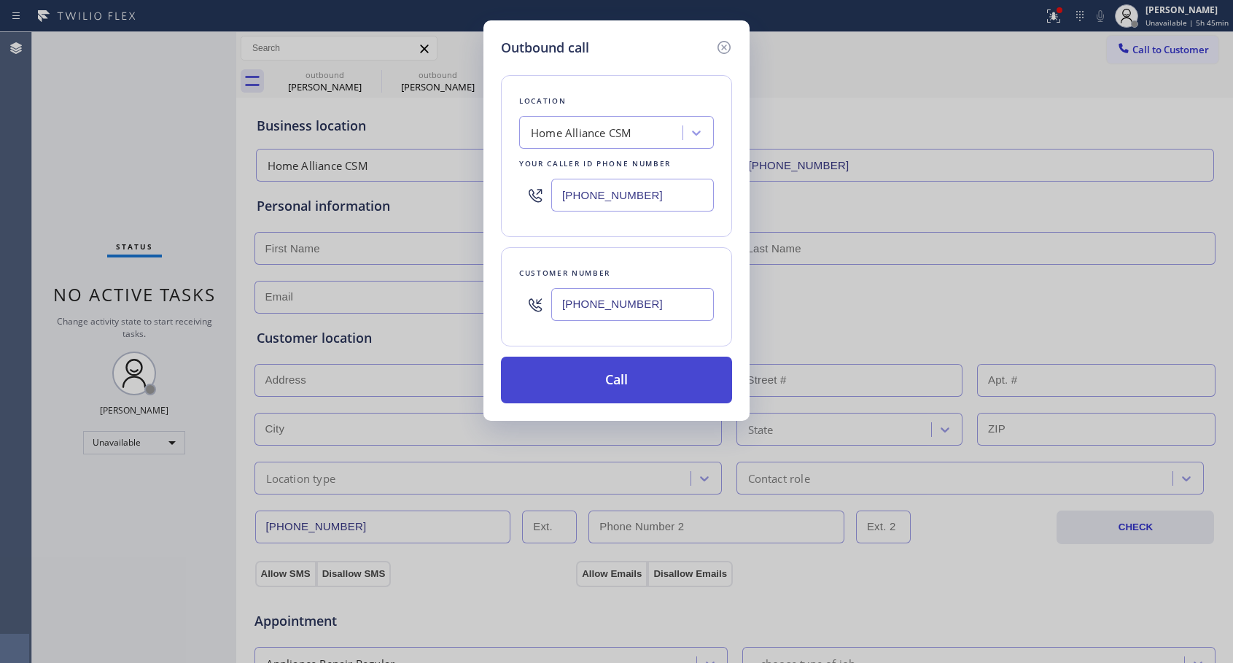
type input "[PHONE_NUMBER]"
click at [650, 385] on button "Call" at bounding box center [616, 379] width 231 height 47
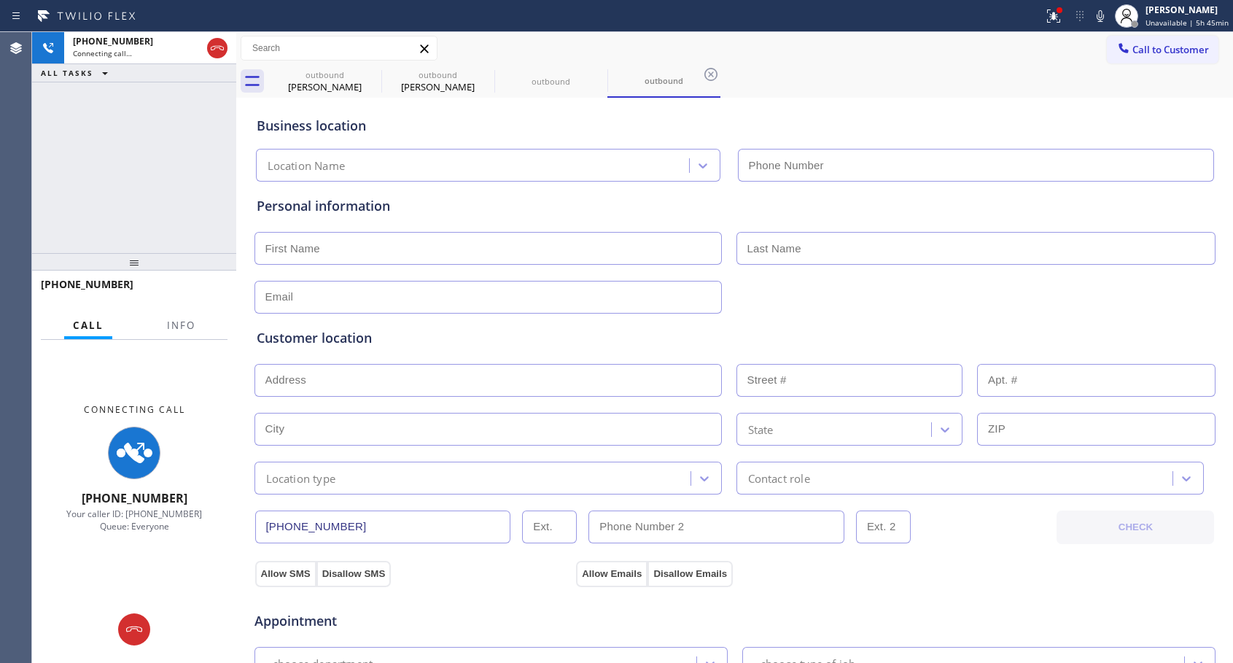
type input "[PHONE_NUMBER]"
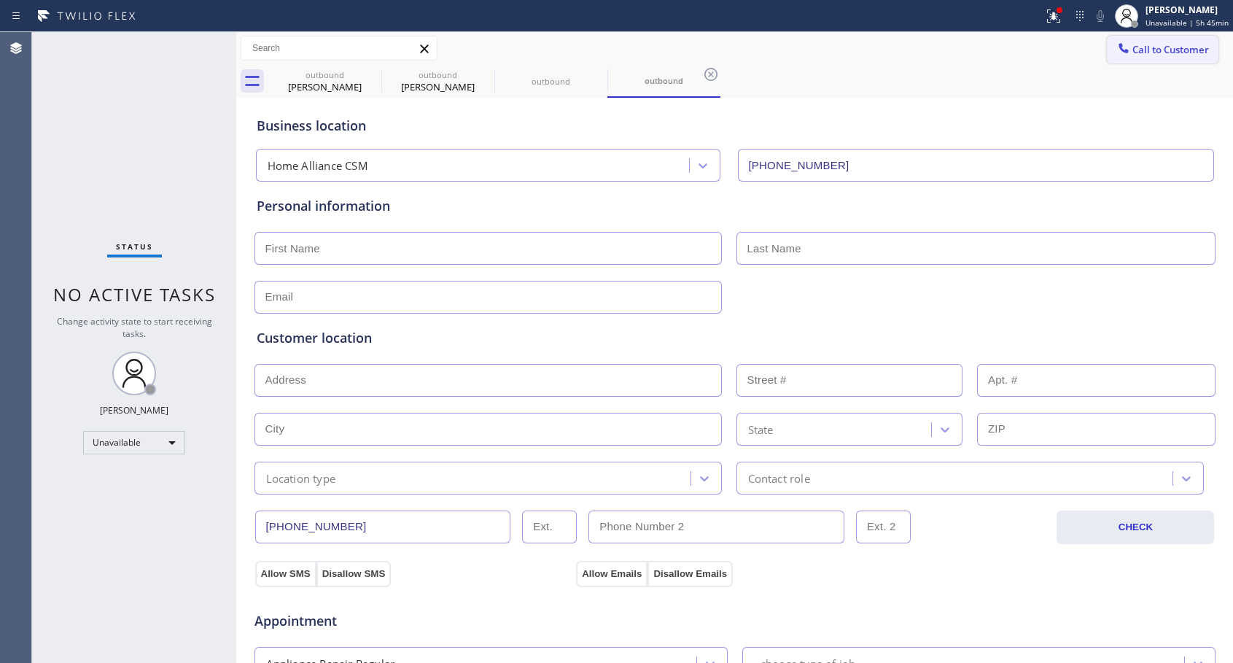
click at [1148, 50] on span "Call to Customer" at bounding box center [1170, 49] width 77 height 13
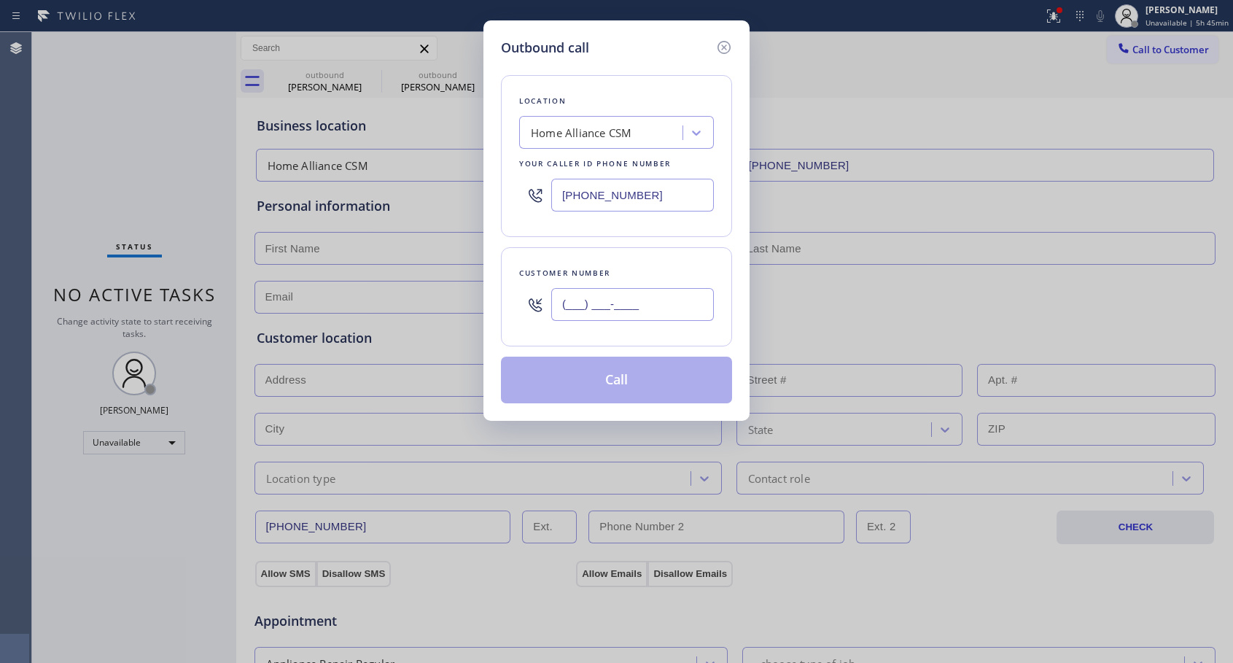
click at [689, 303] on input "(___) ___-____" at bounding box center [632, 304] width 163 height 33
paste input "562) 508-0234"
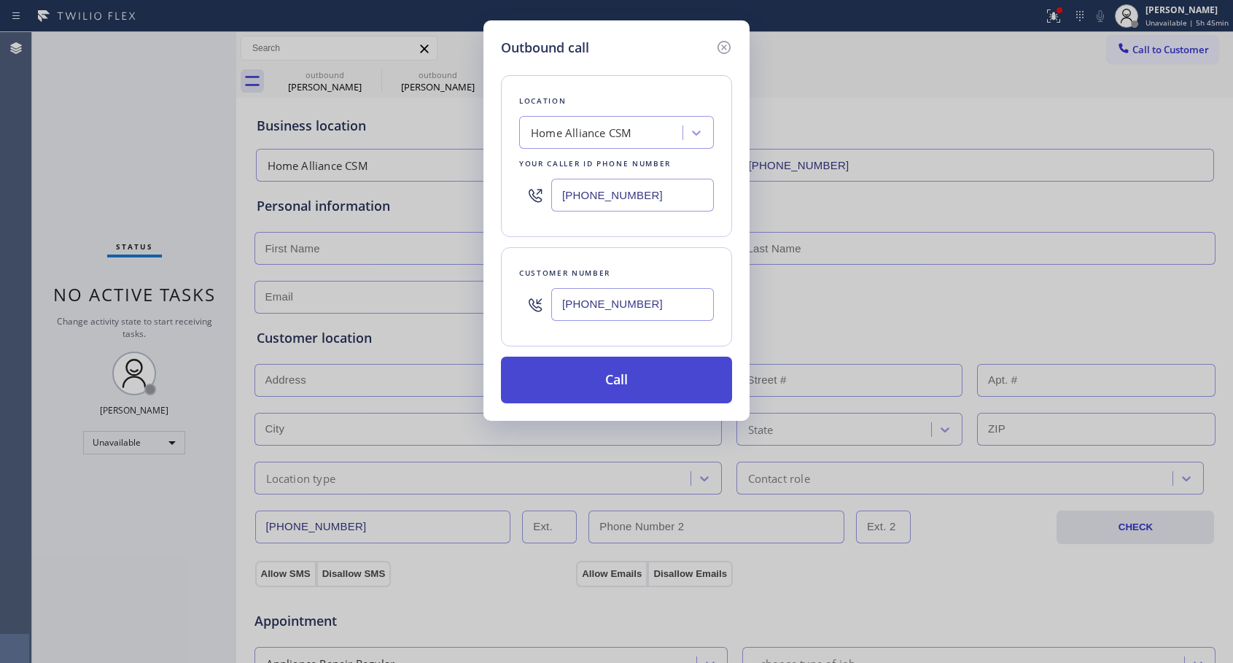
type input "[PHONE_NUMBER]"
click at [653, 375] on button "Call" at bounding box center [616, 379] width 231 height 47
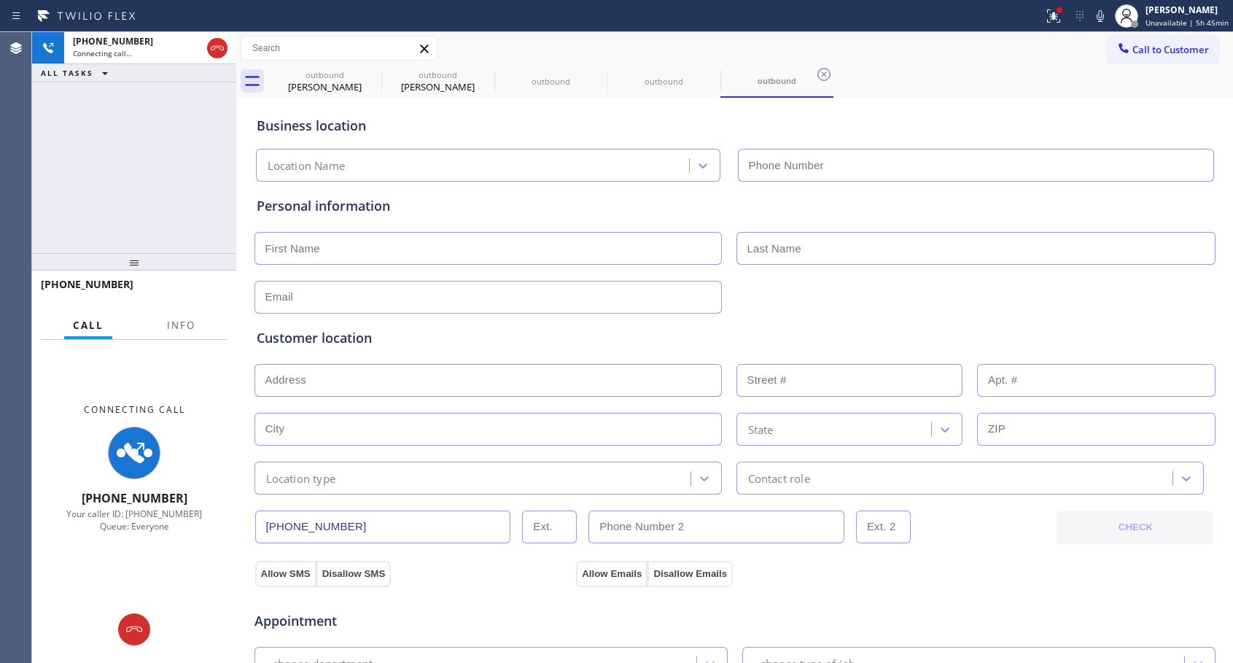
type input "[PHONE_NUMBER]"
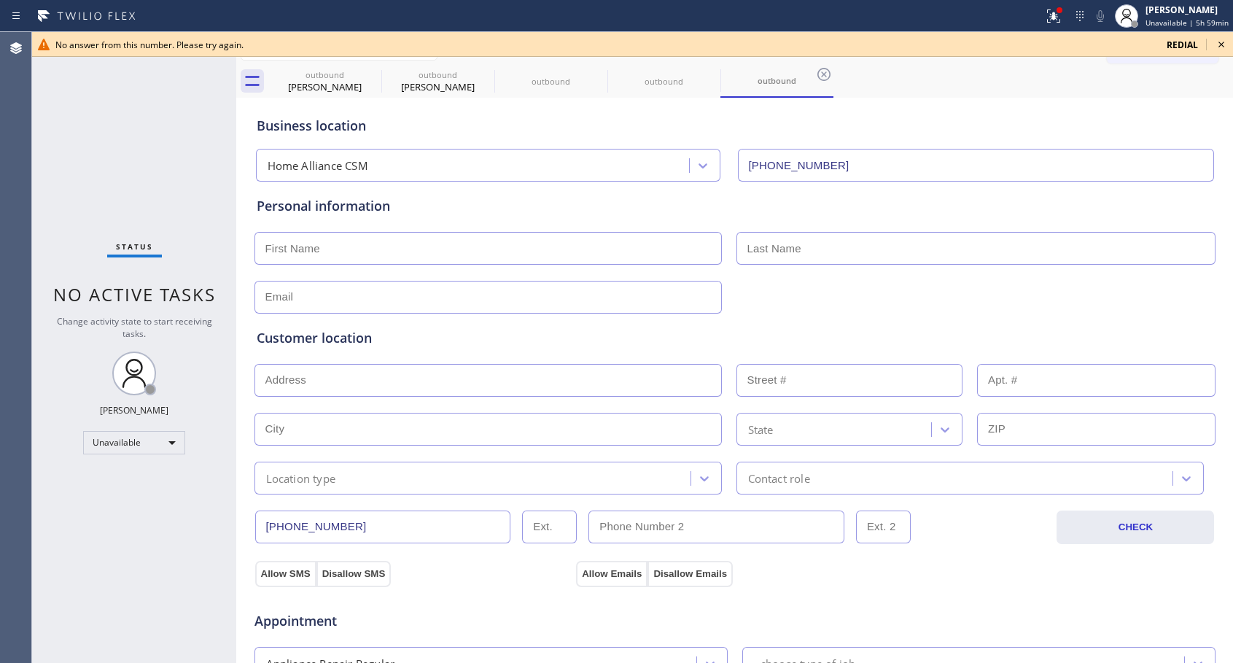
click at [1224, 50] on icon at bounding box center [1220, 44] width 17 height 17
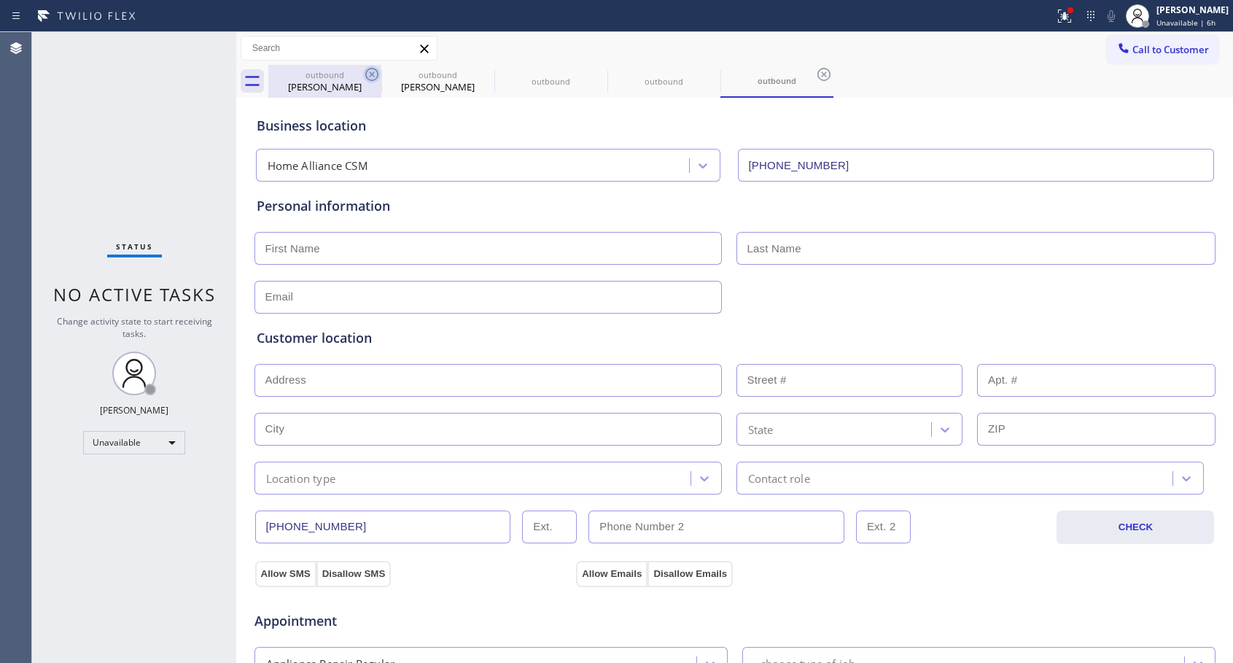
click at [370, 69] on icon at bounding box center [371, 74] width 13 height 13
click at [0, 0] on icon at bounding box center [0, 0] width 0 height 0
click at [370, 69] on icon at bounding box center [371, 74] width 13 height 13
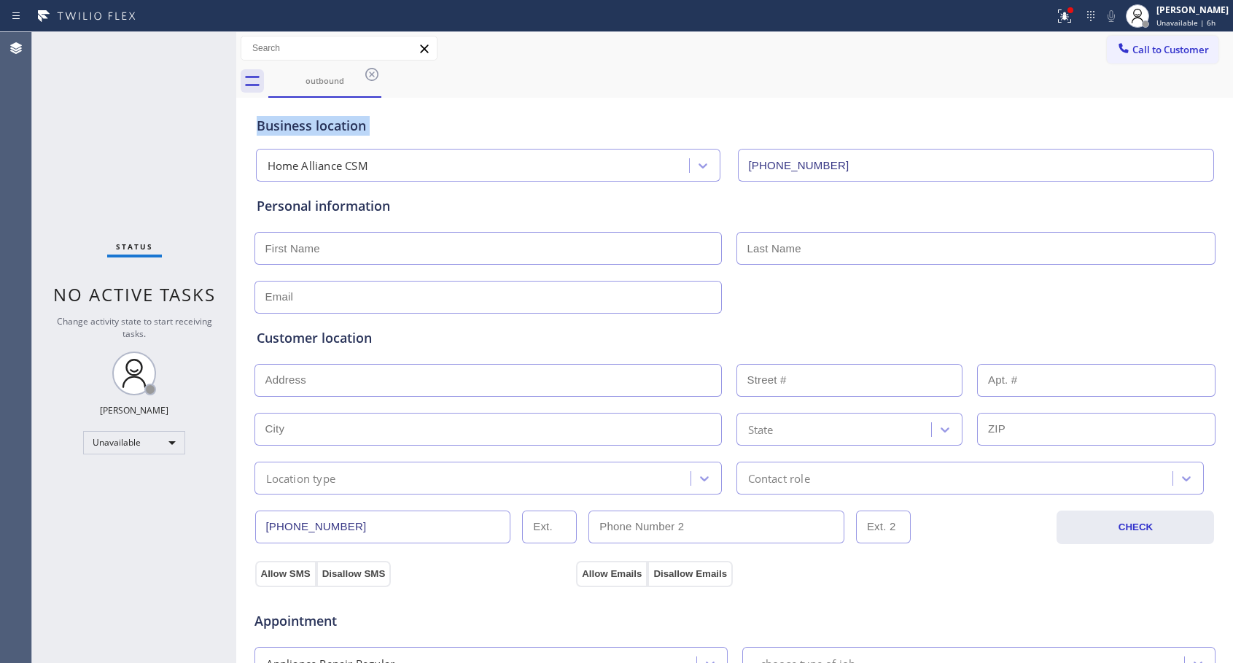
click at [370, 69] on div "outbound" at bounding box center [750, 81] width 964 height 33
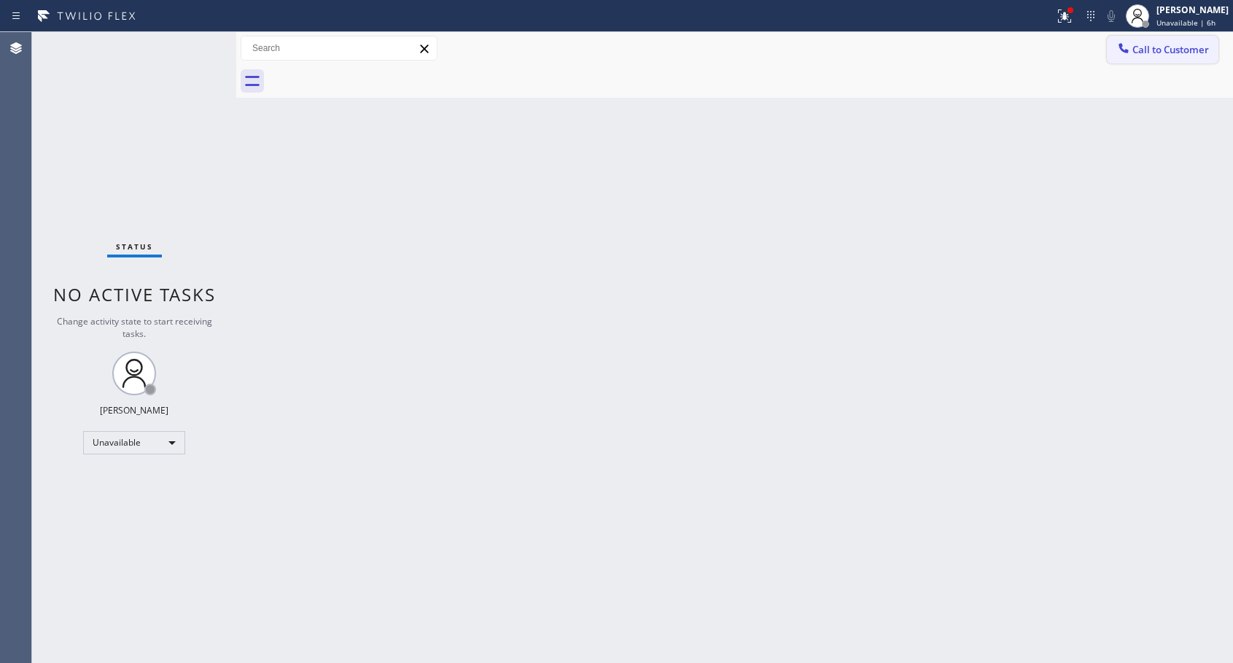
click at [1173, 52] on span "Call to Customer" at bounding box center [1170, 49] width 77 height 13
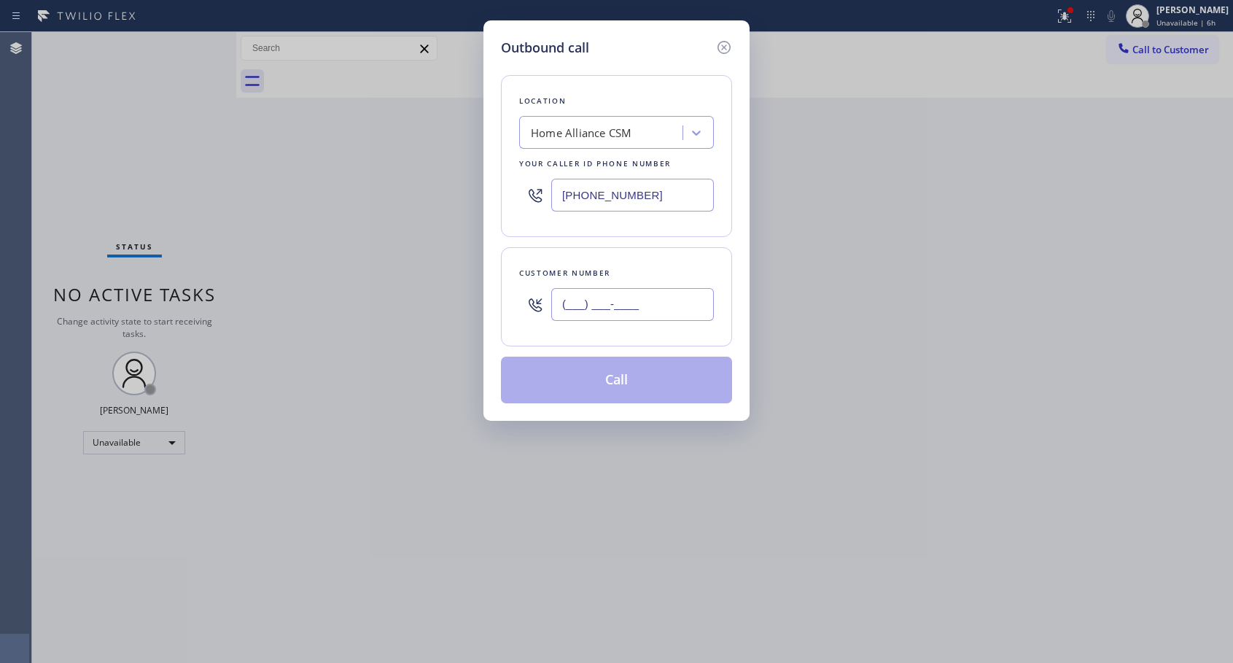
click at [577, 300] on input "(___) ___-____" at bounding box center [632, 304] width 163 height 33
paste input "805) 402-4331"
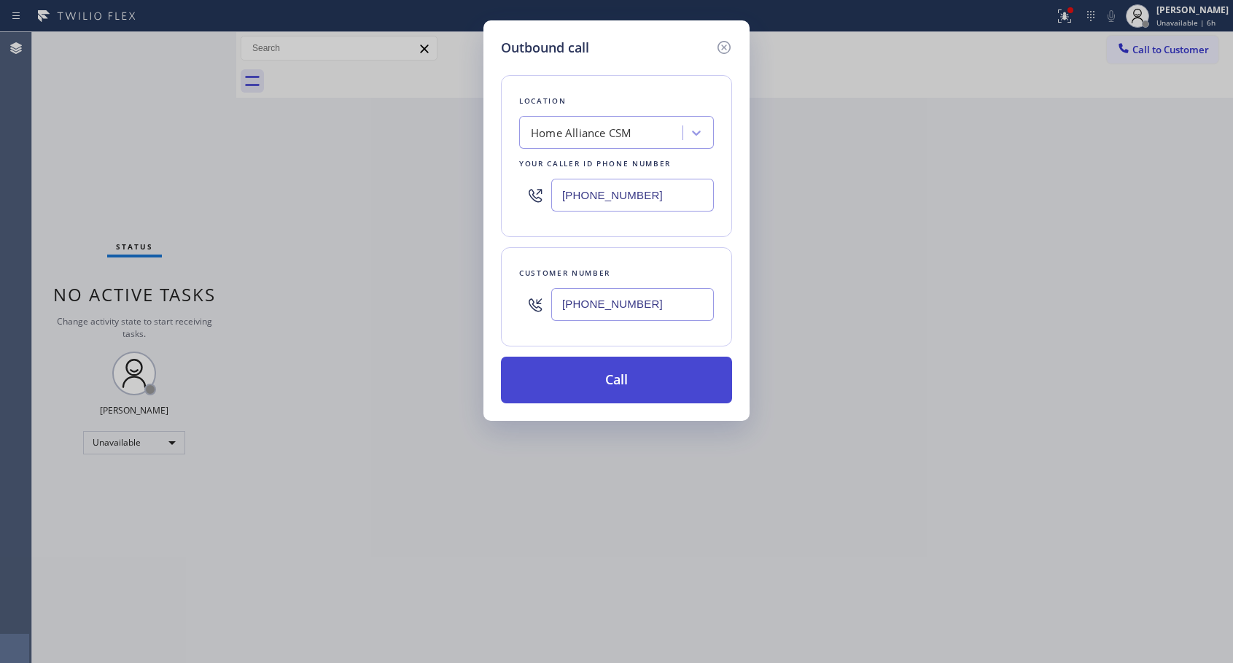
type input "[PHONE_NUMBER]"
click at [645, 378] on button "Call" at bounding box center [616, 379] width 231 height 47
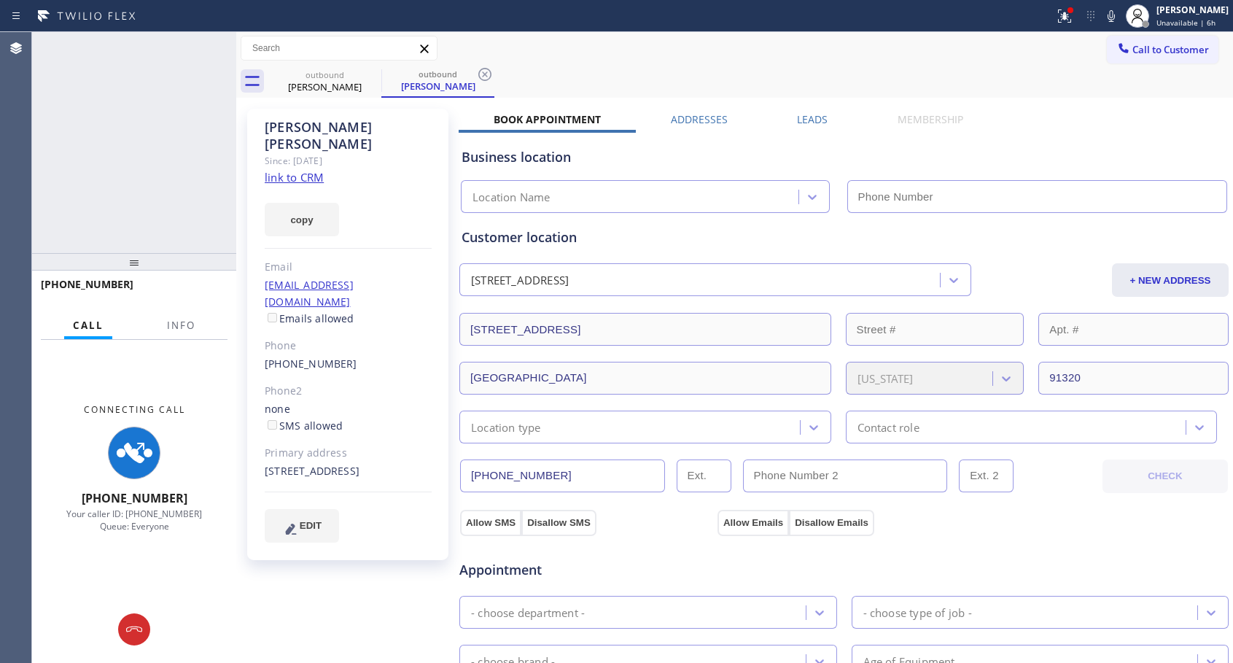
type input "[PHONE_NUMBER]"
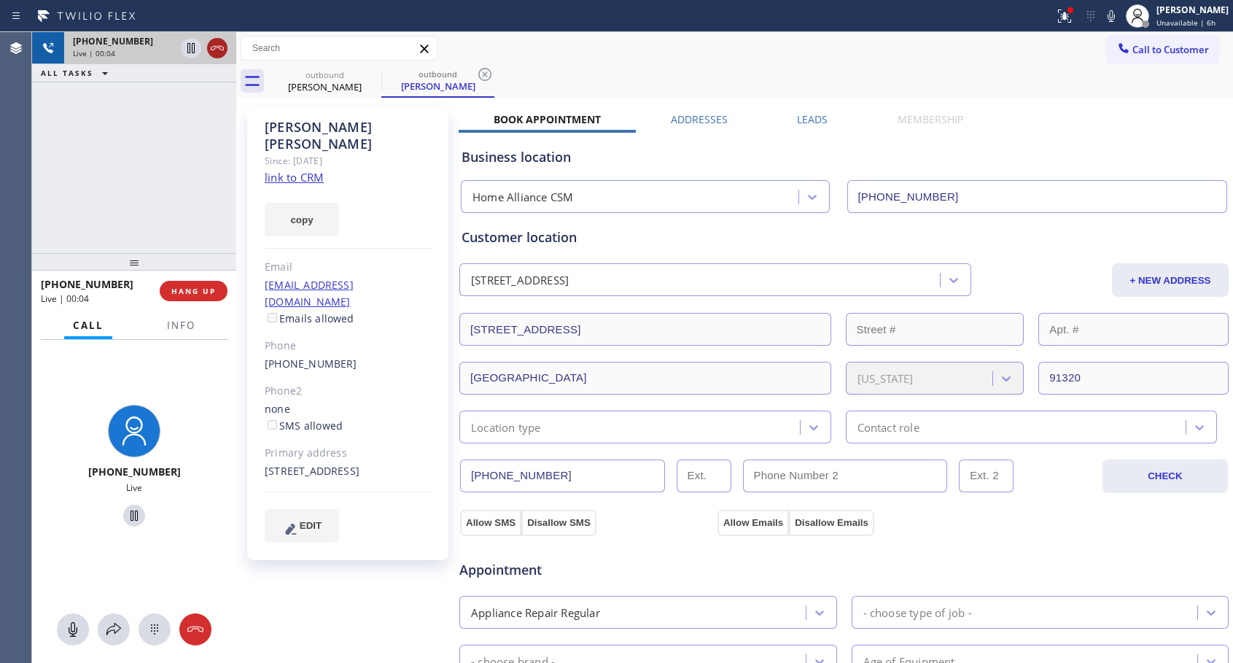
click at [218, 46] on icon at bounding box center [217, 48] width 13 height 4
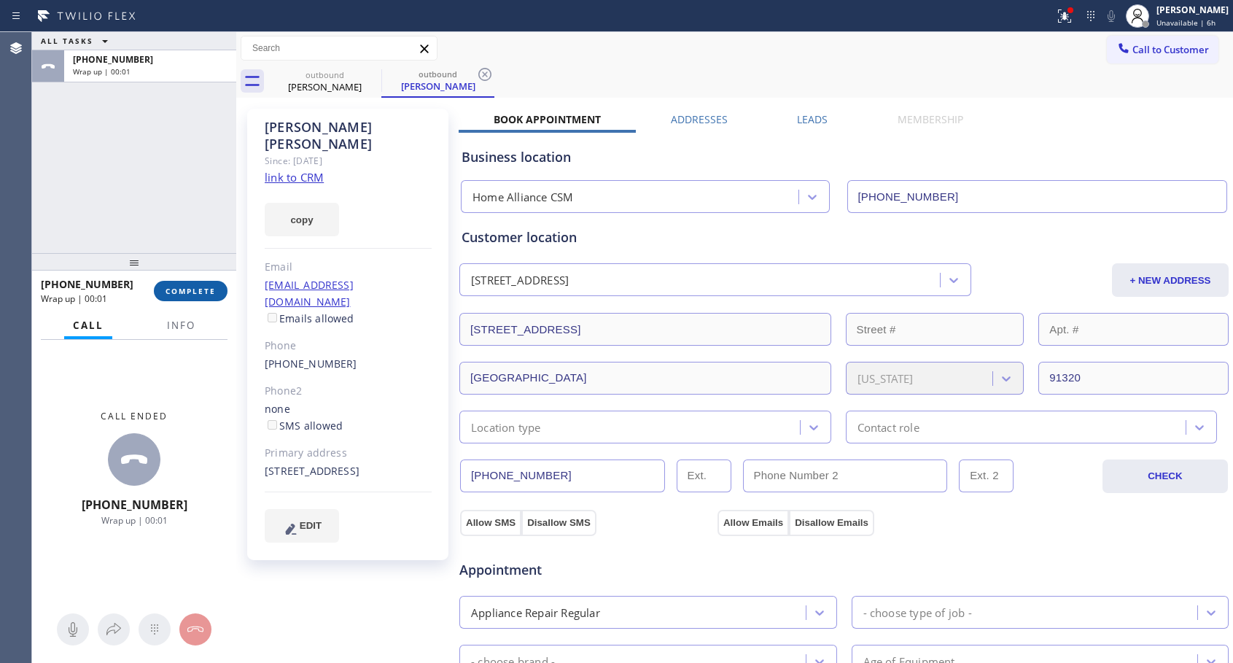
click at [214, 296] on button "COMPLETE" at bounding box center [191, 291] width 74 height 20
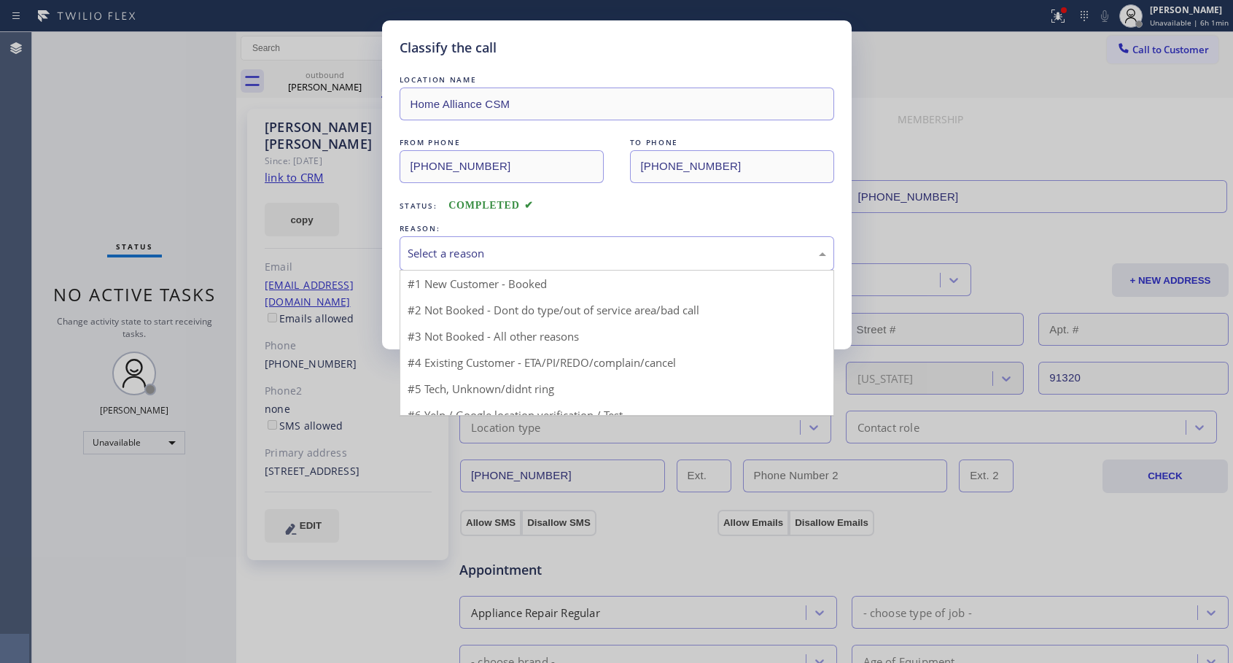
click at [604, 259] on div "Select a reason" at bounding box center [617, 253] width 418 height 17
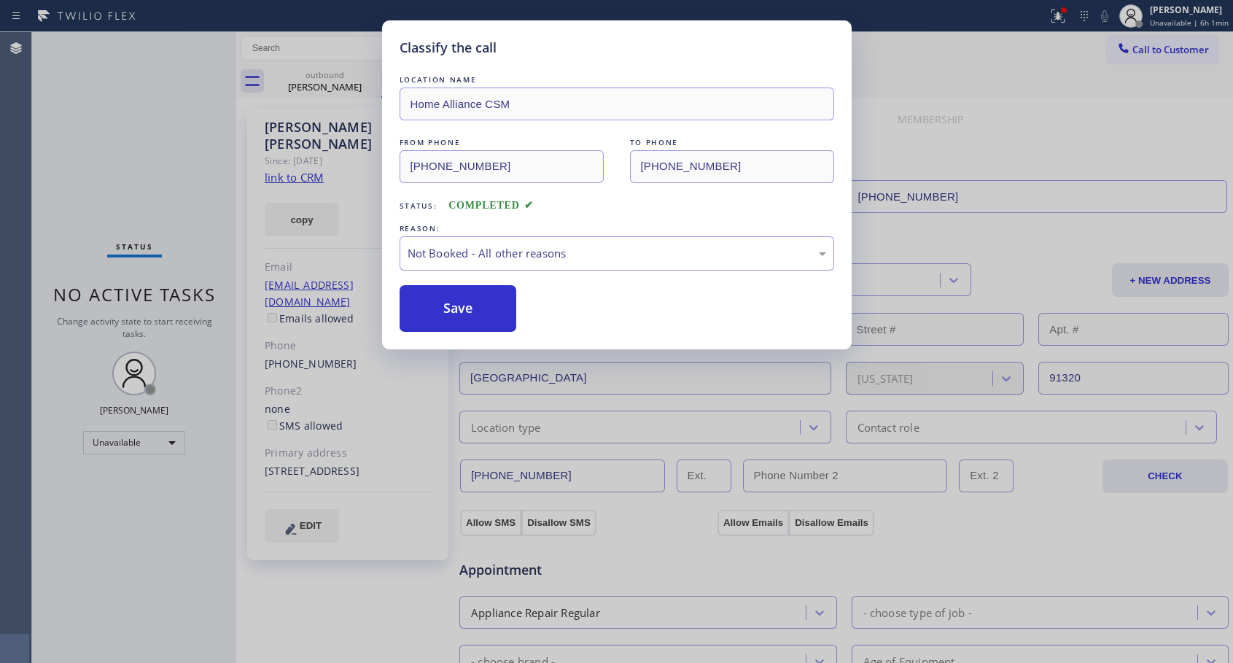
click at [447, 305] on button "Save" at bounding box center [457, 308] width 117 height 47
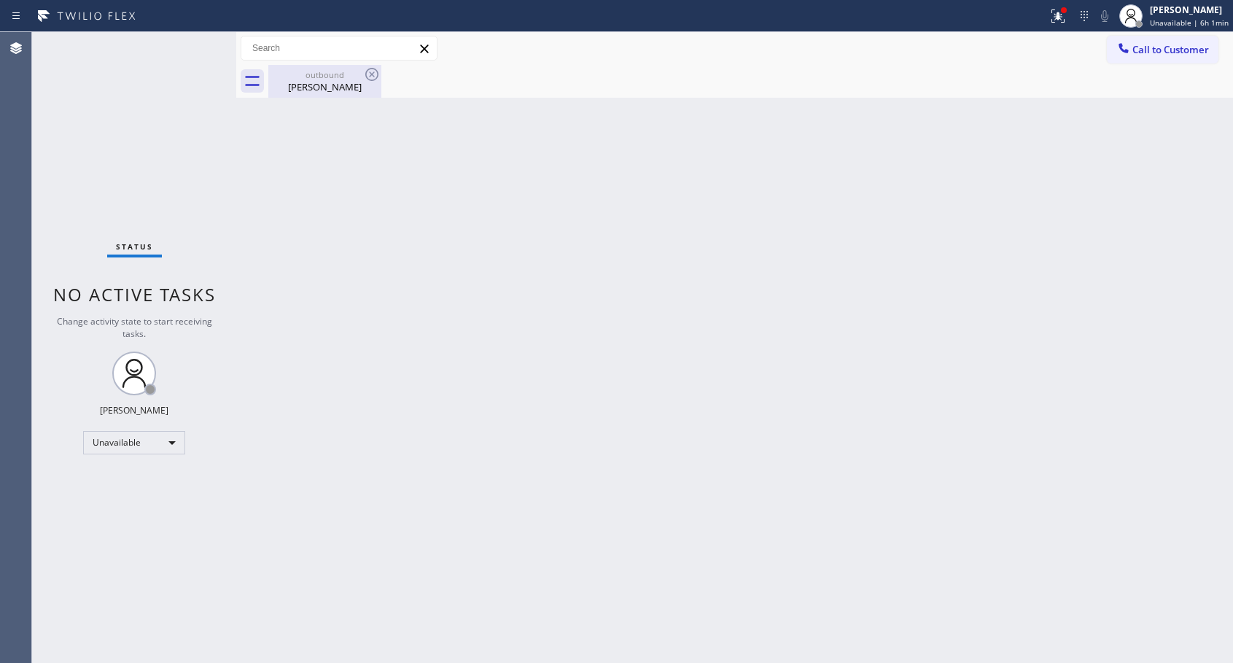
click at [322, 83] on div "[PERSON_NAME]" at bounding box center [325, 86] width 110 height 13
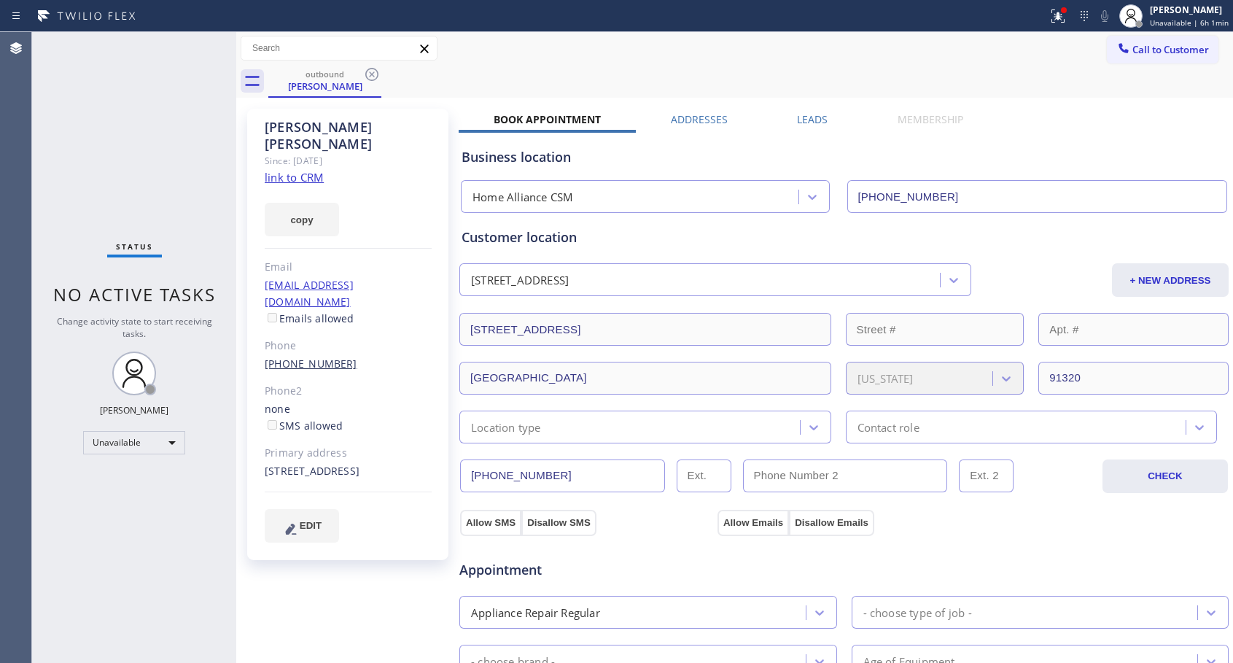
click at [303, 356] on link "[PHONE_NUMBER]" at bounding box center [311, 363] width 93 height 14
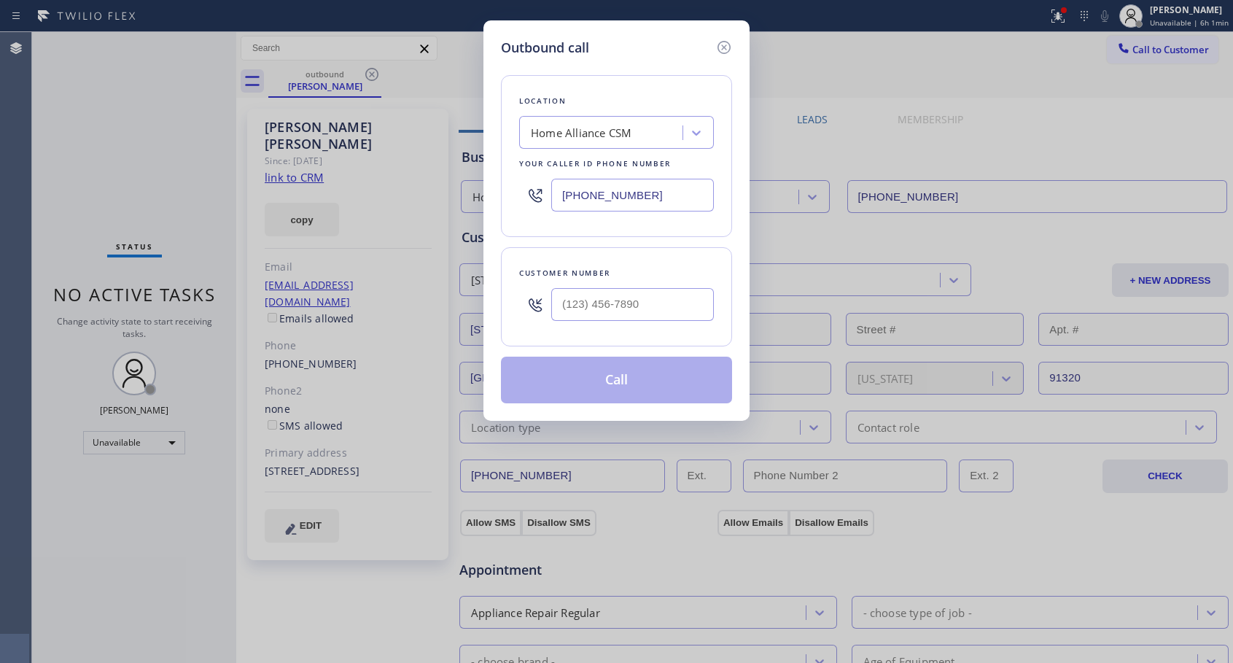
type input "[PHONE_NUMBER]"
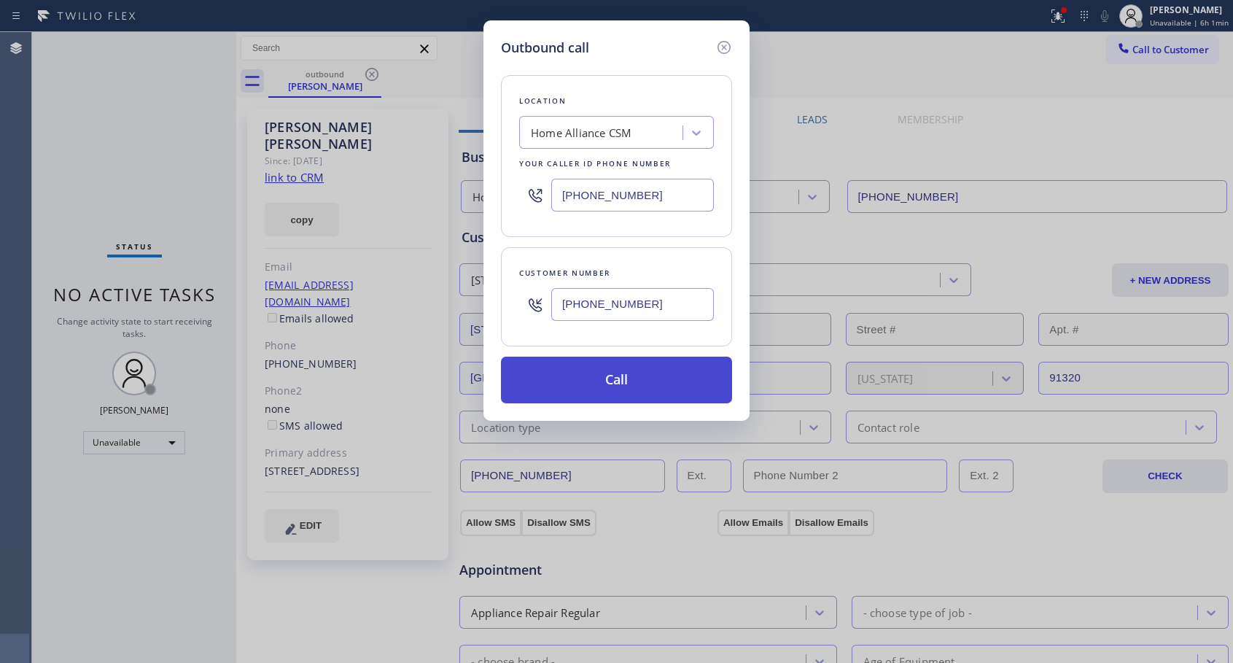
click at [644, 375] on button "Call" at bounding box center [616, 379] width 231 height 47
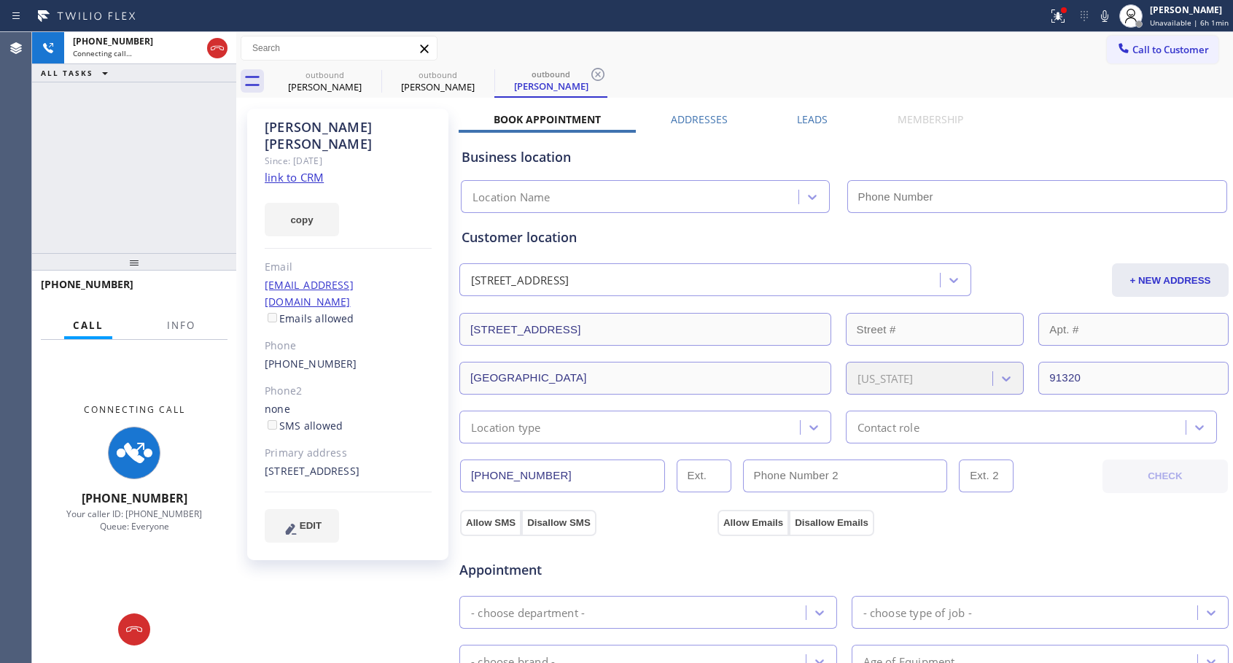
type input "[PHONE_NUMBER]"
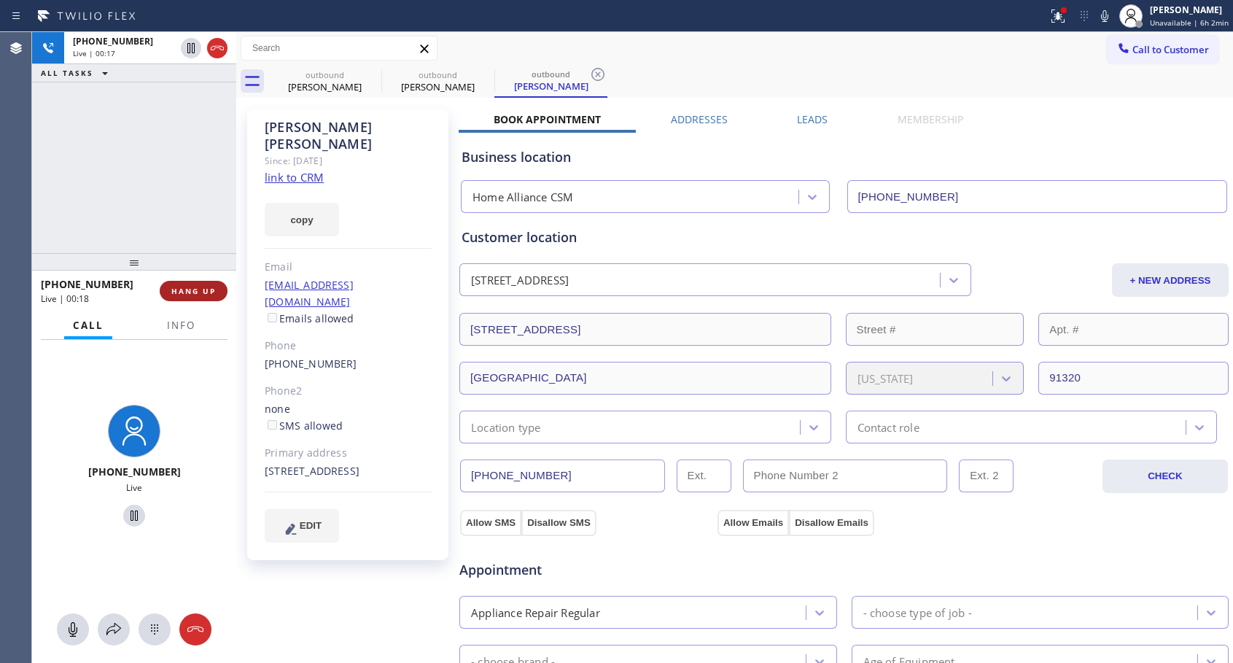
click at [191, 295] on span "HANG UP" at bounding box center [193, 291] width 44 height 10
click at [191, 292] on span "HANG UP" at bounding box center [193, 291] width 44 height 10
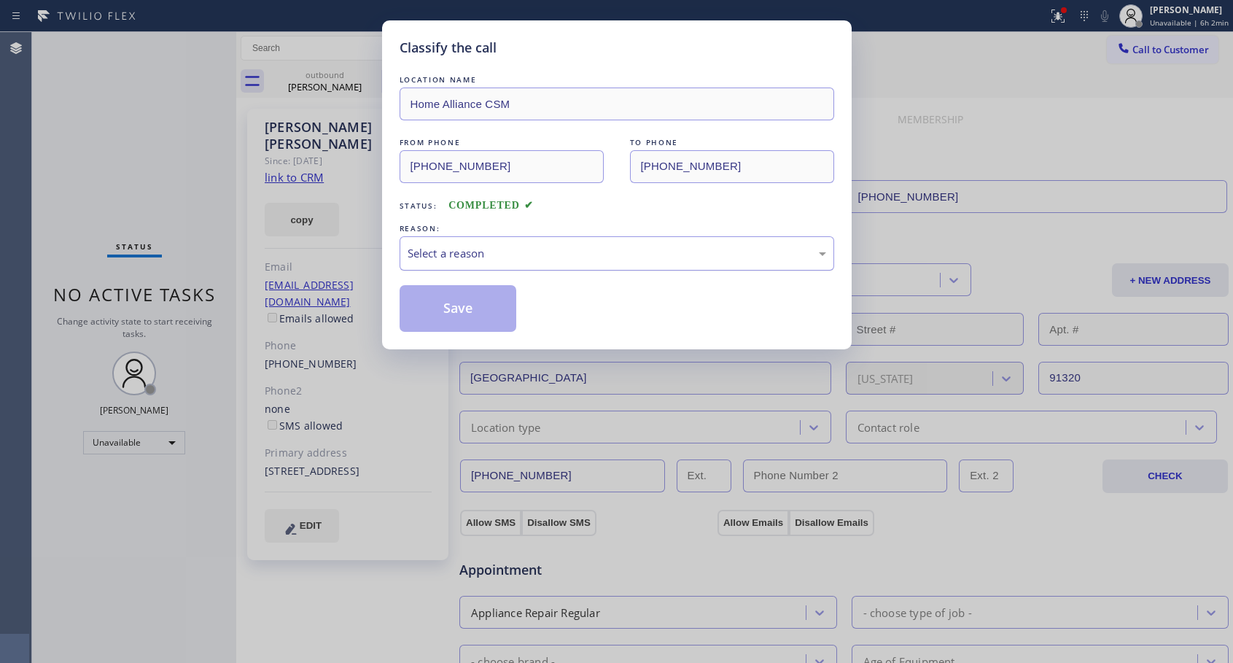
click at [475, 246] on div "Select a reason" at bounding box center [617, 253] width 418 height 17
click at [454, 311] on button "Save" at bounding box center [457, 308] width 117 height 47
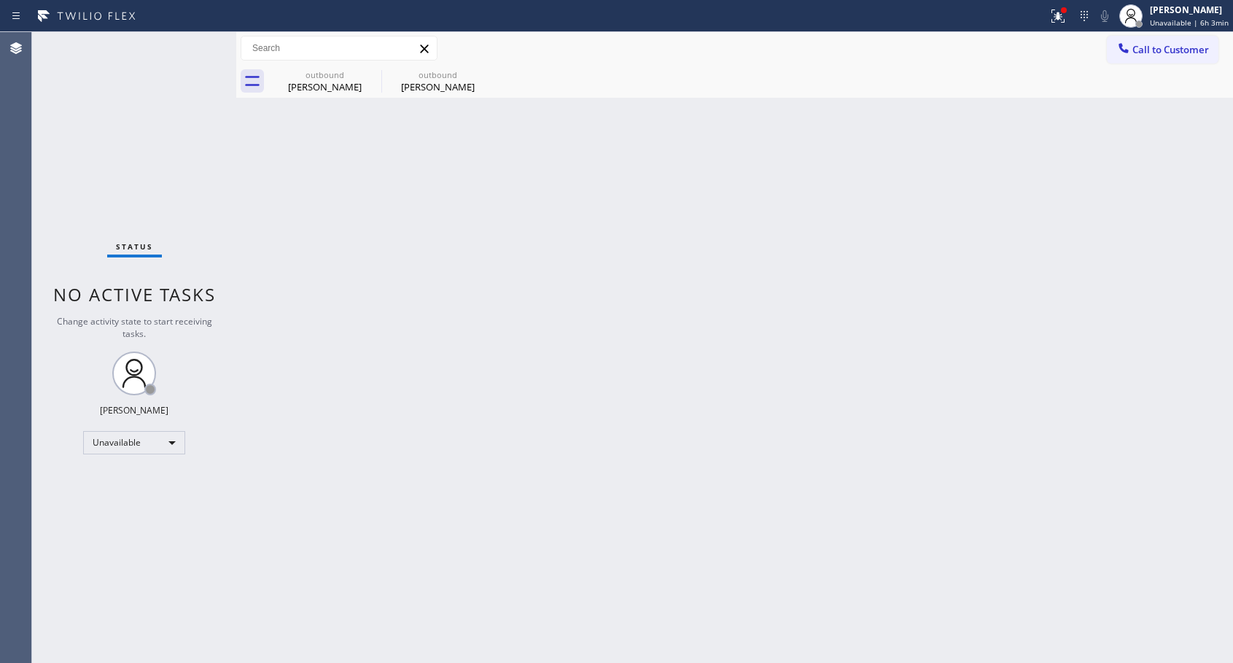
drag, startPoint x: 406, startPoint y: 81, endPoint x: 421, endPoint y: 130, distance: 51.7
click at [406, 81] on div "[PERSON_NAME]" at bounding box center [438, 86] width 110 height 13
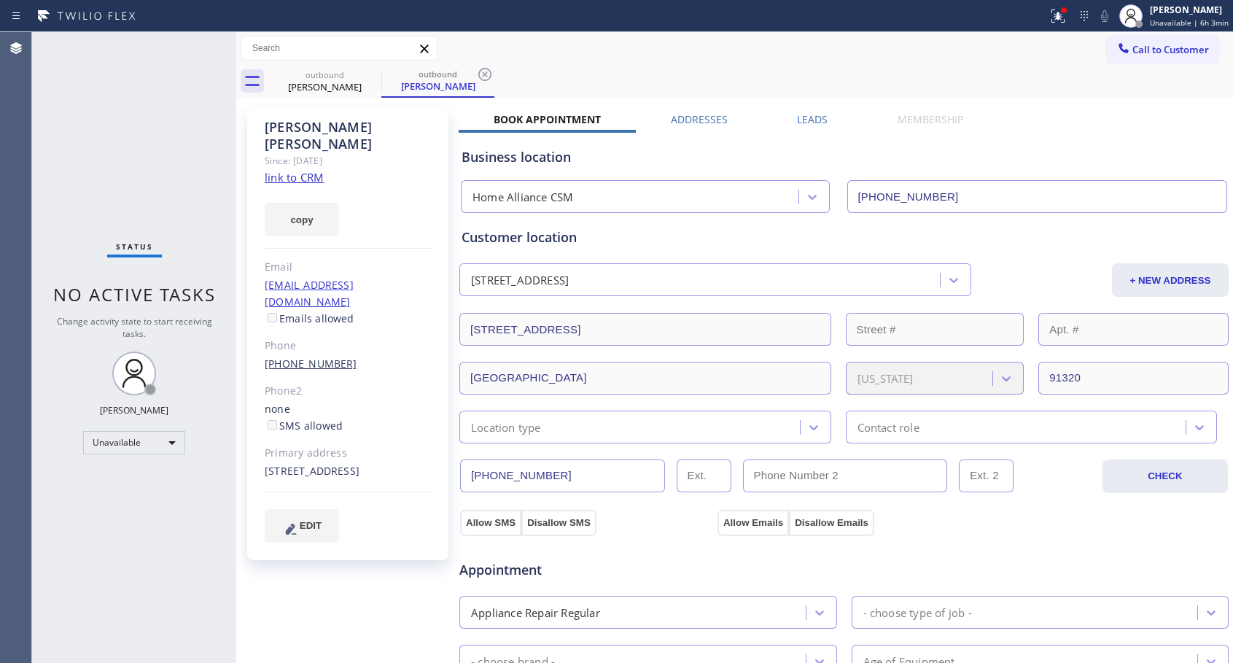
click at [303, 356] on link "[PHONE_NUMBER]" at bounding box center [311, 363] width 93 height 14
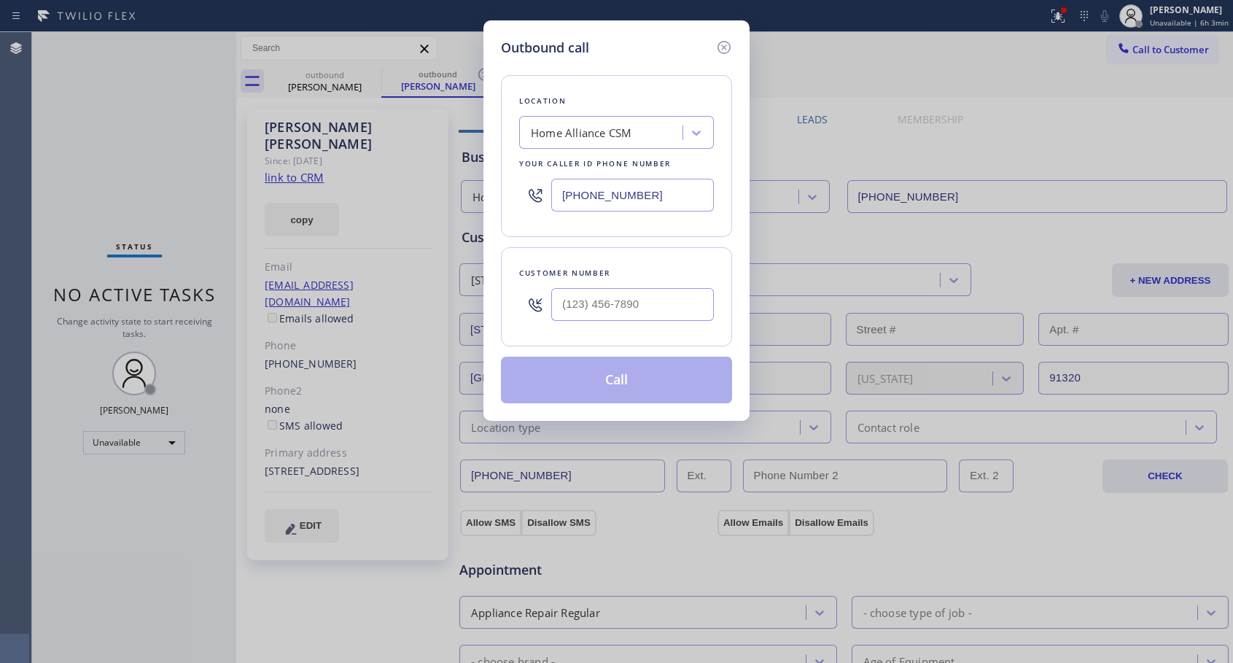
type input "[PHONE_NUMBER]"
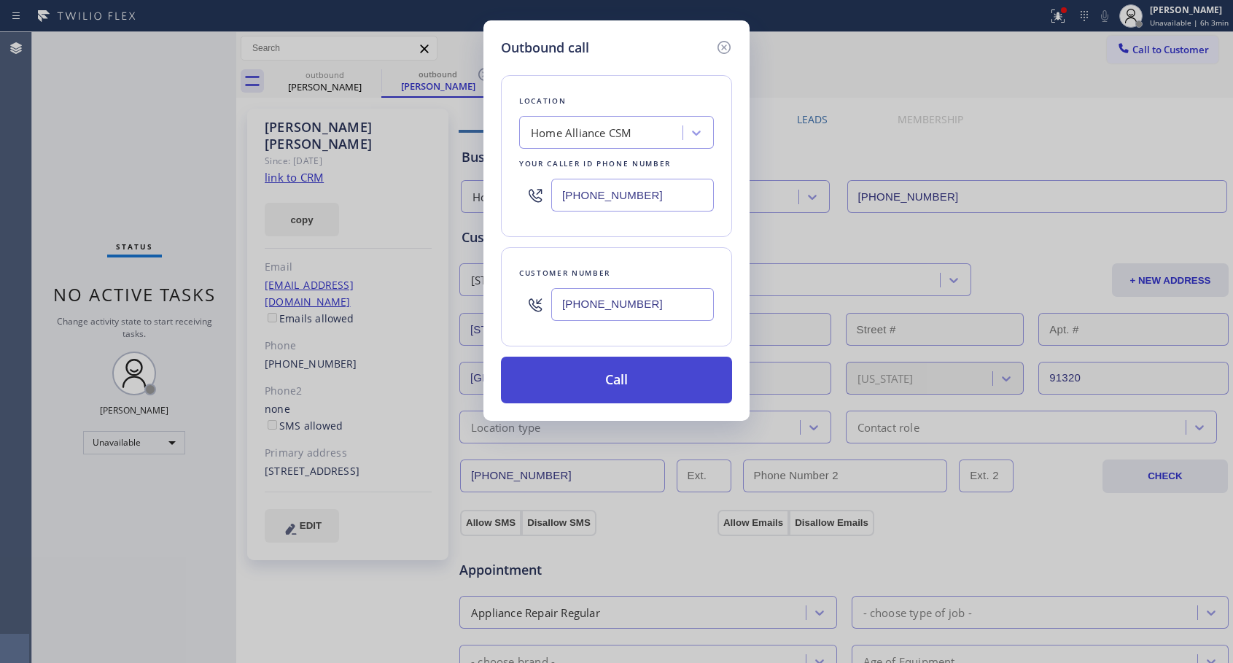
click at [625, 386] on button "Call" at bounding box center [616, 379] width 231 height 47
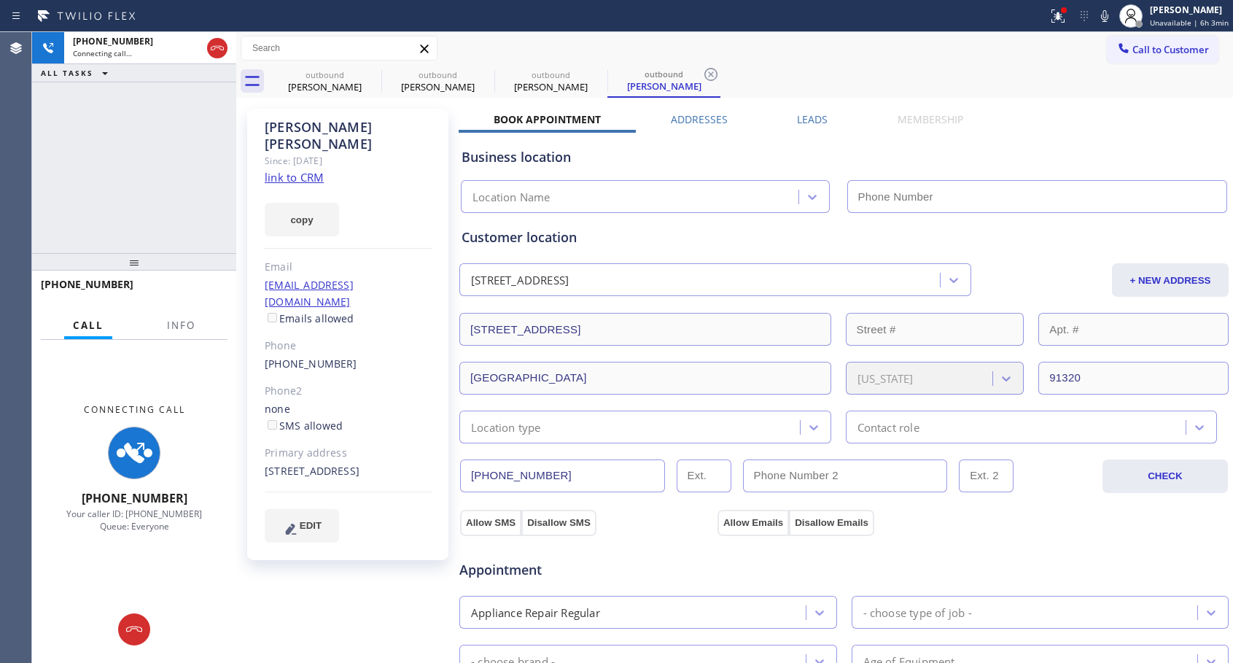
type input "[PHONE_NUMBER]"
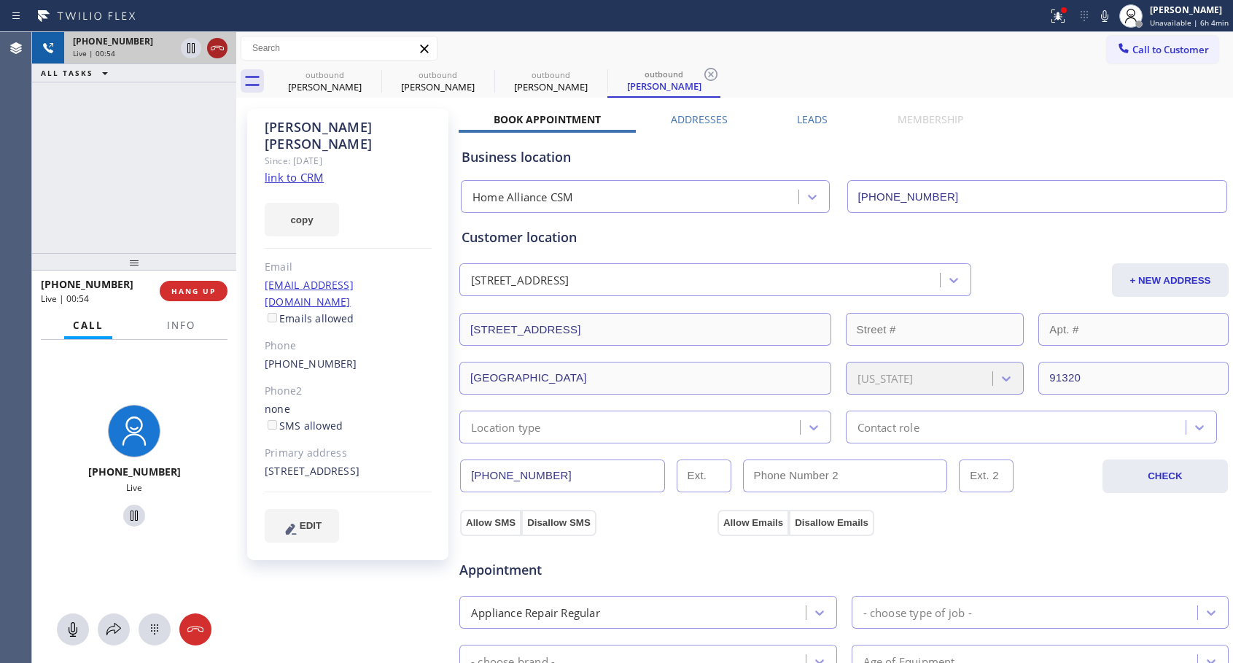
click at [219, 49] on icon at bounding box center [216, 47] width 17 height 17
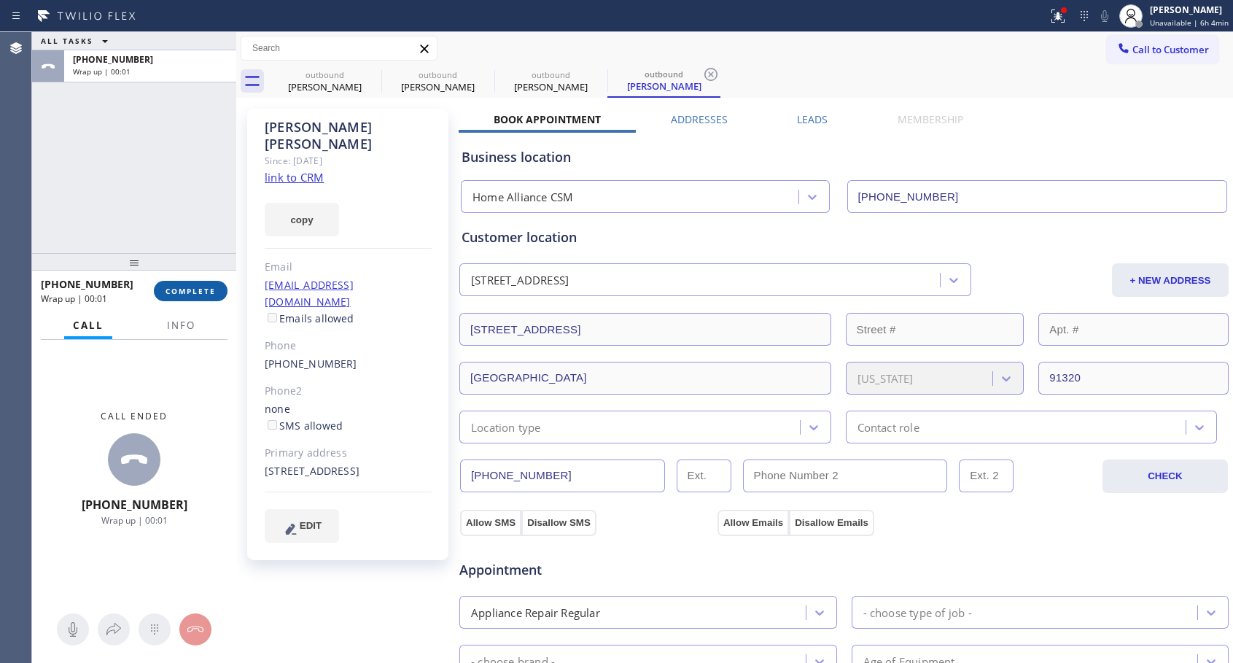
click at [204, 295] on span "COMPLETE" at bounding box center [190, 291] width 50 height 10
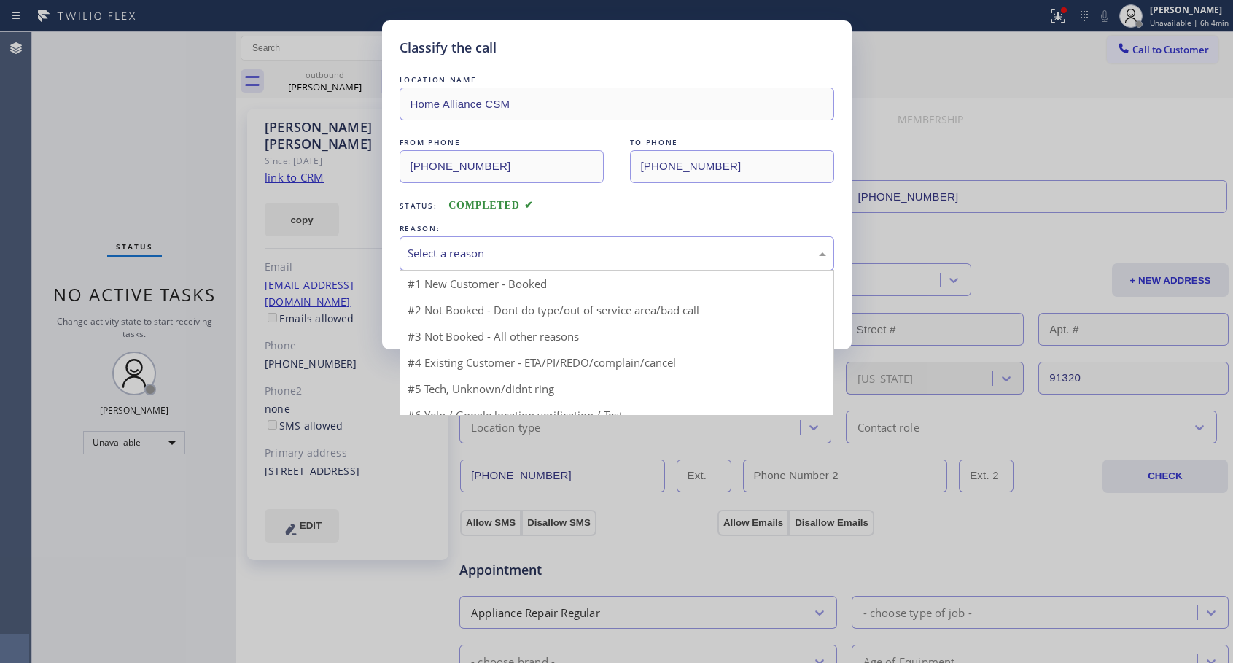
click at [502, 247] on div "Select a reason" at bounding box center [617, 253] width 418 height 17
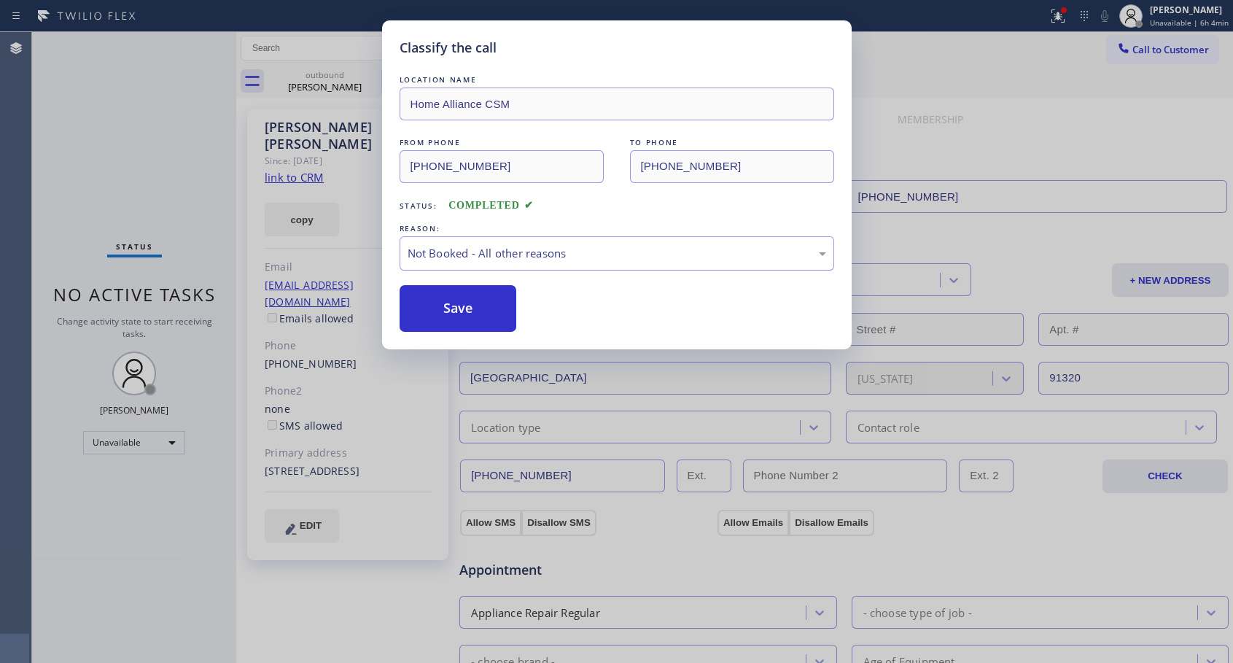
click at [440, 307] on button "Save" at bounding box center [457, 308] width 117 height 47
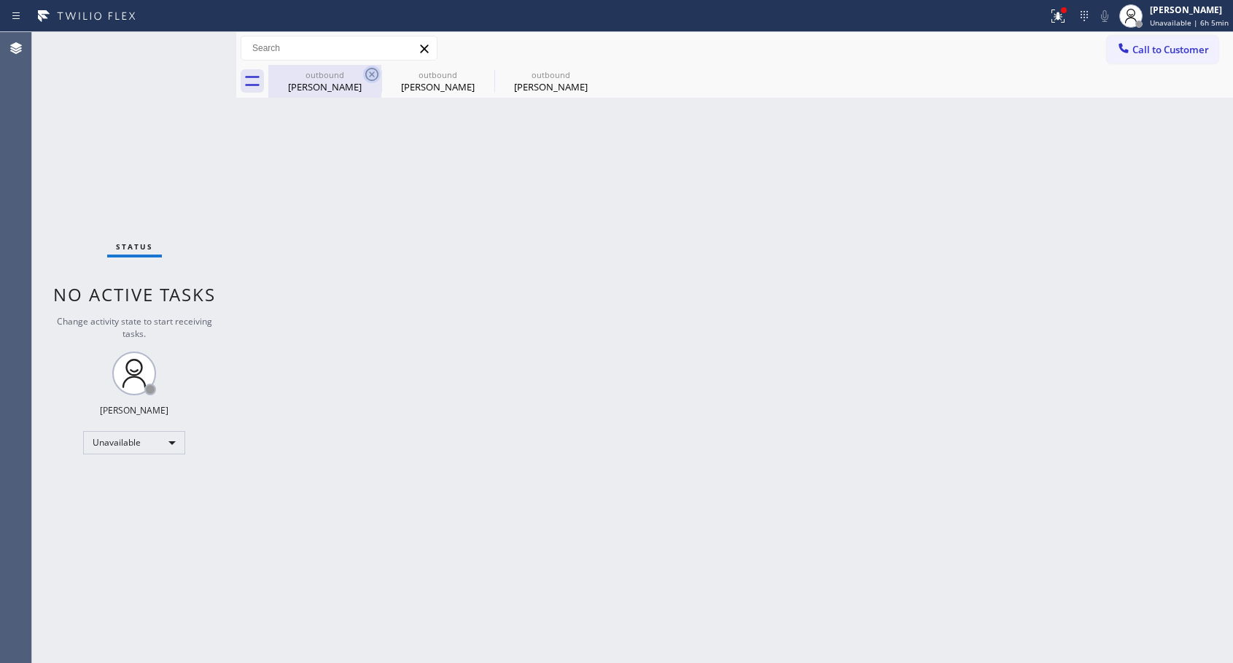
click at [371, 72] on icon at bounding box center [371, 74] width 17 height 17
click at [0, 0] on icon at bounding box center [0, 0] width 0 height 0
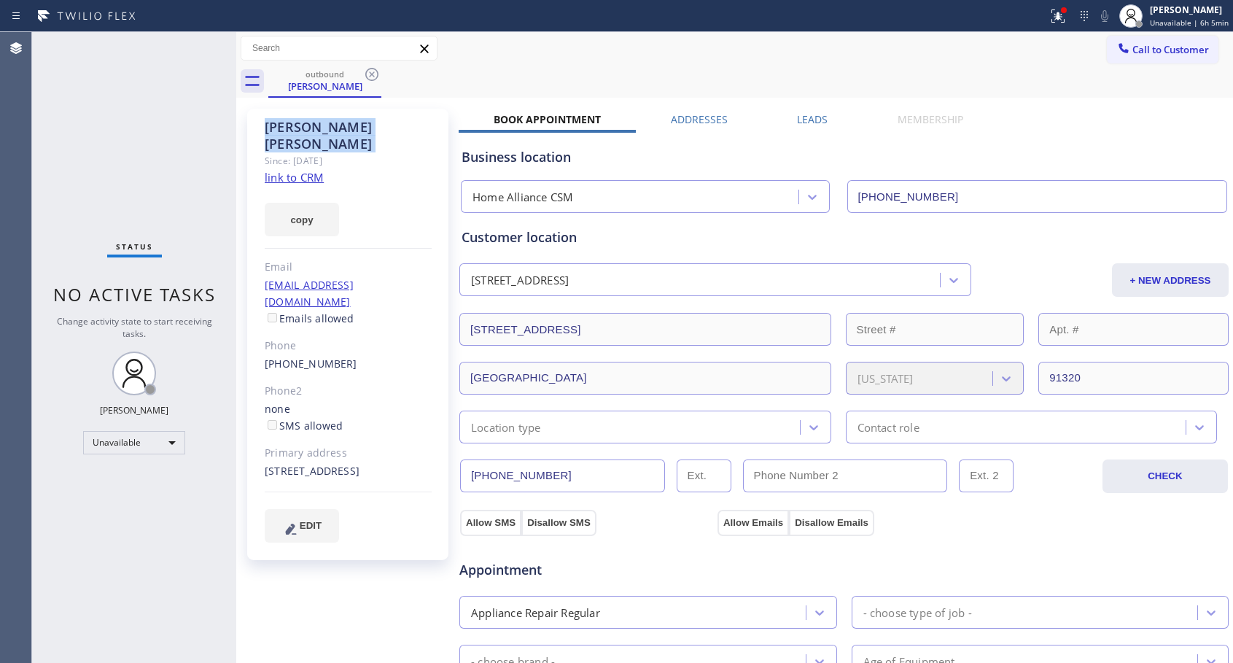
click at [371, 72] on icon at bounding box center [371, 74] width 17 height 17
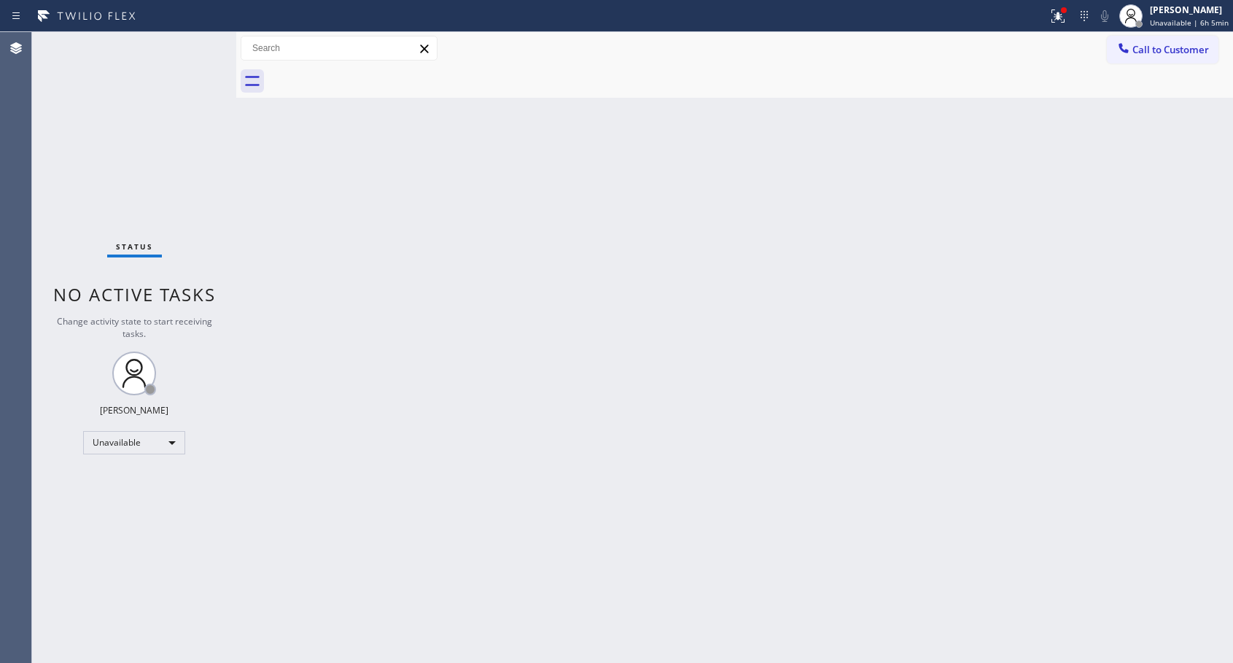
click at [371, 72] on div at bounding box center [750, 81] width 964 height 33
drag, startPoint x: 1136, startPoint y: 40, endPoint x: 1112, endPoint y: 55, distance: 28.1
click at [1137, 40] on button "Call to Customer" at bounding box center [1163, 50] width 112 height 28
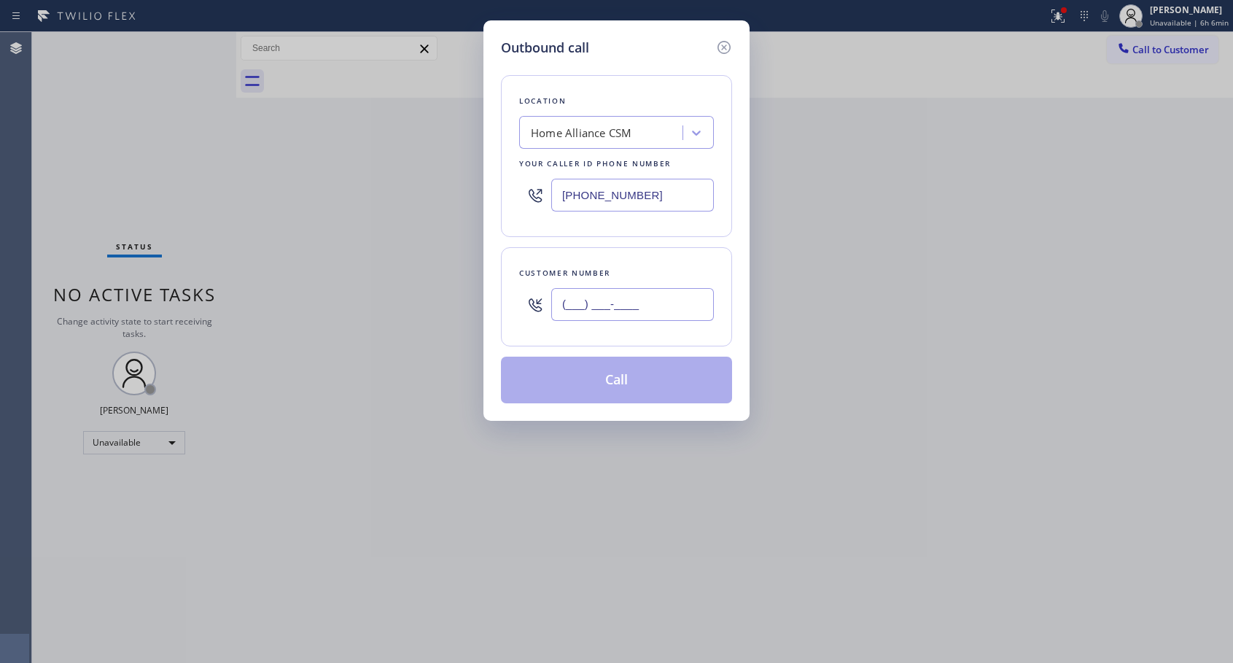
click at [620, 303] on input "(___) ___-____" at bounding box center [632, 304] width 163 height 33
paste input "917) 592-6708"
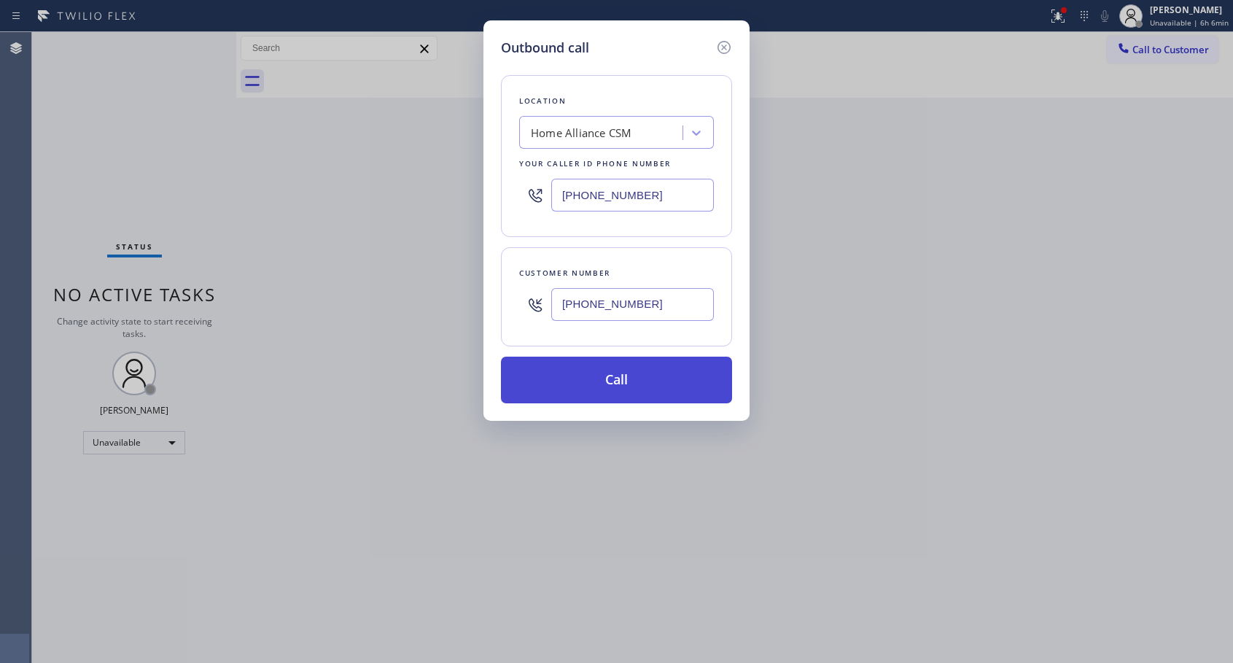
type input "[PHONE_NUMBER]"
click at [617, 378] on button "Call" at bounding box center [616, 379] width 231 height 47
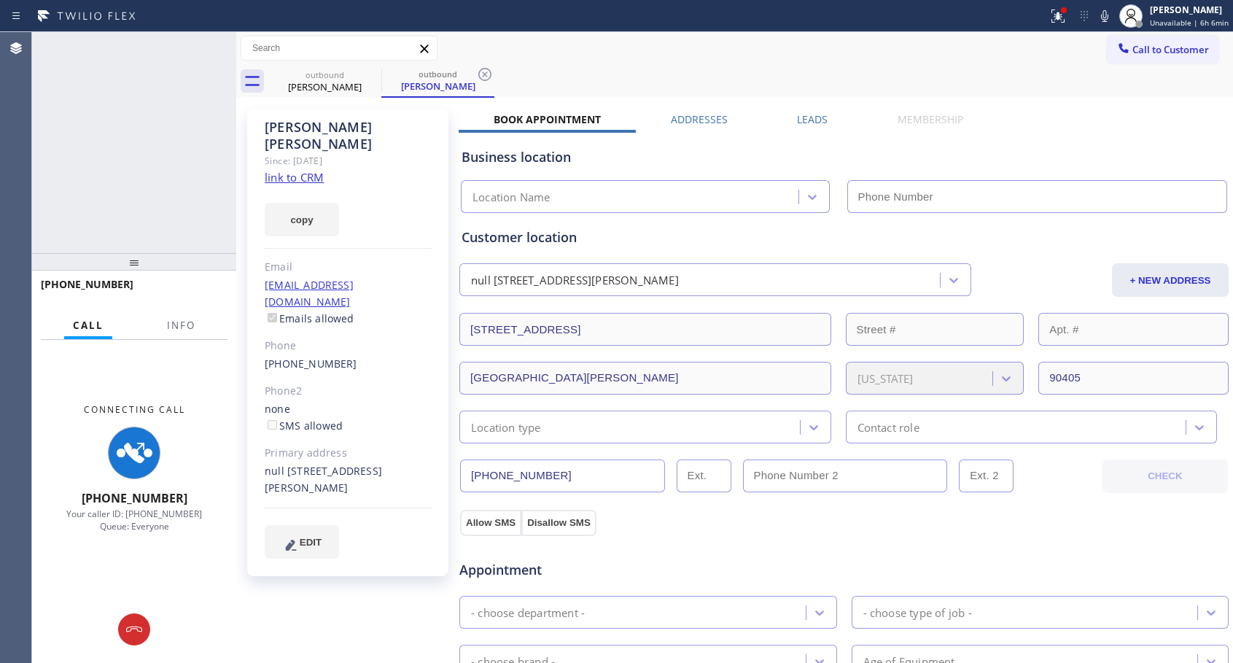
type input "[PHONE_NUMBER]"
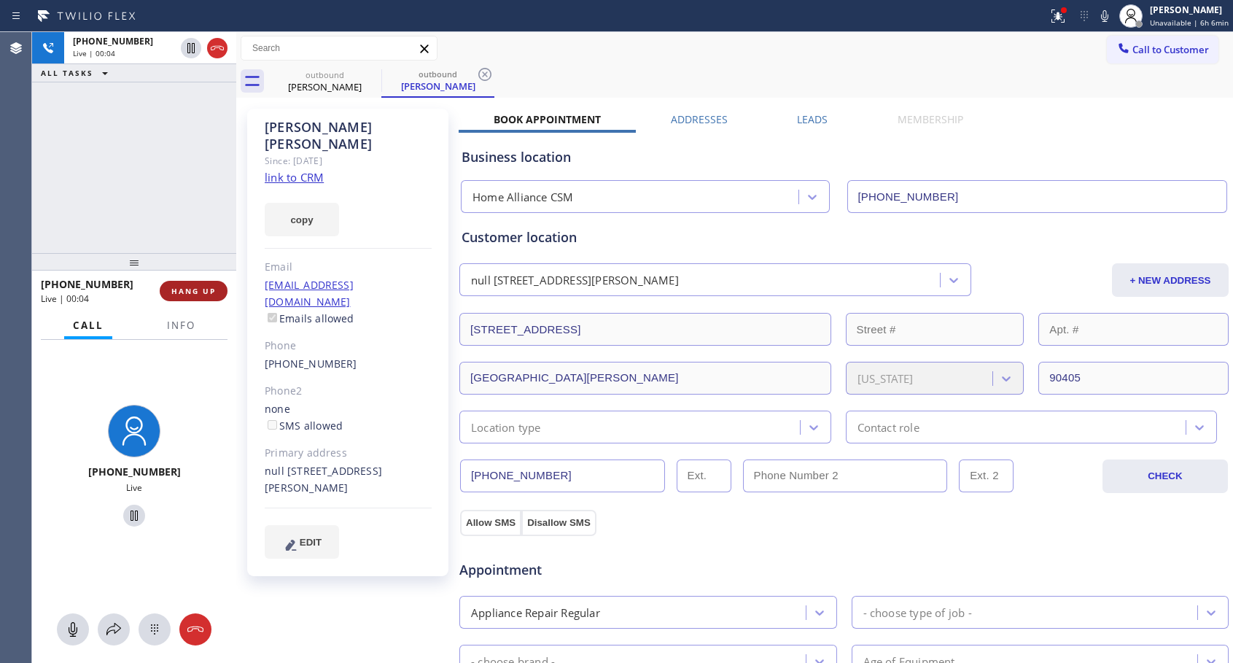
click at [187, 292] on span "HANG UP" at bounding box center [193, 291] width 44 height 10
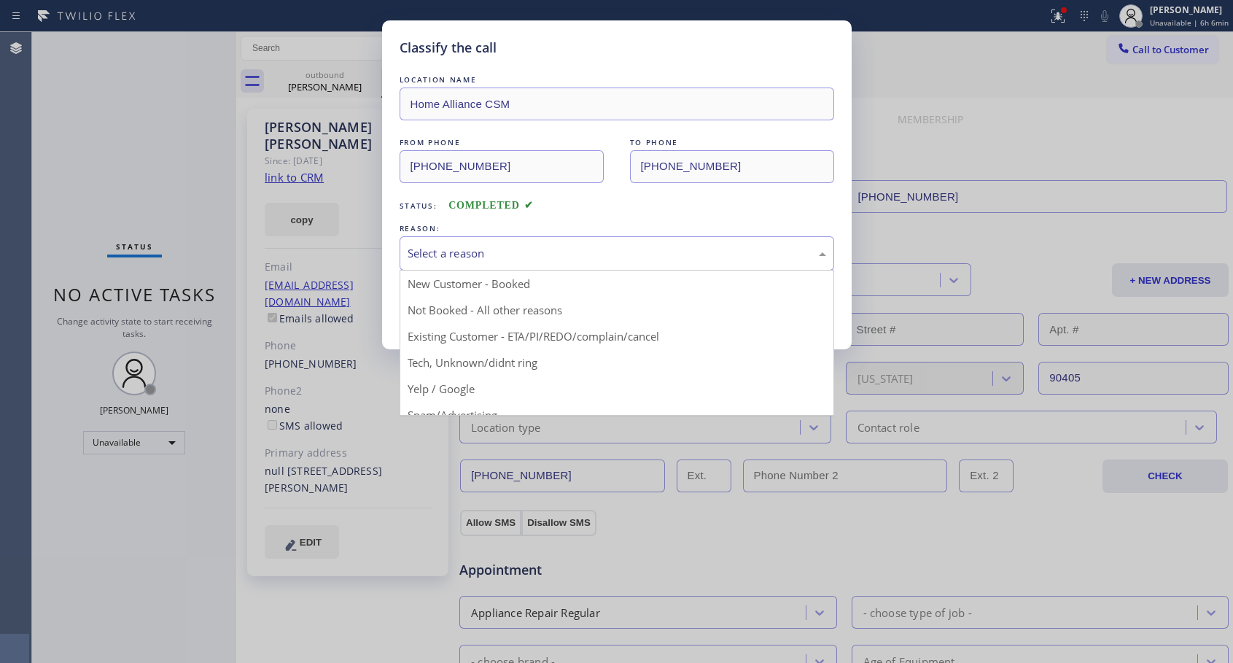
click at [685, 246] on div "Select a reason" at bounding box center [617, 253] width 418 height 17
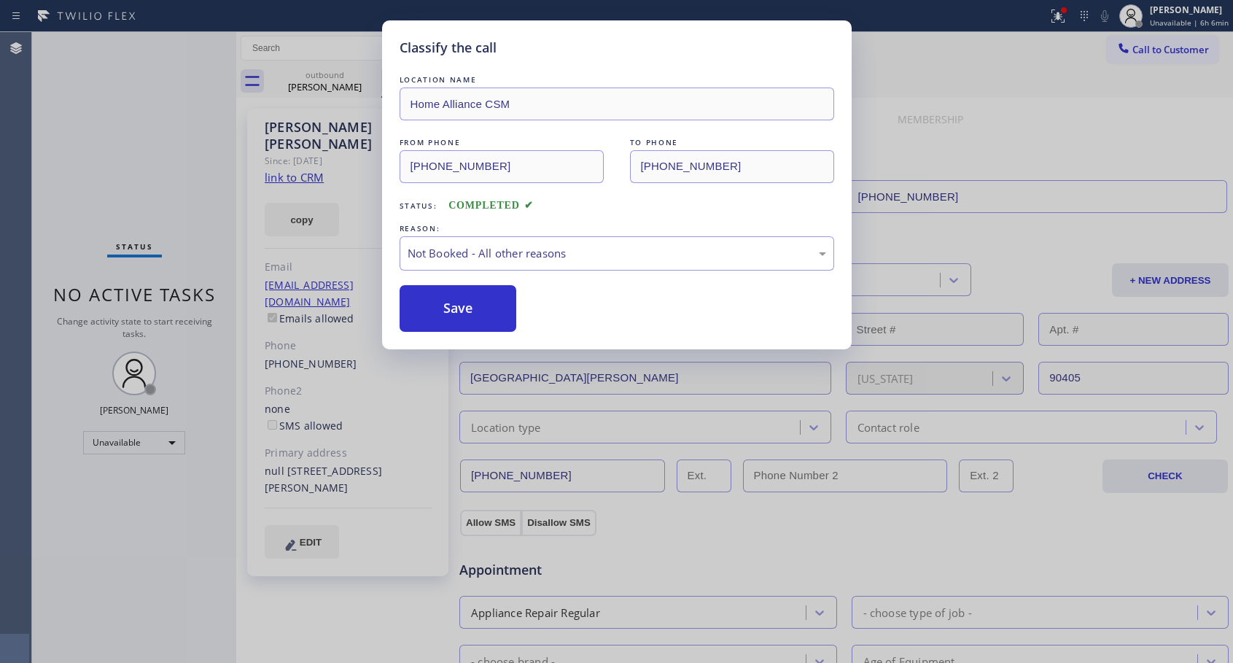
click at [497, 308] on button "Save" at bounding box center [457, 308] width 117 height 47
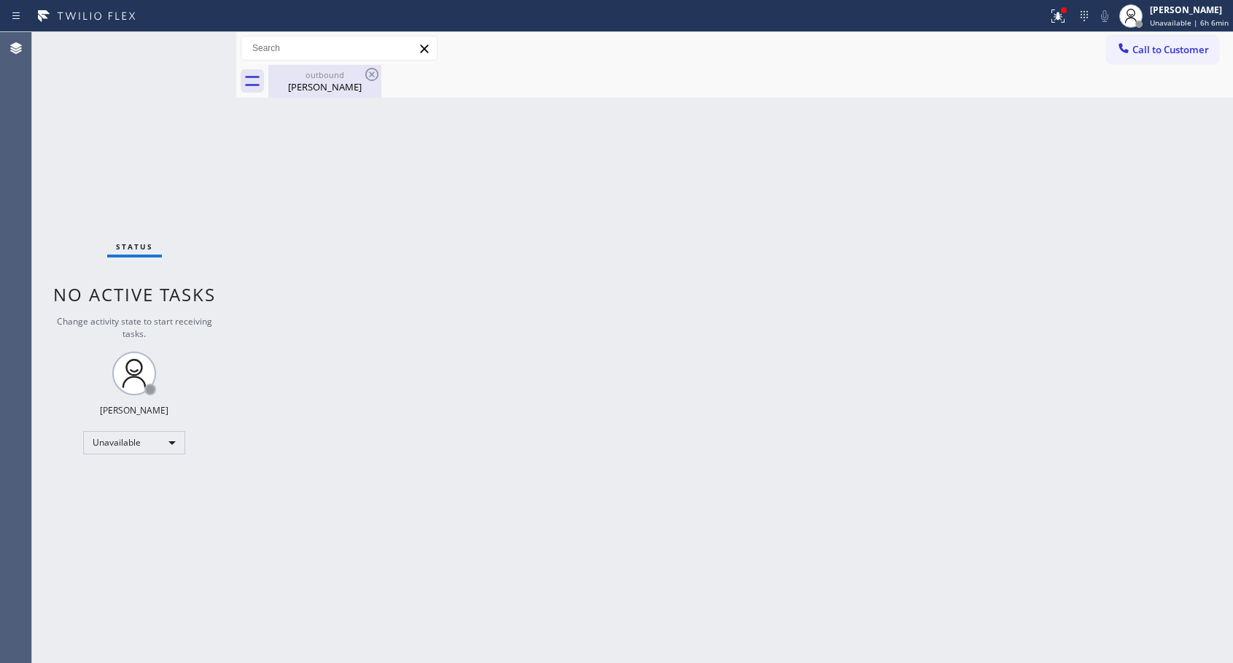
click at [316, 90] on div "[PERSON_NAME]" at bounding box center [325, 86] width 110 height 13
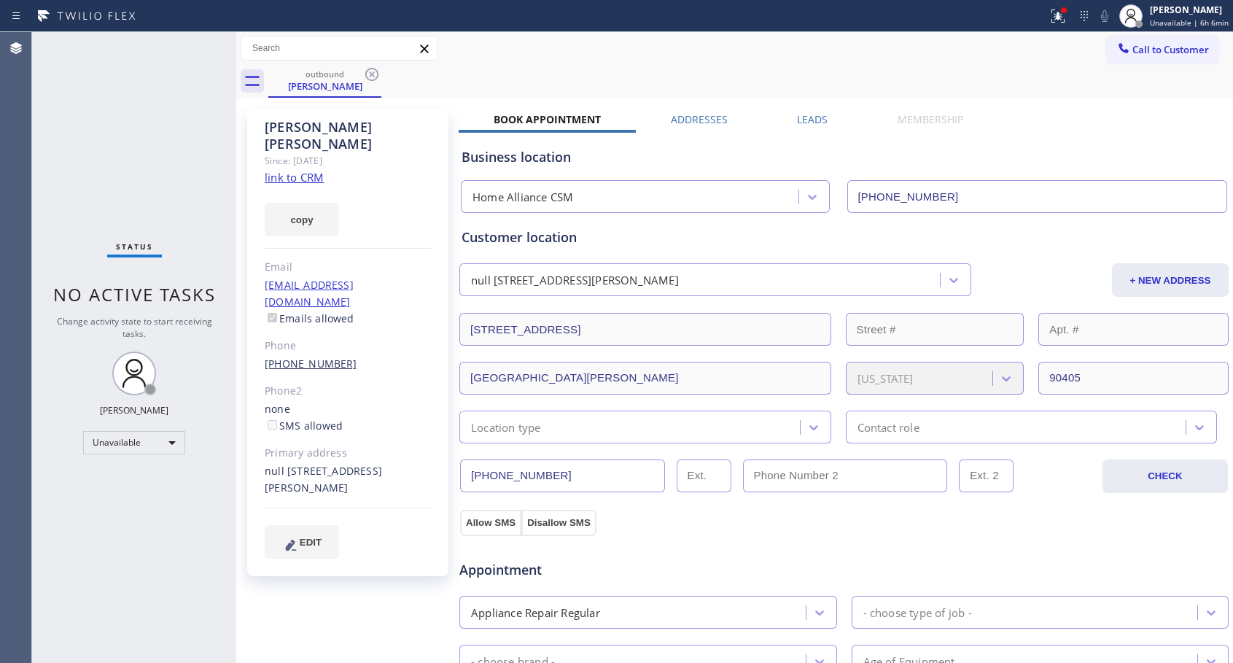
click at [305, 356] on link "[PHONE_NUMBER]" at bounding box center [311, 363] width 93 height 14
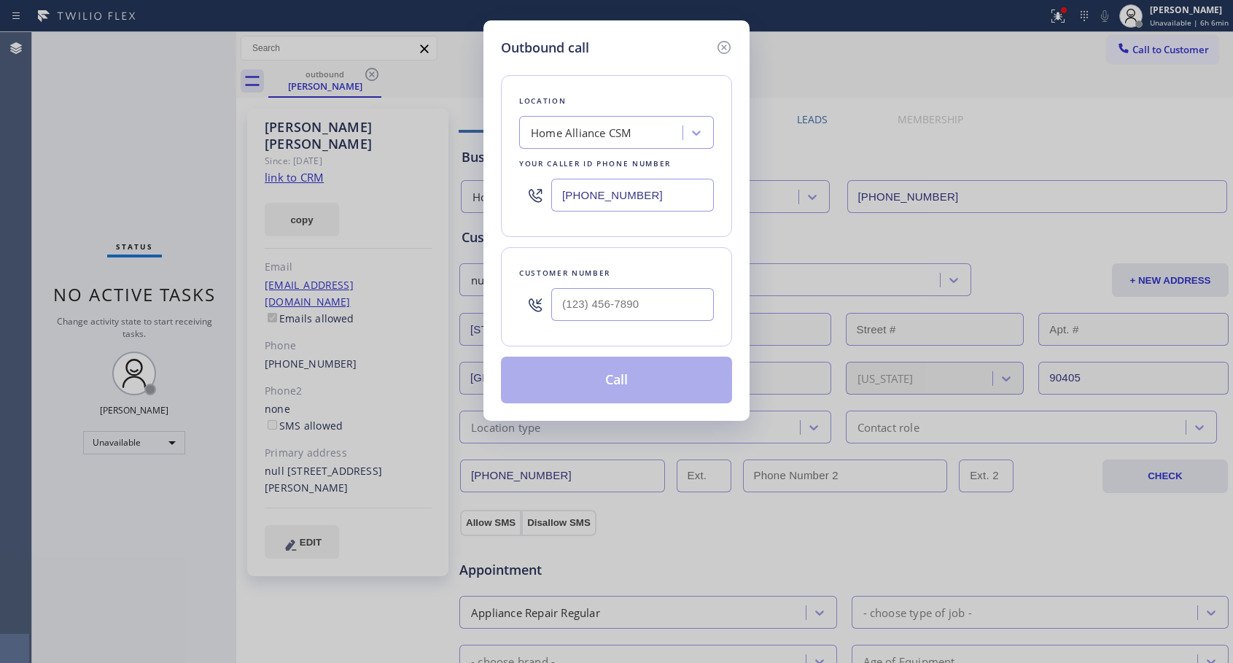
type input "[PHONE_NUMBER]"
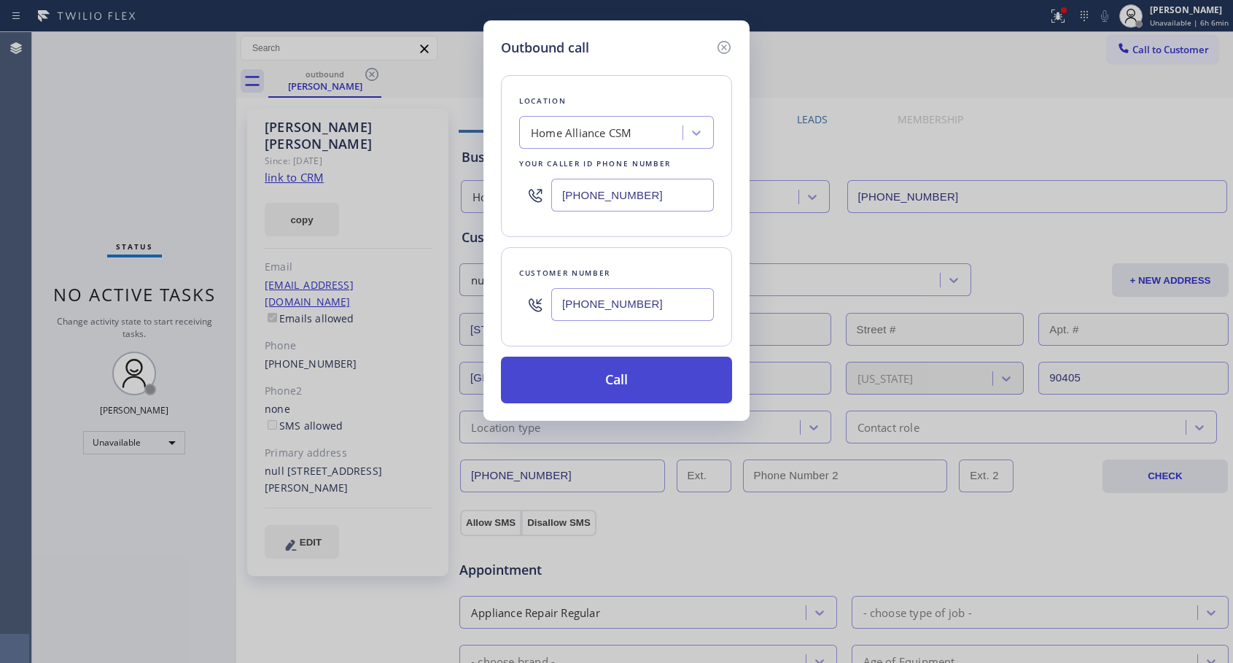
click at [607, 370] on button "Call" at bounding box center [616, 379] width 231 height 47
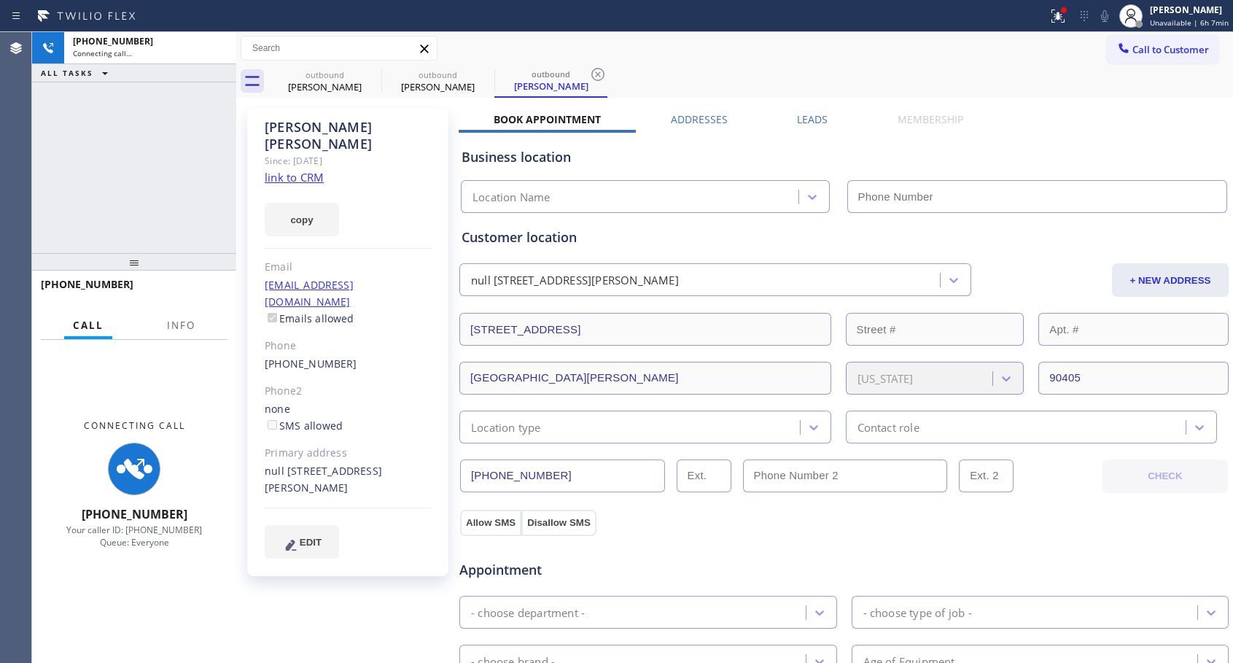
type input "[PHONE_NUMBER]"
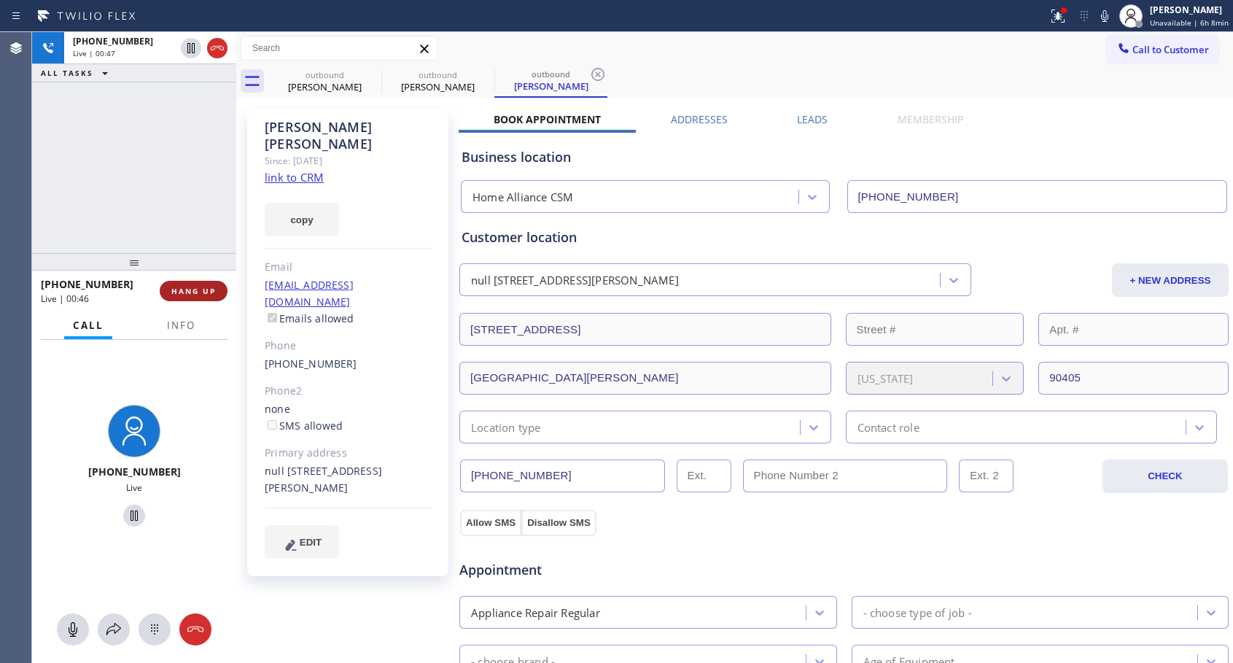
click at [192, 291] on span "HANG UP" at bounding box center [193, 291] width 44 height 10
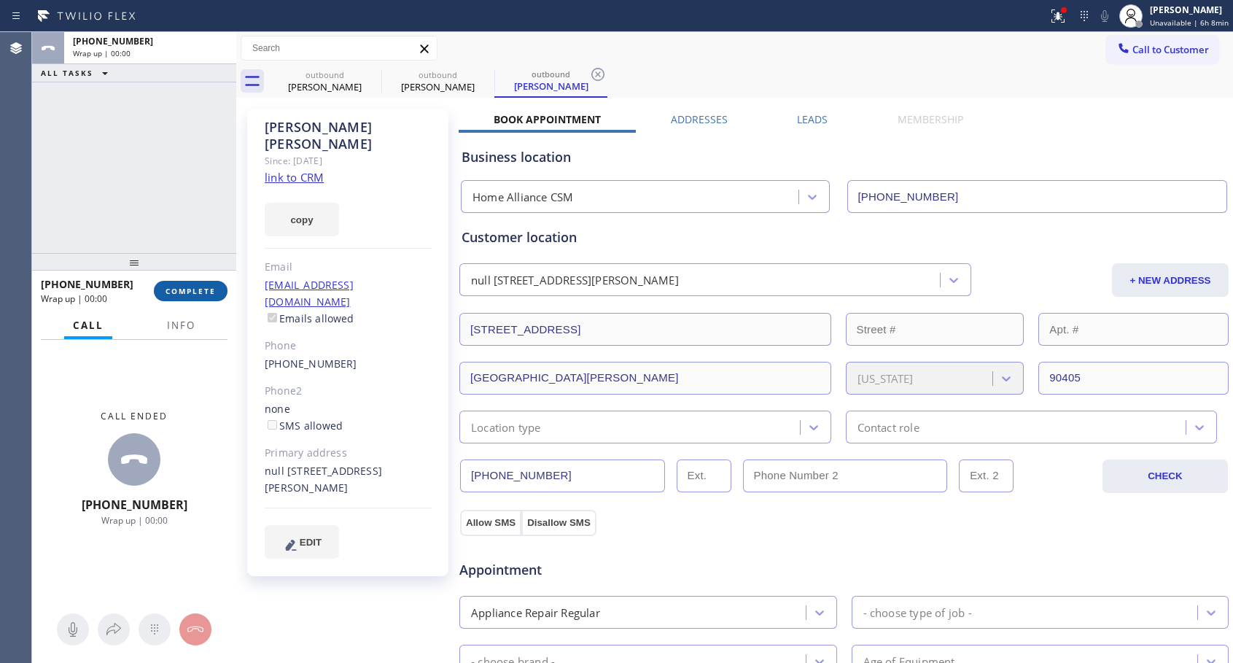
click at [192, 291] on span "COMPLETE" at bounding box center [190, 291] width 50 height 10
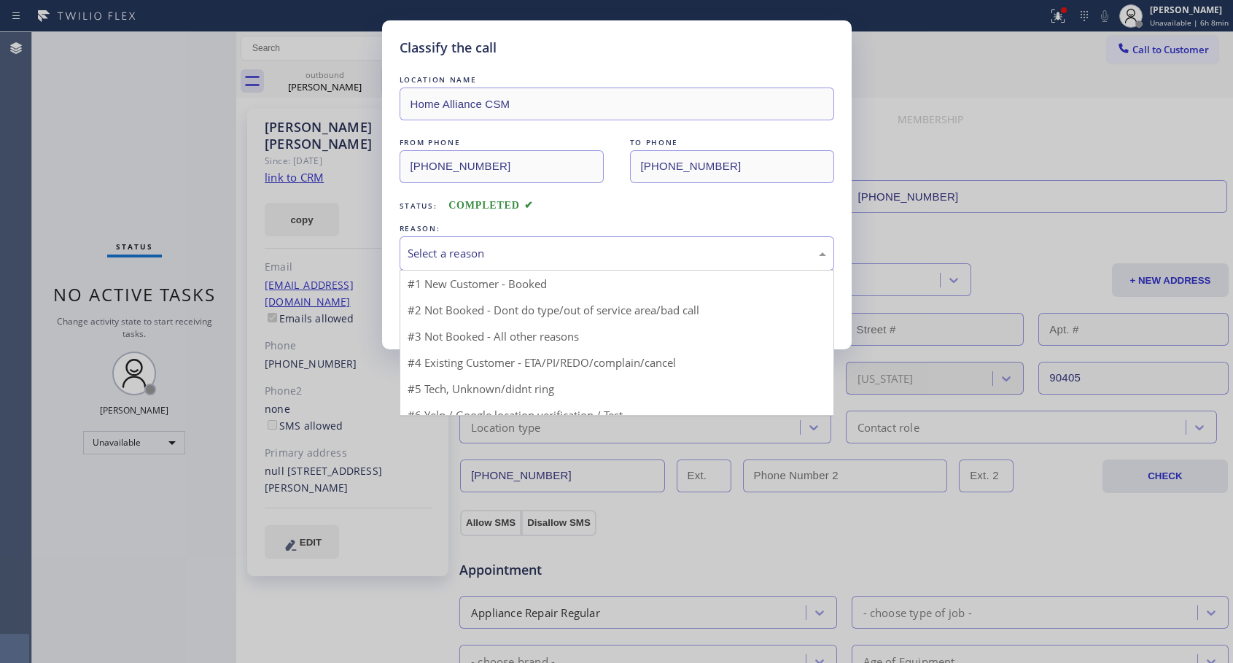
click at [480, 252] on div "Select a reason" at bounding box center [617, 253] width 418 height 17
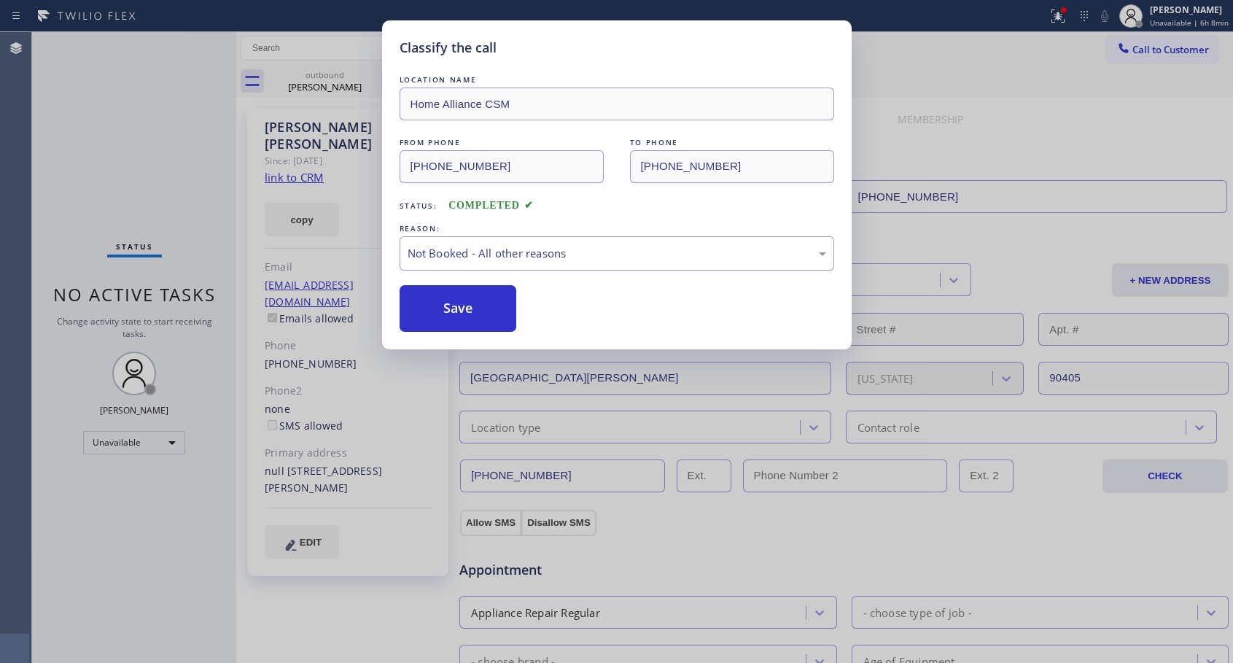
click at [440, 306] on button "Save" at bounding box center [457, 308] width 117 height 47
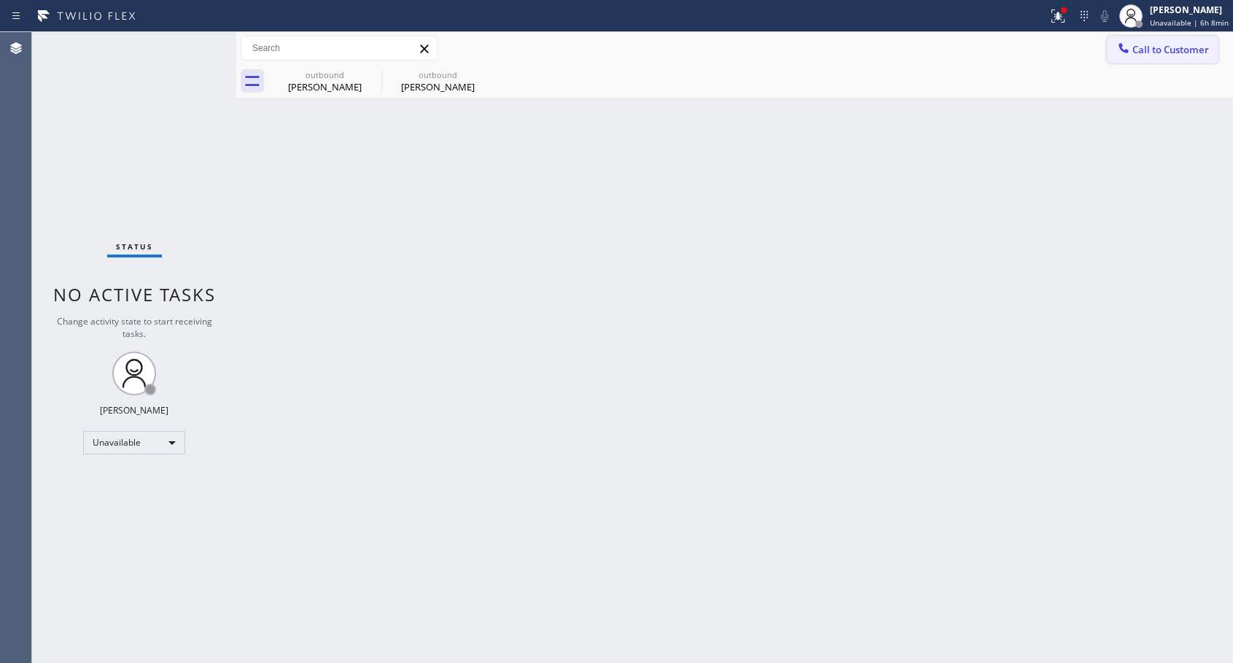
click at [1152, 47] on span "Call to Customer" at bounding box center [1170, 49] width 77 height 13
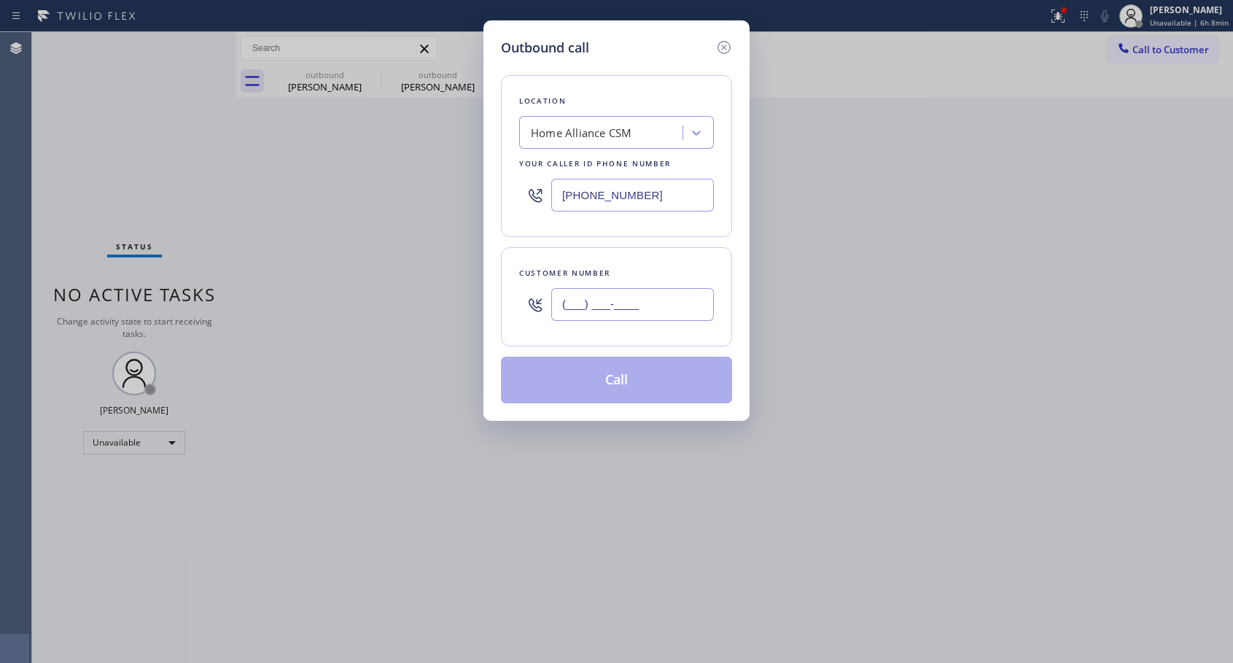
click at [656, 300] on input "(___) ___-____" at bounding box center [632, 304] width 163 height 33
paste input "206) 595-3394"
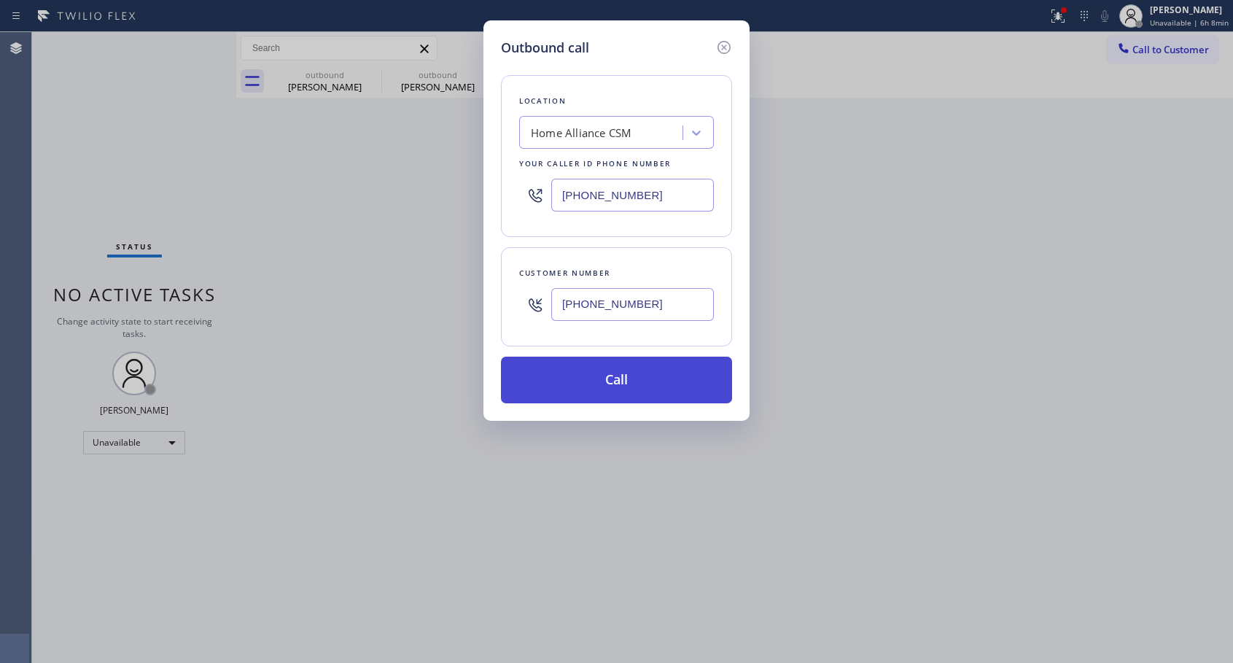
type input "[PHONE_NUMBER]"
click at [623, 385] on button "Call" at bounding box center [616, 379] width 231 height 47
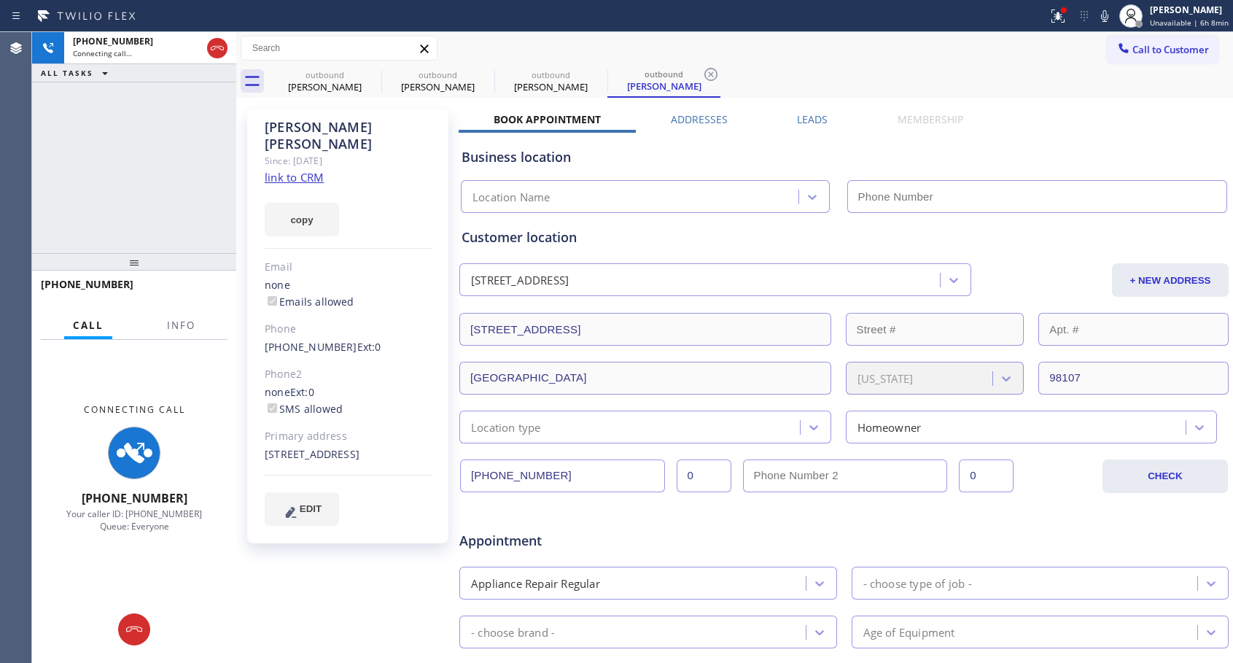
type input "[PHONE_NUMBER]"
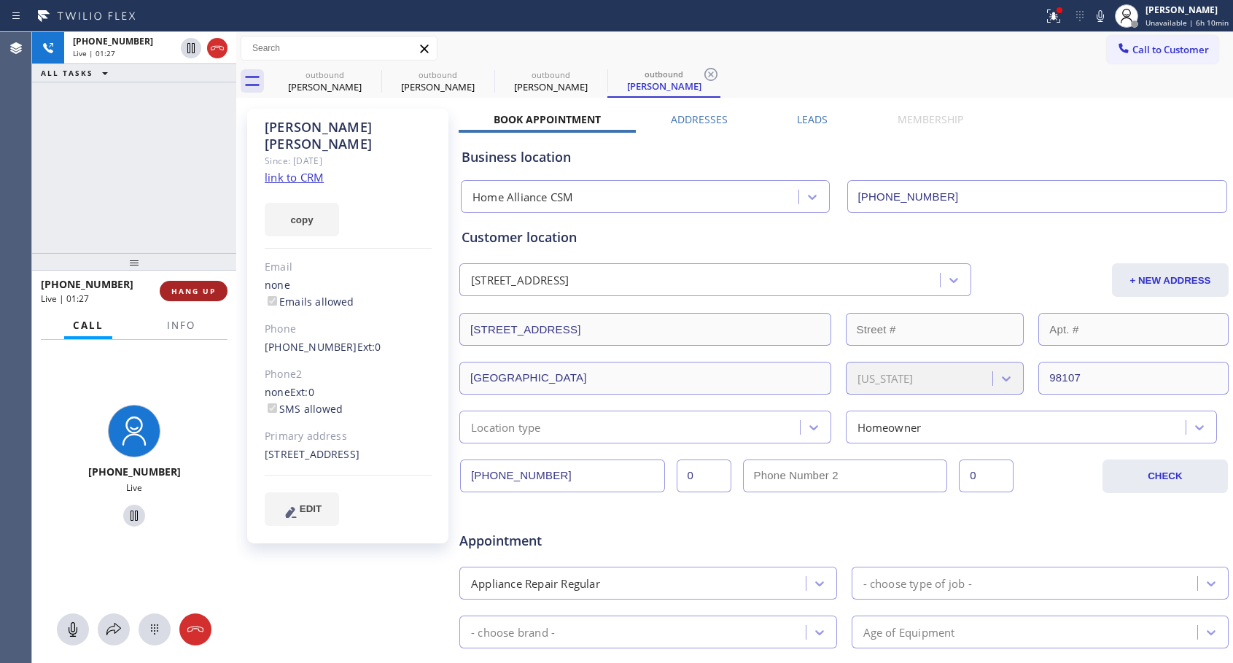
click at [193, 293] on span "HANG UP" at bounding box center [193, 291] width 44 height 10
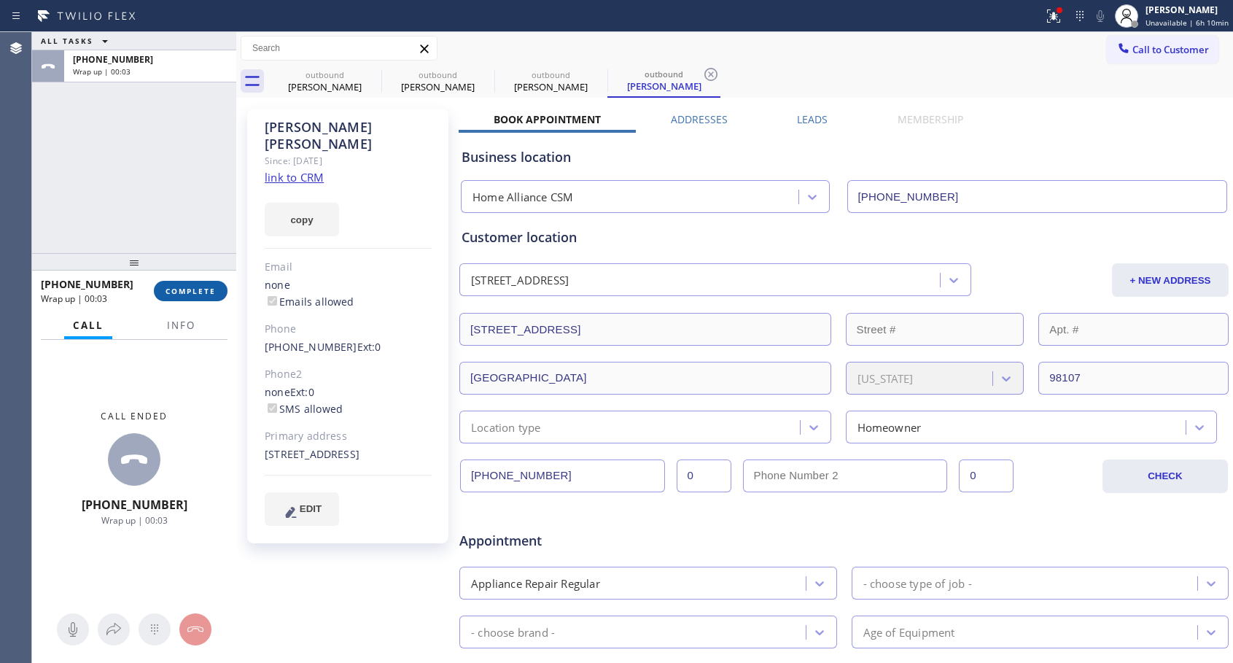
click at [193, 293] on span "COMPLETE" at bounding box center [190, 291] width 50 height 10
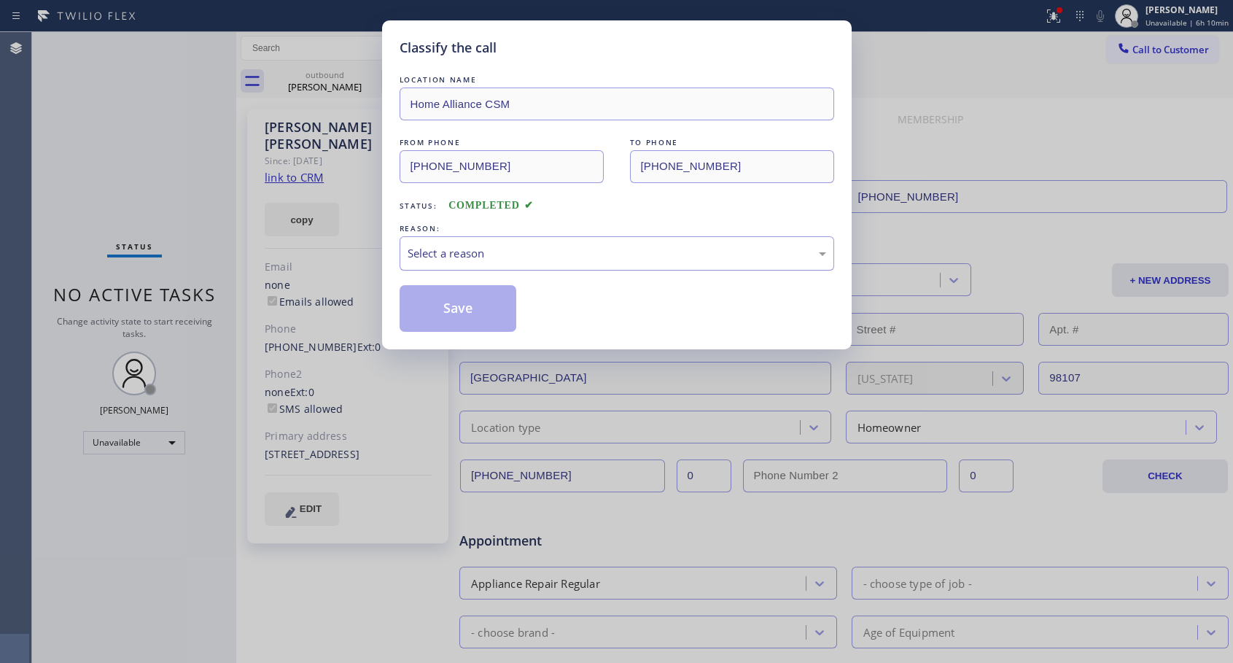
click at [488, 247] on div "Select a reason" at bounding box center [617, 253] width 418 height 17
click at [466, 300] on button "Save" at bounding box center [457, 308] width 117 height 47
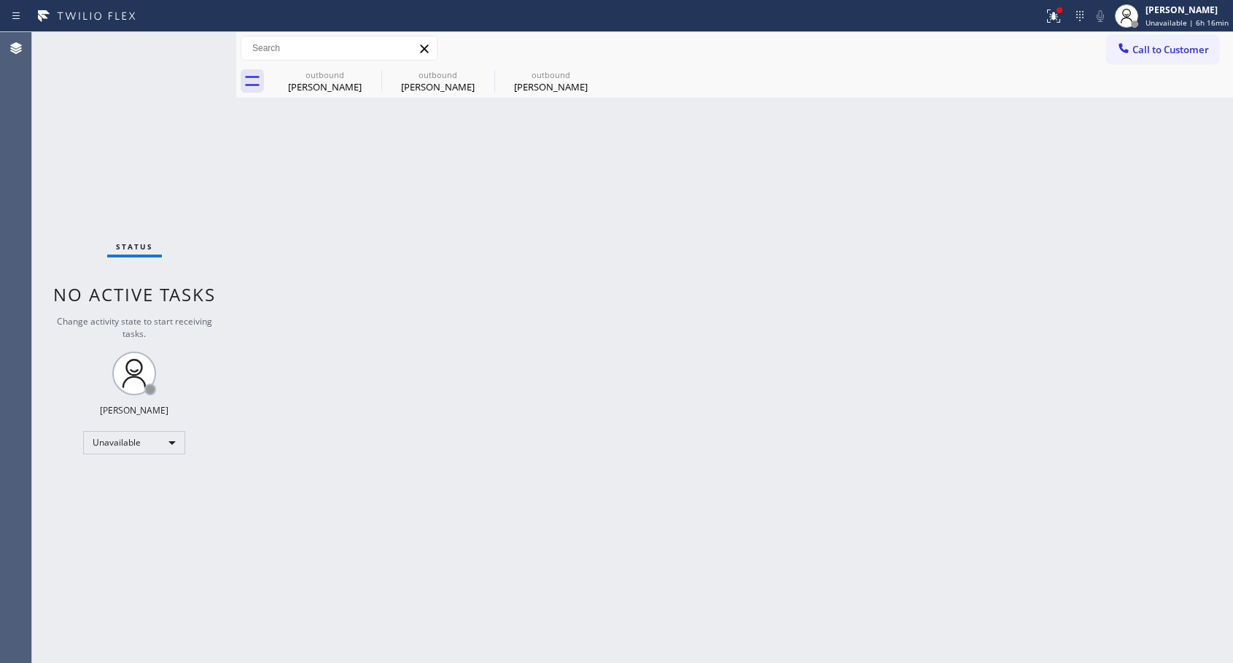
click at [1166, 54] on span "Call to Customer" at bounding box center [1170, 49] width 77 height 13
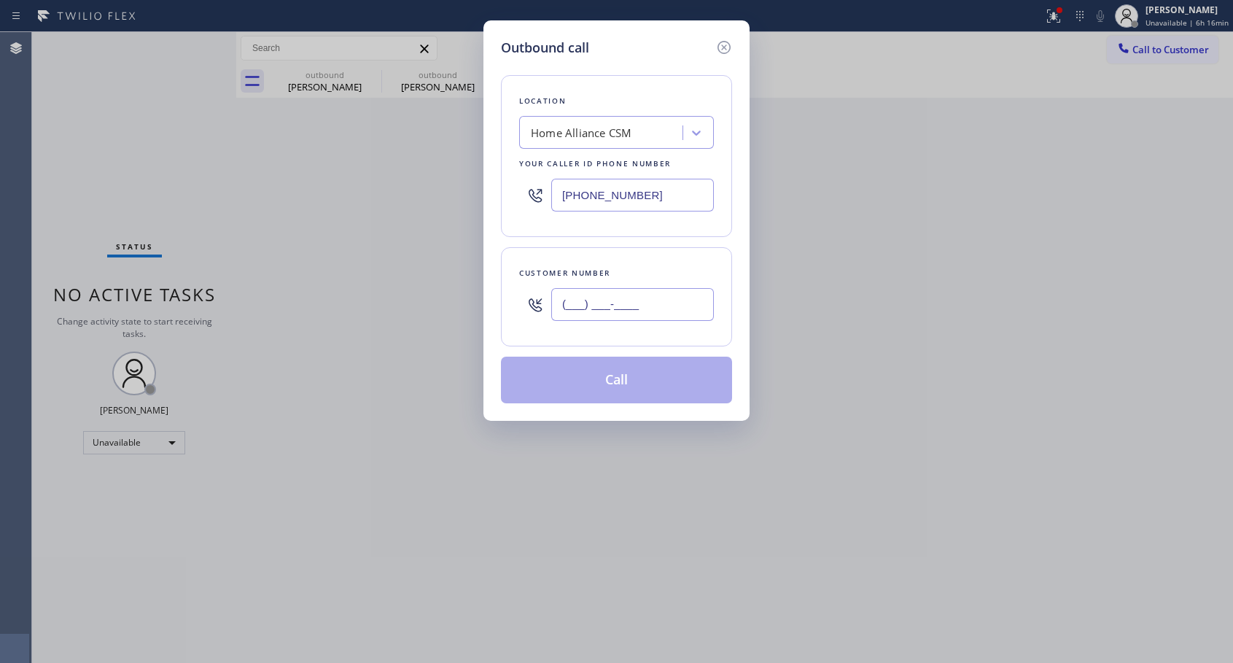
click at [604, 301] on input "(___) ___-____" at bounding box center [632, 304] width 163 height 33
paste input "805) 702-5445"
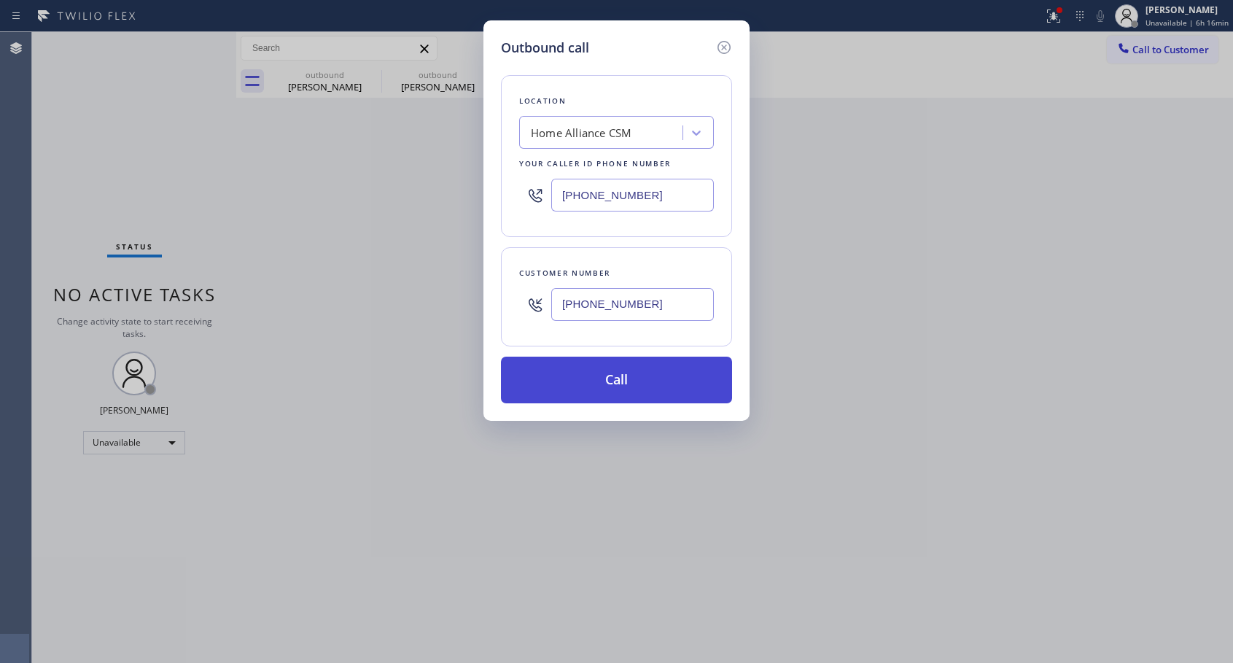
type input "[PHONE_NUMBER]"
click at [606, 379] on button "Call" at bounding box center [616, 379] width 231 height 47
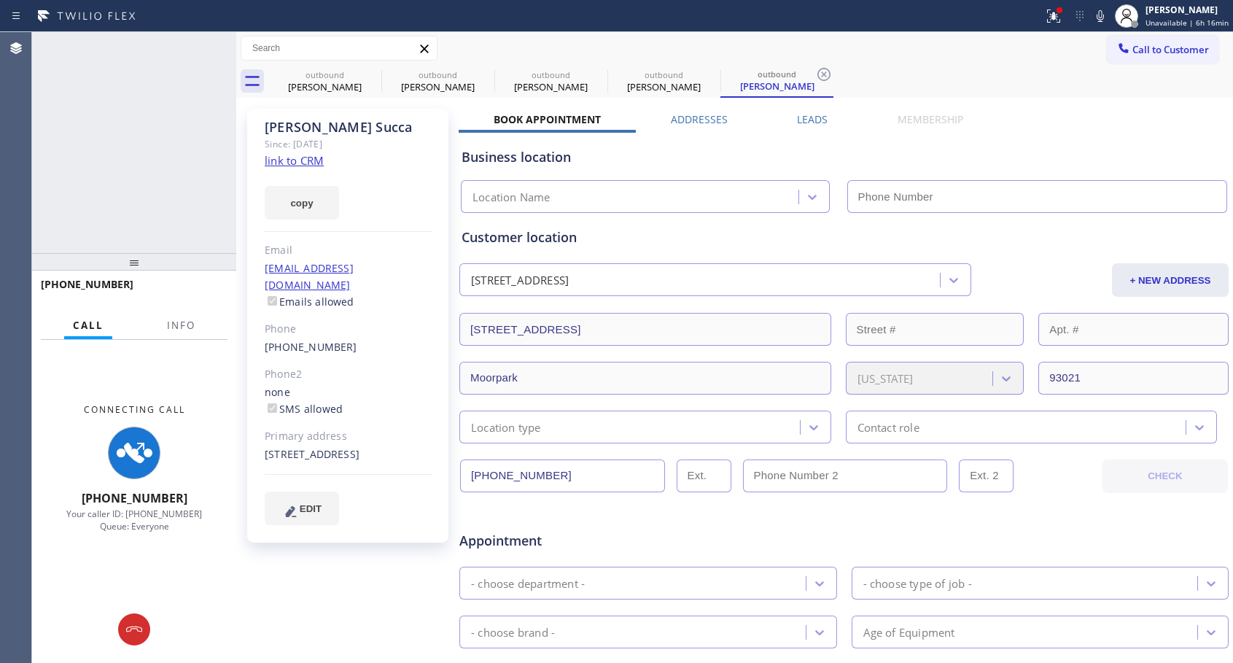
type input "[PHONE_NUMBER]"
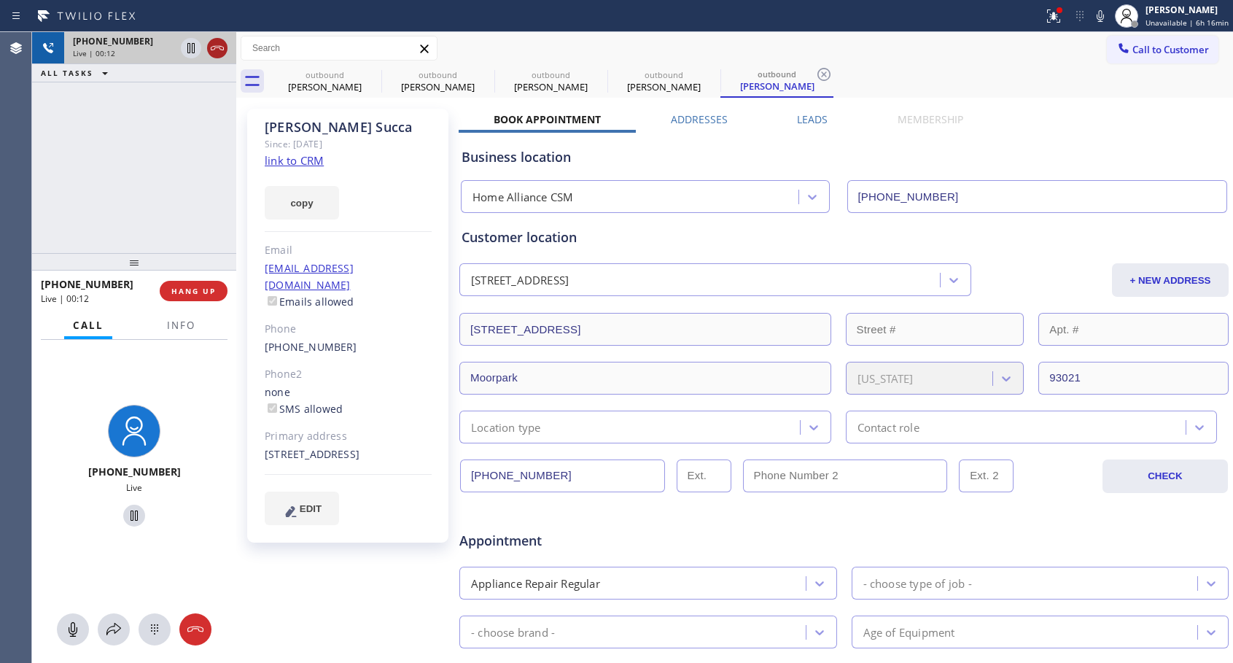
click at [224, 48] on icon at bounding box center [216, 47] width 17 height 17
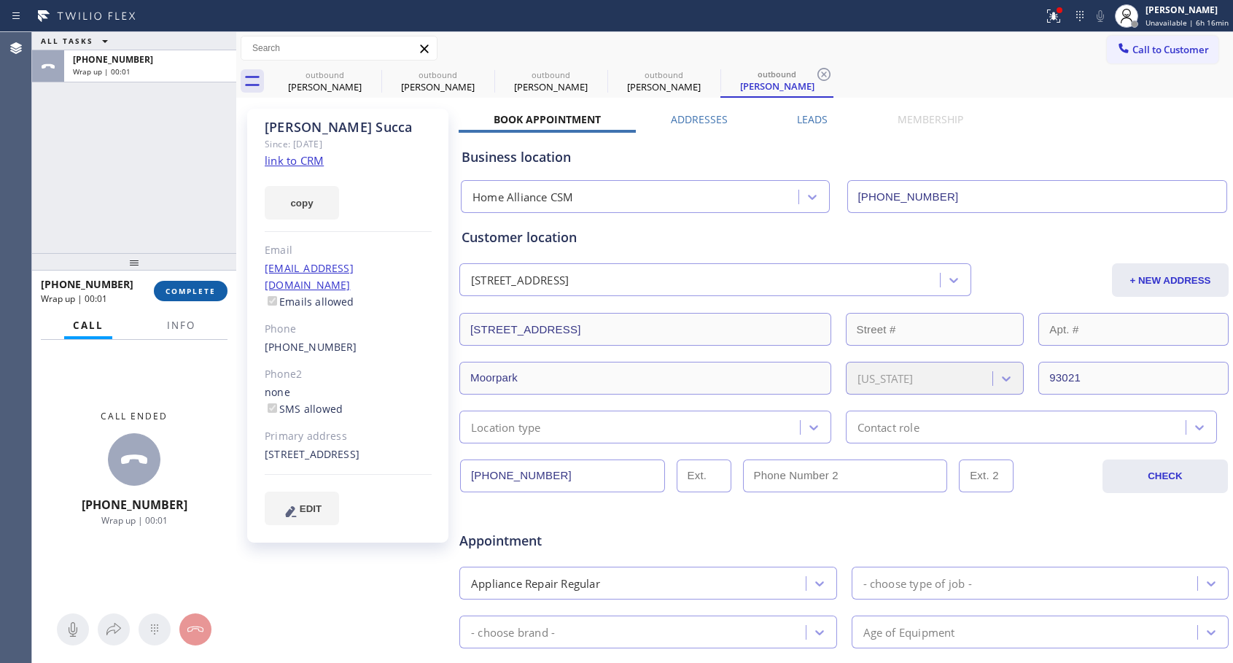
click at [217, 293] on button "COMPLETE" at bounding box center [191, 291] width 74 height 20
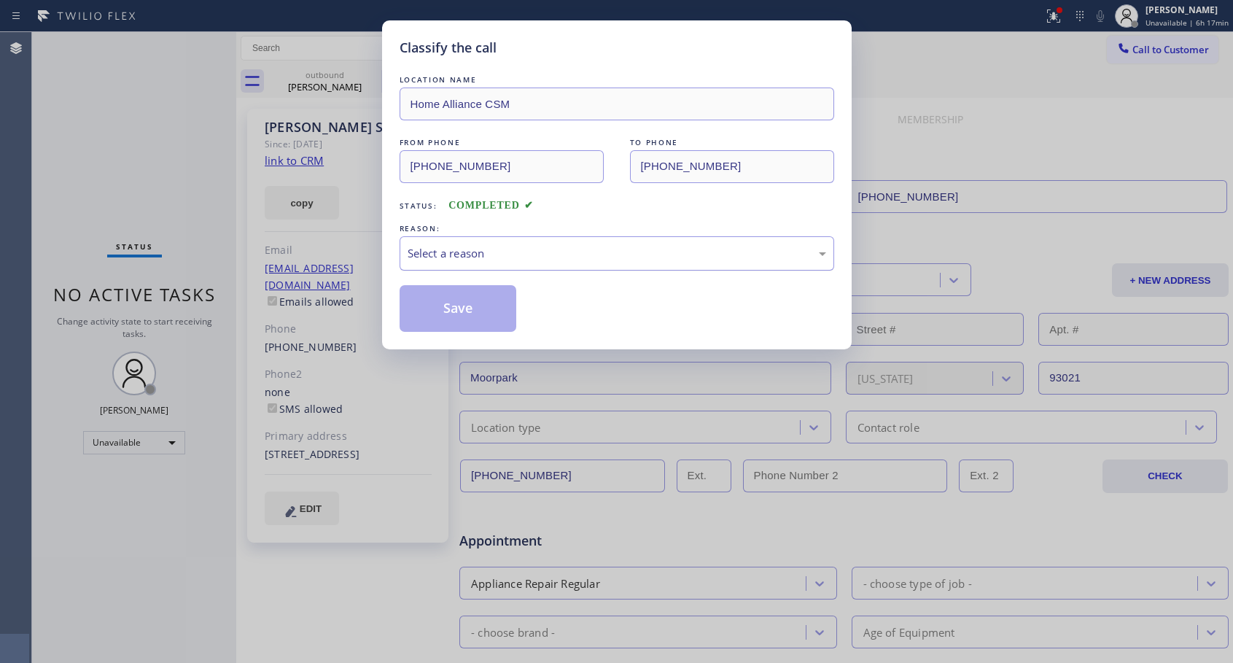
click at [578, 253] on div "Select a reason" at bounding box center [617, 253] width 418 height 17
click at [455, 312] on button "Save" at bounding box center [457, 308] width 117 height 47
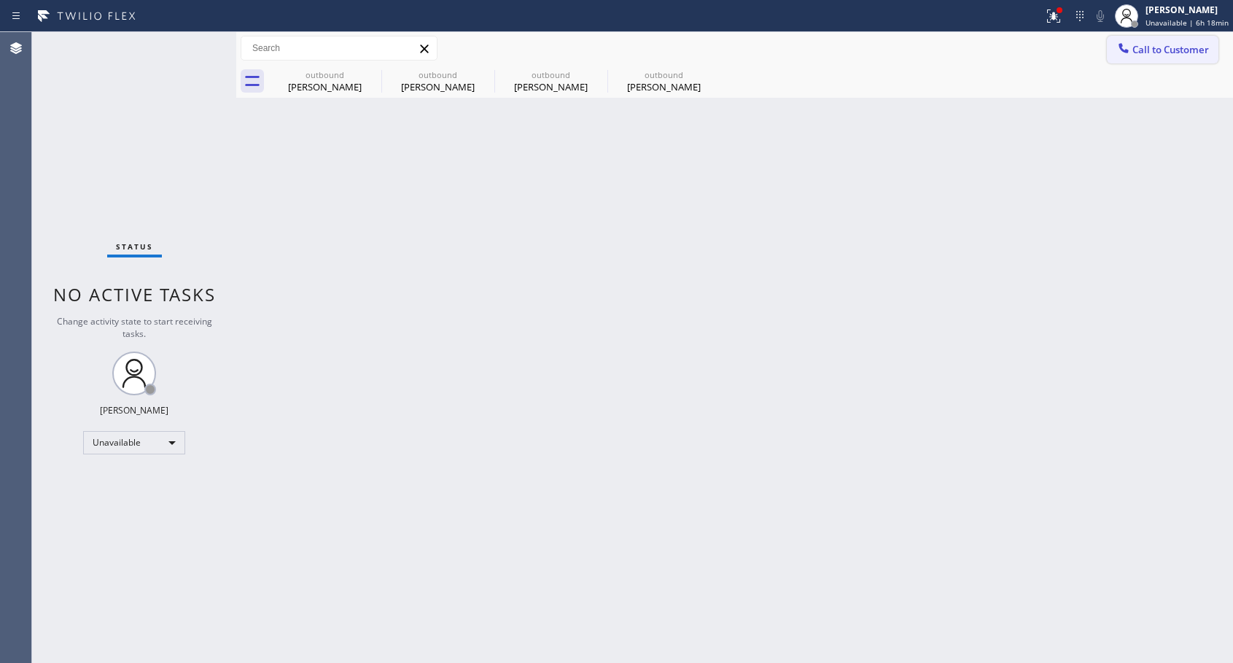
click at [1140, 47] on span "Call to Customer" at bounding box center [1170, 49] width 77 height 13
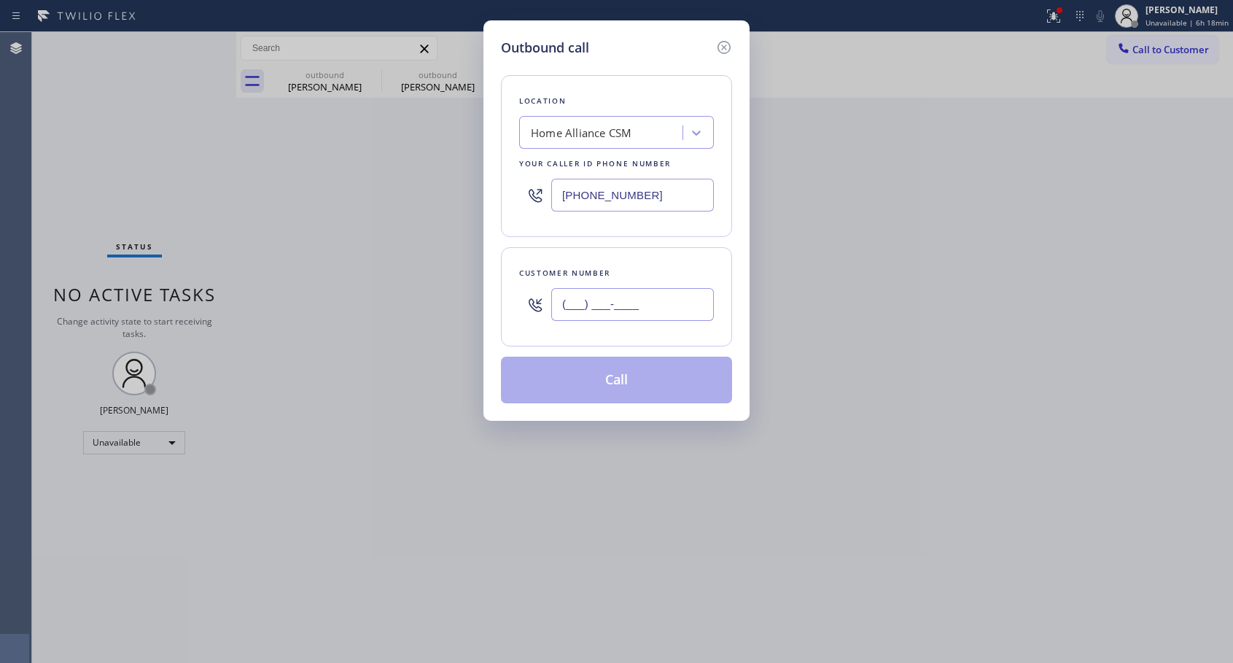
click at [663, 303] on input "(___) ___-____" at bounding box center [632, 304] width 163 height 33
paste input "770) 330-4100"
type input "[PHONE_NUMBER]"
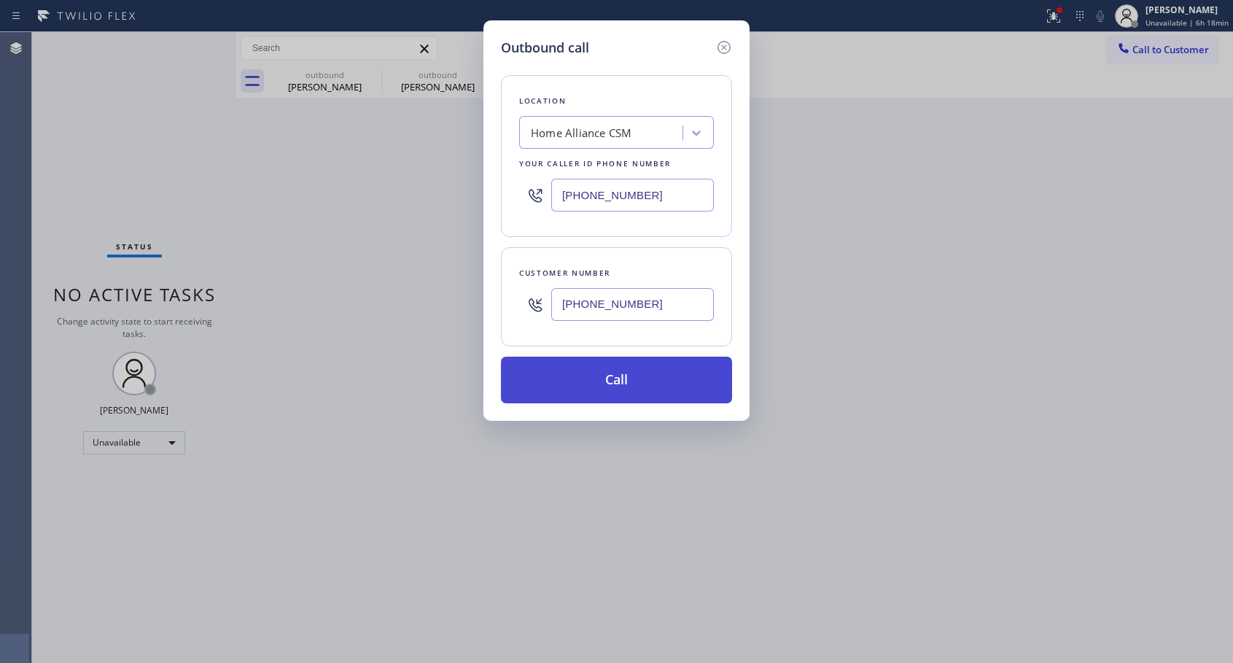
click at [610, 377] on button "Call" at bounding box center [616, 379] width 231 height 47
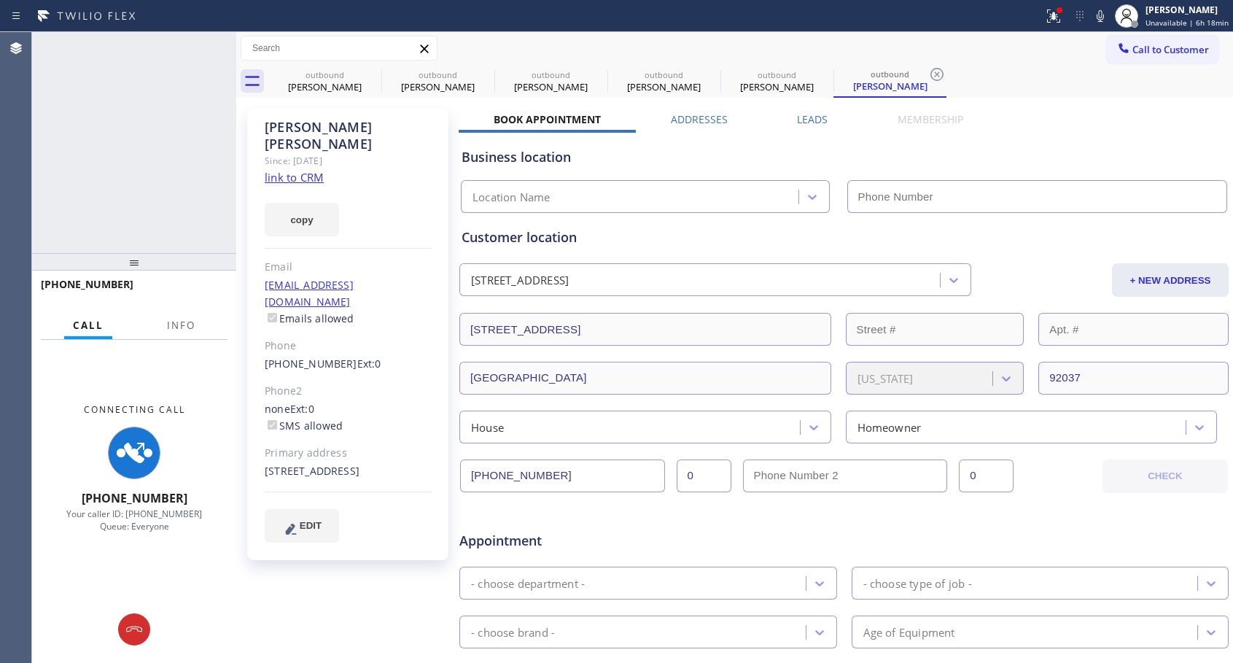
type input "[PHONE_NUMBER]"
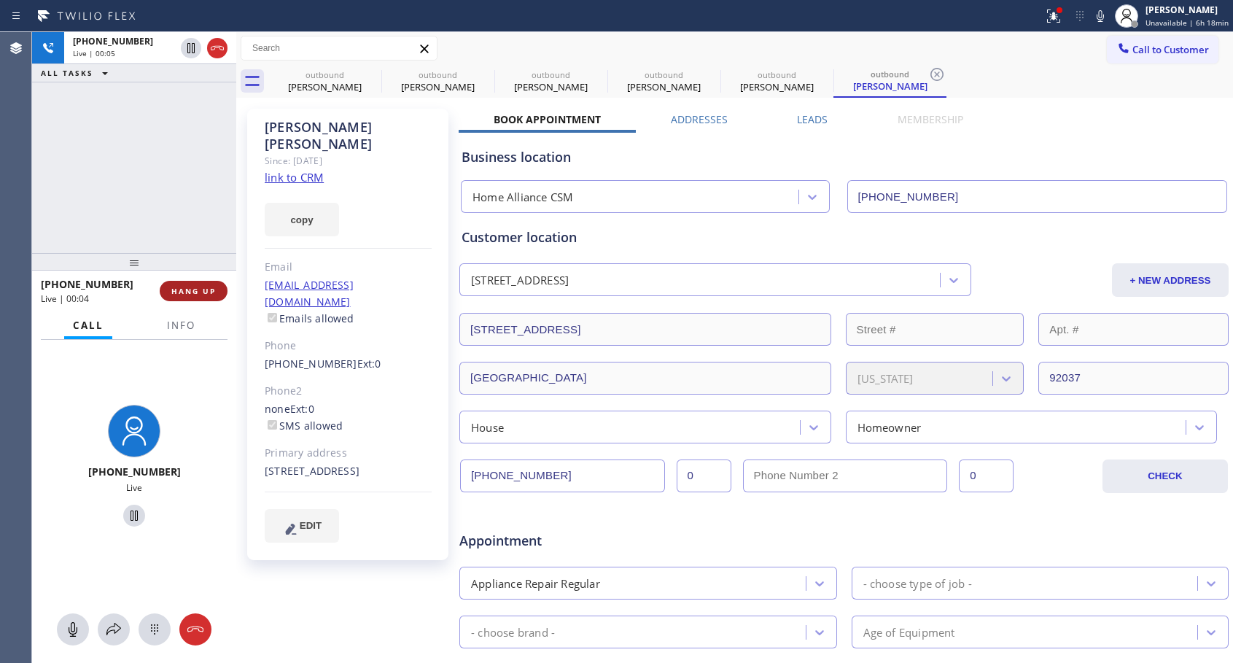
click at [202, 292] on span "HANG UP" at bounding box center [193, 291] width 44 height 10
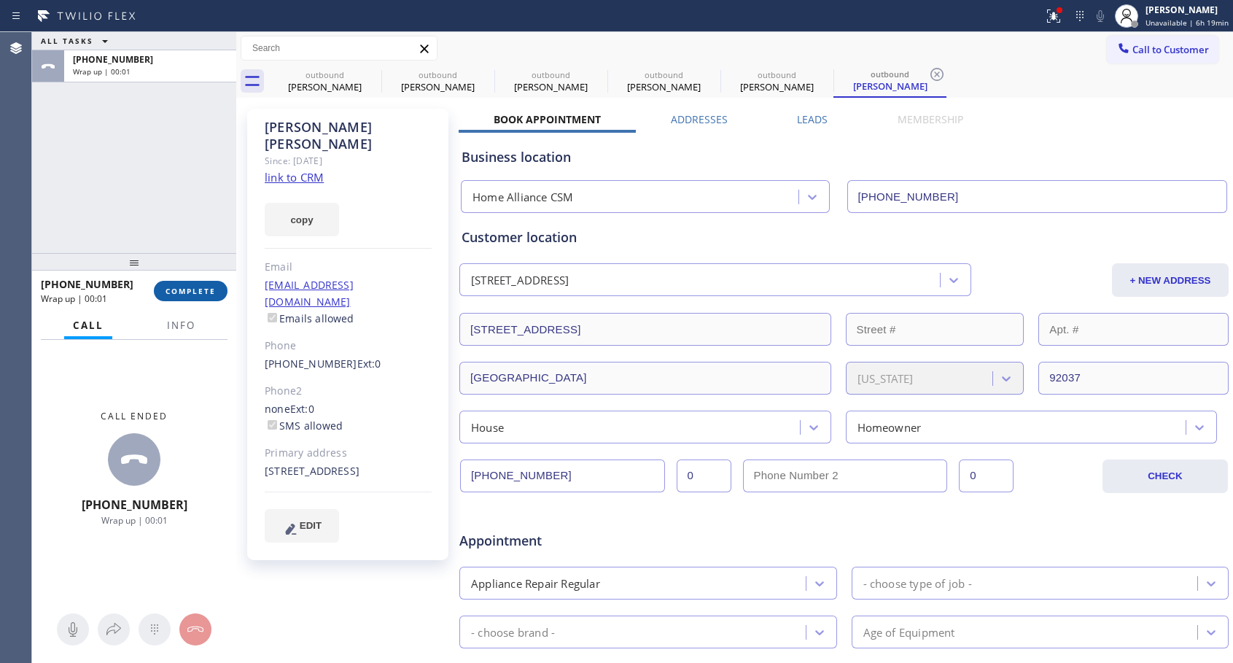
click at [202, 292] on span "COMPLETE" at bounding box center [190, 291] width 50 height 10
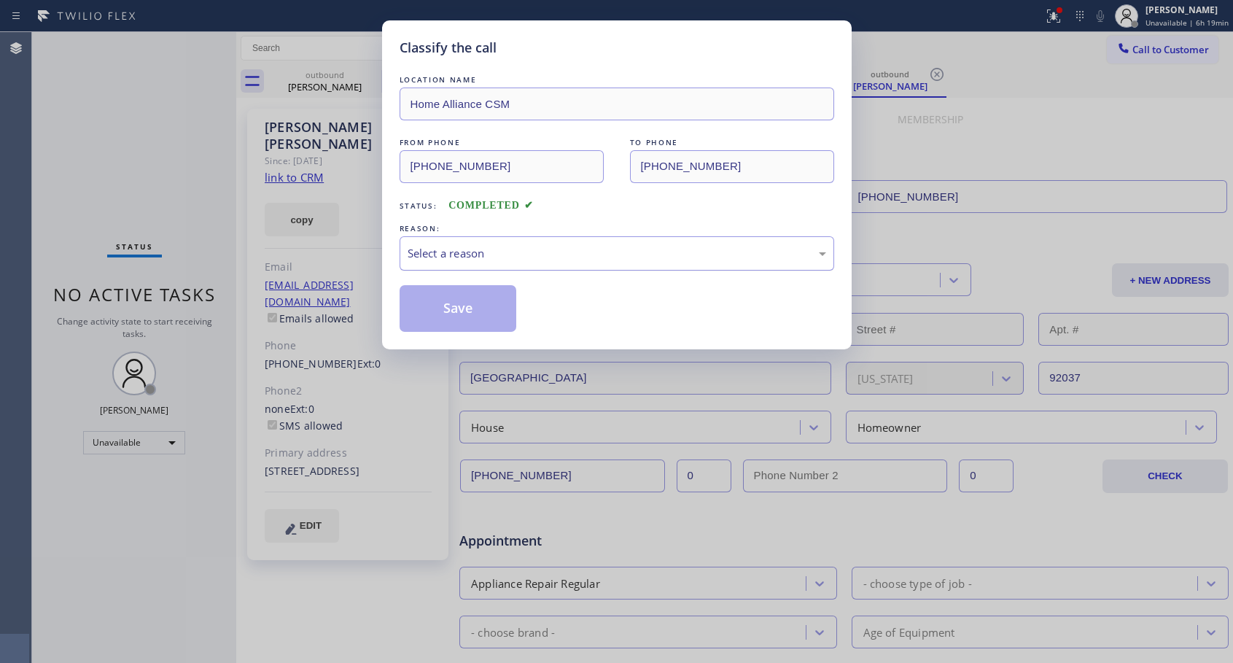
click at [542, 257] on div "Select a reason" at bounding box center [617, 253] width 418 height 17
click at [470, 311] on button "Save" at bounding box center [457, 308] width 117 height 47
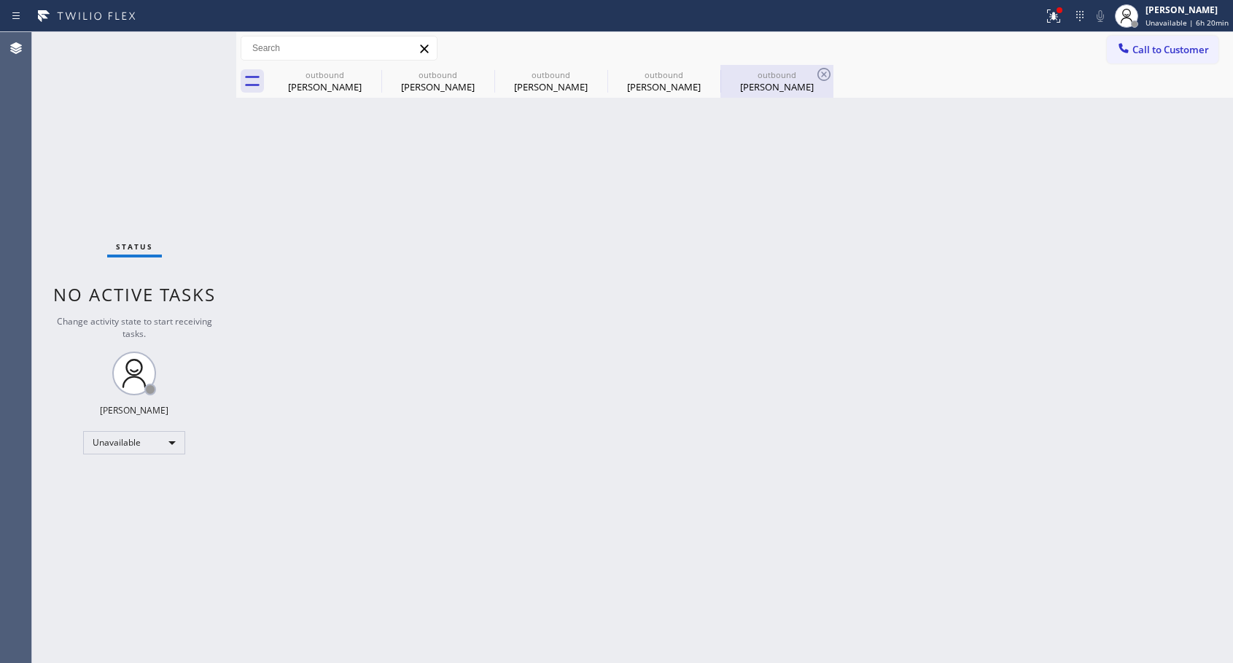
click at [756, 88] on div "[PERSON_NAME]" at bounding box center [777, 86] width 110 height 13
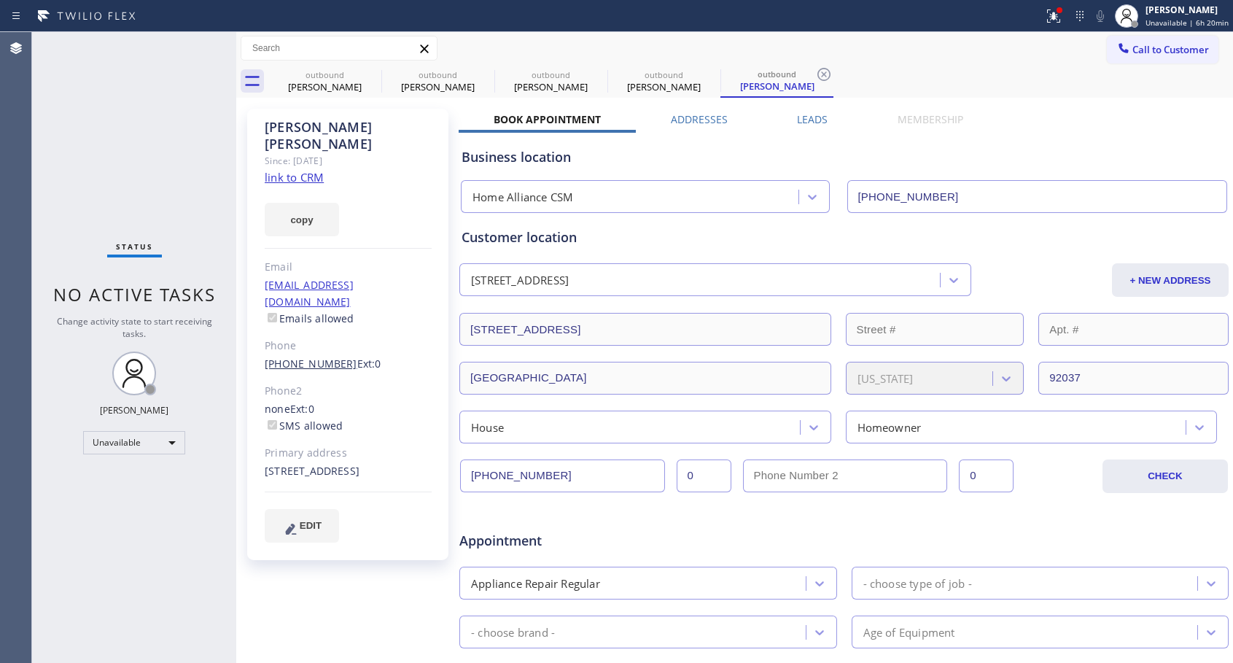
click at [294, 356] on link "[PHONE_NUMBER]" at bounding box center [311, 363] width 93 height 14
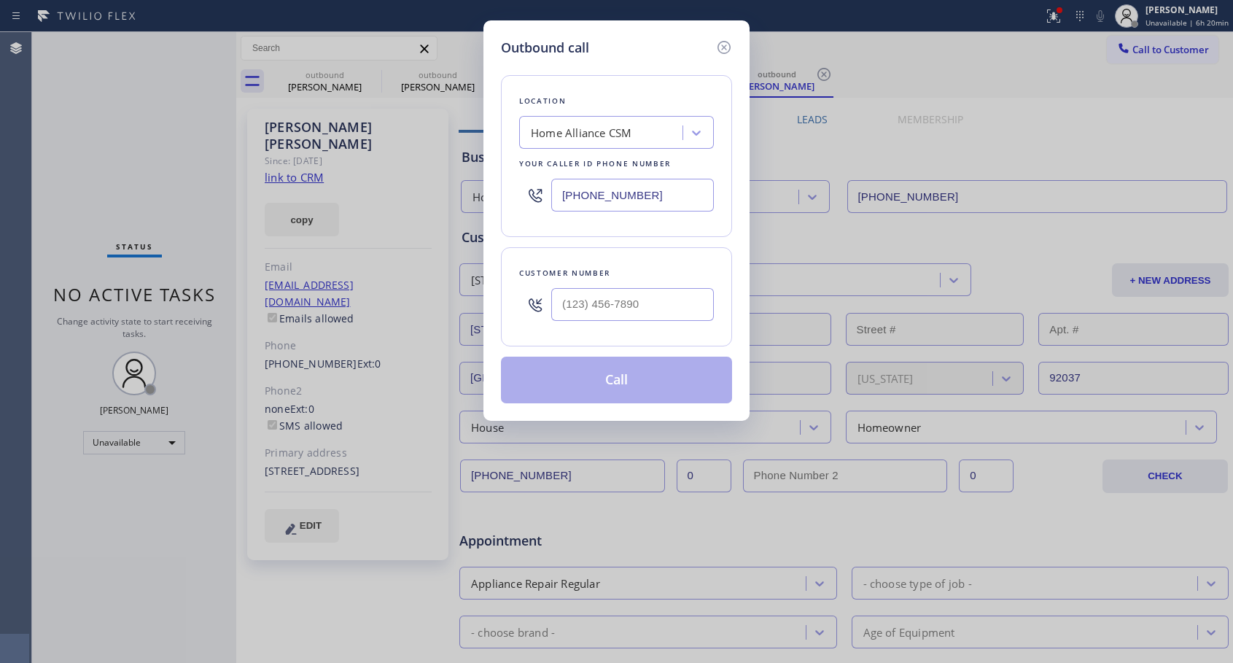
type input "[PHONE_NUMBER]"
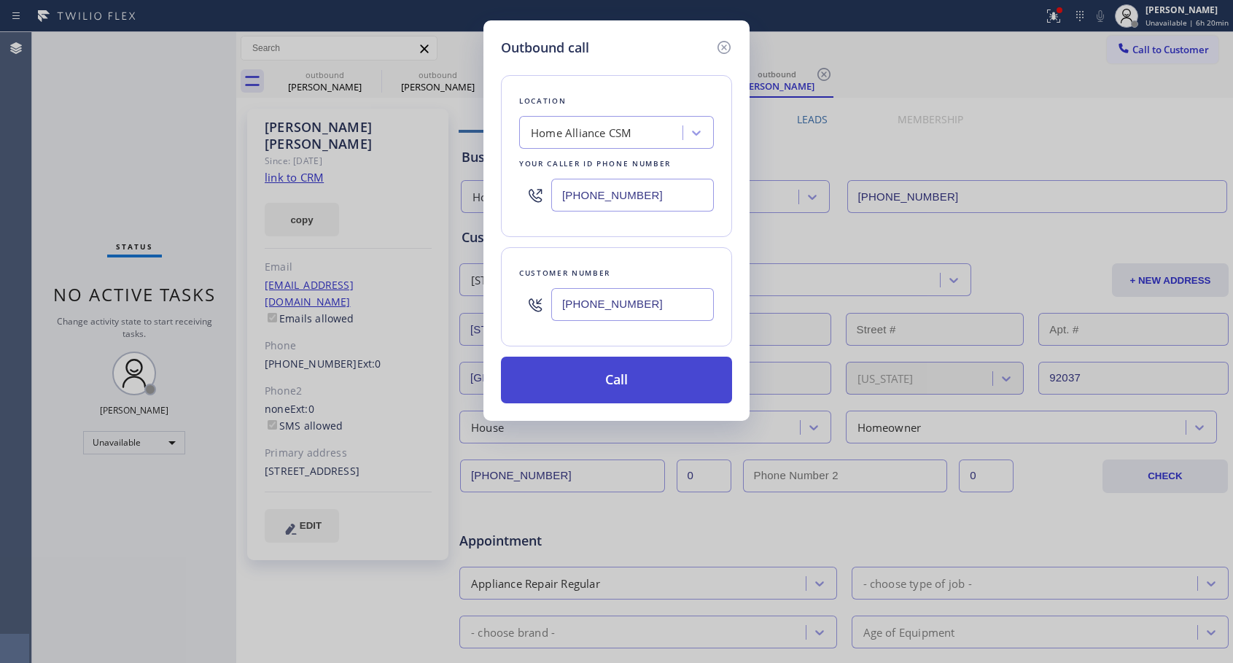
click at [561, 391] on button "Call" at bounding box center [616, 379] width 231 height 47
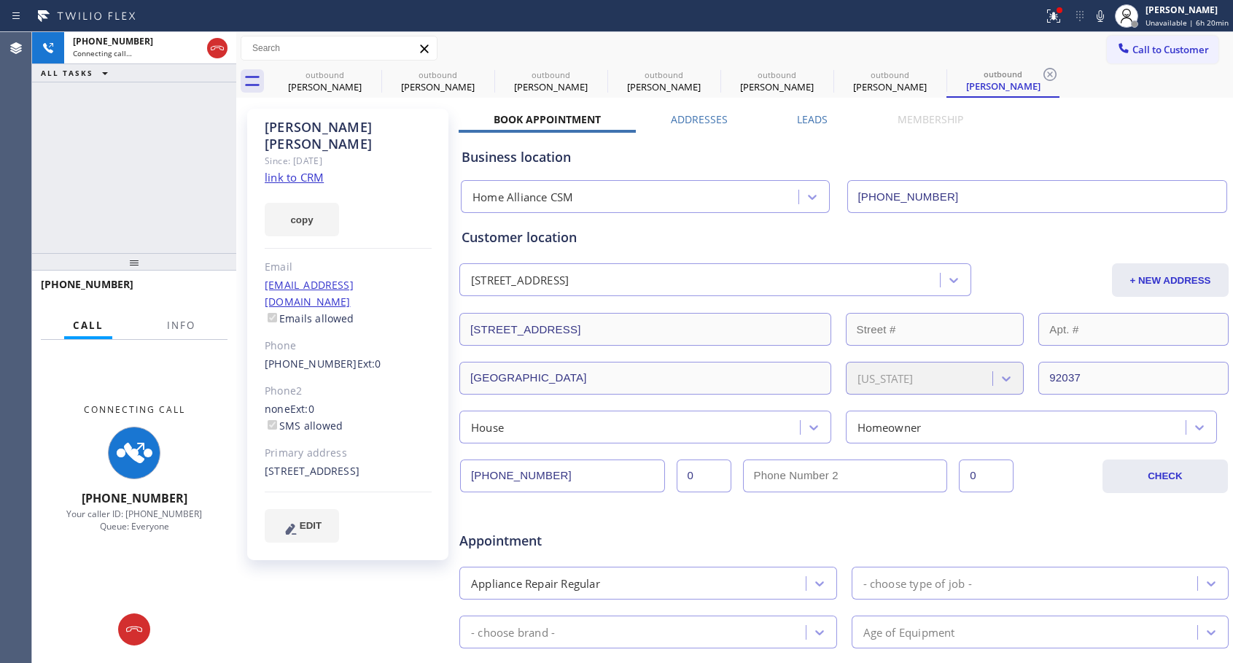
type input "[PHONE_NUMBER]"
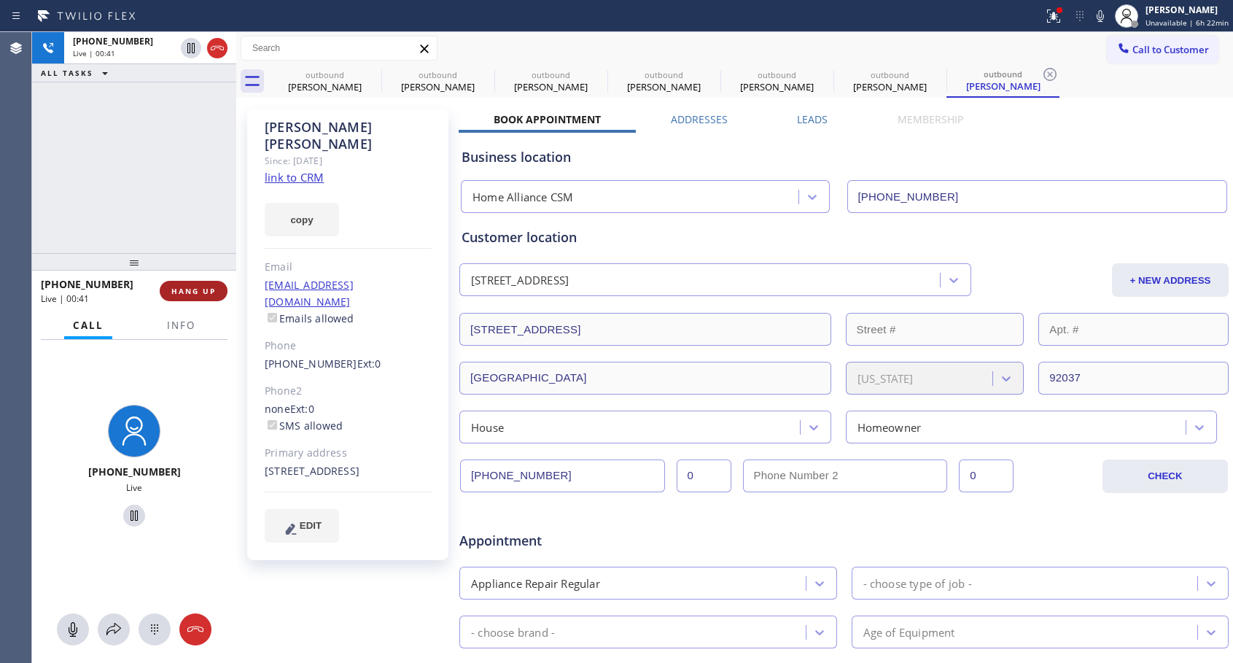
click at [176, 290] on span "HANG UP" at bounding box center [193, 291] width 44 height 10
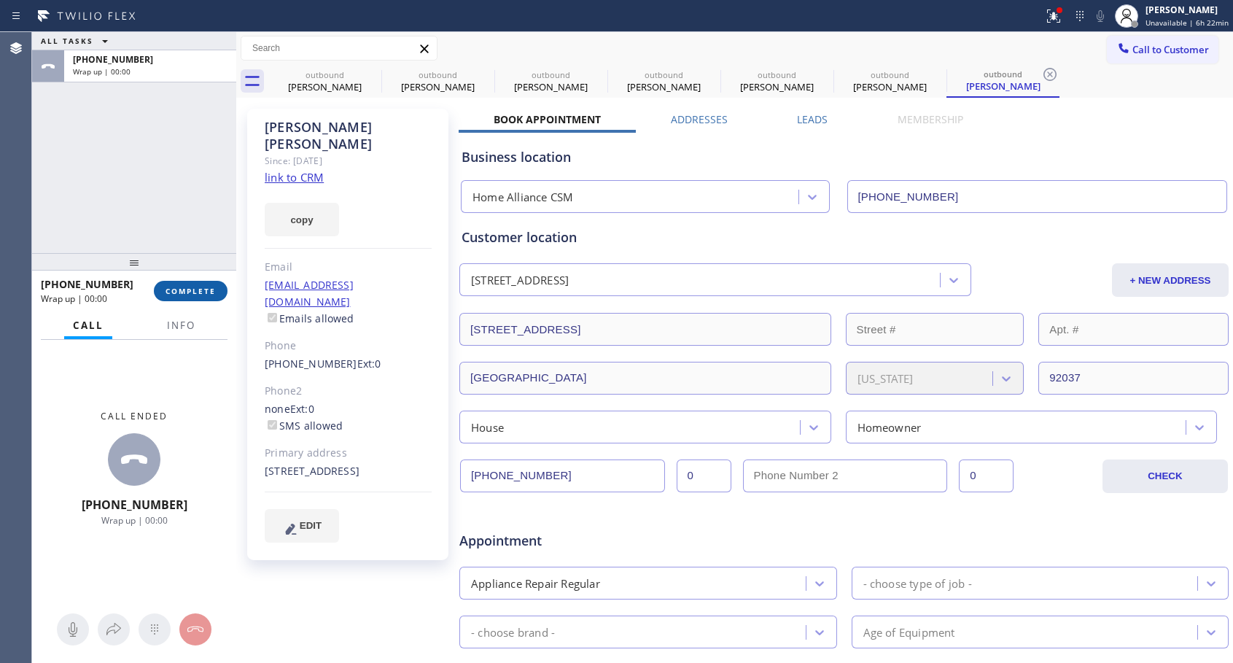
click at [176, 289] on span "COMPLETE" at bounding box center [190, 291] width 50 height 10
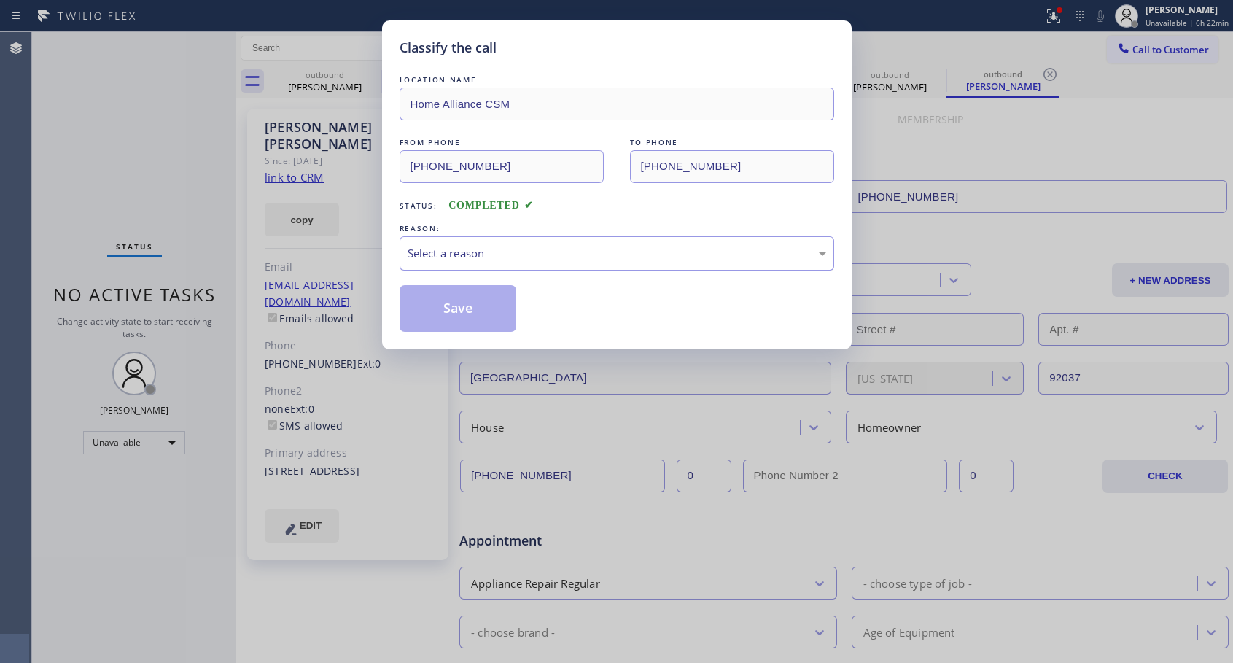
click at [497, 257] on div "Select a reason" at bounding box center [617, 253] width 418 height 17
click at [472, 305] on button "Save" at bounding box center [457, 308] width 117 height 47
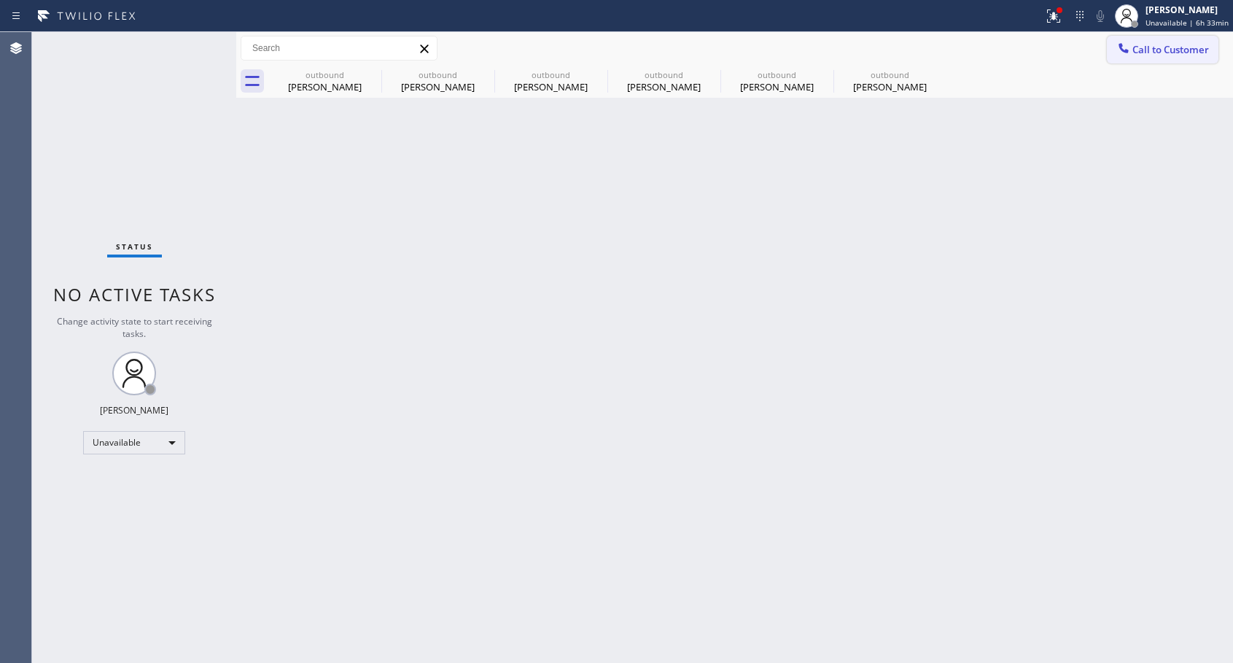
click at [1142, 55] on span "Call to Customer" at bounding box center [1170, 49] width 77 height 13
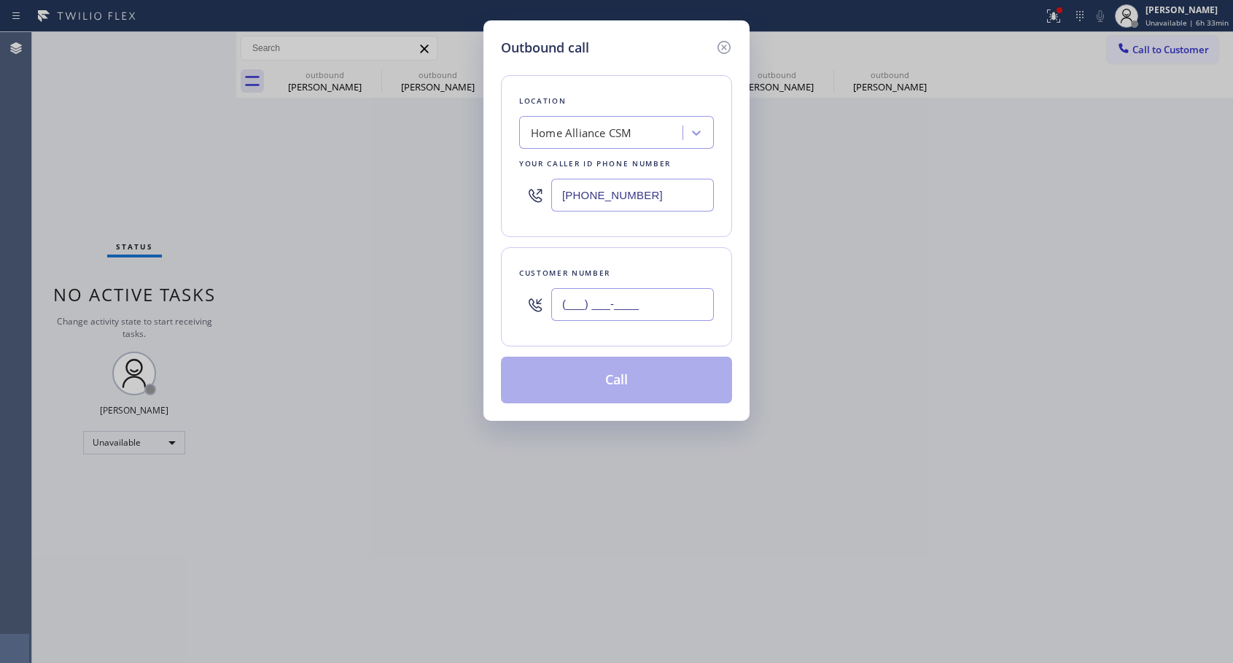
click at [658, 300] on input "(___) ___-____" at bounding box center [632, 304] width 163 height 33
paste input "text"
click at [563, 297] on input "(___) ___-____" at bounding box center [632, 304] width 163 height 33
paste input "text"
type input "(___) ___-____"
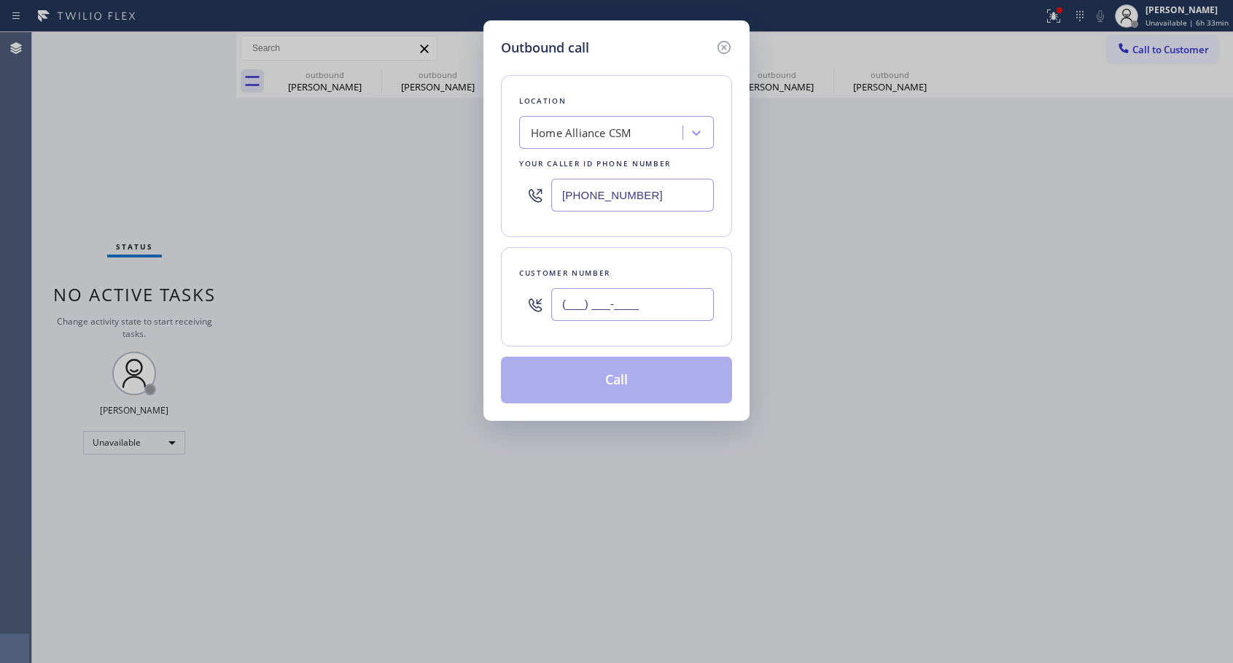
click at [559, 301] on input "(___) ___-____" at bounding box center [632, 304] width 163 height 33
paste input "857) 928-5368"
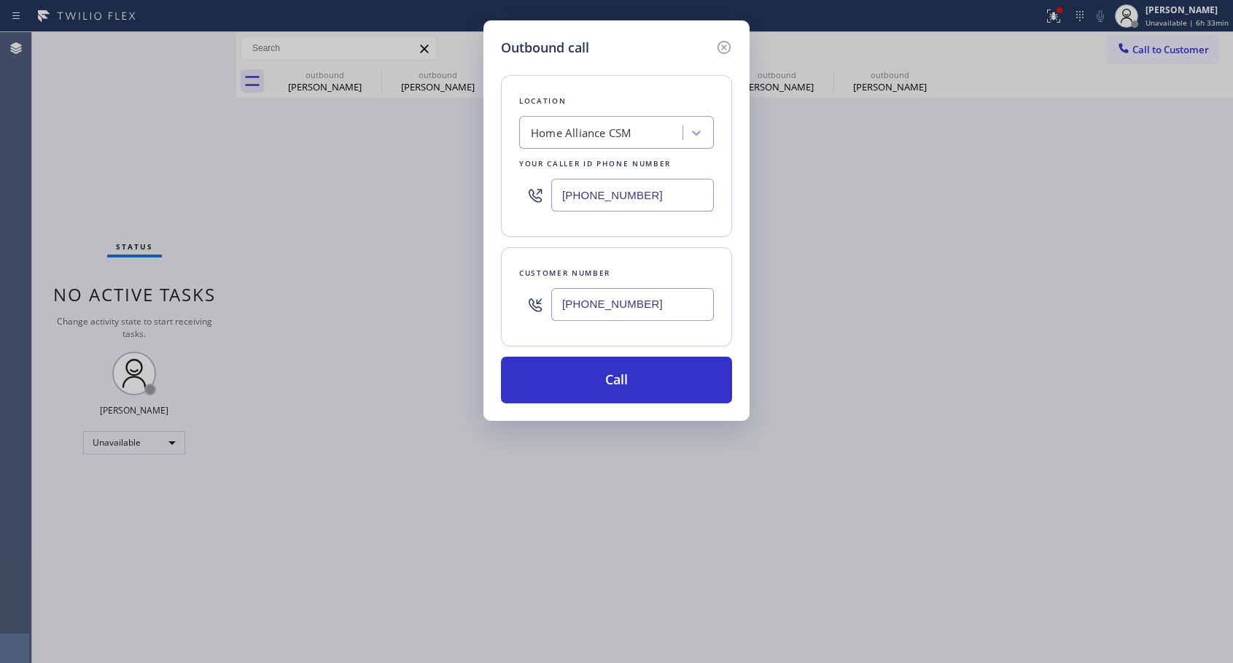
type input "[PHONE_NUMBER]"
click at [617, 383] on button "Call" at bounding box center [616, 379] width 231 height 47
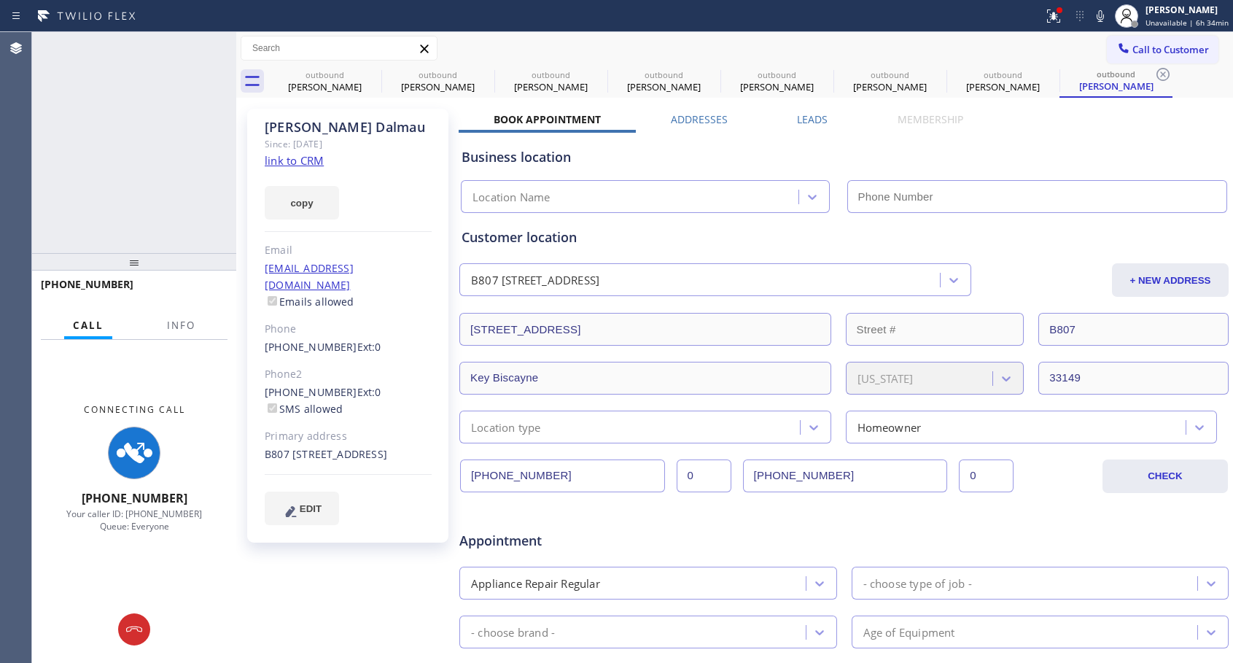
type input "[PHONE_NUMBER]"
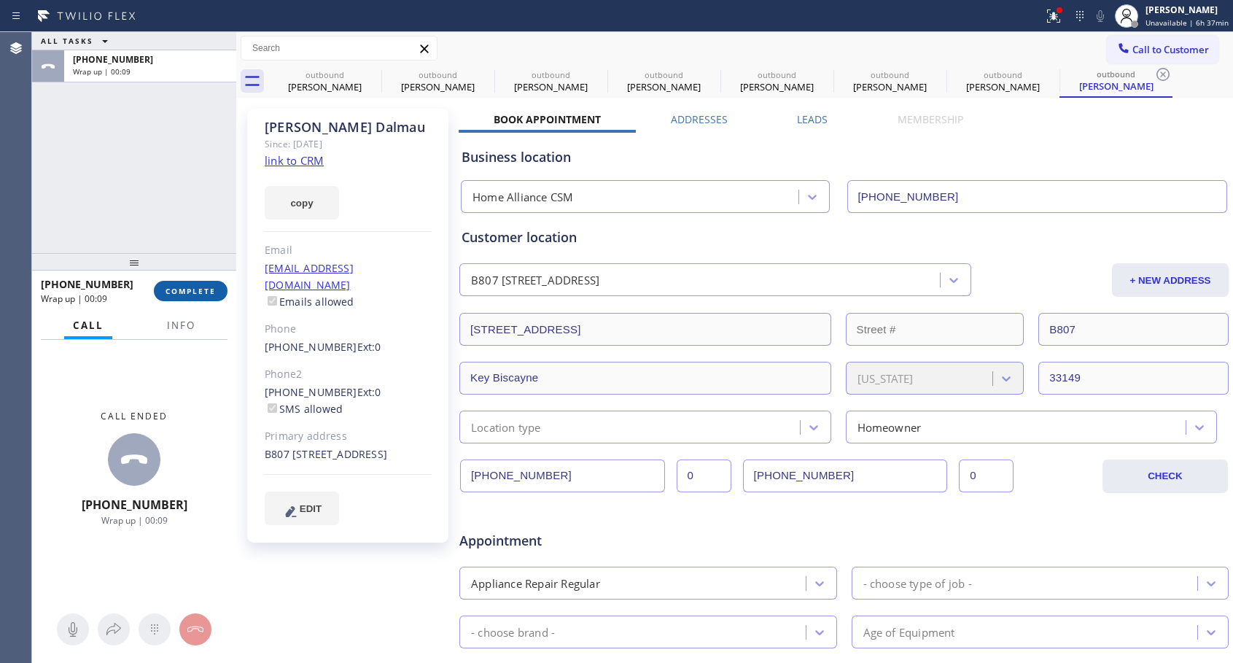
click at [171, 292] on span "COMPLETE" at bounding box center [190, 291] width 50 height 10
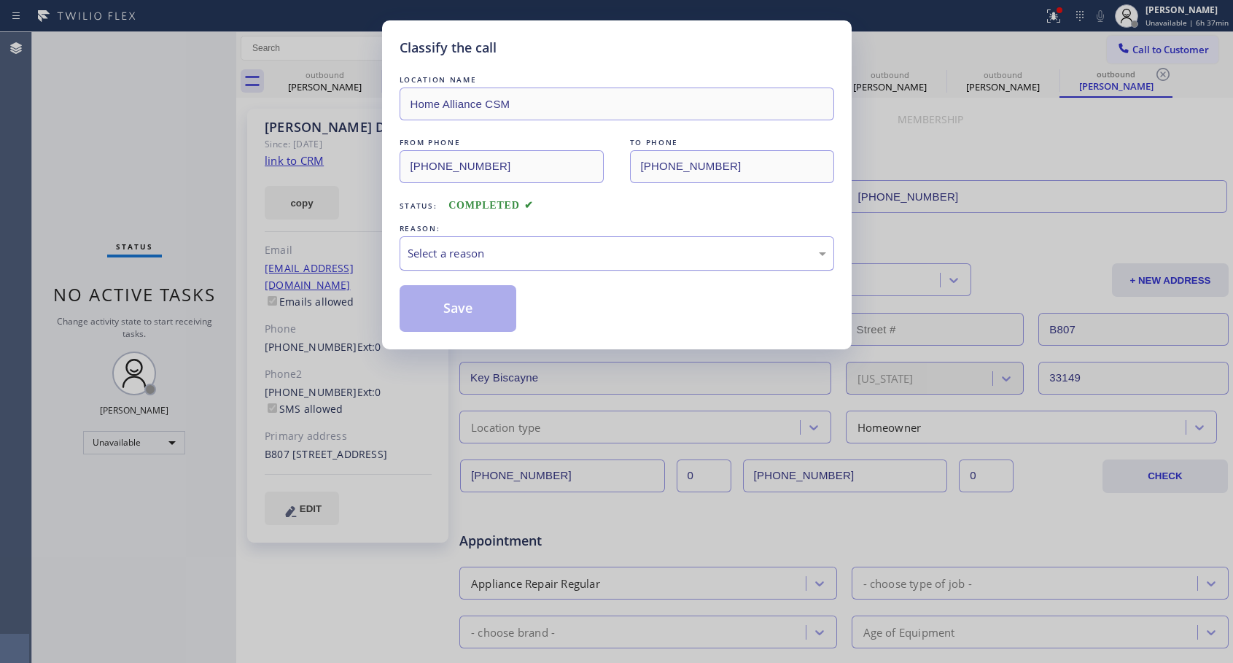
click at [547, 252] on div "Select a reason" at bounding box center [617, 253] width 418 height 17
click at [454, 299] on button "Save" at bounding box center [457, 308] width 117 height 47
